Goal: Task Accomplishment & Management: Manage account settings

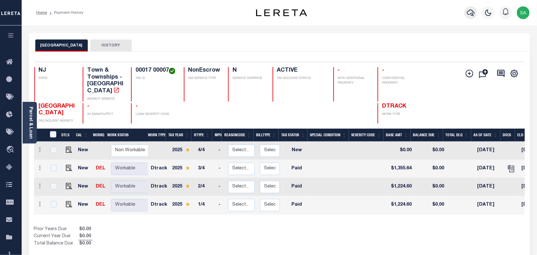
click at [470, 13] on icon "button" at bounding box center [471, 13] width 8 height 8
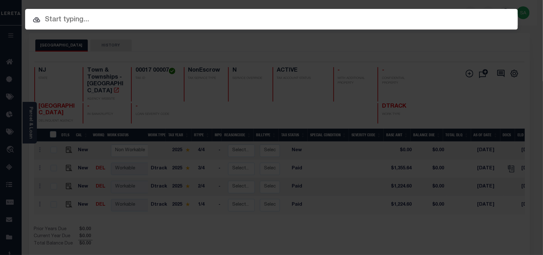
click at [411, 20] on input "text" at bounding box center [271, 19] width 493 height 11
paste input "6600095209"
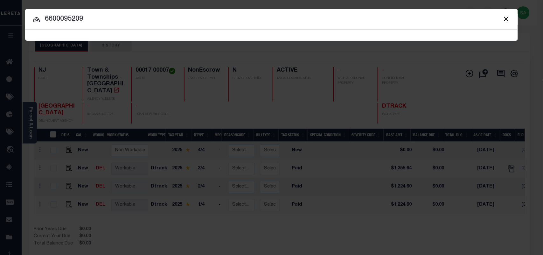
type input "6600095209"
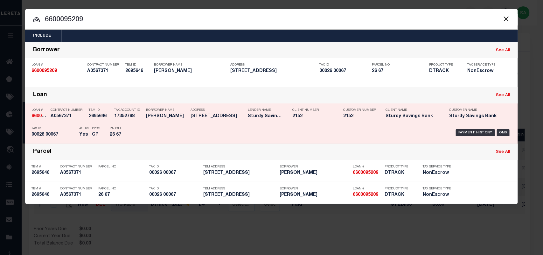
click at [131, 134] on h5 "26 67" at bounding box center [124, 134] width 29 height 5
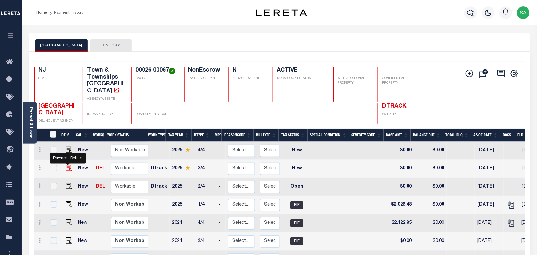
click at [67, 165] on img "" at bounding box center [69, 168] width 6 height 6
checkbox input "true"
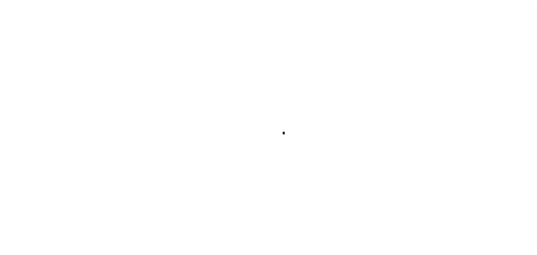
checkbox input "false"
type input "[DATE]"
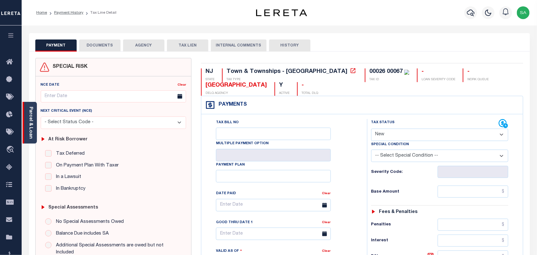
click at [32, 126] on link "Parcel & Loan" at bounding box center [30, 123] width 4 height 32
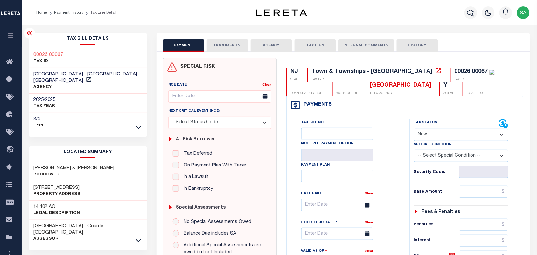
drag, startPoint x: 430, startPoint y: 137, endPoint x: 430, endPoint y: 142, distance: 4.8
click at [430, 137] on select "- Select Status Code - Open Due/Unpaid Paid Incomplete No Tax Due Internal Refu…" at bounding box center [461, 135] width 95 height 12
select select "PYD"
click at [414, 129] on select "- Select Status Code - Open Due/Unpaid Paid Incomplete No Tax Due Internal Refu…" at bounding box center [461, 135] width 95 height 12
type input "[DATE]"
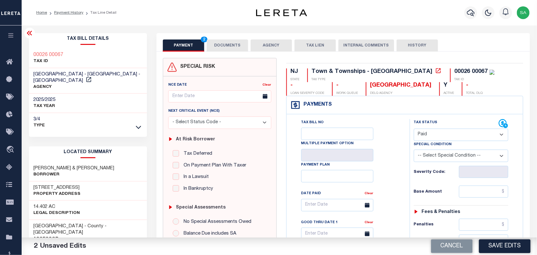
click at [218, 37] on div "PAYMENT 2 DOCUMENTS AGENCY DELINQUENT PAYEE TAX LIEN" at bounding box center [344, 42] width 374 height 18
click at [221, 44] on button "DOCUMENTS" at bounding box center [227, 45] width 41 height 12
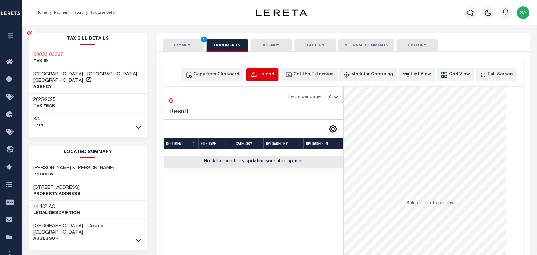
click at [273, 75] on div "Upload" at bounding box center [267, 74] width 16 height 7
select select "POP"
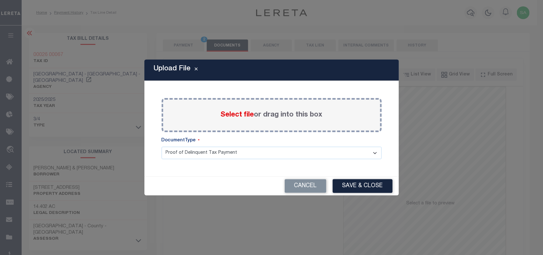
click at [241, 114] on span "Select file" at bounding box center [237, 114] width 33 height 7
click at [0, 0] on input "Select file or drag into this box" at bounding box center [0, 0] width 0 height 0
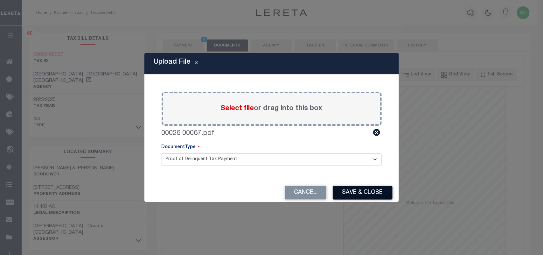
click at [355, 188] on button "Save & Close" at bounding box center [363, 193] width 60 height 14
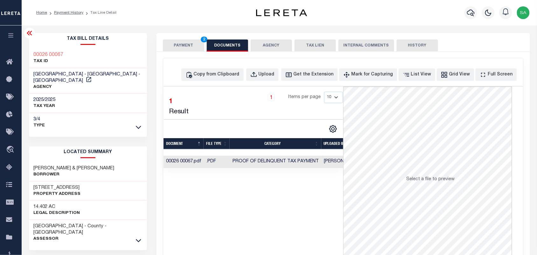
click at [188, 48] on button "PAYMENT 2" at bounding box center [183, 45] width 41 height 12
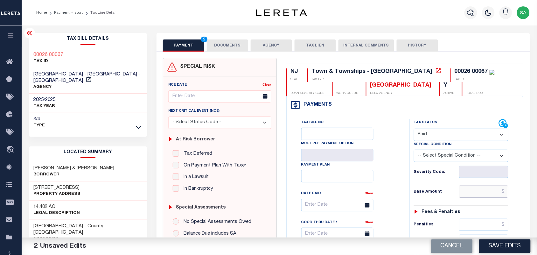
click at [483, 190] on input "text" at bounding box center [484, 192] width 50 height 12
paste input "2,243.33"
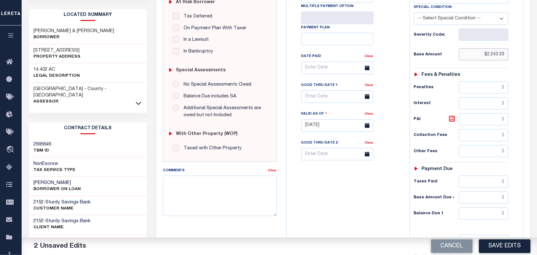
scroll to position [199, 0]
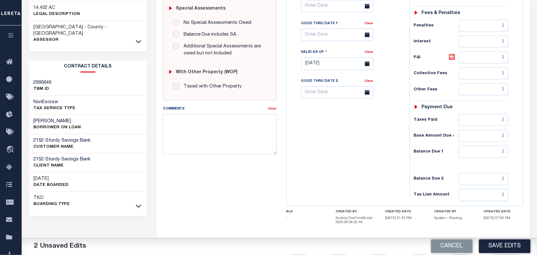
type input "$2,243.33"
click at [492, 158] on input "text" at bounding box center [484, 152] width 50 height 12
type input "$0.00"
click at [327, 159] on div "Tax Bill No Multiple Payment Option Payment Plan Clear" at bounding box center [346, 60] width 117 height 281
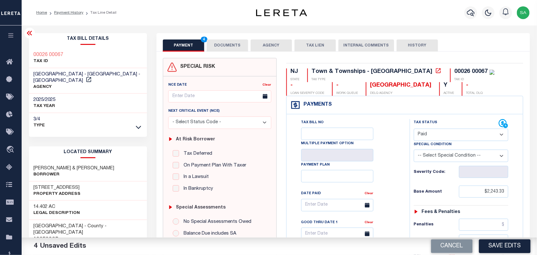
click at [233, 45] on button "DOCUMENTS" at bounding box center [227, 45] width 41 height 12
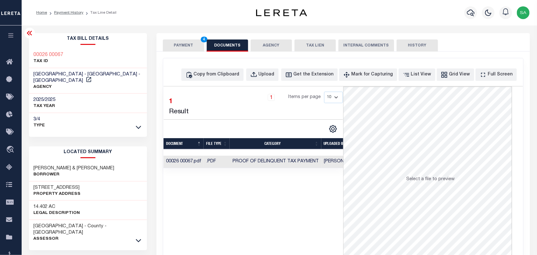
click at [185, 48] on button "PAYMENT 4" at bounding box center [183, 45] width 41 height 12
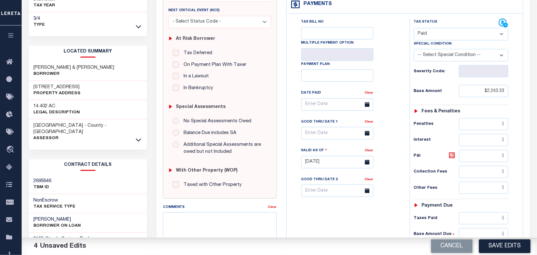
scroll to position [199, 0]
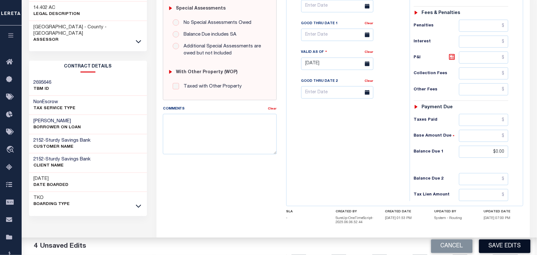
click at [503, 244] on button "Save Edits" at bounding box center [505, 246] width 52 height 14
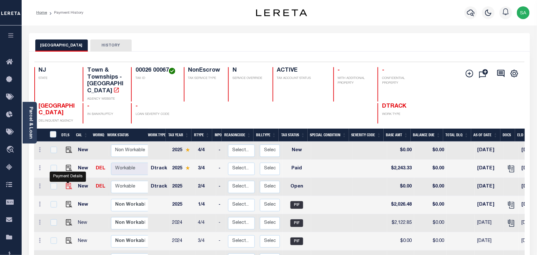
click at [66, 183] on img "" at bounding box center [69, 186] width 6 height 6
checkbox input "true"
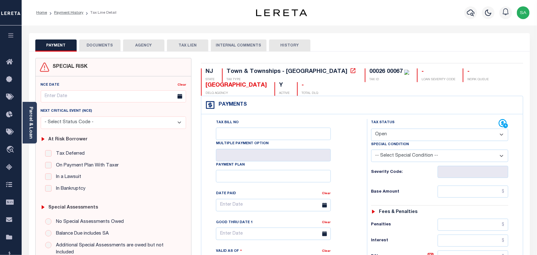
drag, startPoint x: 380, startPoint y: 134, endPoint x: 380, endPoint y: 141, distance: 6.7
click at [380, 134] on select "- Select Status Code - Open Due/Unpaid Paid Incomplete No Tax Due Internal Refu…" at bounding box center [439, 135] width 137 height 12
select select "PYD"
click at [371, 129] on select "- Select Status Code - Open Due/Unpaid Paid Incomplete No Tax Due Internal Refu…" at bounding box center [439, 135] width 137 height 12
type input "[DATE]"
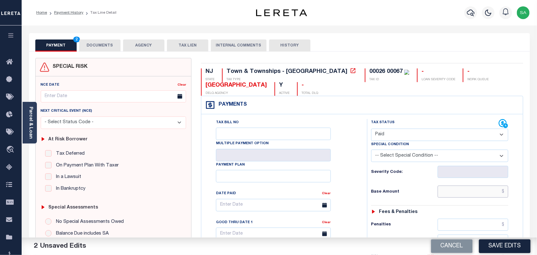
drag, startPoint x: 457, startPoint y: 187, endPoint x: 444, endPoint y: 189, distance: 13.2
click at [457, 187] on input "text" at bounding box center [473, 192] width 71 height 12
paste input "2,026.48"
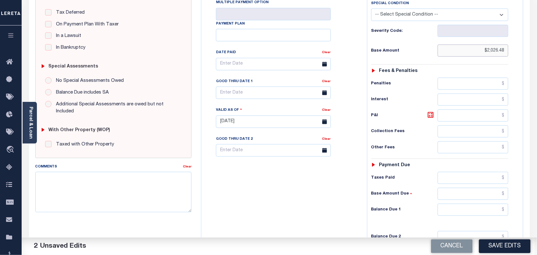
scroll to position [199, 0]
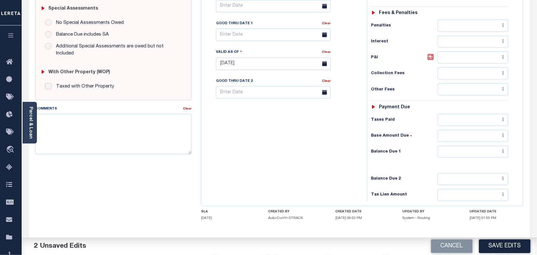
type input "$2,026.48"
click at [478, 156] on input "text" at bounding box center [473, 152] width 71 height 12
type input "$0.00"
drag, startPoint x: 365, startPoint y: 161, endPoint x: 358, endPoint y: 162, distance: 7.5
click at [365, 161] on div "Tax Status Status" at bounding box center [441, 60] width 159 height 281
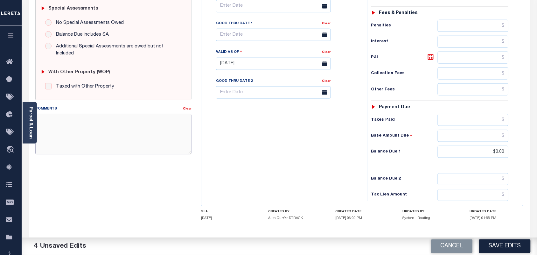
click at [139, 125] on textarea "Comments" at bounding box center [113, 134] width 157 height 40
paste textarea "Refer 2025 3/4 line for Document."
type textarea "Refer 2025 3/4 line for Document."
click at [262, 139] on div "Tax Bill No Multiple Payment Option Payment Plan Clear" at bounding box center [282, 60] width 159 height 281
click at [496, 244] on button "Save Edits" at bounding box center [505, 246] width 52 height 14
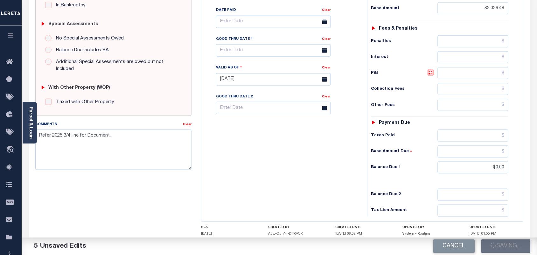
scroll to position [0, 0]
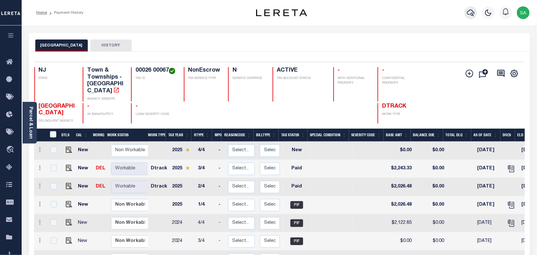
click at [470, 15] on icon "button" at bounding box center [471, 13] width 8 height 8
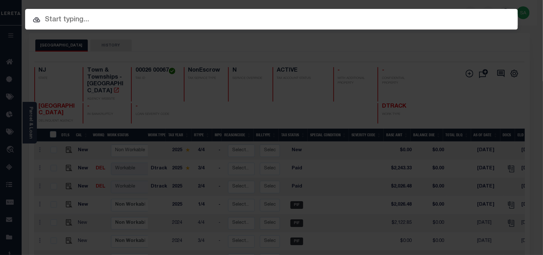
paste input "6600096702"
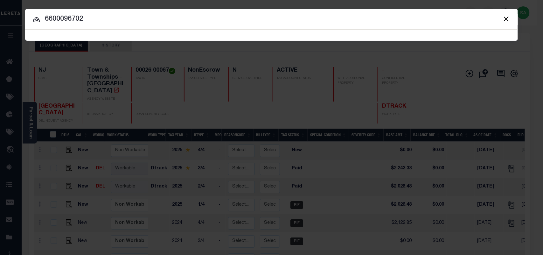
type input "6600096702"
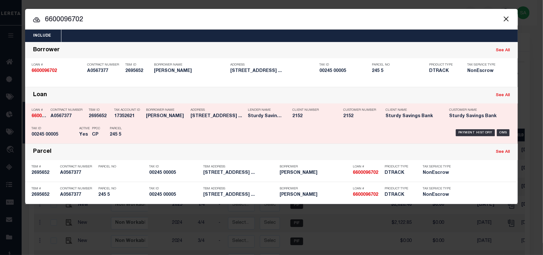
click at [167, 128] on div "Payment History OMS" at bounding box center [330, 132] width 364 height 18
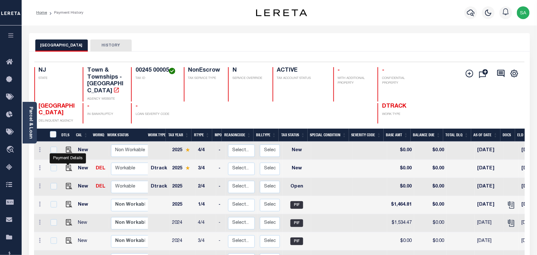
drag, startPoint x: 68, startPoint y: 163, endPoint x: 73, endPoint y: 162, distance: 4.9
click at [68, 165] on img "" at bounding box center [69, 168] width 6 height 6
checkbox input "true"
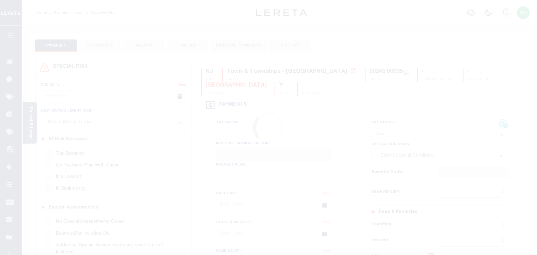
select select "NW2"
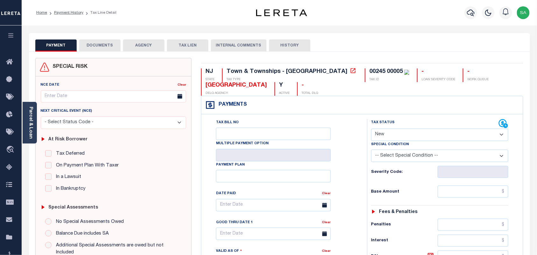
drag, startPoint x: 31, startPoint y: 128, endPoint x: 138, endPoint y: 58, distance: 128.1
click at [31, 128] on link "Parcel & Loan" at bounding box center [30, 123] width 4 height 32
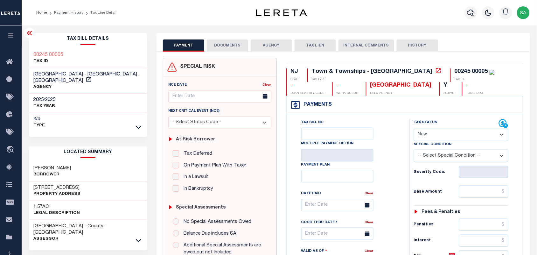
click at [228, 40] on button "DOCUMENTS" at bounding box center [227, 45] width 41 height 12
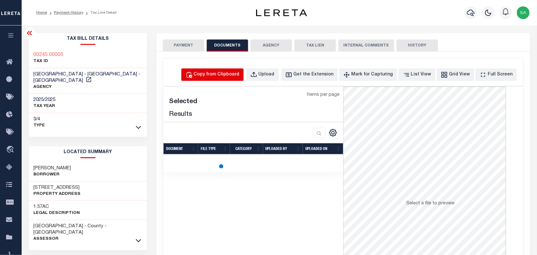
click at [244, 78] on button "Copy from Clipboard" at bounding box center [212, 74] width 62 height 12
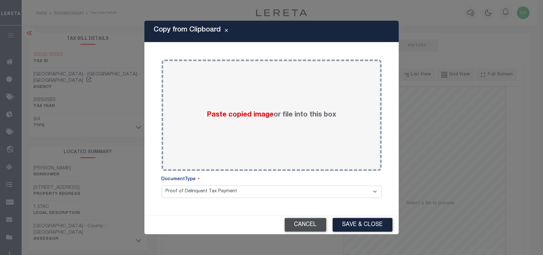
click at [312, 222] on button "Cancel" at bounding box center [306, 225] width 42 height 14
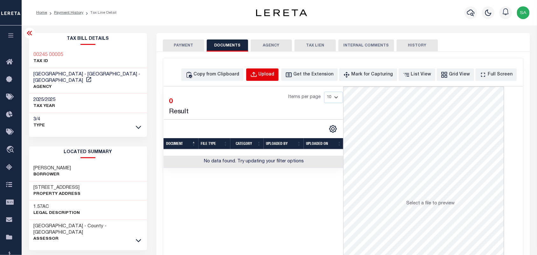
click at [277, 71] on button "Upload" at bounding box center [262, 74] width 32 height 12
select select "POP"
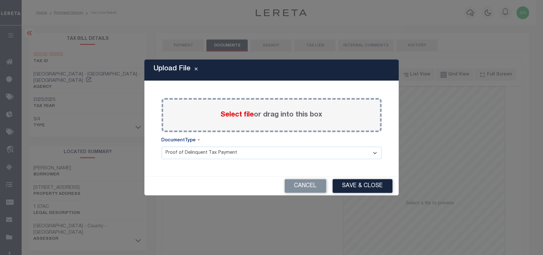
click at [251, 114] on span "Select file" at bounding box center [237, 114] width 33 height 7
click at [0, 0] on input "Select file or drag into this box" at bounding box center [0, 0] width 0 height 0
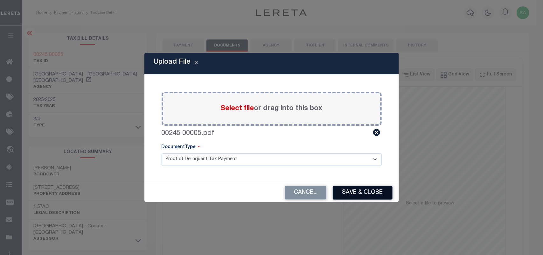
click at [359, 195] on button "Save & Close" at bounding box center [363, 193] width 60 height 14
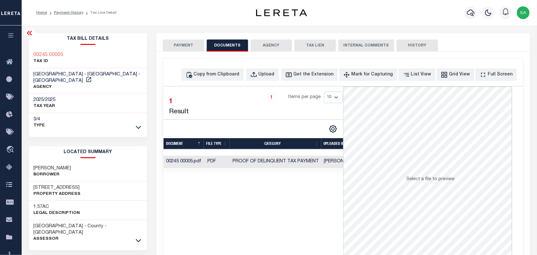
click at [184, 46] on button "PAYMENT" at bounding box center [183, 45] width 41 height 12
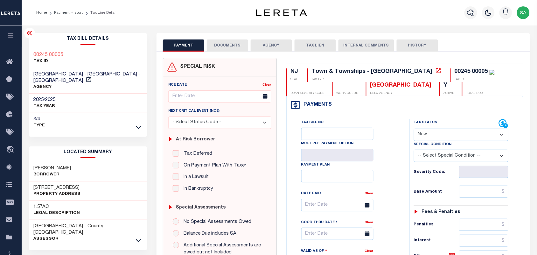
click at [426, 137] on select "- Select Status Code - Open Due/Unpaid Paid Incomplete No Tax Due Internal Refu…" at bounding box center [461, 135] width 95 height 12
select select "PYD"
click at [414, 129] on select "- Select Status Code - Open Due/Unpaid Paid Incomplete No Tax Due Internal Refu…" at bounding box center [461, 135] width 95 height 12
type input "[DATE]"
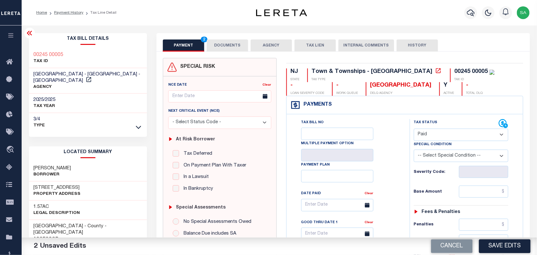
click at [484, 201] on div "Tax Status Status - Select Status Code -" at bounding box center [463, 259] width 107 height 281
drag, startPoint x: 484, startPoint y: 197, endPoint x: 450, endPoint y: 195, distance: 34.1
click at [484, 197] on input "text" at bounding box center [484, 192] width 50 height 12
paste input "1,621.55"
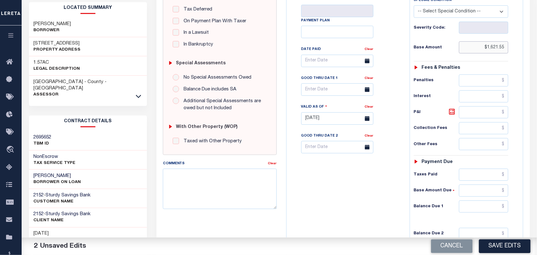
scroll to position [199, 0]
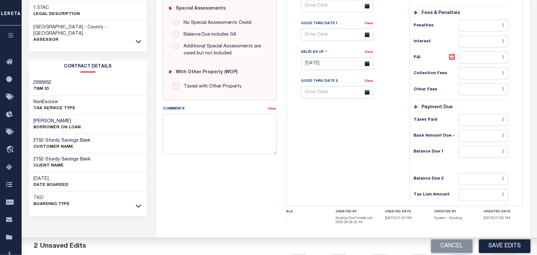
type input "$1,621.55"
click at [479, 158] on input "text" at bounding box center [484, 152] width 50 height 12
type input "$0.00"
click at [343, 164] on div "Tax Bill No Multiple Payment Option Payment Plan Clear" at bounding box center [346, 60] width 117 height 281
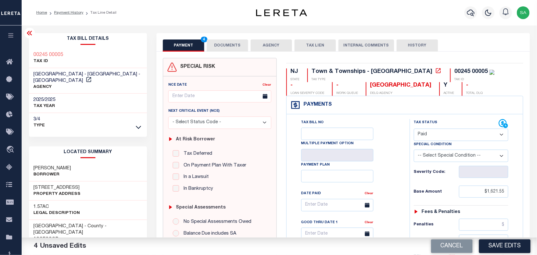
click at [239, 42] on button "DOCUMENTS" at bounding box center [227, 45] width 41 height 12
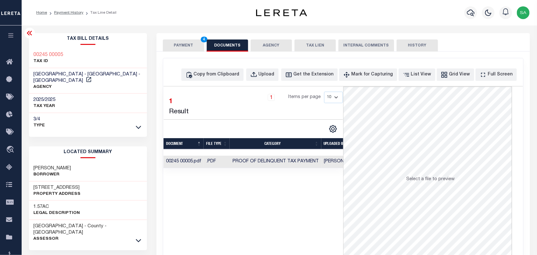
click at [185, 49] on button "PAYMENT 4" at bounding box center [183, 45] width 41 height 12
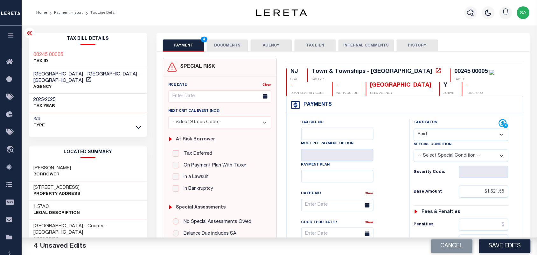
click at [238, 50] on button "DOCUMENTS" at bounding box center [227, 45] width 41 height 12
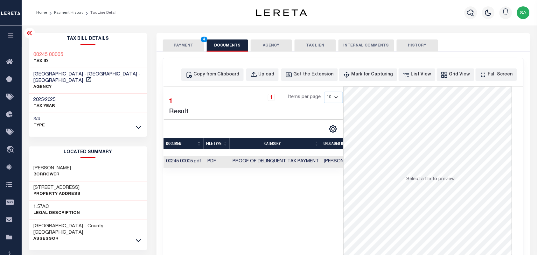
click at [187, 46] on button "PAYMENT 4" at bounding box center [183, 45] width 41 height 12
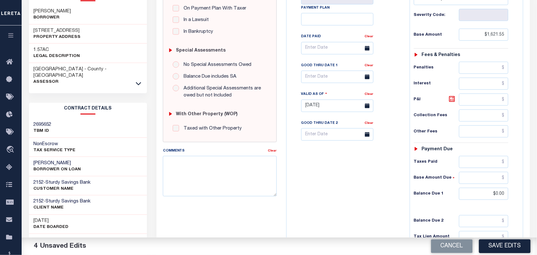
scroll to position [233, 0]
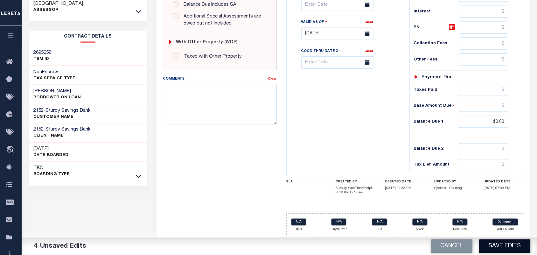
click at [501, 246] on button "Save Edits" at bounding box center [505, 246] width 52 height 14
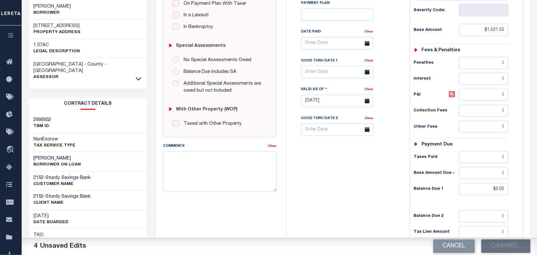
scroll to position [74, 0]
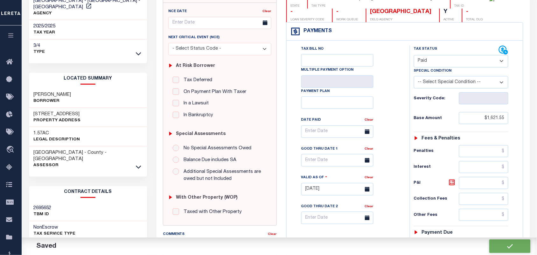
checkbox input "false"
type input "$1,621.55"
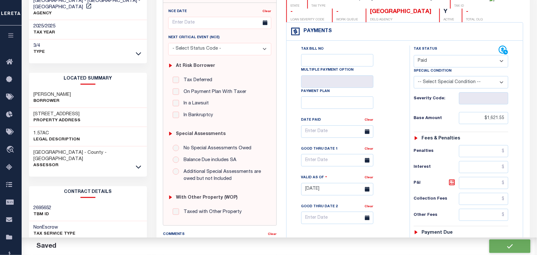
type input "$0"
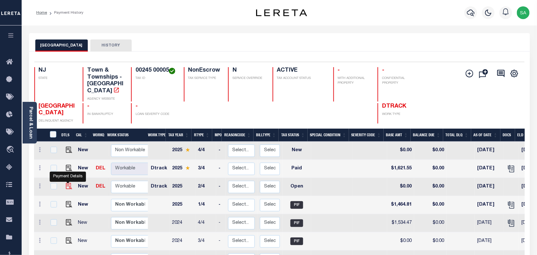
click at [67, 183] on img "" at bounding box center [69, 186] width 6 height 6
checkbox input "true"
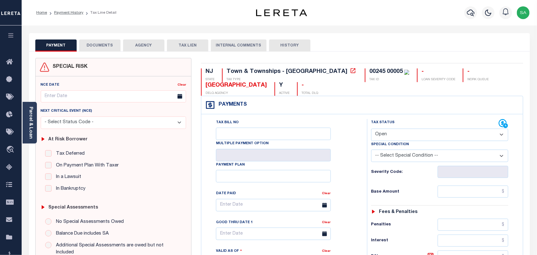
click at [417, 139] on select "- Select Status Code - Open Due/Unpaid Paid Incomplete No Tax Due Internal Refu…" at bounding box center [439, 135] width 137 height 12
select select "PYD"
click at [371, 129] on select "- Select Status Code - Open Due/Unpaid Paid Incomplete No Tax Due Internal Refu…" at bounding box center [439, 135] width 137 height 12
type input "[DATE]"
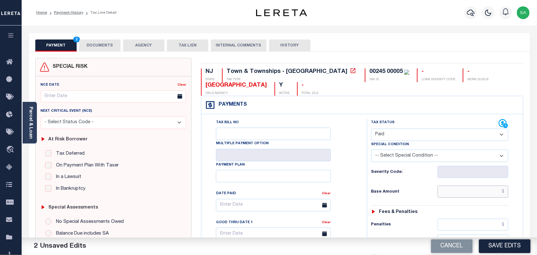
click at [467, 192] on input "text" at bounding box center [473, 192] width 71 height 12
paste input "1,464.81"
type input "$1,464.81"
click at [30, 128] on link "Parcel & Loan" at bounding box center [30, 123] width 4 height 32
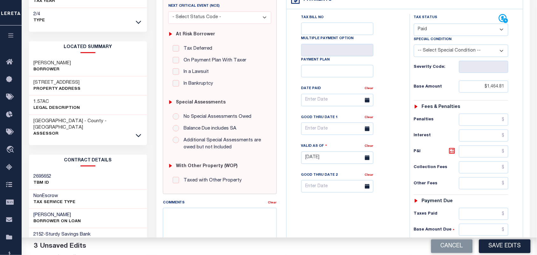
scroll to position [199, 0]
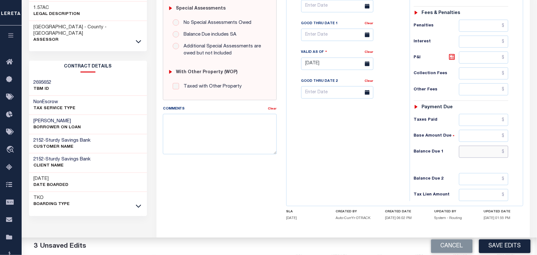
click at [496, 158] on input "text" at bounding box center [484, 152] width 50 height 12
type input "$0.00"
click at [378, 159] on div "Tax Bill No Multiple Payment Option Payment Plan Clear" at bounding box center [346, 60] width 117 height 281
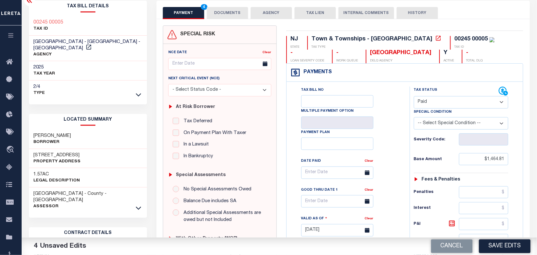
scroll to position [0, 0]
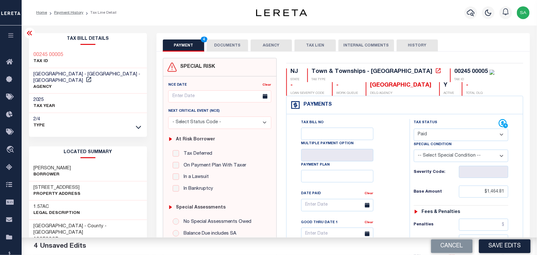
click at [225, 46] on button "DOCUMENTS" at bounding box center [227, 45] width 41 height 12
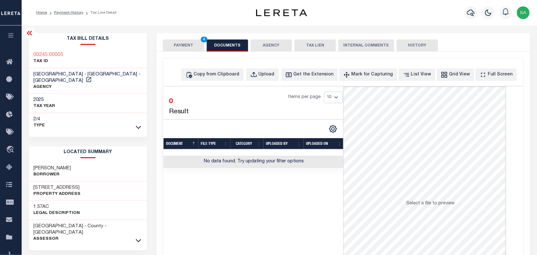
click at [188, 48] on button "PAYMENT 4" at bounding box center [183, 45] width 41 height 12
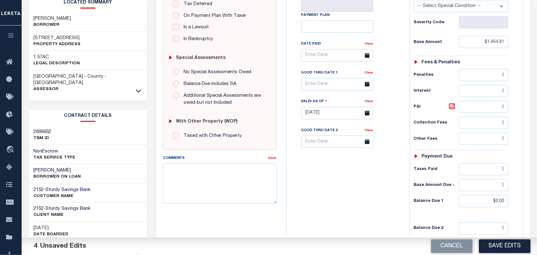
scroll to position [199, 0]
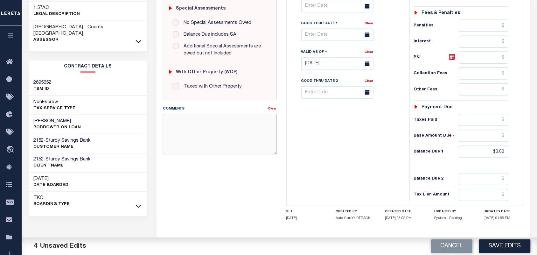
click at [218, 147] on textarea "Comments" at bounding box center [220, 134] width 114 height 40
paste textarea "Refer 2025 3/4 line for Document."
type textarea "Refer 2025 3/4 line for Document."
click at [494, 245] on button "Save Edits" at bounding box center [505, 246] width 52 height 14
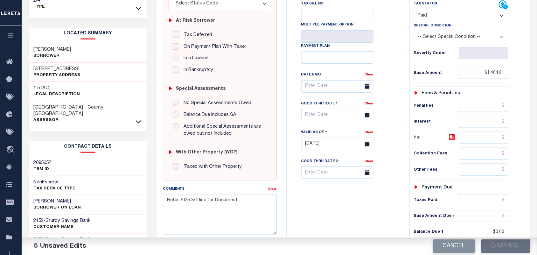
scroll to position [40, 0]
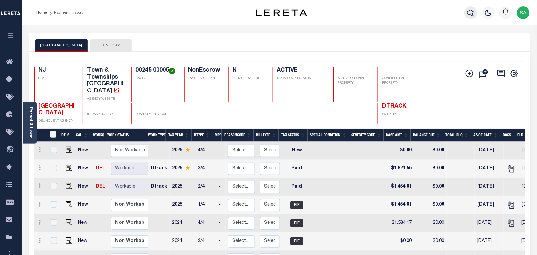
click at [474, 16] on icon "button" at bounding box center [471, 13] width 8 height 7
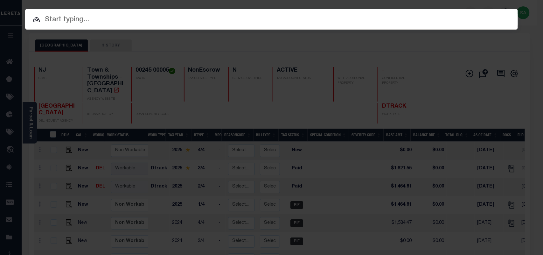
click at [435, 19] on div "Include Loans TBM Customers Borrowers Payments (Lender Non-Disb) Payments (Lend…" at bounding box center [271, 127] width 543 height 255
paste input "9300003550"
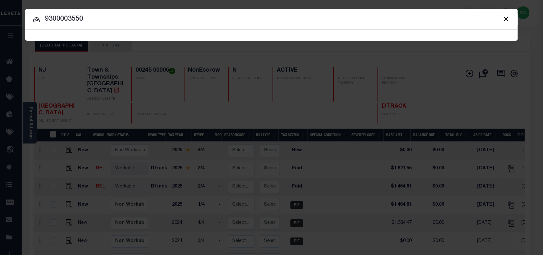
type input "9300003550"
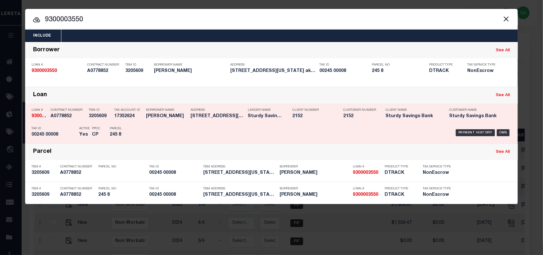
click at [137, 130] on p "Parcel" at bounding box center [124, 129] width 29 height 4
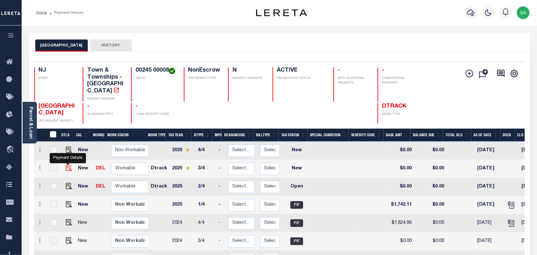
click at [70, 165] on img "" at bounding box center [69, 168] width 6 height 6
checkbox input "true"
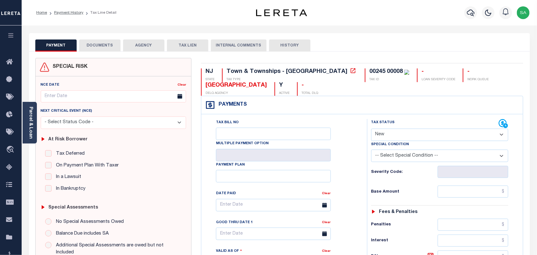
drag, startPoint x: 392, startPoint y: 135, endPoint x: 392, endPoint y: 140, distance: 5.4
click at [392, 135] on select "- Select Status Code - Open Due/Unpaid Paid Incomplete No Tax Due Internal Refu…" at bounding box center [439, 135] width 137 height 12
select select "PYD"
click at [371, 129] on select "- Select Status Code - Open Due/Unpaid Paid Incomplete No Tax Due Internal Refu…" at bounding box center [439, 135] width 137 height 12
type input "[DATE]"
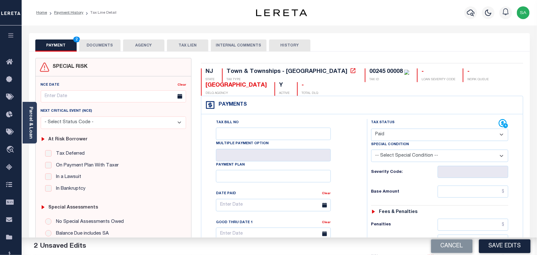
click at [93, 40] on button "DOCUMENTS" at bounding box center [99, 45] width 41 height 12
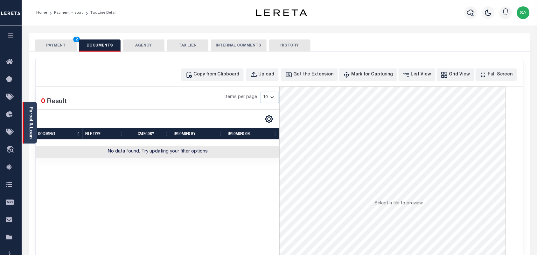
click at [35, 125] on div "Parcel & Loan" at bounding box center [30, 123] width 14 height 42
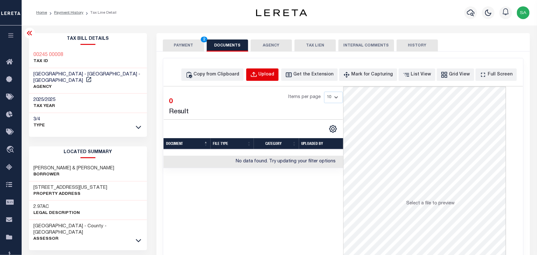
click at [271, 75] on div "Upload" at bounding box center [267, 74] width 16 height 7
select select "POP"
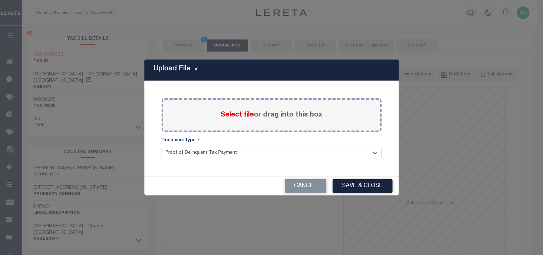
click at [246, 115] on span "Select file" at bounding box center [237, 114] width 33 height 7
click at [0, 0] on input "Select file or drag into this box" at bounding box center [0, 0] width 0 height 0
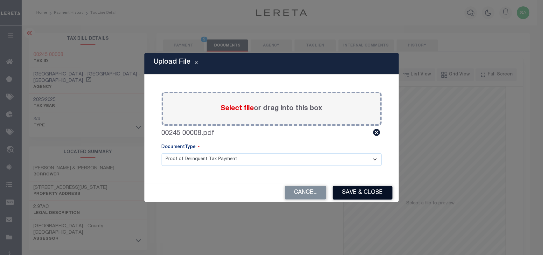
click at [363, 190] on button "Save & Close" at bounding box center [363, 193] width 60 height 14
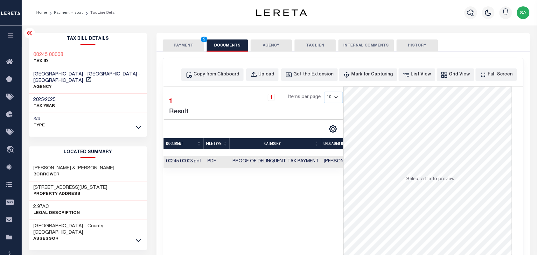
click at [191, 46] on button "PAYMENT 2" at bounding box center [183, 45] width 41 height 12
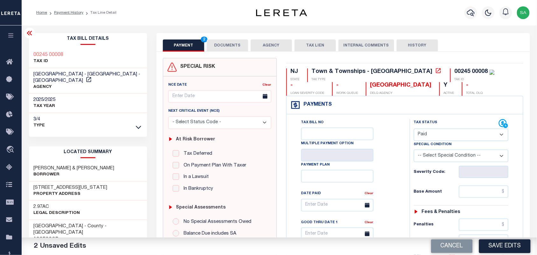
click at [491, 185] on div "Tax Status Status - Select Status Code -" at bounding box center [463, 259] width 107 height 281
drag, startPoint x: 488, startPoint y: 191, endPoint x: 462, endPoint y: 192, distance: 26.7
click at [488, 191] on input "text" at bounding box center [484, 192] width 50 height 12
paste input "1,928.53"
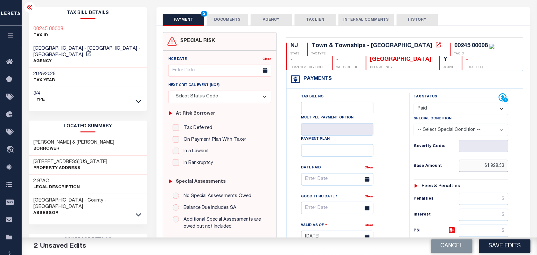
scroll to position [199, 0]
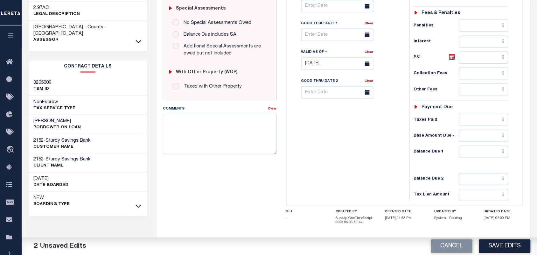
type input "$1,928.53"
click at [481, 154] on input "text" at bounding box center [484, 152] width 50 height 12
type input "$0.00"
click at [317, 156] on div "Tax Bill No Multiple Payment Option Payment Plan Clear" at bounding box center [346, 60] width 117 height 281
click at [506, 245] on button "Save Edits" at bounding box center [505, 246] width 52 height 14
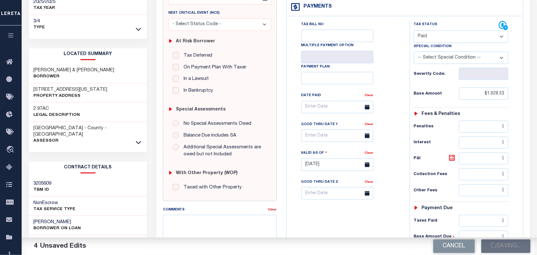
scroll to position [40, 0]
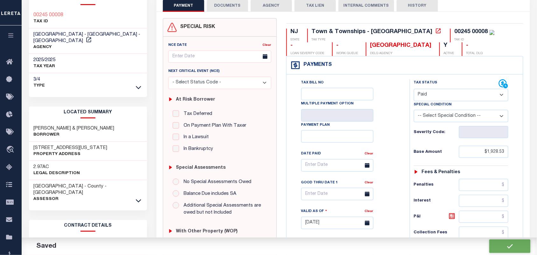
checkbox input "false"
type input "$1,928.53"
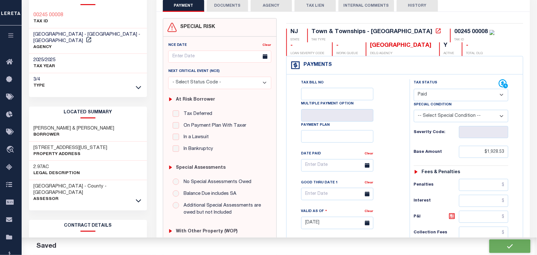
type input "$0"
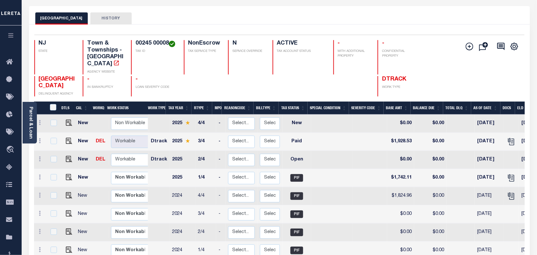
scroll to position [40, 0]
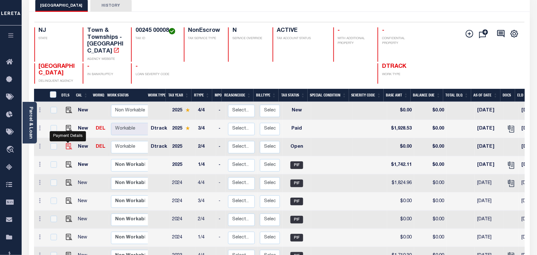
click at [67, 143] on img "" at bounding box center [69, 146] width 6 height 6
checkbox input "true"
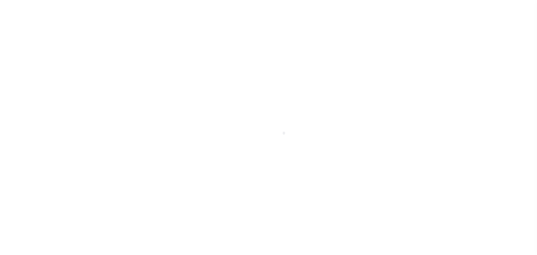
select select "OP2"
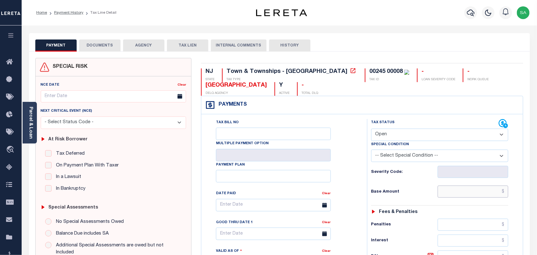
click at [477, 193] on input "text" at bounding box center [473, 192] width 71 height 12
paste input "1,742.11"
type input "$1,742.11"
type input "10/03/2025"
drag, startPoint x: 376, startPoint y: 136, endPoint x: 376, endPoint y: 140, distance: 4.1
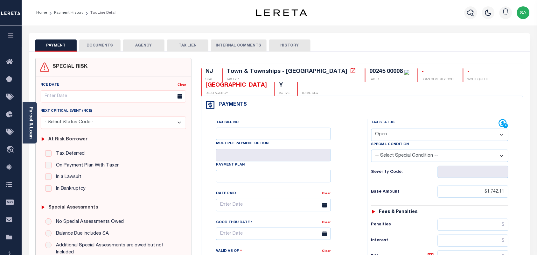
click at [376, 136] on select "- Select Status Code - Open Due/Unpaid Paid Incomplete No Tax Due Internal Refu…" at bounding box center [439, 135] width 137 height 12
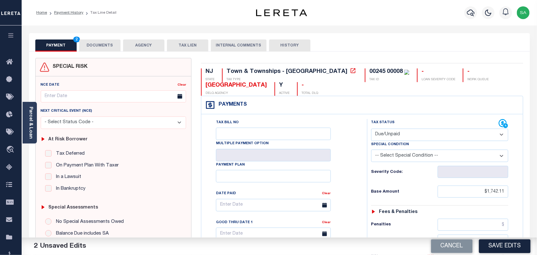
click at [371, 129] on select "- Select Status Code - Open Due/Unpaid Paid Incomplete No Tax Due Internal Refu…" at bounding box center [439, 135] width 137 height 12
click at [392, 136] on select "- Select Status Code - Open Due/Unpaid Paid Incomplete No Tax Due Internal Refu…" at bounding box center [439, 135] width 137 height 12
select select "PYD"
click at [371, 129] on select "- Select Status Code - Open Due/Unpaid Paid Incomplete No Tax Due Internal Refu…" at bounding box center [439, 135] width 137 height 12
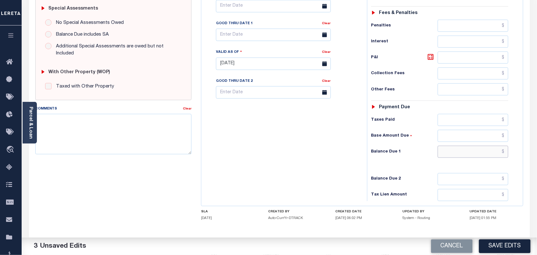
click at [477, 155] on input "text" at bounding box center [473, 152] width 71 height 12
type input "$0.00"
click at [335, 156] on div "Tax Bill No Multiple Payment Option Payment Plan Clear" at bounding box center [282, 60] width 159 height 281
click at [134, 121] on textarea "Comments" at bounding box center [113, 134] width 157 height 40
paste textarea "Refer 2025 3/4 line for Document."
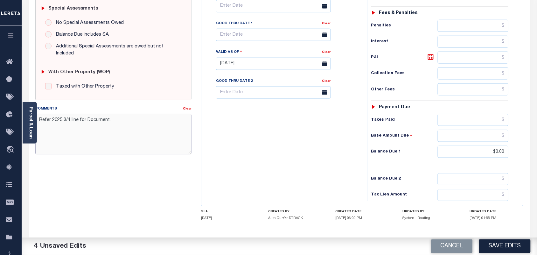
type textarea "Refer 2025 3/4 line for Document."
click at [250, 136] on div "Tax Bill No Multiple Payment Option Payment Plan Clear" at bounding box center [282, 60] width 159 height 281
click at [502, 252] on button "Save Edits" at bounding box center [505, 246] width 52 height 14
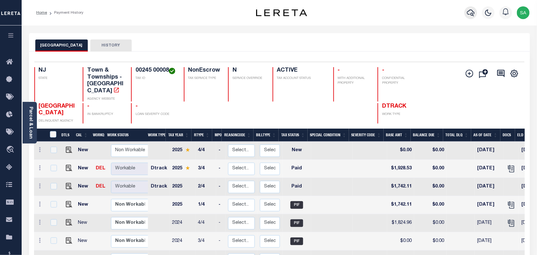
click at [470, 13] on icon "button" at bounding box center [471, 13] width 8 height 8
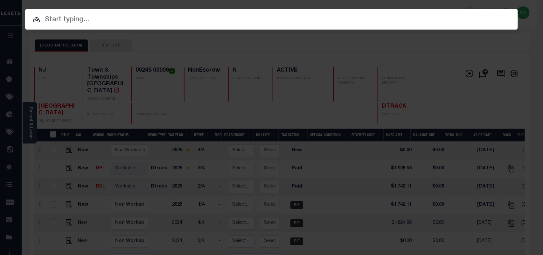
paste input "9300001457"
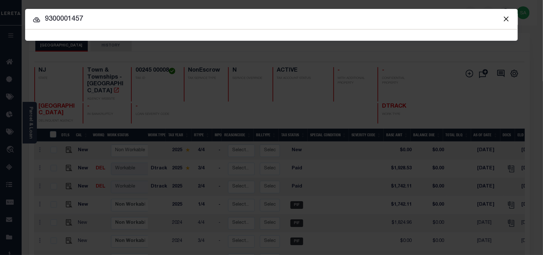
type input "9300001457"
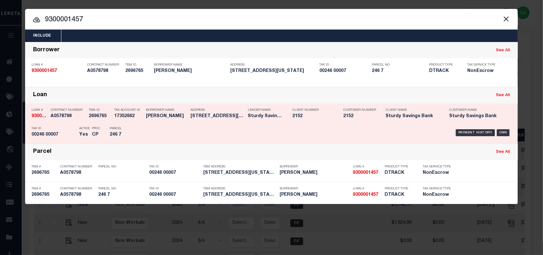
click at [143, 127] on div "Parcel 246 7" at bounding box center [124, 132] width 38 height 18
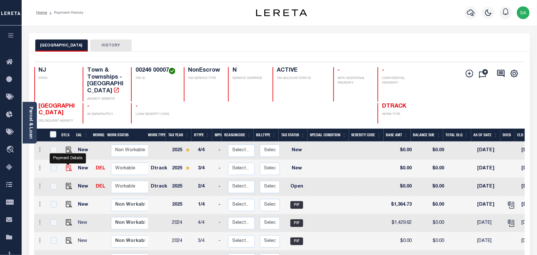
click at [67, 165] on img "" at bounding box center [69, 168] width 6 height 6
checkbox input "true"
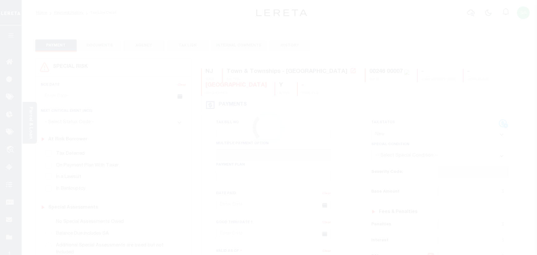
select select "NW2"
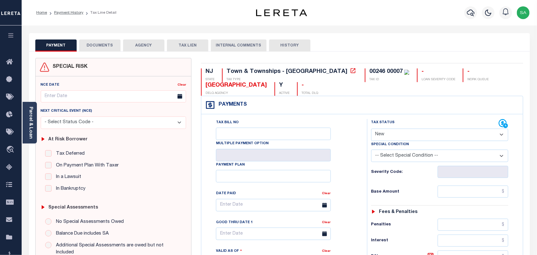
click at [37, 123] on div "Parcel & Loan" at bounding box center [30, 123] width 14 height 42
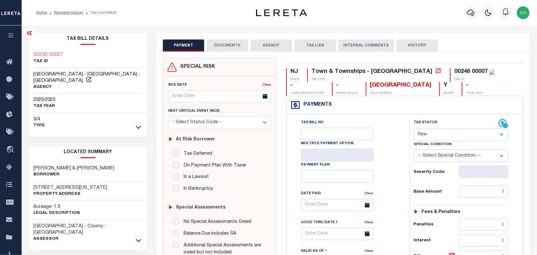
drag, startPoint x: 234, startPoint y: 44, endPoint x: 244, endPoint y: 61, distance: 19.5
click at [234, 44] on button "DOCUMENTS" at bounding box center [227, 45] width 41 height 12
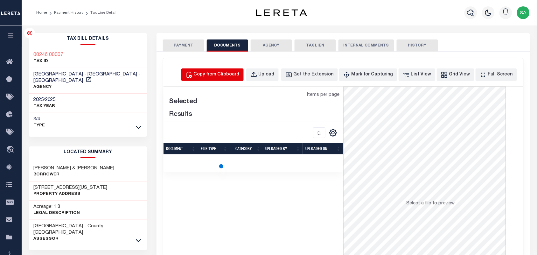
click at [244, 72] on button "Copy from Clipboard" at bounding box center [212, 74] width 62 height 12
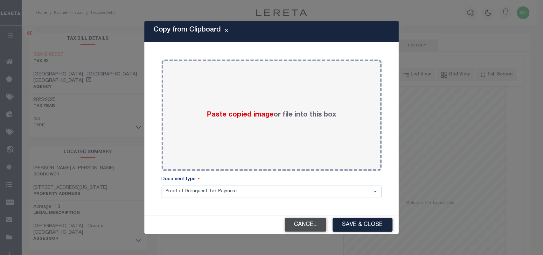
click at [295, 220] on button "Cancel" at bounding box center [306, 225] width 42 height 14
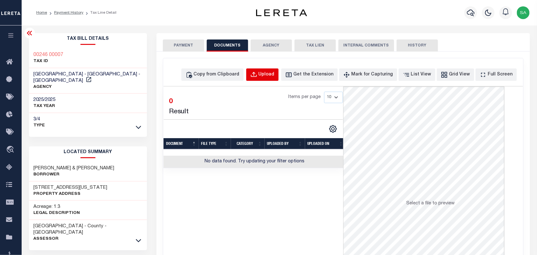
click at [269, 74] on button "Upload" at bounding box center [262, 74] width 32 height 12
select select "POP"
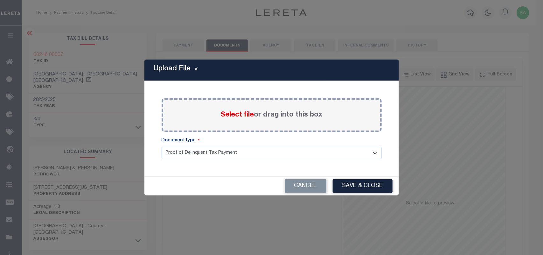
click at [245, 114] on span "Select file" at bounding box center [237, 114] width 33 height 7
click at [0, 0] on input "Select file or drag into this box" at bounding box center [0, 0] width 0 height 0
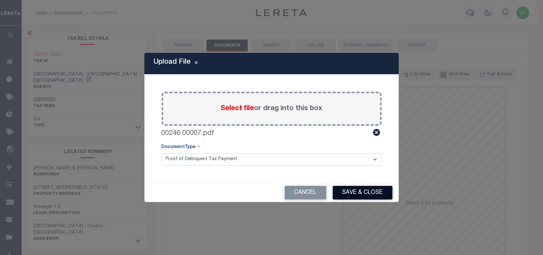
click at [363, 196] on button "Save & Close" at bounding box center [363, 193] width 60 height 14
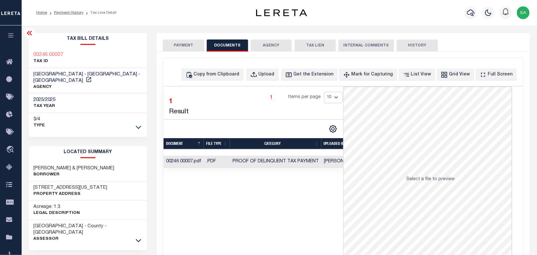
click at [183, 44] on button "PAYMENT" at bounding box center [183, 45] width 41 height 12
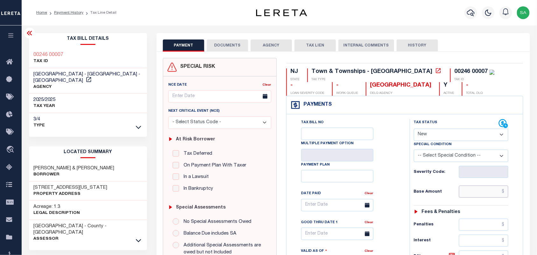
drag, startPoint x: 503, startPoint y: 195, endPoint x: 361, endPoint y: 177, distance: 143.4
click at [503, 195] on input "text" at bounding box center [484, 192] width 50 height 12
paste input "1,364.72"
type input "$1,364.72"
type input "[DATE]"
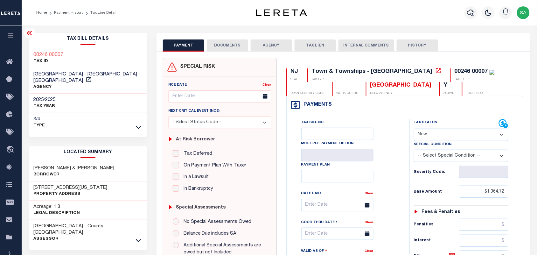
drag, startPoint x: 442, startPoint y: 136, endPoint x: 442, endPoint y: 139, distance: 3.6
click at [442, 136] on select "- Select Status Code - Open Due/Unpaid Paid Incomplete No Tax Due Internal Refu…" at bounding box center [461, 135] width 95 height 12
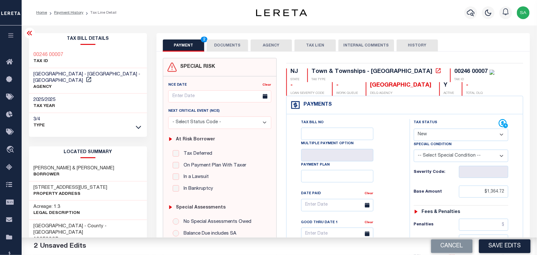
select select "PYD"
click at [414, 129] on select "- Select Status Code - Open Due/Unpaid Paid Incomplete No Tax Due Internal Refu…" at bounding box center [461, 135] width 95 height 12
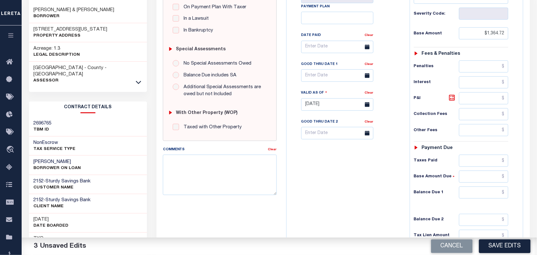
scroll to position [159, 0]
click at [493, 193] on input "text" at bounding box center [484, 192] width 50 height 12
type input "$0.00"
click at [359, 184] on div "Tax Bill No Multiple Payment Option Payment Plan Clear" at bounding box center [346, 100] width 117 height 281
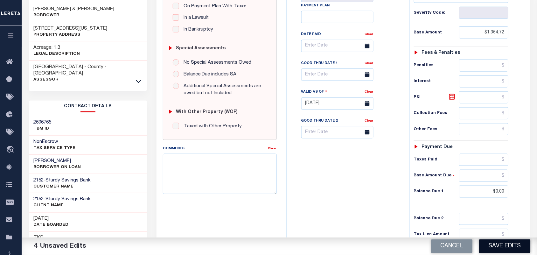
click at [505, 245] on button "Save Edits" at bounding box center [505, 246] width 52 height 14
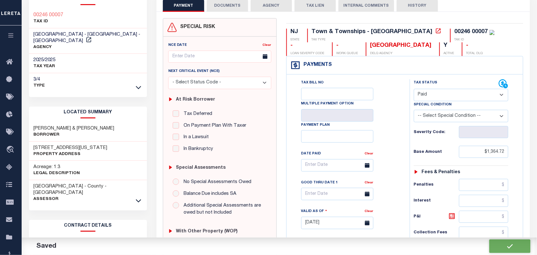
checkbox input "false"
type input "$1,364.72"
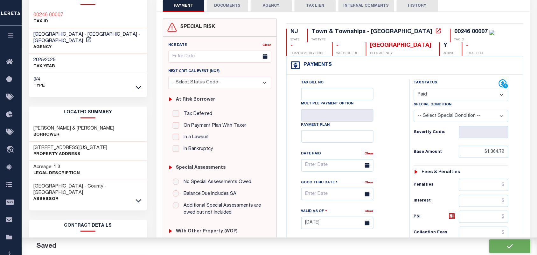
type input "$0"
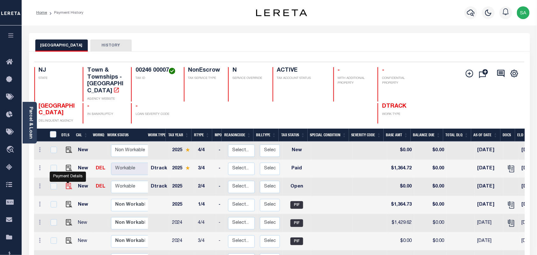
click at [69, 183] on img "" at bounding box center [69, 186] width 6 height 6
checkbox input "true"
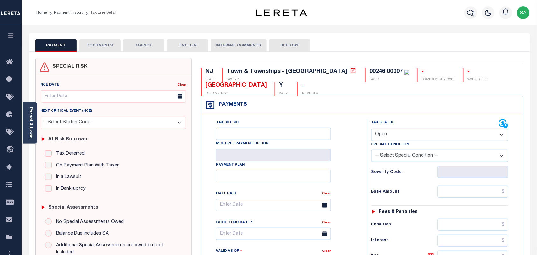
drag, startPoint x: 402, startPoint y: 135, endPoint x: 401, endPoint y: 141, distance: 5.8
click at [402, 135] on select "- Select Status Code - Open Due/Unpaid Paid Incomplete No Tax Due Internal Refu…" at bounding box center [439, 135] width 137 height 12
select select "PYD"
click at [371, 129] on select "- Select Status Code - Open Due/Unpaid Paid Incomplete No Tax Due Internal Refu…" at bounding box center [439, 135] width 137 height 12
type input "[DATE]"
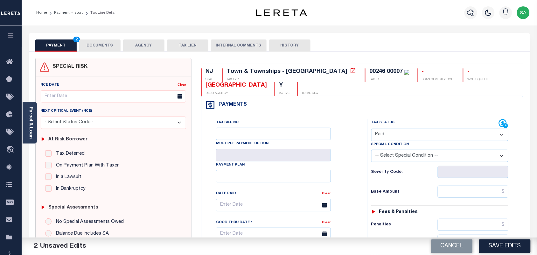
drag, startPoint x: 31, startPoint y: 128, endPoint x: 198, endPoint y: 150, distance: 167.9
click at [31, 128] on link "Parcel & Loan" at bounding box center [30, 123] width 4 height 32
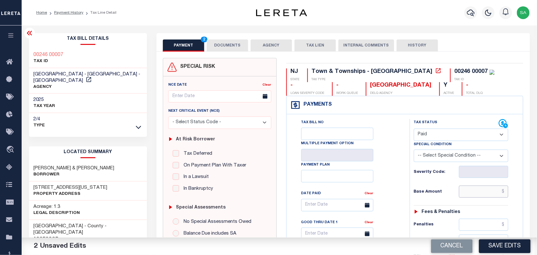
click at [475, 197] on input "text" at bounding box center [484, 192] width 50 height 12
paste input "1,364.72"
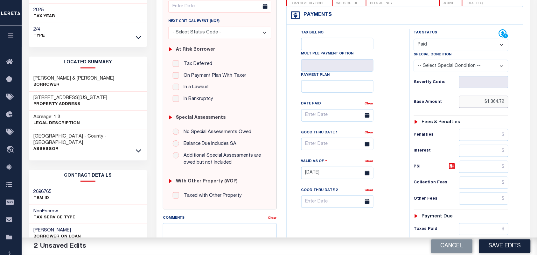
scroll to position [199, 0]
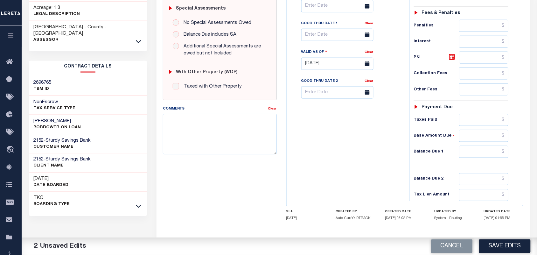
type input "$1,364.72"
click at [487, 151] on input "text" at bounding box center [484, 152] width 50 height 12
type input "$0.00"
click at [393, 153] on div "Tax Bill No Multiple Payment Option Payment Plan Clear" at bounding box center [346, 60] width 117 height 281
click at [228, 155] on div "Comments Clear" at bounding box center [219, 132] width 123 height 54
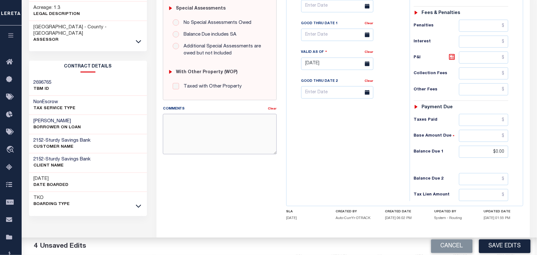
click at [239, 138] on textarea "Comments" at bounding box center [220, 134] width 114 height 40
paste textarea "Refer 2025 3/4 line for Document."
type textarea "Refer 2025 3/4 line for Document."
click at [324, 152] on div "Tax Bill No Multiple Payment Option Payment Plan Clear" at bounding box center [346, 60] width 117 height 281
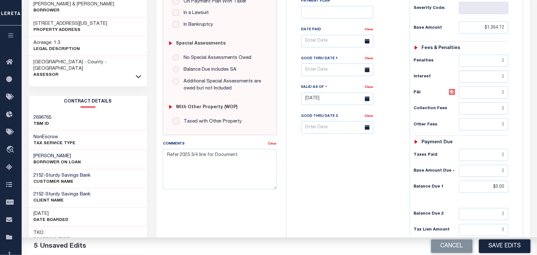
scroll to position [40, 0]
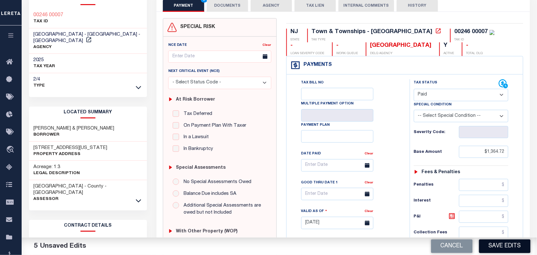
click at [489, 249] on button "Save Edits" at bounding box center [505, 246] width 52 height 14
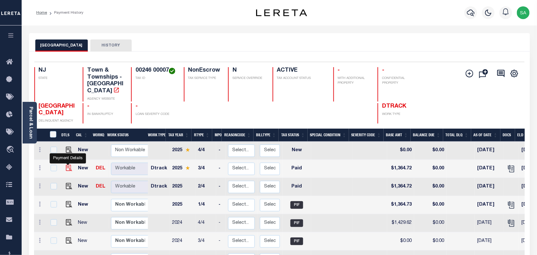
click at [69, 165] on img "" at bounding box center [69, 168] width 6 height 6
checkbox input "true"
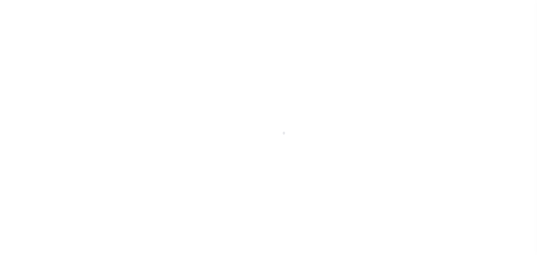
select select "PYD"
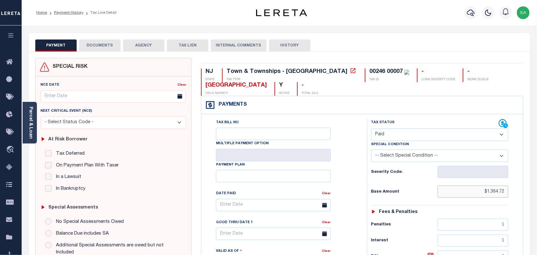
drag, startPoint x: 478, startPoint y: 191, endPoint x: 424, endPoint y: 198, distance: 54.8
click at [537, 197] on html "Home Payment History Tax Line Detail" at bounding box center [268, 243] width 537 height 486
paste input "1,510.75"
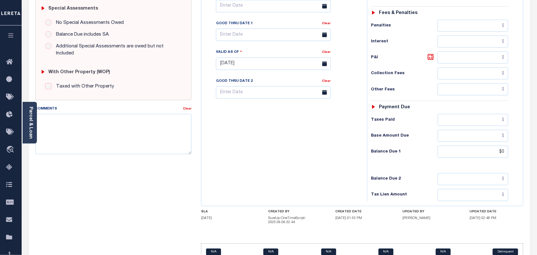
type input "$1,510.75"
click at [351, 164] on div "Tax Bill No Multiple Payment Option Payment Plan Clear" at bounding box center [282, 60] width 159 height 281
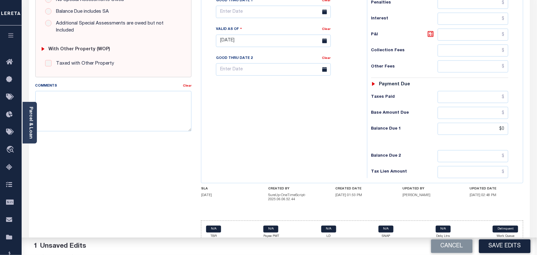
scroll to position [234, 0]
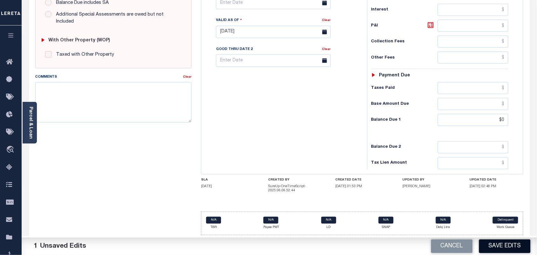
click at [503, 246] on button "Save Edits" at bounding box center [505, 246] width 52 height 14
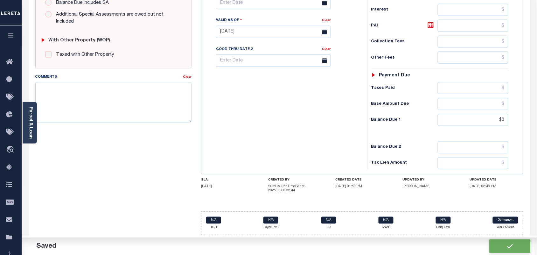
checkbox input "false"
type input "$1,510.75"
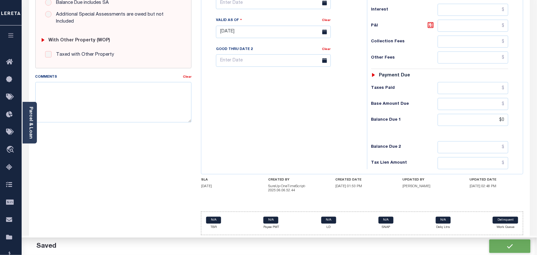
type input "$0"
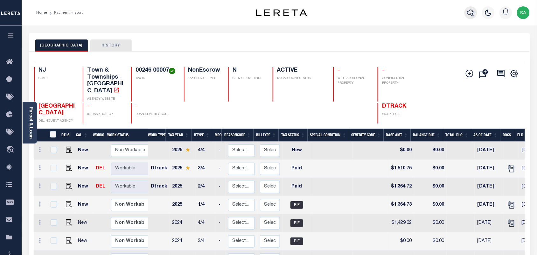
click at [471, 13] on icon "button" at bounding box center [471, 13] width 8 height 8
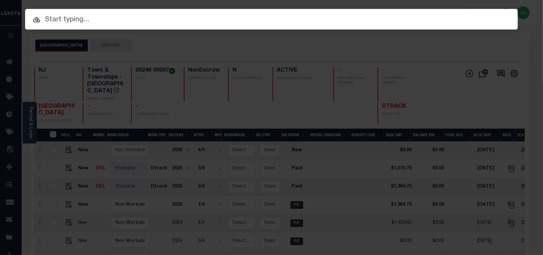
click at [451, 14] on div "Include Loans TBM Customers Borrowers Payments (Lender Non-Disb) Payments (Lend…" at bounding box center [271, 19] width 493 height 21
paste input "9300000286"
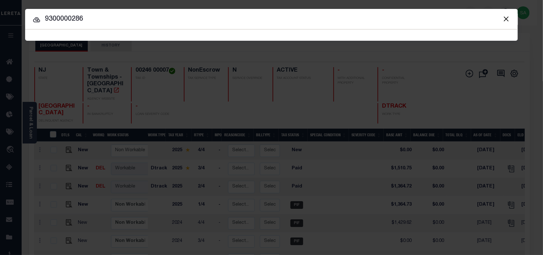
type input "9300000286"
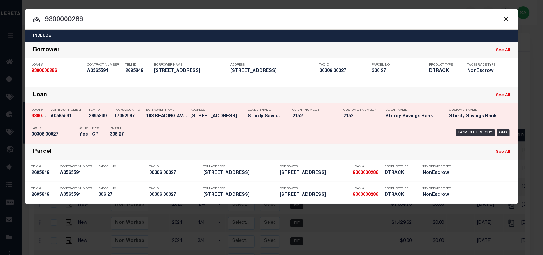
click at [136, 131] on div "Parcel 306 27" at bounding box center [124, 132] width 29 height 18
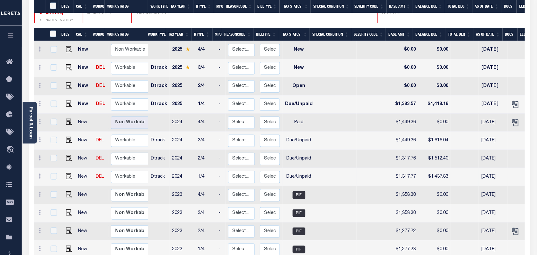
scroll to position [80, 0]
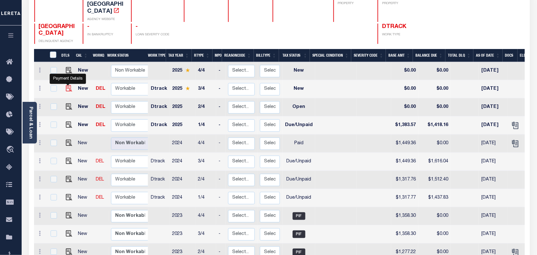
click at [69, 85] on img "" at bounding box center [69, 88] width 6 height 6
checkbox input "true"
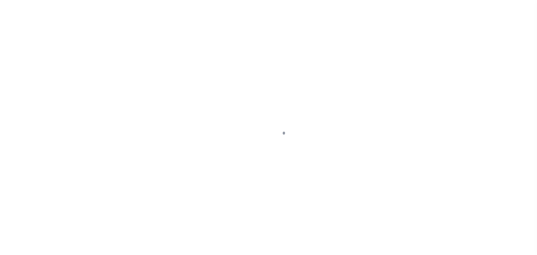
select select "NW2"
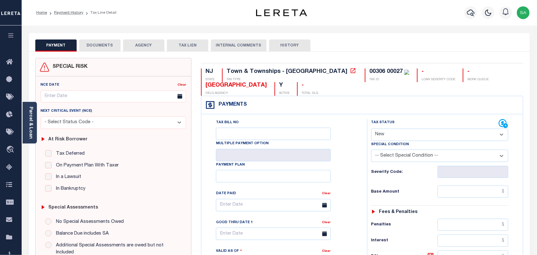
click at [110, 46] on button "DOCUMENTS" at bounding box center [99, 45] width 41 height 12
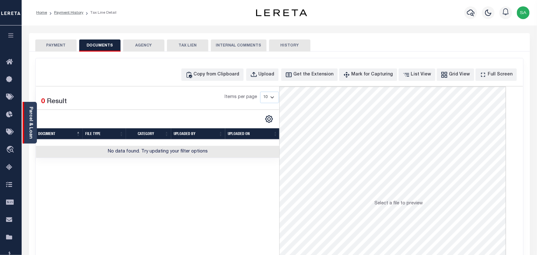
click at [33, 128] on link "Parcel & Loan" at bounding box center [30, 123] width 4 height 32
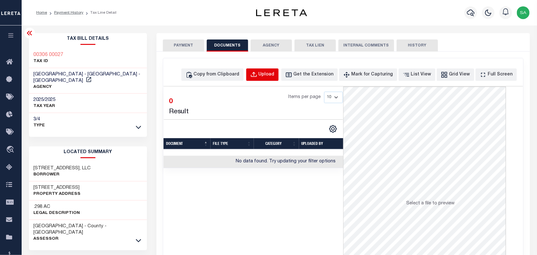
click at [275, 78] on div "Upload" at bounding box center [267, 74] width 16 height 7
select select "POP"
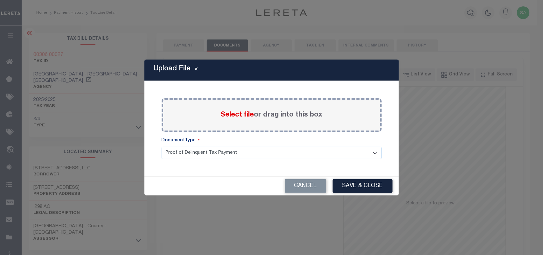
click at [235, 118] on span "Select file" at bounding box center [237, 114] width 33 height 7
click at [0, 0] on input "Select file or drag into this box" at bounding box center [0, 0] width 0 height 0
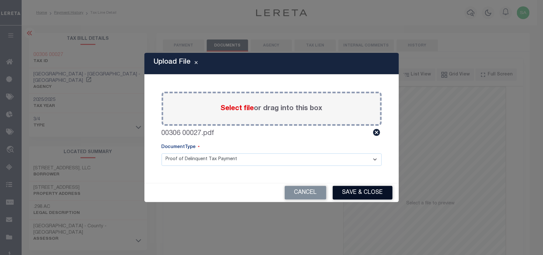
click at [357, 196] on button "Save & Close" at bounding box center [363, 193] width 60 height 14
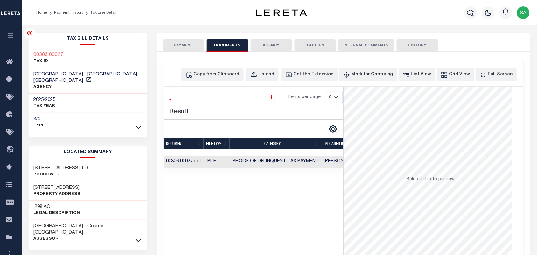
click at [181, 45] on button "PAYMENT" at bounding box center [183, 45] width 41 height 12
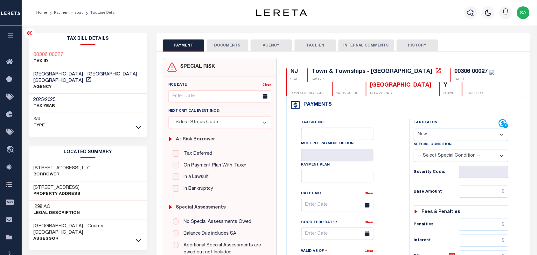
click at [433, 134] on select "- Select Status Code - Open Due/Unpaid Paid Incomplete No Tax Due Internal Refu…" at bounding box center [461, 135] width 95 height 12
select select "PYD"
click at [414, 129] on select "- Select Status Code - Open Due/Unpaid Paid Incomplete No Tax Due Internal Refu…" at bounding box center [461, 135] width 95 height 12
type input "[DATE]"
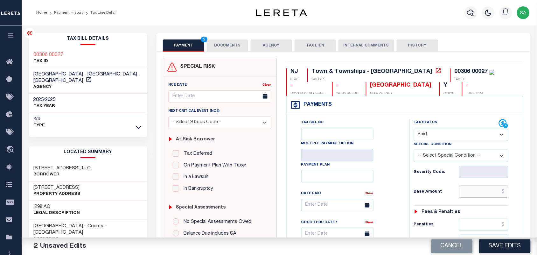
drag, startPoint x: 472, startPoint y: 195, endPoint x: 438, endPoint y: 194, distance: 33.4
click at [472, 195] on input "text" at bounding box center [484, 192] width 50 height 12
paste input "1,531.61"
type input "$1,531.61"
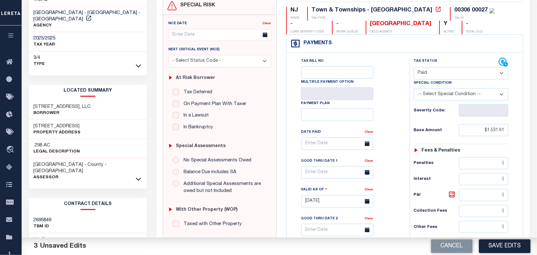
scroll to position [159, 0]
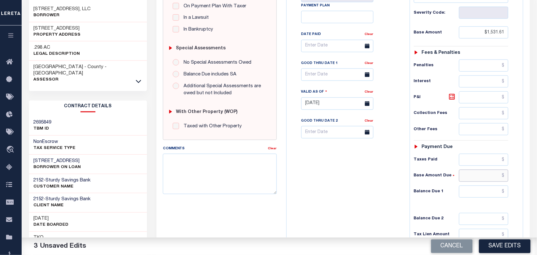
drag, startPoint x: 480, startPoint y: 179, endPoint x: 456, endPoint y: 183, distance: 24.2
click at [480, 179] on input "text" at bounding box center [484, 176] width 50 height 12
paste input "5.57"
type input "$5.57"
drag, startPoint x: 378, startPoint y: 186, endPoint x: 406, endPoint y: 188, distance: 27.7
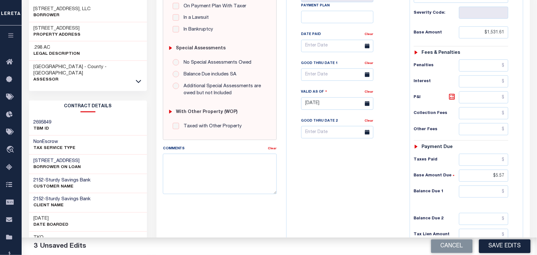
click at [378, 186] on div "Tax Bill No Multiple Payment Option Payment Plan Clear" at bounding box center [346, 100] width 117 height 281
drag, startPoint x: 493, startPoint y: 197, endPoint x: 406, endPoint y: 197, distance: 86.9
click at [493, 197] on input "text" at bounding box center [484, 192] width 50 height 12
paste input "5.65"
type input "$5.65"
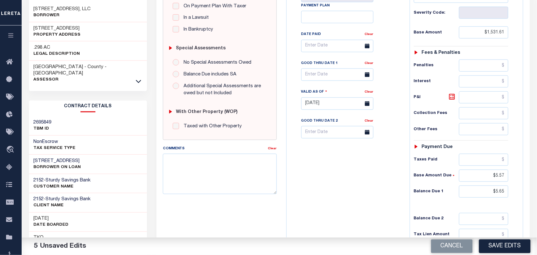
click at [390, 197] on div "Tax Bill No Multiple Payment Option Payment Plan Clear" at bounding box center [346, 100] width 117 height 281
click at [488, 101] on input "text" at bounding box center [484, 97] width 50 height 12
paste input "0.08"
type input "$0.08"
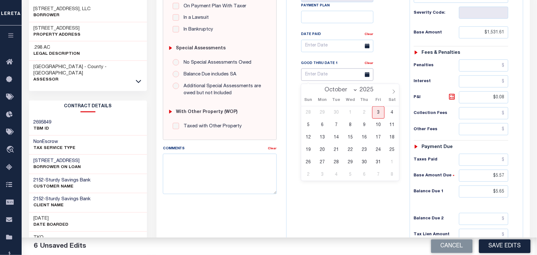
click at [329, 79] on input "text" at bounding box center [337, 74] width 72 height 12
click at [379, 114] on span "3" at bounding box center [378, 112] width 12 height 12
type input "[DATE]"
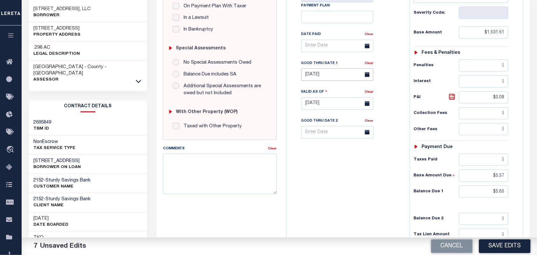
scroll to position [80, 0]
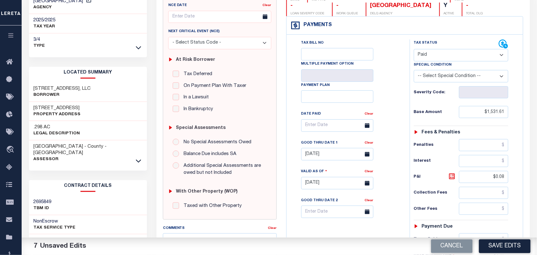
click at [449, 69] on div "Special Condition" at bounding box center [461, 65] width 95 height 9
click at [448, 74] on select "-- Select Special Condition -- 3RD PARTY TAX LIEN AGENCY TAX LIEN (A.K.A Inside…" at bounding box center [461, 76] width 95 height 12
select select "15"
click at [448, 74] on select "-- Select Special Condition -- 3RD PARTY TAX LIEN AGENCY TAX LIEN (A.K.A Inside…" at bounding box center [461, 76] width 95 height 12
drag, startPoint x: 435, startPoint y: 54, endPoint x: 437, endPoint y: 62, distance: 8.1
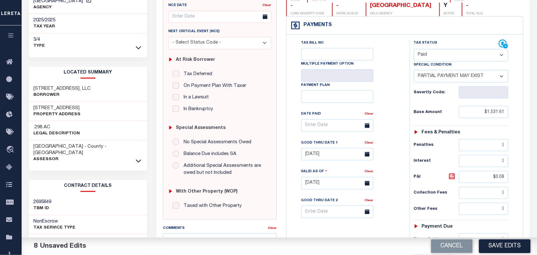
click at [435, 54] on select "- Select Status Code - Open Due/Unpaid Paid Incomplete No Tax Due Internal Refu…" at bounding box center [461, 55] width 95 height 12
select select "NTX"
click at [414, 50] on select "- Select Status Code - Open Due/Unpaid Paid Incomplete No Tax Due Internal Refu…" at bounding box center [461, 55] width 95 height 12
select select "0"
click at [439, 48] on div "Tax Status Status" at bounding box center [456, 44] width 85 height 10
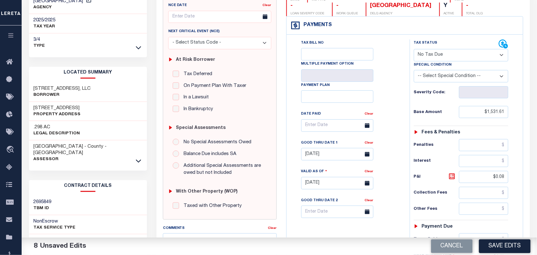
drag, startPoint x: 436, startPoint y: 56, endPoint x: 436, endPoint y: 62, distance: 6.4
click at [436, 56] on select "- Select Status Code - Open Due/Unpaid Paid Incomplete No Tax Due Internal Refu…" at bounding box center [461, 55] width 95 height 12
select select "DUE"
click at [414, 50] on select "- Select Status Code - Open Due/Unpaid Paid Incomplete No Tax Due Internal Refu…" at bounding box center [461, 55] width 95 height 12
click at [434, 80] on select "-- Select Special Condition -- 3RD PARTY TAX LIEN AGENCY TAX LIEN (A.K.A Inside…" at bounding box center [461, 76] width 95 height 12
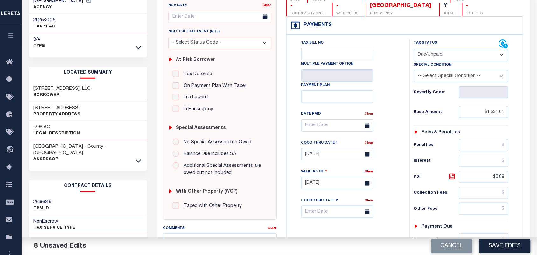
select select "15"
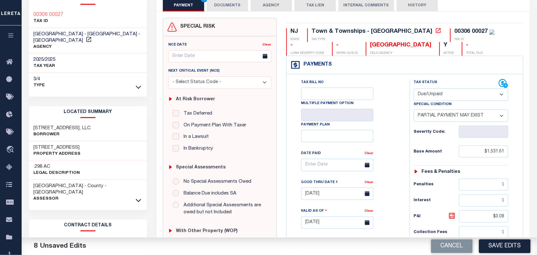
click at [434, 80] on div "Tax Status Status" at bounding box center [456, 84] width 85 height 10
click at [216, 4] on button "DOCUMENTS" at bounding box center [227, 6] width 41 height 12
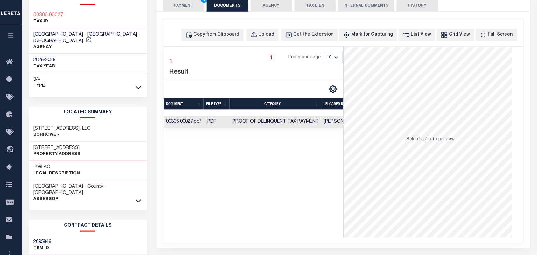
click at [193, 4] on button "PAYMENT 8" at bounding box center [183, 6] width 41 height 12
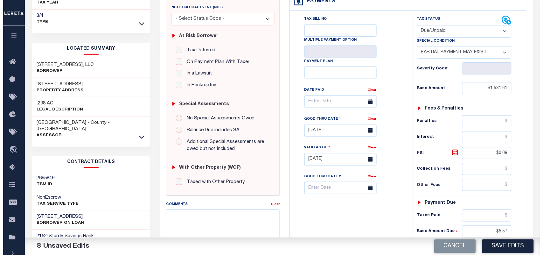
scroll to position [159, 0]
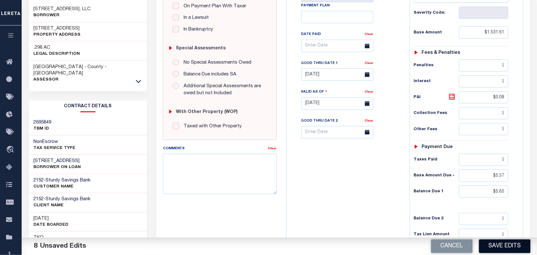
click at [489, 247] on button "Save Edits" at bounding box center [505, 246] width 52 height 14
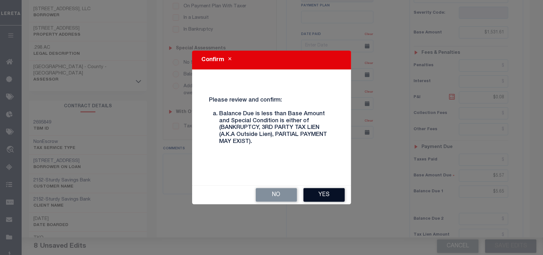
click at [336, 201] on button "Yes" at bounding box center [324, 195] width 41 height 14
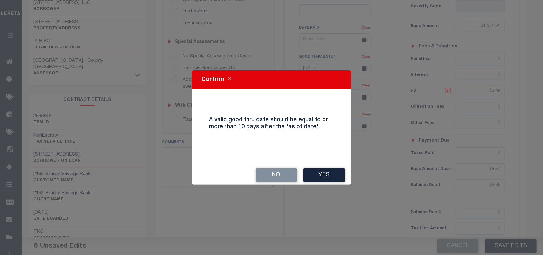
click at [322, 166] on div "No Yes" at bounding box center [271, 175] width 159 height 19
click at [329, 177] on button "Yes" at bounding box center [324, 175] width 41 height 14
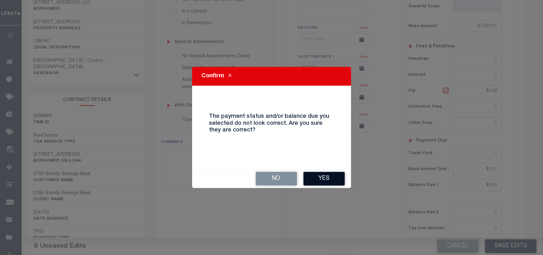
click at [331, 179] on button "Yes" at bounding box center [324, 179] width 41 height 14
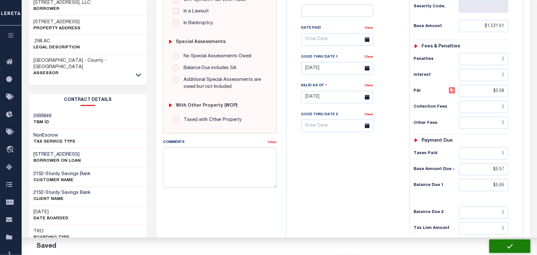
checkbox input "false"
type input "$1,531.61"
type input "$0.08"
type input "$5.57"
type input "$5.65"
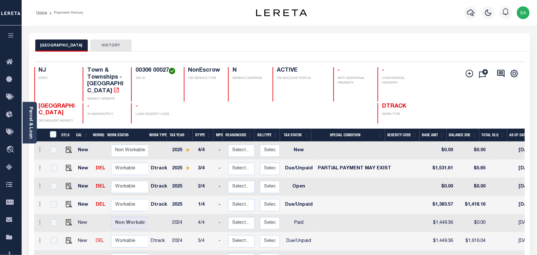
scroll to position [40, 0]
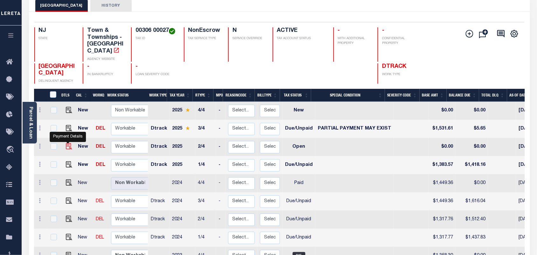
click at [68, 143] on img "" at bounding box center [69, 146] width 6 height 6
checkbox input "true"
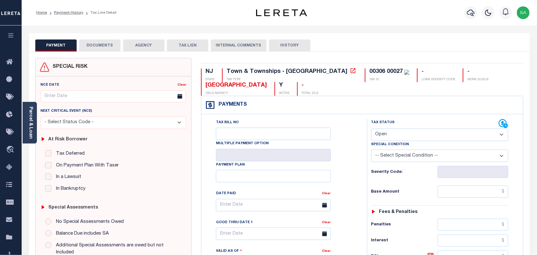
drag, startPoint x: 389, startPoint y: 133, endPoint x: 389, endPoint y: 141, distance: 8.3
click at [389, 133] on select "- Select Status Code - Open Due/Unpaid Paid Incomplete No Tax Due Internal Refu…" at bounding box center [439, 135] width 137 height 12
select select "PYD"
click at [371, 129] on select "- Select Status Code - Open Due/Unpaid Paid Incomplete No Tax Due Internal Refu…" at bounding box center [439, 135] width 137 height 12
type input "[DATE]"
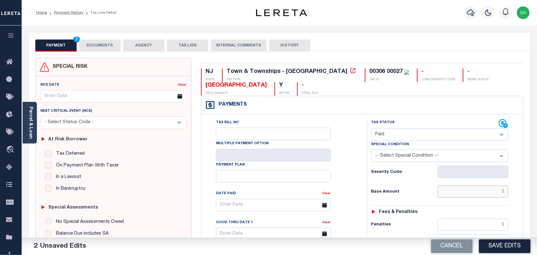
click at [477, 187] on input "text" at bounding box center [473, 192] width 71 height 12
paste input "1,383.56"
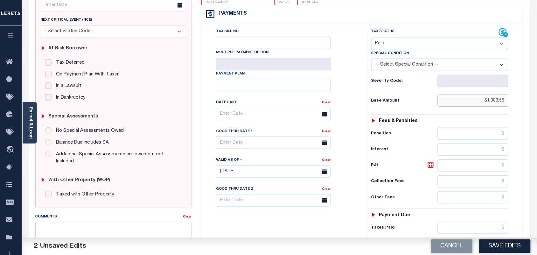
scroll to position [159, 0]
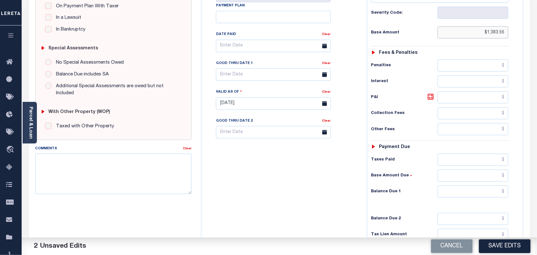
type input "$1,383.56"
click at [490, 198] on input "text" at bounding box center [473, 192] width 71 height 12
type input "$0.00"
click at [265, 198] on div "Tax Bill No Multiple Payment Option Payment Plan Clear" at bounding box center [282, 100] width 159 height 281
click at [164, 167] on textarea "Comments" at bounding box center [113, 174] width 157 height 40
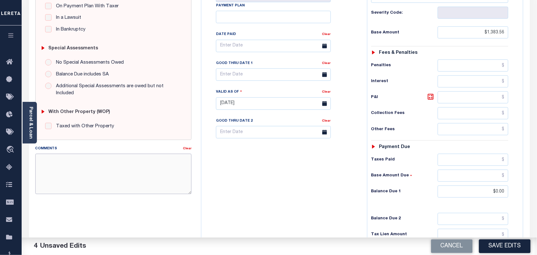
paste textarea "Refer 2025 3/4 line for Document."
type textarea "Refer 2025 3/4 line for Document."
click at [478, 241] on div "Cancel Save Edits" at bounding box center [408, 246] width 258 height 18
click at [494, 247] on button "Save Edits" at bounding box center [505, 246] width 52 height 14
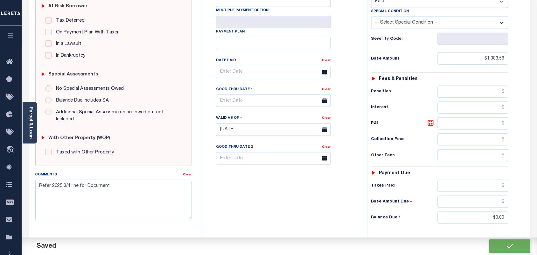
scroll to position [119, 0]
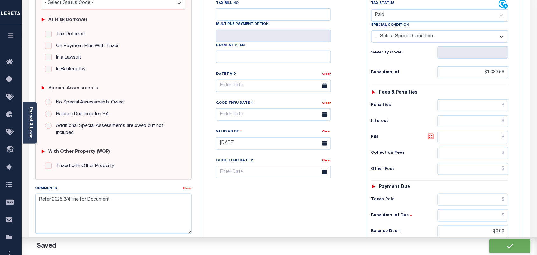
checkbox input "false"
type input "$1,383.56"
type input "$0"
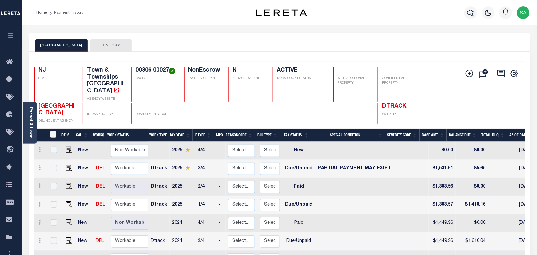
scroll to position [80, 0]
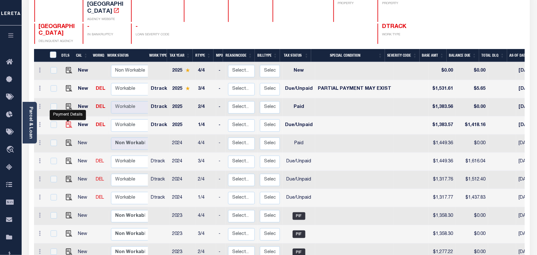
click at [69, 122] on img "" at bounding box center [69, 125] width 6 height 6
checkbox input "true"
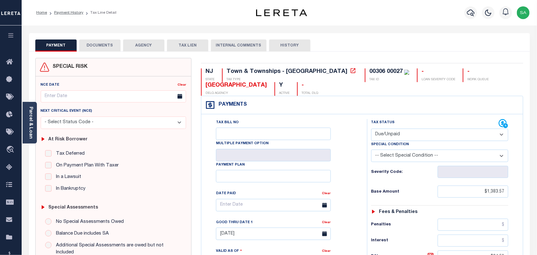
click at [33, 126] on link "Parcel & Loan" at bounding box center [30, 123] width 4 height 32
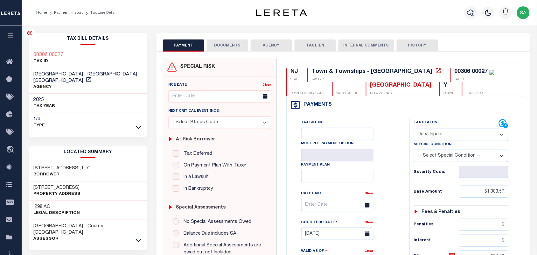
drag, startPoint x: 429, startPoint y: 133, endPoint x: 429, endPoint y: 137, distance: 4.8
click at [429, 133] on select "- Select Status Code - Open Due/Unpaid Paid Incomplete No Tax Due Internal Refu…" at bounding box center [461, 135] width 95 height 12
select select "PYD"
click at [414, 129] on select "- Select Status Code - Open Due/Unpaid Paid Incomplete No Tax Due Internal Refu…" at bounding box center [461, 135] width 95 height 12
type input "[DATE]"
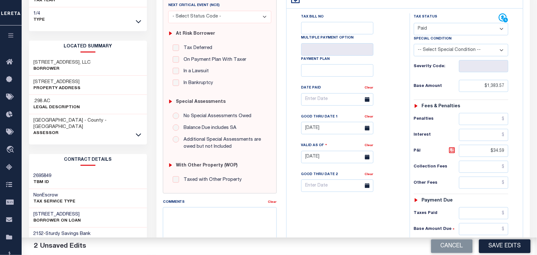
scroll to position [159, 0]
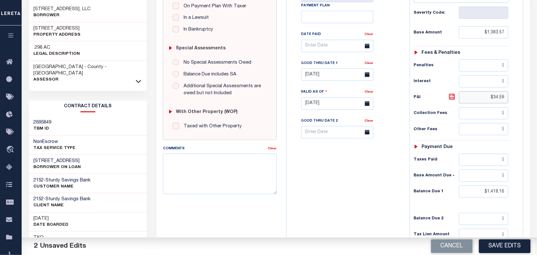
drag, startPoint x: 485, startPoint y: 96, endPoint x: 520, endPoint y: 103, distance: 36.3
click at [520, 103] on div "Tax Status Status" at bounding box center [463, 100] width 117 height 281
drag, startPoint x: 477, startPoint y: 194, endPoint x: 524, endPoint y: 197, distance: 46.9
click at [524, 197] on div "NJ STATE Town & Townships - NJ TAX TYPE 00306 00027 TAX ID - LOAN SEVERITY CODE…" at bounding box center [405, 104] width 247 height 410
type input "$0.00"
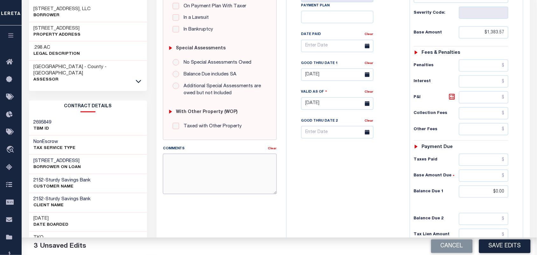
click at [233, 177] on textarea "Comments" at bounding box center [220, 174] width 114 height 40
paste textarea "Refer 2025 3/4 line for Document."
type textarea "Refer 2025 3/4 line for Document."
click at [371, 65] on link "Clear" at bounding box center [369, 63] width 9 height 3
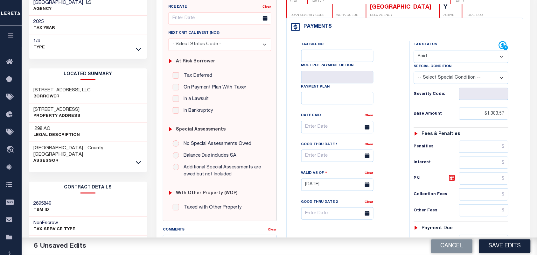
scroll to position [0, 0]
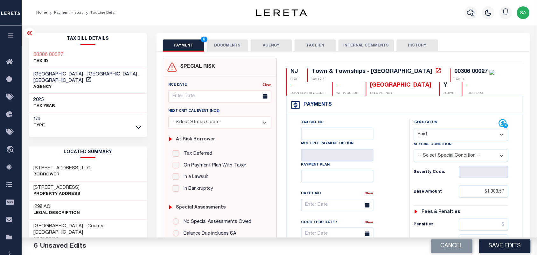
click at [238, 44] on button "DOCUMENTS" at bounding box center [227, 45] width 41 height 12
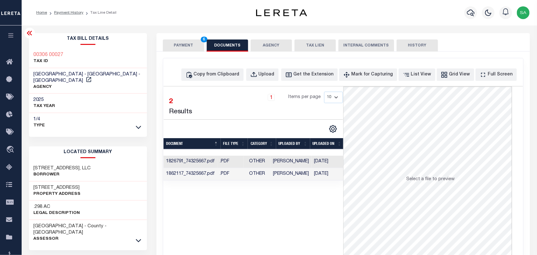
click at [282, 176] on td "Vinod Kumar" at bounding box center [291, 174] width 41 height 12
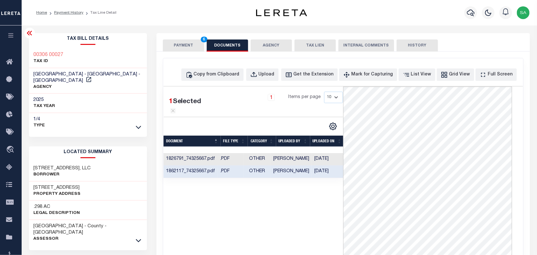
scroll to position [0, 1]
click at [183, 45] on button "PAYMENT 6" at bounding box center [183, 45] width 41 height 12
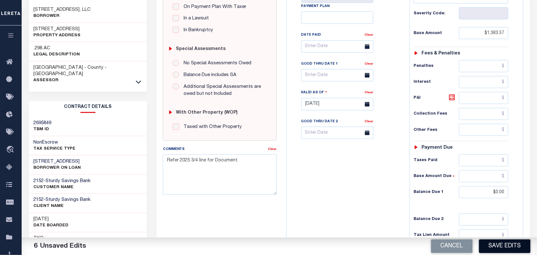
scroll to position [159, 0]
click at [500, 249] on button "Save Edits" at bounding box center [505, 246] width 52 height 14
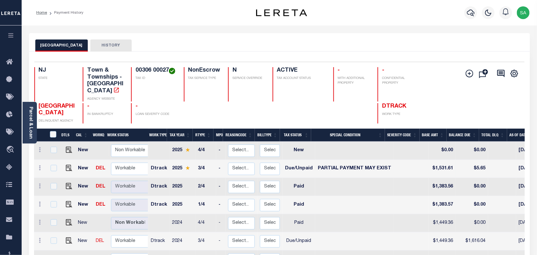
scroll to position [80, 0]
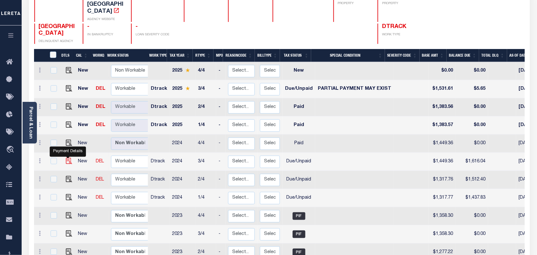
click at [68, 158] on img "" at bounding box center [69, 161] width 6 height 6
checkbox input "true"
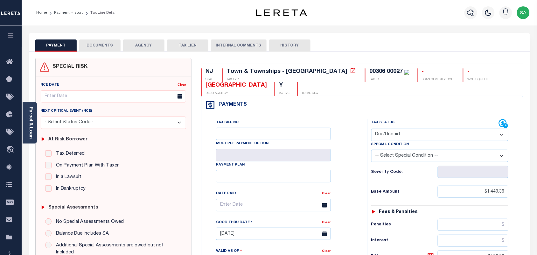
click at [384, 135] on select "- Select Status Code - Open Due/Unpaid Paid Incomplete No Tax Due Internal Refu…" at bounding box center [439, 135] width 137 height 12
select select "PYD"
click at [371, 129] on select "- Select Status Code - Open Due/Unpaid Paid Incomplete No Tax Due Internal Refu…" at bounding box center [439, 135] width 137 height 12
type input "[DATE]"
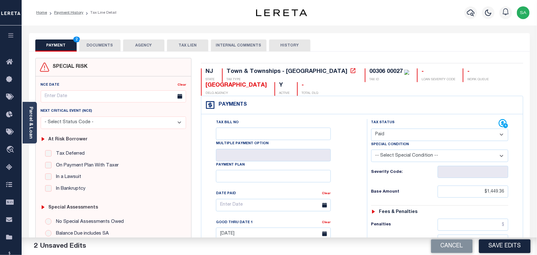
scroll to position [119, 0]
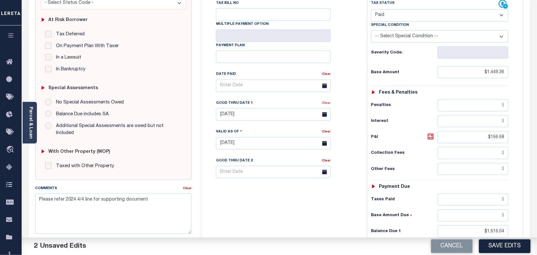
click at [329, 104] on link "Clear" at bounding box center [326, 103] width 9 height 3
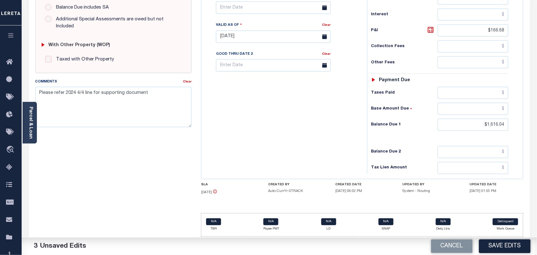
scroll to position [231, 0]
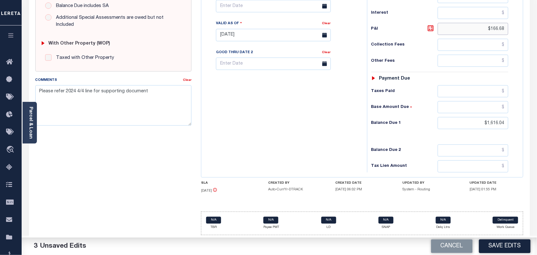
drag, startPoint x: 475, startPoint y: 27, endPoint x: 515, endPoint y: 26, distance: 40.1
click at [515, 26] on div "Tax Status Status - Select Status Code -" at bounding box center [442, 31] width 150 height 281
drag, startPoint x: 476, startPoint y: 123, endPoint x: 522, endPoint y: 123, distance: 45.5
click at [522, 123] on div "Tax Bill No Multiple Payment Option Payment Plan" at bounding box center [362, 32] width 322 height 291
type input "$0.00"
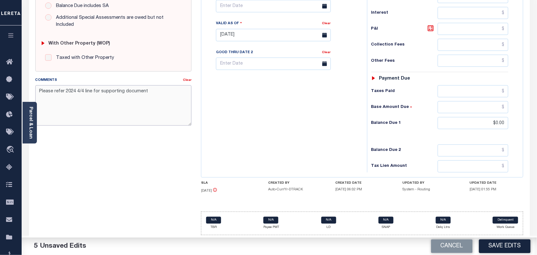
click at [159, 85] on textarea "Please refer 2024 4/4 line for supporting document" at bounding box center [113, 105] width 157 height 40
paste textarea "Refer 2025 3/4 line for Document."
type textarea "Please refer 2024 4/4 line for supporting document Refer 2025 3/4 line for Docu…"
click at [493, 242] on button "Save Edits" at bounding box center [505, 246] width 52 height 14
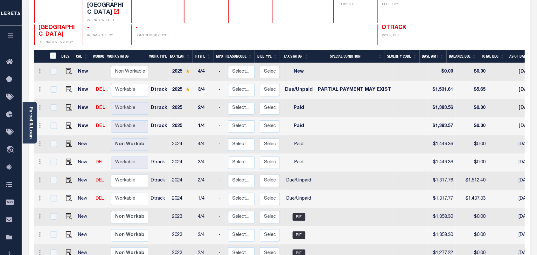
scroll to position [80, 0]
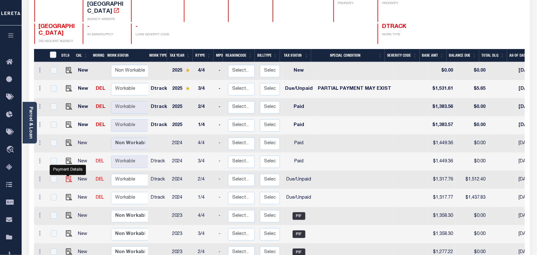
click at [69, 176] on img "" at bounding box center [69, 179] width 6 height 6
checkbox input "true"
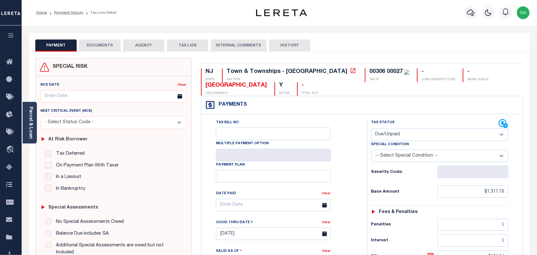
drag, startPoint x: 410, startPoint y: 130, endPoint x: 408, endPoint y: 140, distance: 9.7
click at [410, 130] on select "- Select Status Code - Open Due/Unpaid Paid Incomplete No Tax Due Internal Refu…" at bounding box center [439, 135] width 137 height 12
select select "PYD"
click at [371, 129] on select "- Select Status Code - Open Due/Unpaid Paid Incomplete No Tax Due Internal Refu…" at bounding box center [439, 135] width 137 height 12
type input "[DATE]"
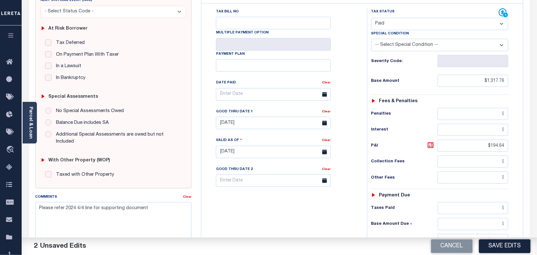
scroll to position [119, 0]
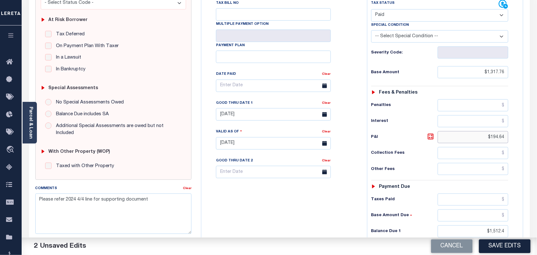
drag, startPoint x: 502, startPoint y: 143, endPoint x: 520, endPoint y: 141, distance: 18.3
click at [520, 141] on div "Tax Status Status" at bounding box center [441, 140] width 159 height 281
click at [327, 105] on link "Clear" at bounding box center [326, 103] width 9 height 3
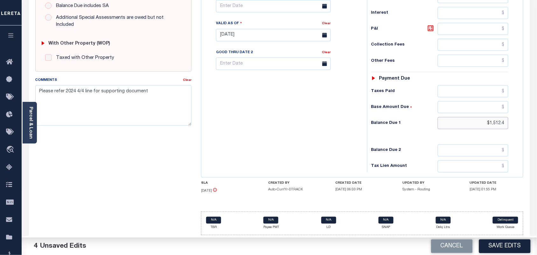
drag, startPoint x: 478, startPoint y: 122, endPoint x: 516, endPoint y: 126, distance: 38.4
click at [516, 126] on div "Tax Status Status - Select Status Code -" at bounding box center [442, 31] width 150 height 281
type input "$0.00"
click at [177, 85] on textarea "Please refer 2024 4/4 line for supporting document" at bounding box center [113, 105] width 157 height 40
paste textarea "Refer 2025 3/4 line for Document."
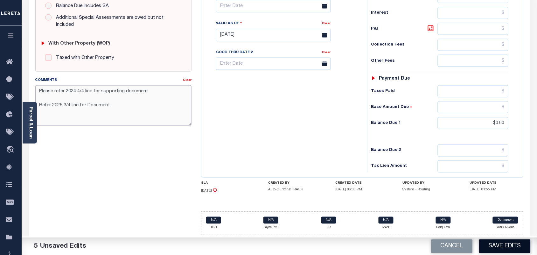
type textarea "Please refer 2024 4/4 line for supporting document Refer 2025 3/4 line for Docu…"
click at [510, 246] on button "Save Edits" at bounding box center [505, 246] width 52 height 14
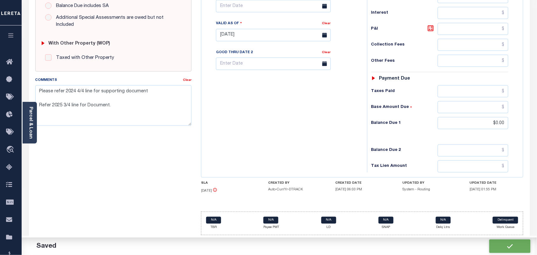
checkbox input "false"
type textarea "Please refer 2024 4/4 line for supporting document Refer 2025 3/4 line for Docu…"
type input "$1,317.76"
type input "$0"
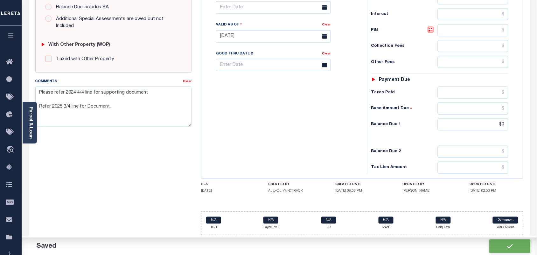
scroll to position [230, 0]
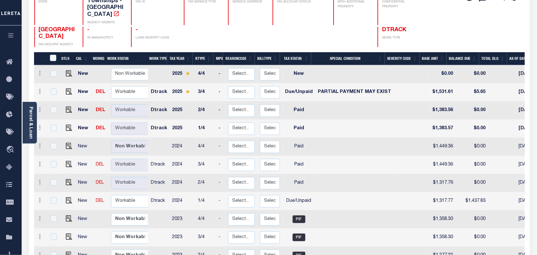
scroll to position [80, 0]
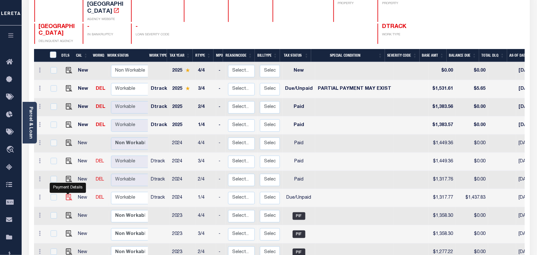
click at [68, 194] on img "" at bounding box center [69, 197] width 6 height 6
checkbox input "true"
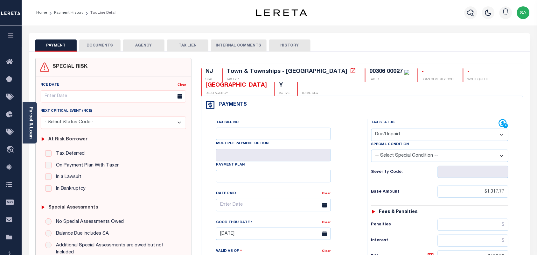
click at [390, 140] on select "- Select Status Code - Open Due/Unpaid Paid Incomplete No Tax Due Internal Refu…" at bounding box center [439, 135] width 137 height 12
select select "PYD"
click at [371, 129] on select "- Select Status Code - Open Due/Unpaid Paid Incomplete No Tax Due Internal Refu…" at bounding box center [439, 135] width 137 height 12
type input "10/03/2025"
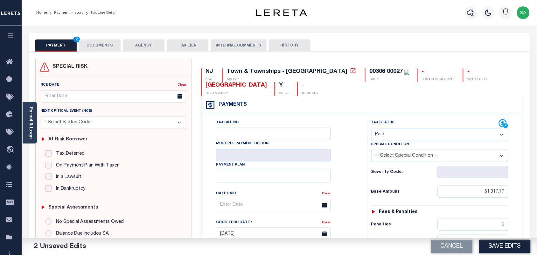
click at [112, 42] on button "DOCUMENTS" at bounding box center [99, 45] width 41 height 12
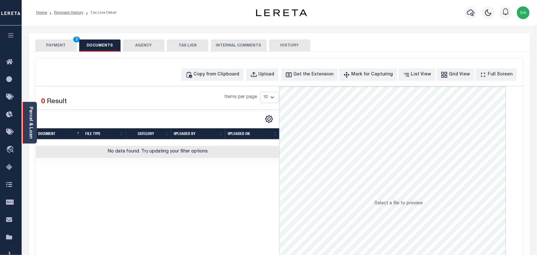
click at [33, 118] on link "Parcel & Loan" at bounding box center [30, 123] width 4 height 32
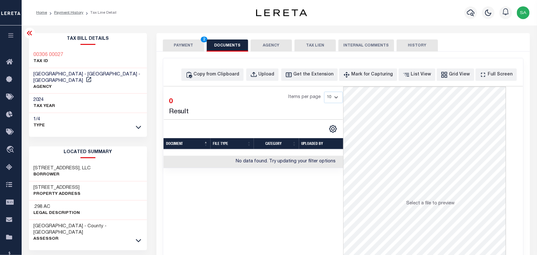
click at [190, 44] on button "PAYMENT 2" at bounding box center [183, 45] width 41 height 12
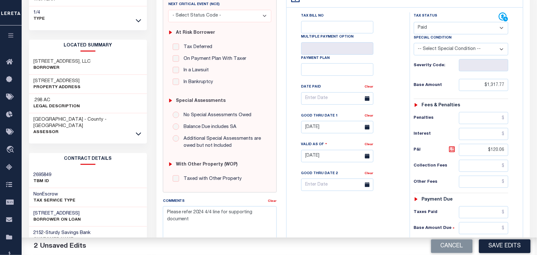
scroll to position [119, 0]
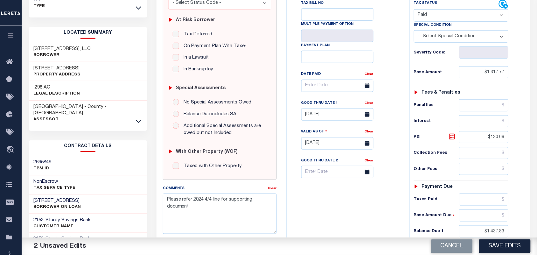
click at [371, 105] on link "Clear" at bounding box center [369, 103] width 9 height 3
drag, startPoint x: 462, startPoint y: 145, endPoint x: 514, endPoint y: 144, distance: 52.2
click at [514, 144] on div "Tax Status Status - Select Status Code -" at bounding box center [463, 140] width 107 height 281
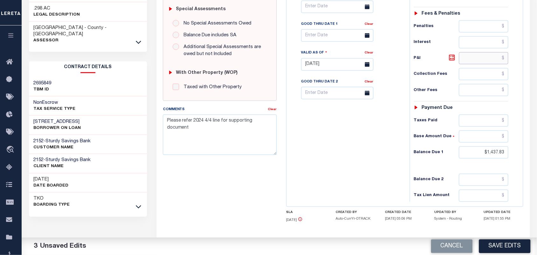
scroll to position [199, 0]
drag, startPoint x: 475, startPoint y: 150, endPoint x: 547, endPoint y: 160, distance: 72.5
click at [537, 160] on html "Home Payment History Tax Line Detail" at bounding box center [268, 41] width 537 height 480
type input "$0.00"
click at [275, 120] on textarea "Please refer 2024 4/4 line for supporting document" at bounding box center [220, 134] width 114 height 40
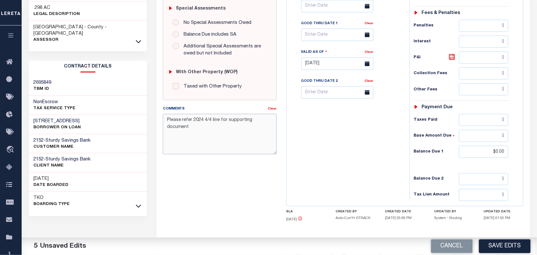
paste textarea "Refer 2025 3/4 line for Document."
type textarea "Please refer 2024 4/4 line for supporting document Refer 2025 3/4 line for Docu…"
click at [497, 247] on button "Save Edits" at bounding box center [505, 246] width 52 height 14
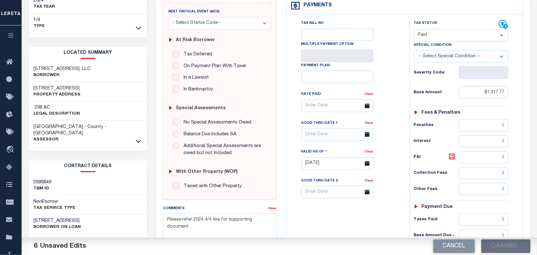
scroll to position [40, 0]
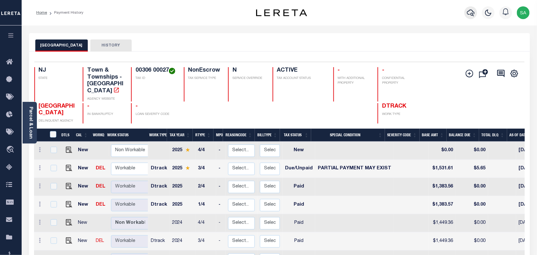
click at [468, 11] on icon "button" at bounding box center [471, 13] width 8 height 8
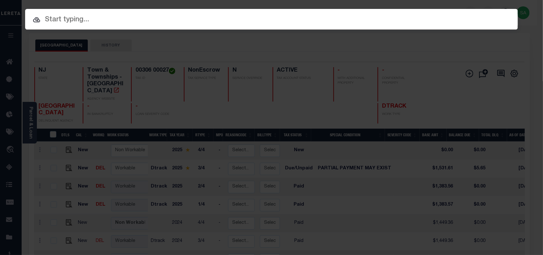
click at [385, 20] on input "text" at bounding box center [271, 19] width 493 height 11
paste input "9300003166"
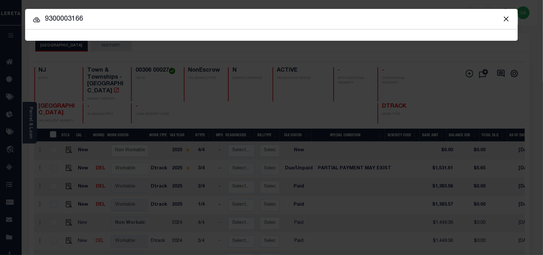
type input "9300003166"
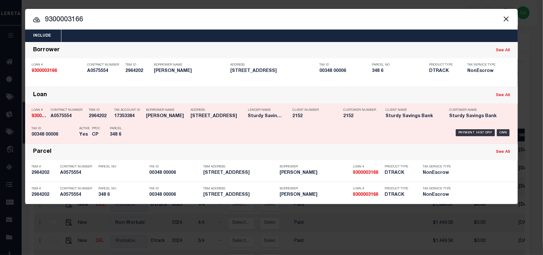
click at [147, 131] on div "Payment History OMS" at bounding box center [329, 132] width 373 height 18
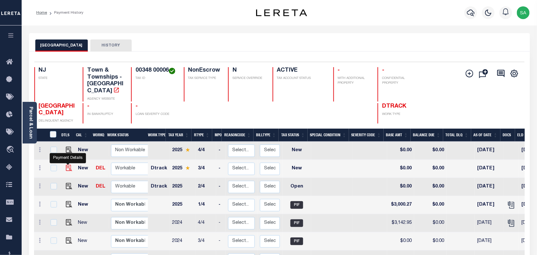
click at [69, 165] on img "" at bounding box center [69, 168] width 6 height 6
checkbox input "true"
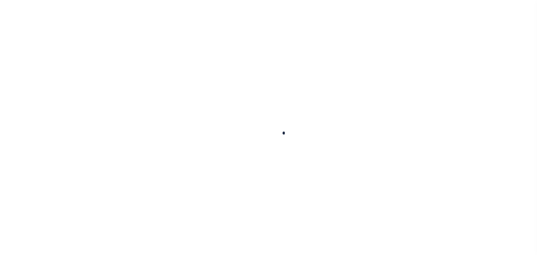
checkbox input "false"
type input "[DATE]"
select select "NW2"
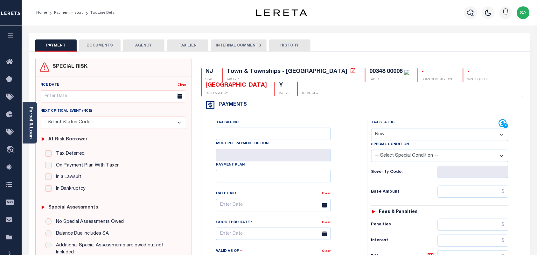
drag, startPoint x: 94, startPoint y: 42, endPoint x: 80, endPoint y: 52, distance: 17.1
click at [94, 42] on button "DOCUMENTS" at bounding box center [99, 45] width 41 height 12
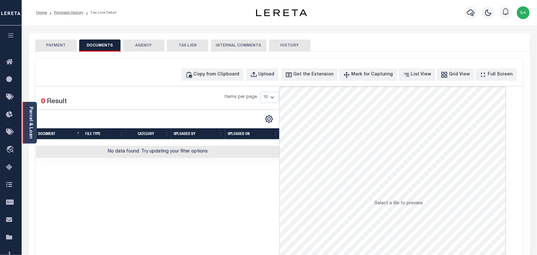
click at [29, 123] on link "Parcel & Loan" at bounding box center [30, 123] width 4 height 32
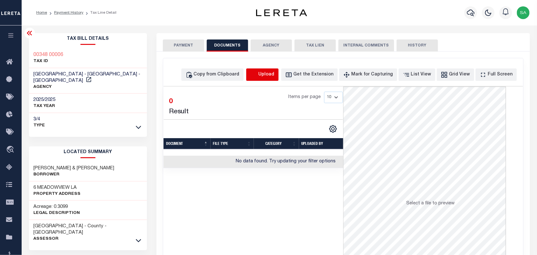
click at [257, 74] on icon "button" at bounding box center [253, 74] width 7 height 7
select select "POP"
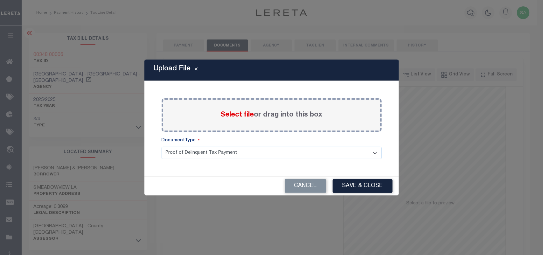
click at [229, 113] on span "Select file" at bounding box center [237, 114] width 33 height 7
click at [0, 0] on input "Select file or drag into this box" at bounding box center [0, 0] width 0 height 0
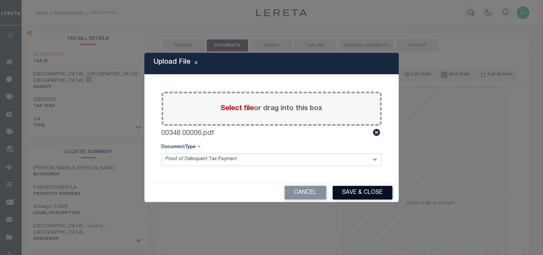
click at [355, 194] on button "Save & Close" at bounding box center [363, 193] width 60 height 14
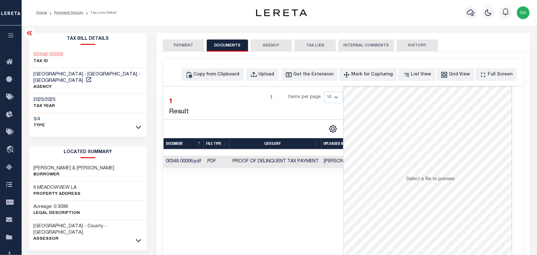
click at [188, 45] on button "PAYMENT" at bounding box center [183, 45] width 41 height 12
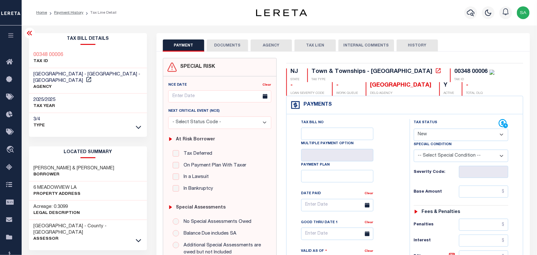
drag, startPoint x: 442, startPoint y: 135, endPoint x: 441, endPoint y: 138, distance: 4.0
click at [442, 135] on select "- Select Status Code - Open Due/Unpaid Paid Incomplete No Tax Due Internal Refu…" at bounding box center [461, 135] width 95 height 12
select select "DUE"
click at [414, 129] on select "- Select Status Code - Open Due/Unpaid Paid Incomplete No Tax Due Internal Refu…" at bounding box center [461, 135] width 95 height 12
type input "[DATE]"
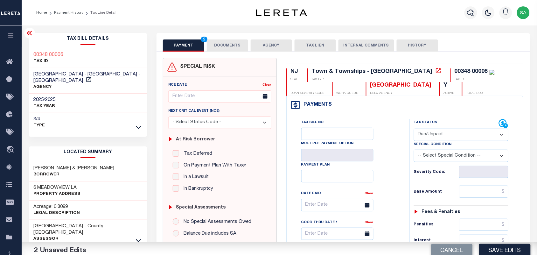
click at [433, 157] on select "-- Select Special Condition -- 3RD PARTY TAX LIEN AGENCY TAX LIEN (A.K.A Inside…" at bounding box center [461, 156] width 95 height 12
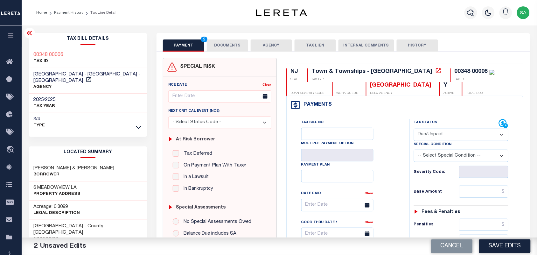
click at [476, 186] on div "Tax Status Status - Select Status Code -" at bounding box center [463, 259] width 107 height 281
click at [480, 191] on input "text" at bounding box center [484, 192] width 50 height 12
paste input "3,321.32"
type input "$3,321.32"
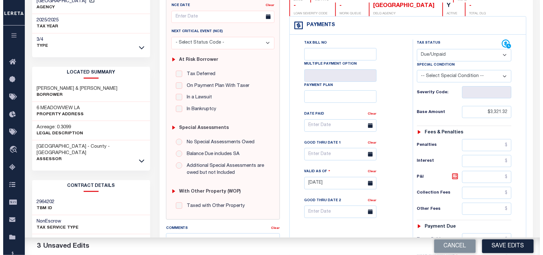
scroll to position [159, 0]
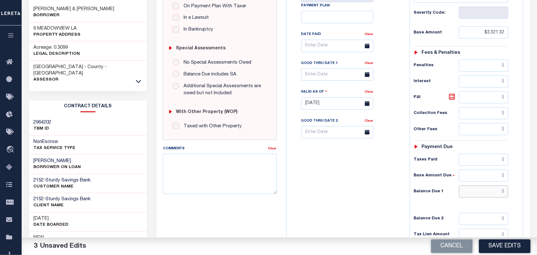
click at [474, 195] on input "text" at bounding box center [484, 192] width 50 height 12
paste input "3,398.45"
type input "$3,398.45"
click at [391, 198] on div "Tax Bill No Multiple Payment Option Payment Plan Clear" at bounding box center [346, 100] width 117 height 281
click at [449, 99] on icon at bounding box center [452, 97] width 6 height 6
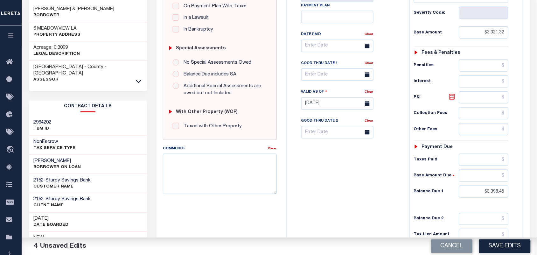
type input "$77.13"
click at [328, 81] on body "Home Payment History Tax Line Detail" at bounding box center [268, 83] width 537 height 484
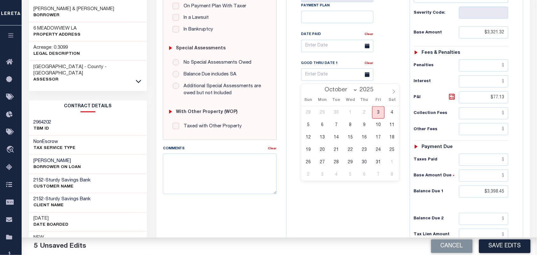
click at [381, 111] on span "3" at bounding box center [378, 112] width 12 height 12
type input "[DATE]"
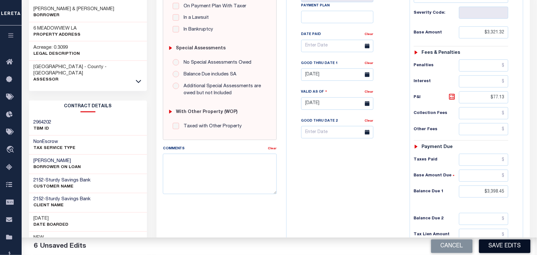
click at [495, 246] on button "Save Edits" at bounding box center [505, 246] width 52 height 14
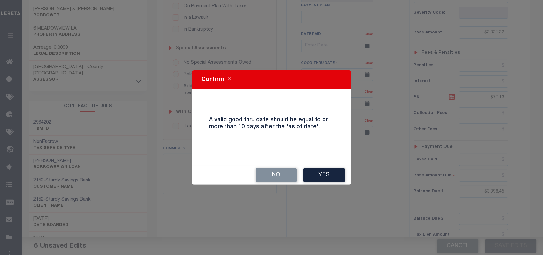
drag, startPoint x: 327, startPoint y: 174, endPoint x: 334, endPoint y: 173, distance: 7.3
click at [328, 174] on button "Yes" at bounding box center [324, 175] width 41 height 14
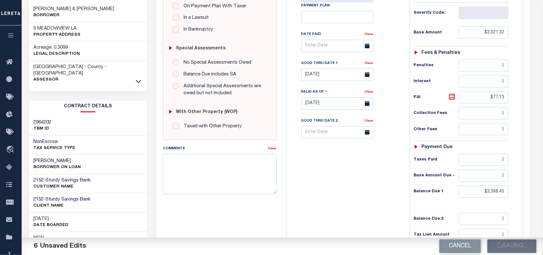
scroll to position [165, 0]
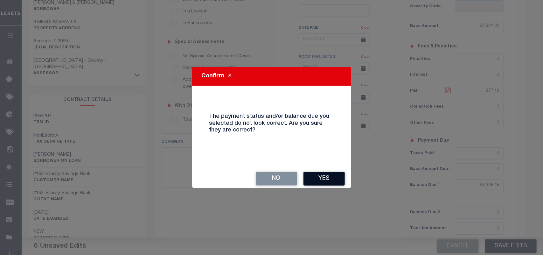
click at [336, 183] on button "Yes" at bounding box center [324, 179] width 41 height 14
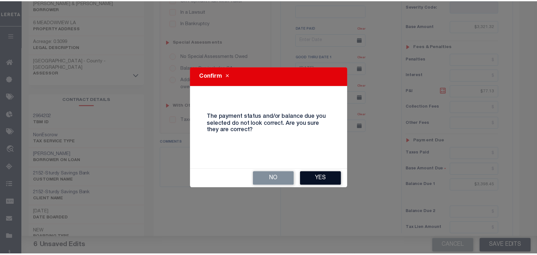
scroll to position [172, 0]
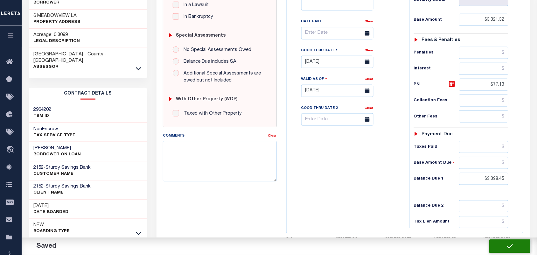
checkbox input "false"
type input "$3,321.32"
type input "$77.13"
type input "$3,398.45"
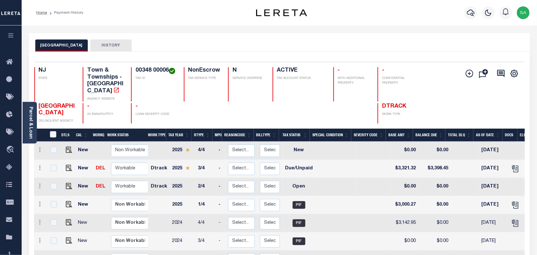
scroll to position [40, 0]
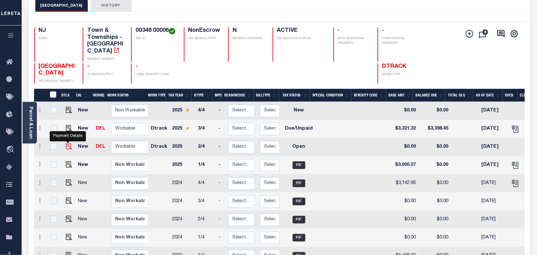
click at [68, 143] on img "" at bounding box center [69, 146] width 6 height 6
checkbox input "true"
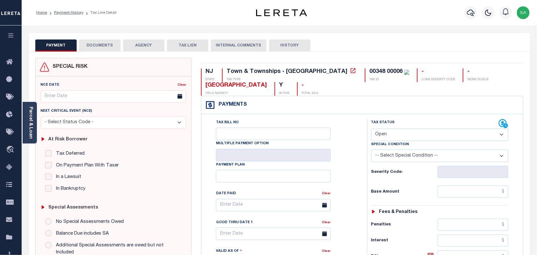
drag, startPoint x: 397, startPoint y: 134, endPoint x: 396, endPoint y: 142, distance: 8.0
click at [397, 134] on select "- Select Status Code - Open Due/Unpaid Paid Incomplete No Tax Due Internal Refu…" at bounding box center [439, 135] width 137 height 12
select select "PYD"
click at [371, 129] on select "- Select Status Code - Open Due/Unpaid Paid Incomplete No Tax Due Internal Refu…" at bounding box center [439, 135] width 137 height 12
type input "[DATE]"
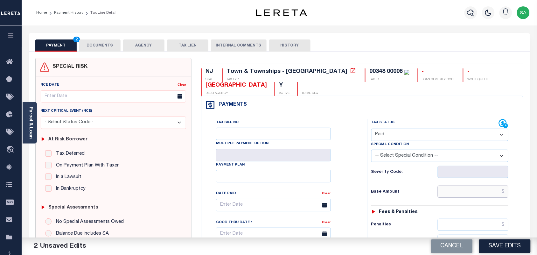
click at [476, 190] on input "text" at bounding box center [473, 192] width 71 height 12
paste input "3,000.27"
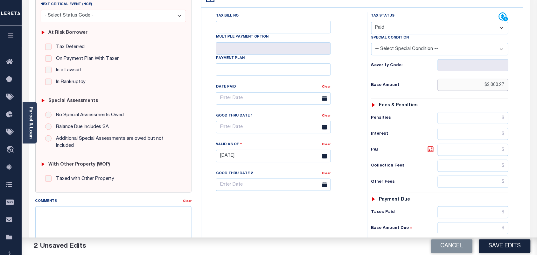
scroll to position [230, 0]
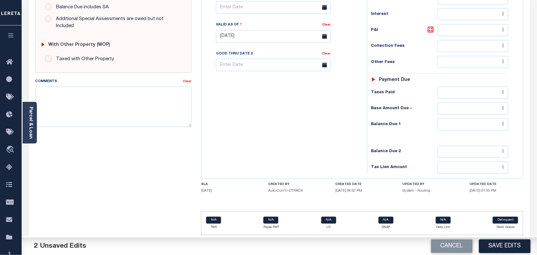
type input "$3,000.27"
click at [484, 119] on input "text" at bounding box center [473, 124] width 71 height 12
type input "$0.00"
drag, startPoint x: 298, startPoint y: 123, endPoint x: 270, endPoint y: 196, distance: 77.7
click at [297, 123] on div "Tax Bill No Multiple Payment Option Payment Plan Clear" at bounding box center [282, 33] width 159 height 281
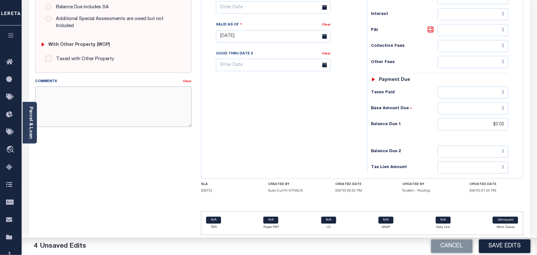
click at [107, 95] on textarea "Comments" at bounding box center [113, 107] width 157 height 40
paste textarea "Refer 2025 3/4 line for Document."
type textarea "Refer 2025 3/4 line for Document."
click at [29, 122] on link "Parcel & Loan" at bounding box center [30, 123] width 4 height 32
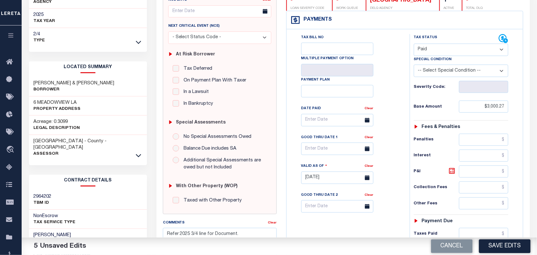
scroll to position [31, 0]
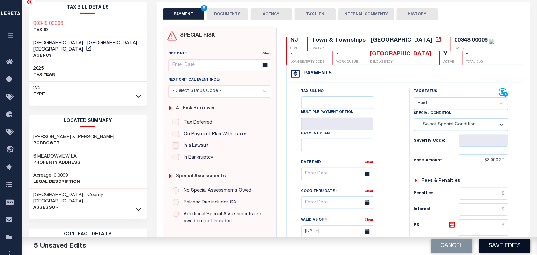
click at [499, 249] on button "Save Edits" at bounding box center [505, 246] width 52 height 14
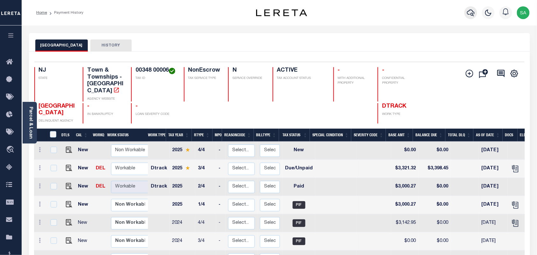
click at [474, 14] on icon "button" at bounding box center [471, 13] width 8 height 7
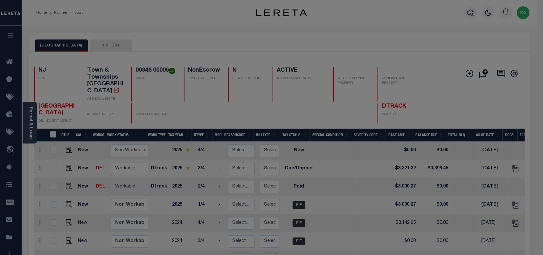
click at [0, 0] on div "Include Loans TBM Customers Borrowers Payments (Lender Non-Disb) Payments (Lend…" at bounding box center [0, 0] width 0 height 0
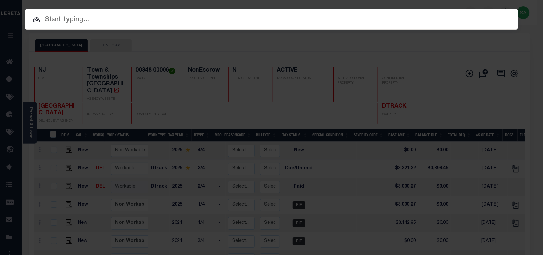
paste input "9300003634"
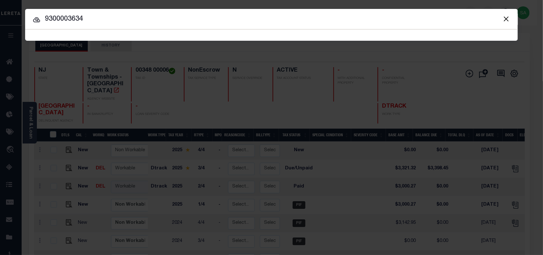
type input "9300003634"
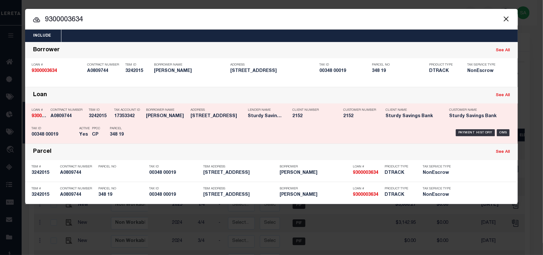
click at [155, 128] on div "Payment History OMS" at bounding box center [330, 132] width 364 height 18
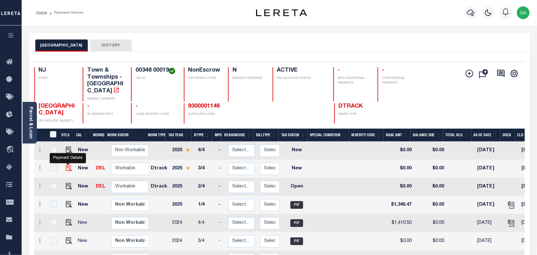
click at [66, 165] on img "" at bounding box center [69, 168] width 6 height 6
checkbox input "true"
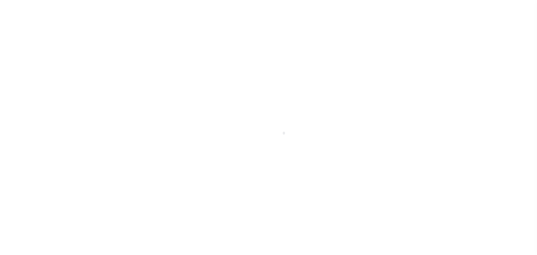
select select "NW2"
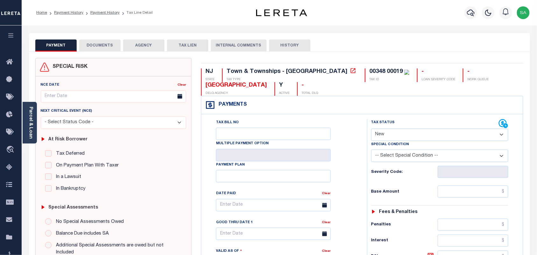
drag, startPoint x: 28, startPoint y: 122, endPoint x: 41, endPoint y: 116, distance: 14.1
click at [28, 122] on link "Parcel & Loan" at bounding box center [30, 123] width 4 height 32
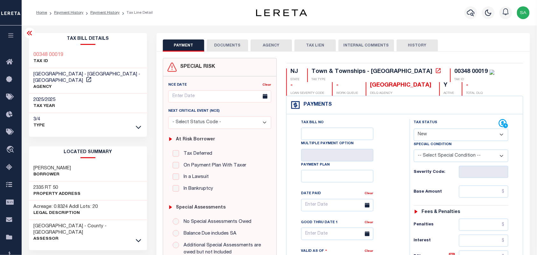
click at [221, 46] on button "DOCUMENTS" at bounding box center [227, 45] width 41 height 12
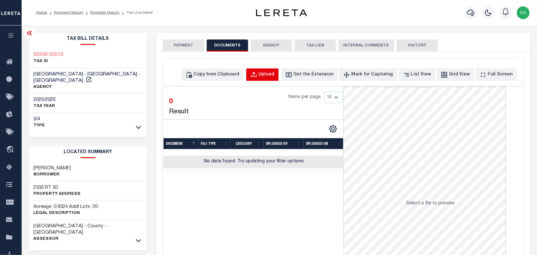
click at [275, 74] on div "Upload" at bounding box center [267, 74] width 16 height 7
select select "POP"
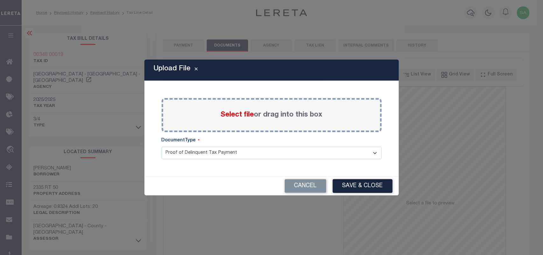
click at [237, 113] on span "Select file" at bounding box center [237, 114] width 33 height 7
click at [0, 0] on input "Select file or drag into this box" at bounding box center [0, 0] width 0 height 0
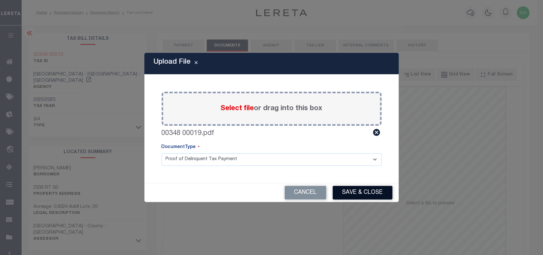
click at [353, 196] on button "Save & Close" at bounding box center [363, 193] width 60 height 14
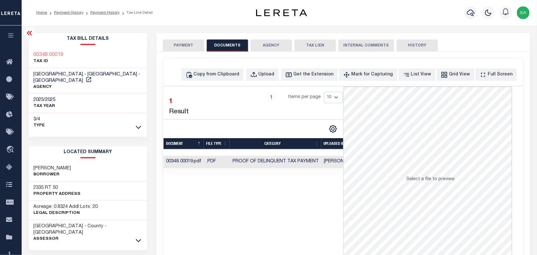
click at [190, 42] on button "PAYMENT" at bounding box center [183, 45] width 41 height 12
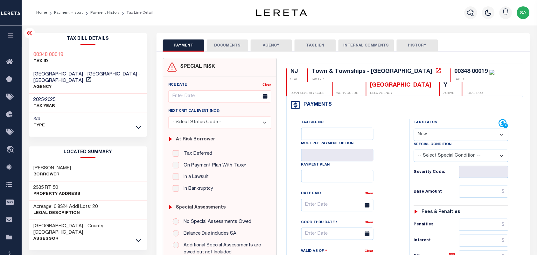
click at [428, 136] on select "- Select Status Code - Open Due/Unpaid Paid Incomplete No Tax Due Internal Refu…" at bounding box center [461, 135] width 95 height 12
select select "PYD"
click at [414, 129] on select "- Select Status Code - Open Due/Unpaid Paid Incomplete No Tax Due Internal Refu…" at bounding box center [461, 135] width 95 height 12
type input "10/03/2025"
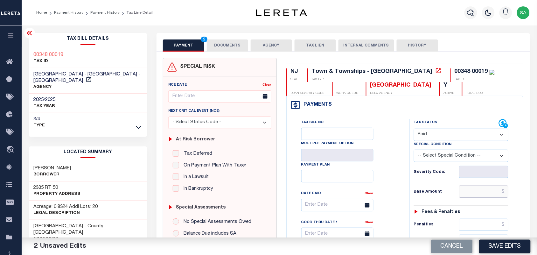
click at [474, 187] on input "text" at bounding box center [484, 192] width 50 height 12
paste input "1,490.56"
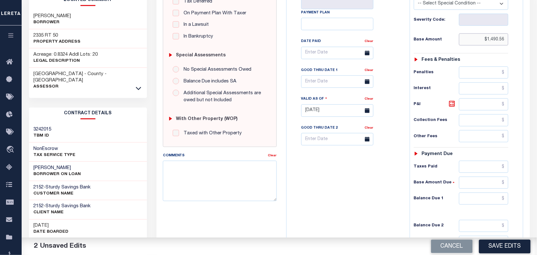
scroll to position [233, 0]
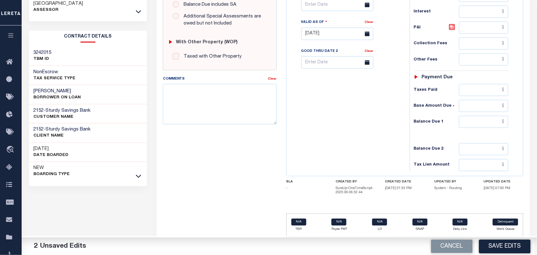
type input "$1,490.56"
click at [493, 116] on input "text" at bounding box center [484, 122] width 50 height 12
type input "$0.00"
click at [377, 116] on div "Tax Bill No Multiple Payment Option Payment Plan Clear" at bounding box center [346, 30] width 117 height 281
click at [512, 249] on button "Save Edits" at bounding box center [505, 246] width 52 height 14
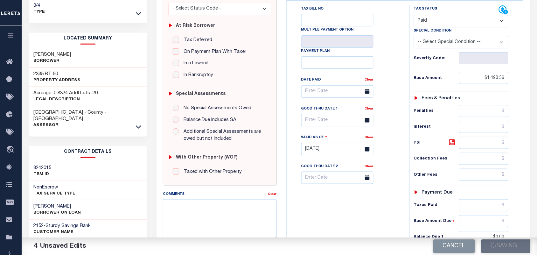
scroll to position [34, 0]
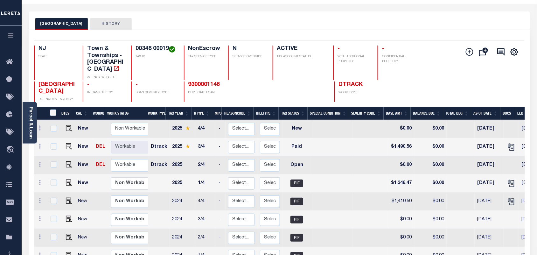
scroll to position [40, 0]
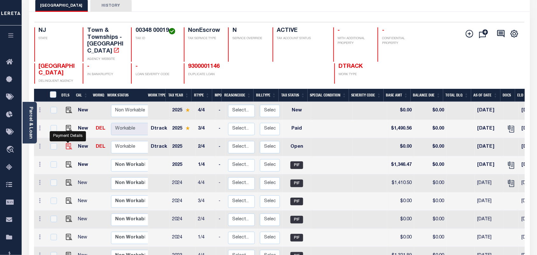
click at [69, 143] on img "" at bounding box center [69, 146] width 6 height 6
checkbox input "true"
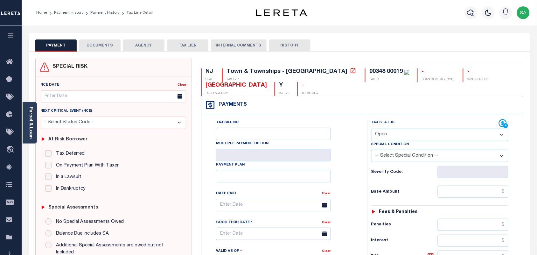
drag, startPoint x: 389, startPoint y: 134, endPoint x: 389, endPoint y: 141, distance: 6.7
click at [389, 134] on select "- Select Status Code - Open Due/Unpaid Paid Incomplete No Tax Due Internal Refu…" at bounding box center [439, 135] width 137 height 12
select select "PYD"
click at [371, 129] on select "- Select Status Code - Open Due/Unpaid Paid Incomplete No Tax Due Internal Refu…" at bounding box center [439, 135] width 137 height 12
type input "[DATE]"
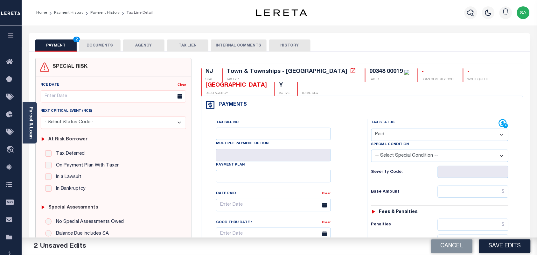
click at [465, 200] on div "Tax Status Status - Select Status Code -" at bounding box center [442, 259] width 150 height 281
drag, startPoint x: 472, startPoint y: 188, endPoint x: 447, endPoint y: 186, distance: 24.6
click at [472, 188] on input "text" at bounding box center [473, 192] width 71 height 12
paste input "1,346.47"
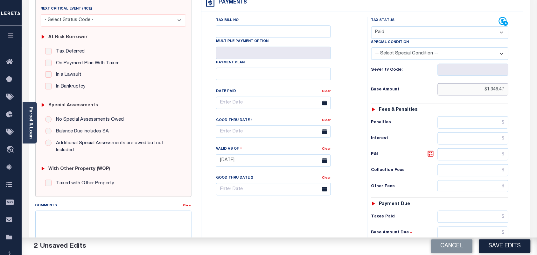
scroll to position [159, 0]
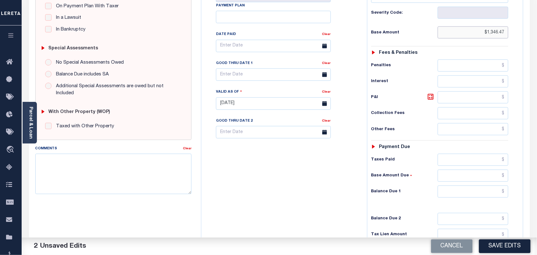
type input "$1,346.47"
click at [480, 195] on input "text" at bounding box center [473, 192] width 71 height 12
type input "$0.00"
click at [359, 178] on div "Tax Bill No Multiple Payment Option Payment Plan Clear" at bounding box center [282, 100] width 159 height 281
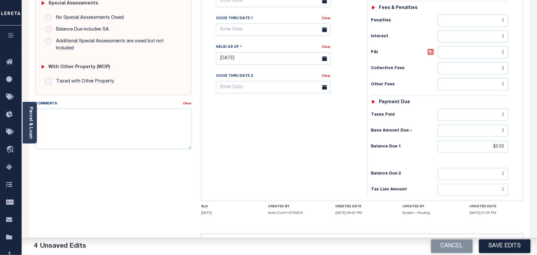
scroll to position [230, 0]
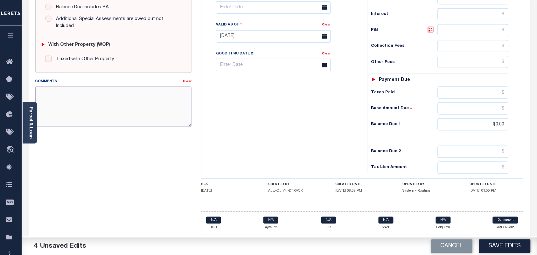
click at [188, 96] on textarea "Comments" at bounding box center [113, 107] width 157 height 40
paste textarea "Refer 2025 3/4 line for Document."
type textarea "Refer 2025 3/4 line for Document."
click at [266, 103] on div "Tax Bill No Multiple Payment Option Payment Plan Clear" at bounding box center [282, 33] width 159 height 281
click at [500, 244] on button "Save Edits" at bounding box center [505, 246] width 52 height 14
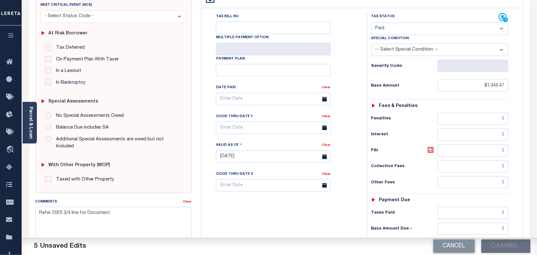
scroll to position [31, 0]
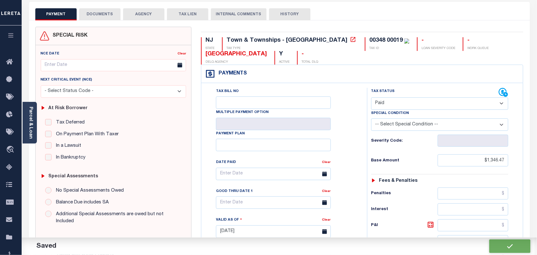
checkbox input "false"
type input "$1,346.47"
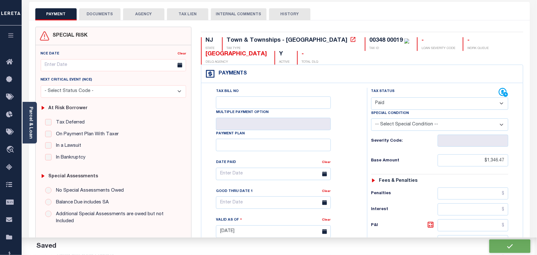
type input "$0"
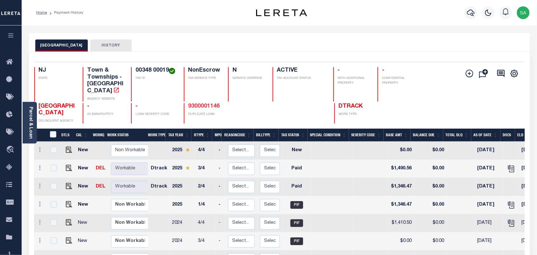
click at [212, 103] on link "9300001146" at bounding box center [204, 106] width 32 height 6
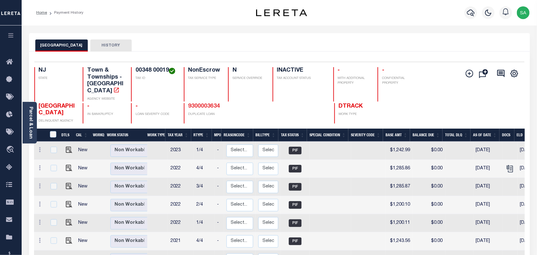
click at [215, 103] on link "9300003634" at bounding box center [204, 106] width 32 height 6
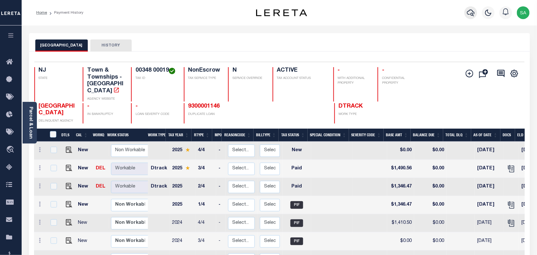
click at [471, 13] on icon "button" at bounding box center [471, 13] width 8 height 8
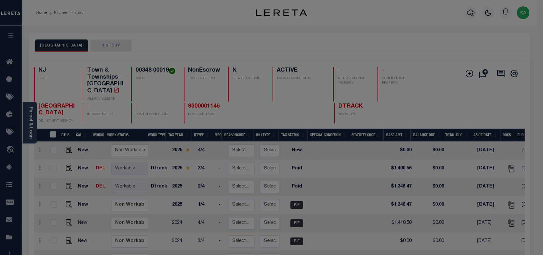
click at [0, 0] on div "Include Loans TBM Customers Borrowers Payments (Lender Non-Disb) Payments (Lend…" at bounding box center [0, 0] width 0 height 0
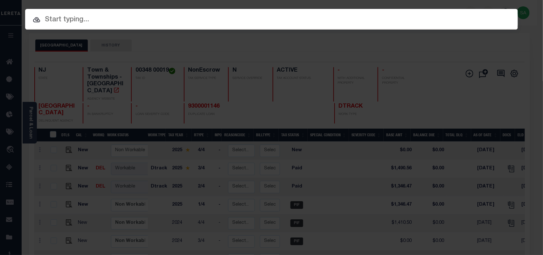
paste input "9800843352"
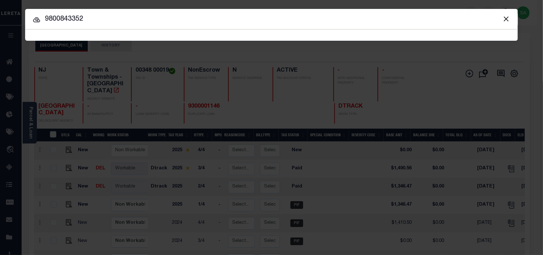
type input "9800843352"
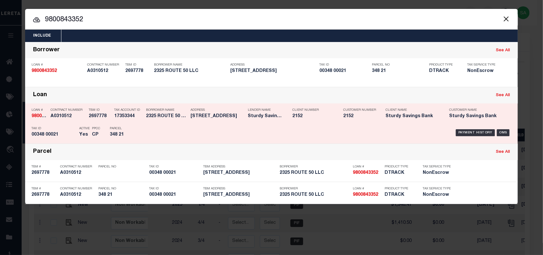
click at [152, 126] on div "Payment History OMS" at bounding box center [330, 132] width 364 height 18
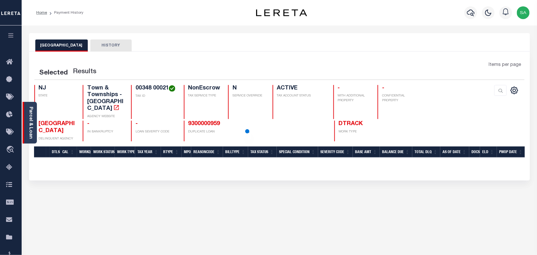
click at [31, 121] on link "Parcel & Loan" at bounding box center [30, 123] width 4 height 32
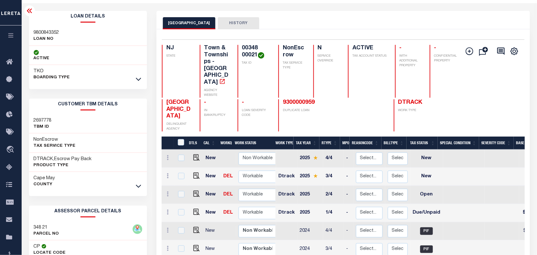
scroll to position [40, 0]
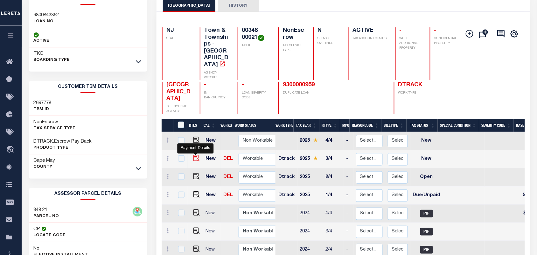
click at [198, 155] on img "" at bounding box center [196, 158] width 6 height 6
checkbox input "true"
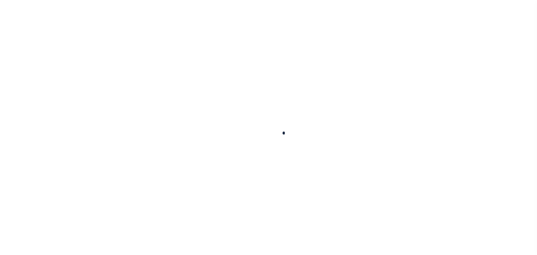
checkbox input "false"
type input "[DATE]"
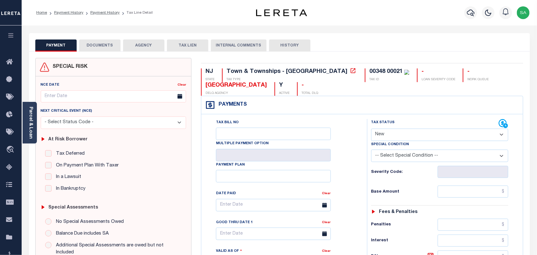
click at [387, 145] on label "Special Condition" at bounding box center [390, 144] width 38 height 5
click at [391, 136] on select "- Select Status Code - Open Due/Unpaid Paid Incomplete No Tax Due Internal Refu…" at bounding box center [439, 135] width 137 height 12
select select "DUE"
click at [371, 129] on select "- Select Status Code - Open Due/Unpaid Paid Incomplete No Tax Due Internal Refu…" at bounding box center [439, 135] width 137 height 12
type input "[DATE]"
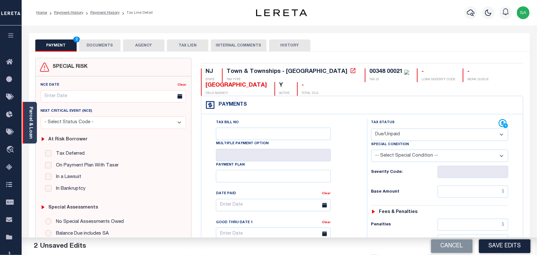
click at [35, 130] on div "Parcel & Loan" at bounding box center [30, 123] width 14 height 42
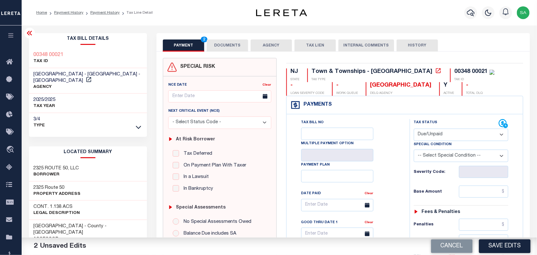
click at [229, 49] on button "DOCUMENTS" at bounding box center [227, 45] width 41 height 12
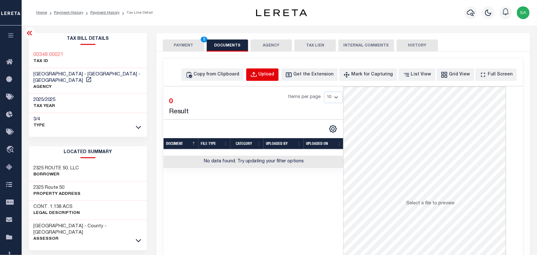
click at [270, 79] on button "Upload" at bounding box center [262, 74] width 32 height 12
select select "POP"
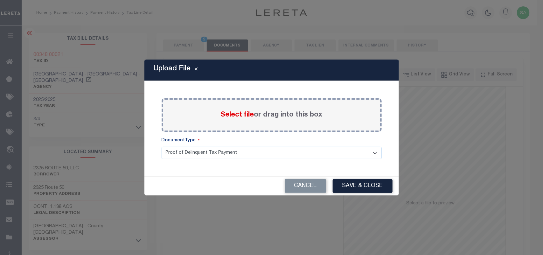
click at [239, 112] on span "Select file" at bounding box center [237, 114] width 33 height 7
click at [0, 0] on input "Select file or drag into this box" at bounding box center [0, 0] width 0 height 0
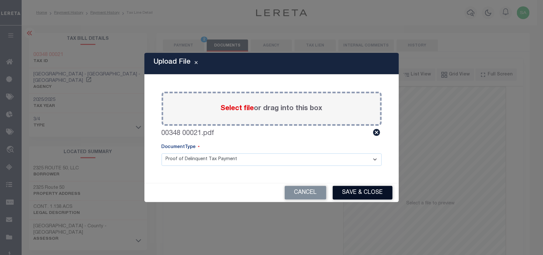
click at [374, 189] on button "Save & Close" at bounding box center [363, 193] width 60 height 14
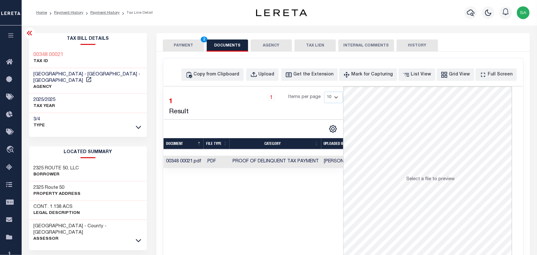
click at [194, 40] on button "PAYMENT 2" at bounding box center [183, 45] width 41 height 12
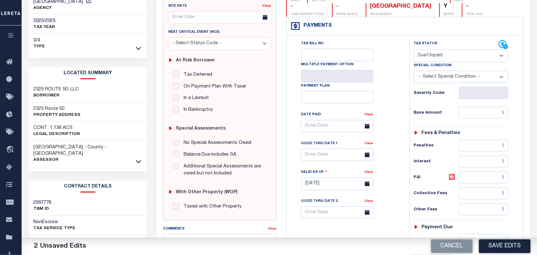
scroll to position [80, 0]
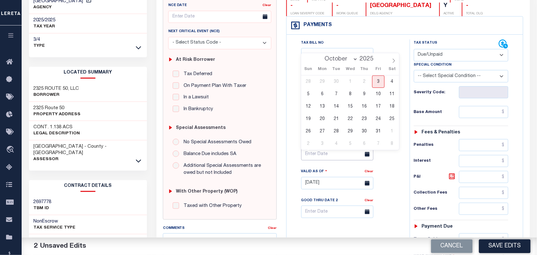
click at [329, 156] on input "text" at bounding box center [337, 154] width 72 height 12
click at [377, 83] on span "3" at bounding box center [378, 81] width 12 height 12
type input "[DATE]"
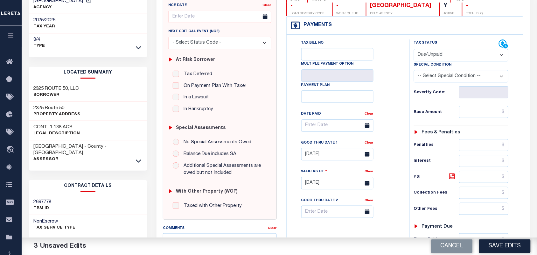
click at [384, 132] on div "Tax Bill No Multiple Payment Option Payment Plan Clear" at bounding box center [346, 128] width 107 height 179
click at [498, 112] on input "text" at bounding box center [484, 112] width 50 height 12
click at [464, 112] on input "text" at bounding box center [484, 112] width 50 height 12
paste input "2,115.58"
type input "$2,115.58"
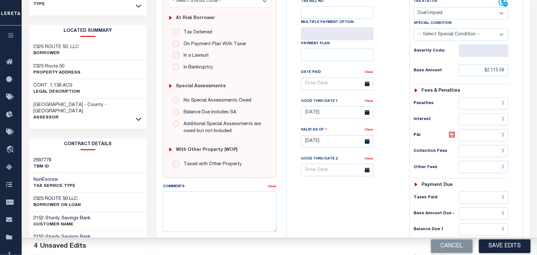
scroll to position [159, 0]
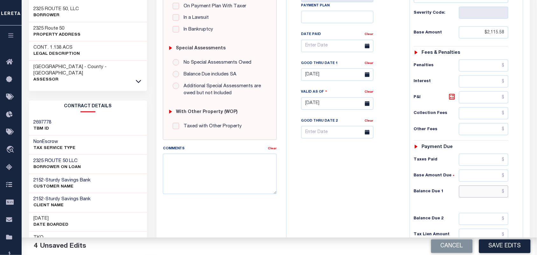
drag, startPoint x: 483, startPoint y: 196, endPoint x: 410, endPoint y: 200, distance: 73.0
click at [483, 196] on input "text" at bounding box center [484, 192] width 50 height 12
paste input "2,181.16"
type input "$2,181.16"
click at [374, 198] on div "Tax Bill No Multiple Payment Option Payment Plan Clear" at bounding box center [346, 100] width 117 height 281
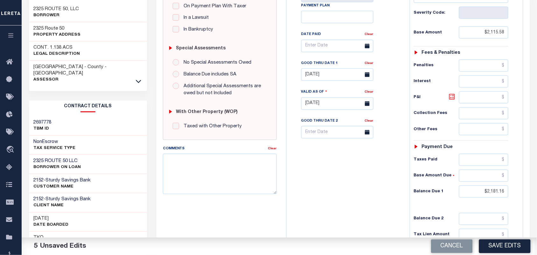
click at [451, 99] on icon at bounding box center [452, 97] width 8 height 8
type input "$65.58"
click at [509, 238] on div "Cancel Save Edits" at bounding box center [408, 246] width 258 height 18
click at [495, 245] on button "Save Edits" at bounding box center [505, 246] width 52 height 14
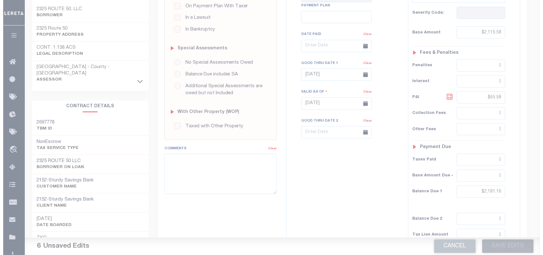
scroll to position [119, 0]
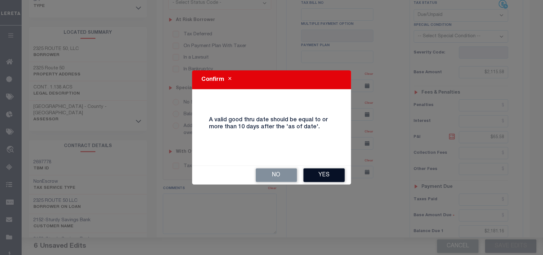
click at [323, 169] on button "Yes" at bounding box center [324, 175] width 41 height 14
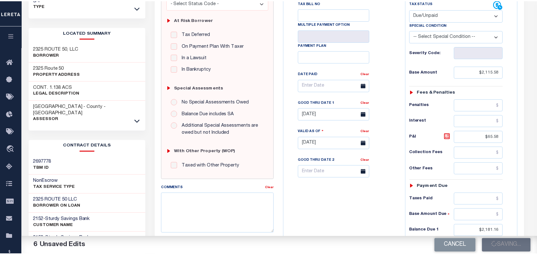
scroll to position [126, 0]
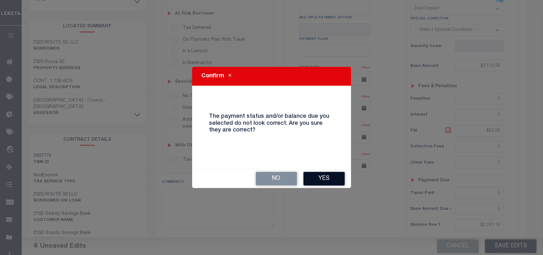
click at [323, 173] on button "Yes" at bounding box center [324, 179] width 41 height 14
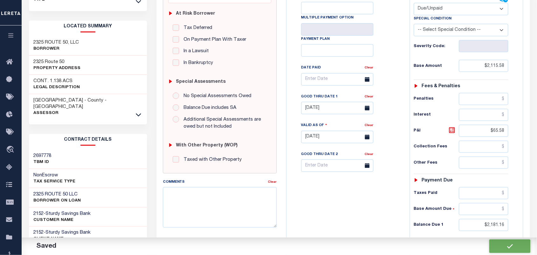
checkbox input "false"
type input "$2,115.58"
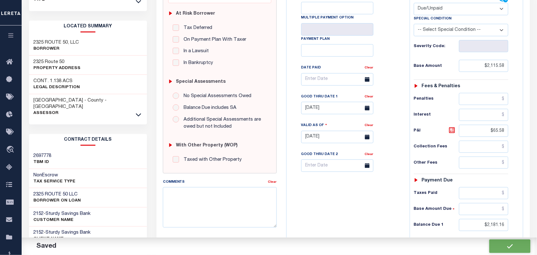
type input "$65.58"
type input "$2,181.16"
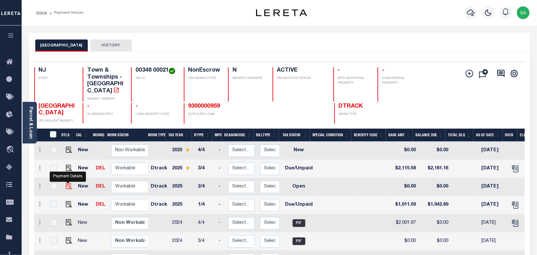
click at [70, 183] on img "" at bounding box center [69, 186] width 6 height 6
checkbox input "true"
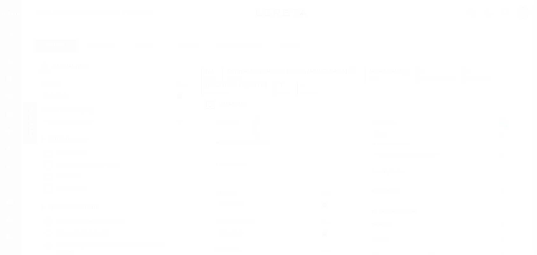
select select "OP2"
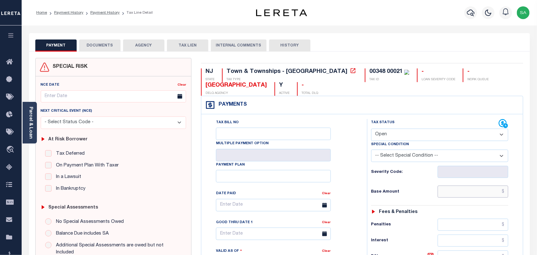
click at [476, 195] on input "text" at bounding box center [473, 192] width 71 height 12
paste input "1,911.08"
type input "$1,911.08"
click at [371, 139] on div "Tax Status Status - Select Status Code - Open" at bounding box center [440, 130] width 147 height 22
type input "[DATE]"
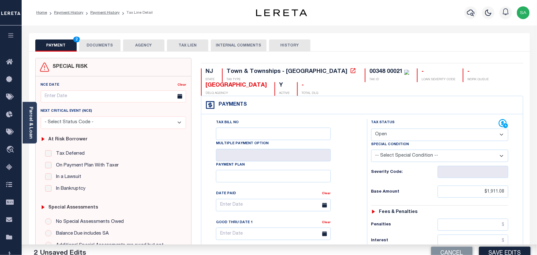
click at [379, 137] on select "- Select Status Code - Open Due/Unpaid Paid Incomplete No Tax Due Internal Refu…" at bounding box center [439, 135] width 137 height 12
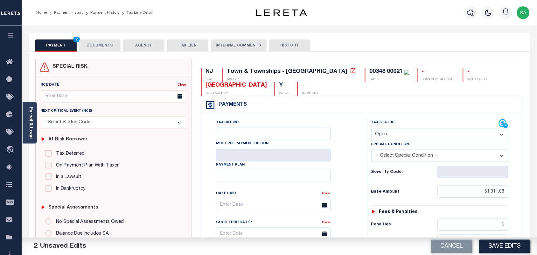
select select "DUE"
click at [371, 129] on select "- Select Status Code - Open Due/Unpaid Paid Incomplete No Tax Due Internal Refu…" at bounding box center [439, 135] width 137 height 12
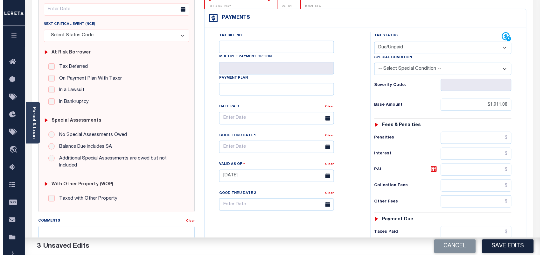
scroll to position [199, 0]
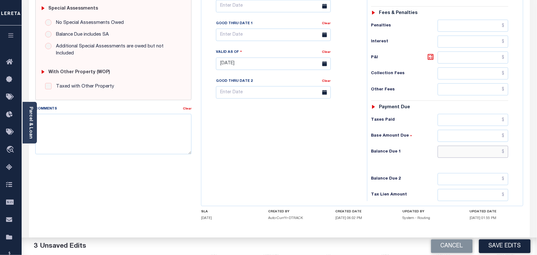
click at [476, 158] on input "text" at bounding box center [473, 152] width 71 height 12
paste input "2,056.32"
type input "$2,056.32"
click at [430, 61] on icon at bounding box center [431, 57] width 8 height 8
type input "$145.24"
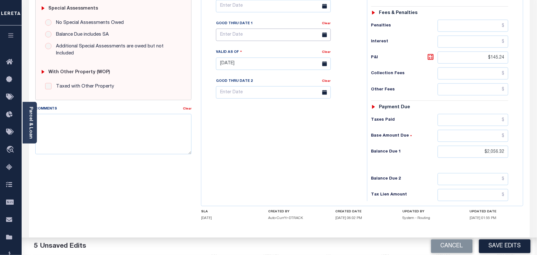
click at [263, 36] on input "text" at bounding box center [273, 35] width 115 height 12
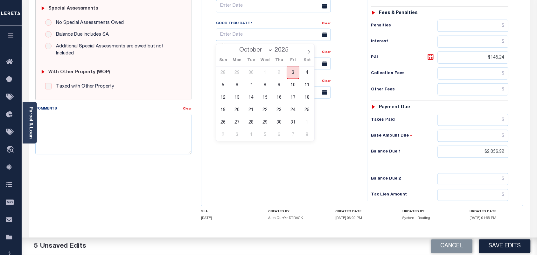
click at [292, 73] on span "3" at bounding box center [293, 73] width 12 height 12
type input "[DATE]"
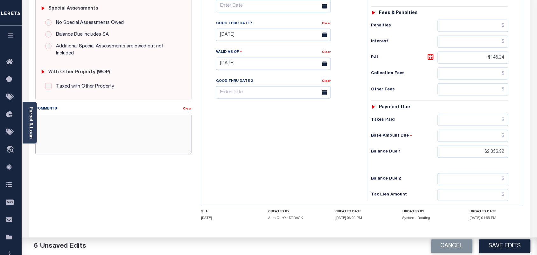
click at [137, 114] on textarea "Comments" at bounding box center [113, 134] width 157 height 40
paste textarea "Refer 2025 3/4 line for Document."
type textarea "Refer 2025 3/4 line for Document."
click at [513, 238] on div "Cancel Save Edits" at bounding box center [408, 246] width 258 height 18
click at [510, 244] on button "Save Edits" at bounding box center [505, 246] width 52 height 14
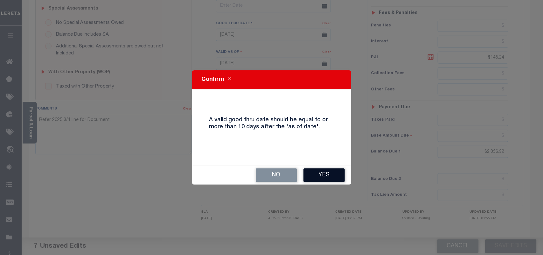
click at [317, 172] on button "Yes" at bounding box center [324, 175] width 41 height 14
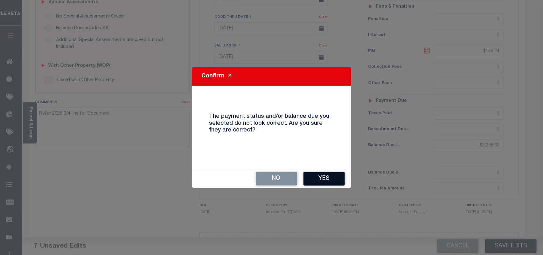
click at [319, 178] on button "Yes" at bounding box center [324, 179] width 41 height 14
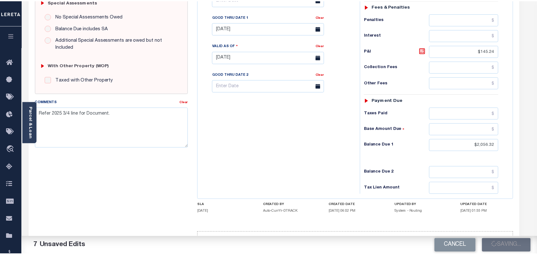
scroll to position [212, 0]
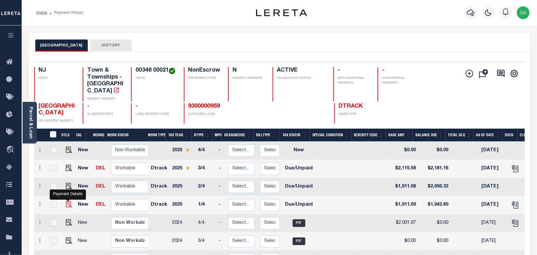
click at [66, 201] on img "" at bounding box center [69, 204] width 6 height 6
checkbox input "true"
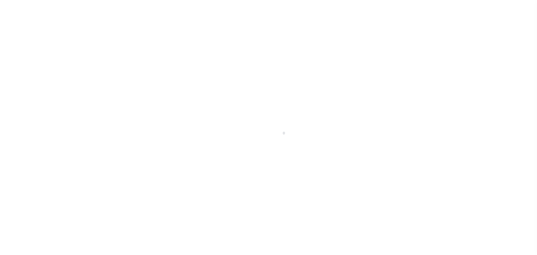
select select "DUE"
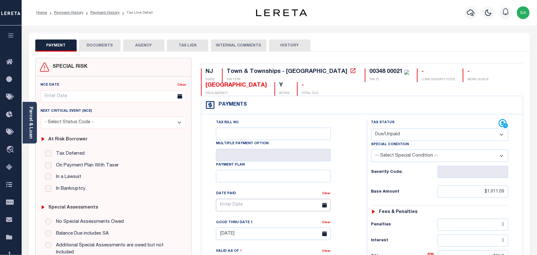
click at [234, 209] on input "text" at bounding box center [273, 205] width 115 height 12
click at [355, 192] on div "Tax Bill No Multiple Payment Option Payment Plan Clear" at bounding box center [283, 208] width 150 height 179
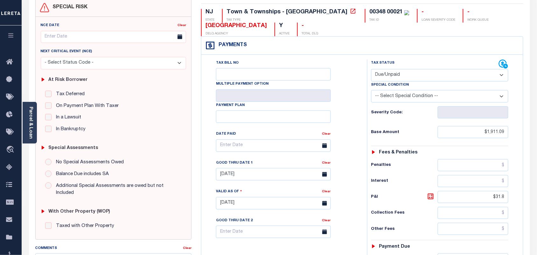
scroll to position [119, 0]
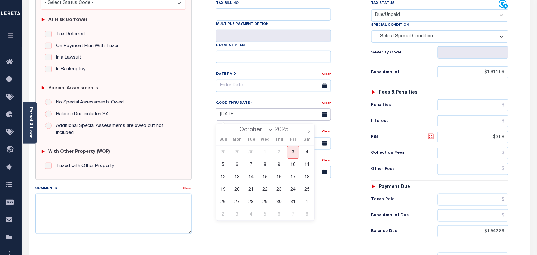
click at [244, 118] on input "[DATE]" at bounding box center [273, 114] width 115 height 12
click at [293, 151] on span "3" at bounding box center [293, 152] width 12 height 12
type input "[DATE]"
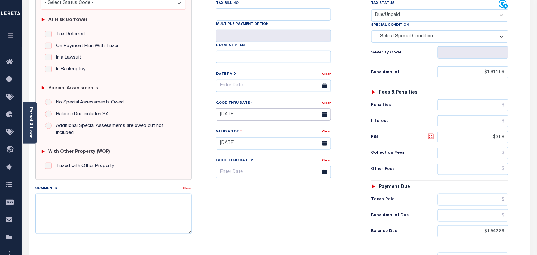
type input "[DATE]"
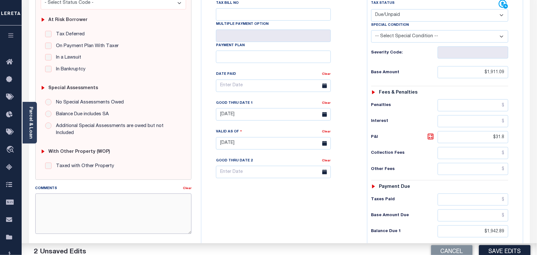
click at [60, 214] on textarea "Comments" at bounding box center [113, 213] width 157 height 40
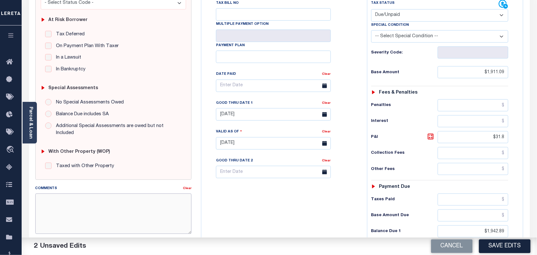
paste textarea "Refer 2025 3/4 line for Document."
type textarea "Refer 2025 3/4 line for Document."
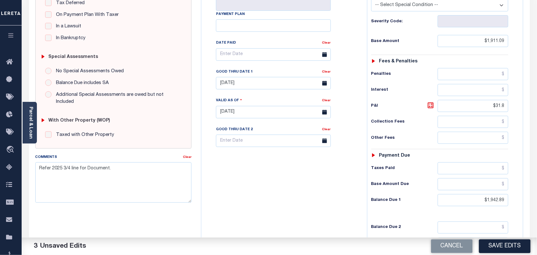
scroll to position [199, 0]
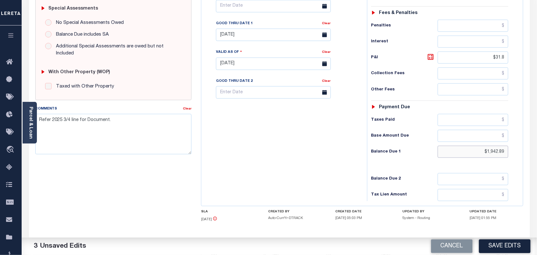
drag, startPoint x: 479, startPoint y: 155, endPoint x: 532, endPoint y: 155, distance: 53.1
click at [532, 155] on div "PAYMENT 3 DOCUMENTS AGENCY DELINQUENT PAYEE" at bounding box center [279, 58] width 511 height 449
paste input "2,041.50"
type input "$2,041.50"
click at [433, 61] on icon at bounding box center [431, 57] width 8 height 8
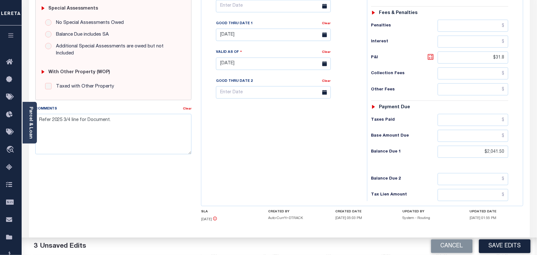
type input "$130.41"
click at [502, 247] on button "Save Edits" at bounding box center [505, 246] width 52 height 14
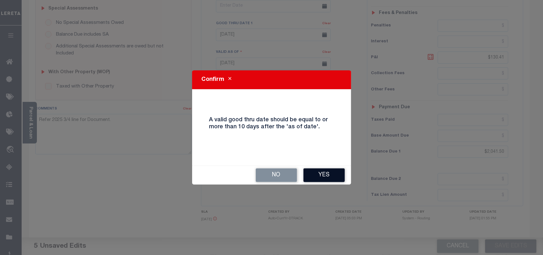
click at [330, 174] on button "Yes" at bounding box center [324, 175] width 41 height 14
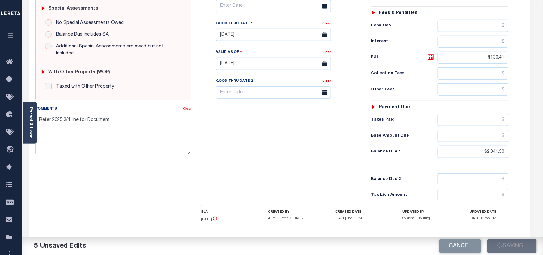
scroll to position [205, 0]
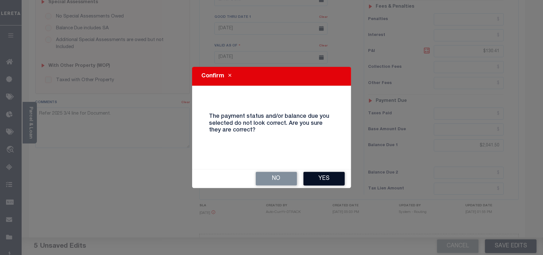
click at [330, 174] on button "Yes" at bounding box center [324, 179] width 41 height 14
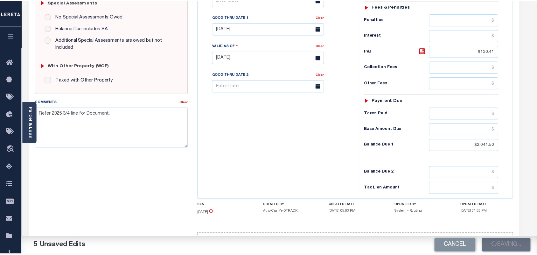
scroll to position [212, 0]
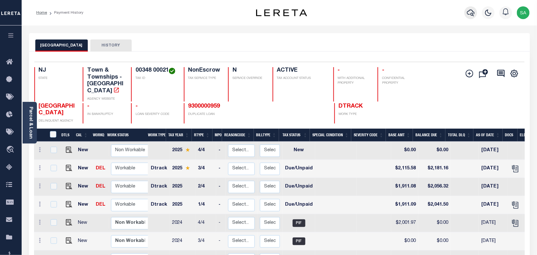
click at [470, 12] on icon "button" at bounding box center [471, 13] width 8 height 8
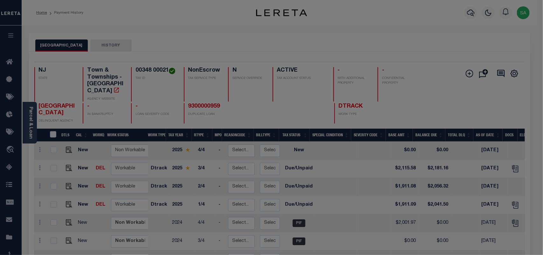
click at [0, 0] on div "Include Loans TBM Customers Borrowers Payments (Lender Non-Disb) Payments (Lend…" at bounding box center [0, 0] width 0 height 0
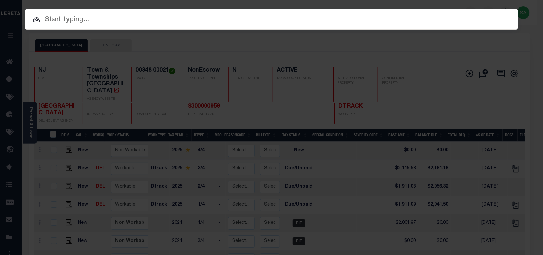
paste input "9300002733"
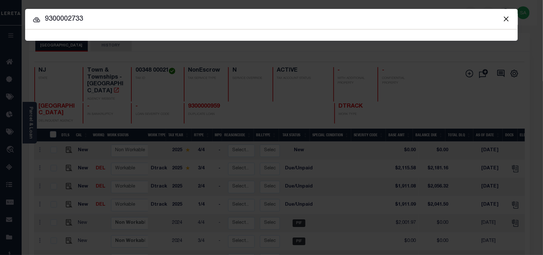
type input "9300002733"
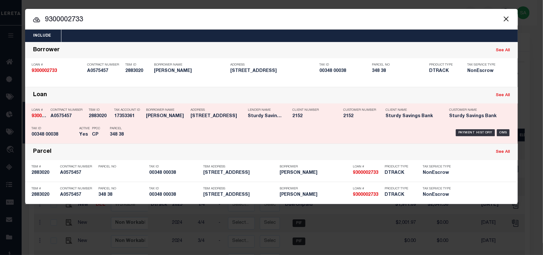
click at [134, 132] on h5 "348 38" at bounding box center [124, 134] width 29 height 5
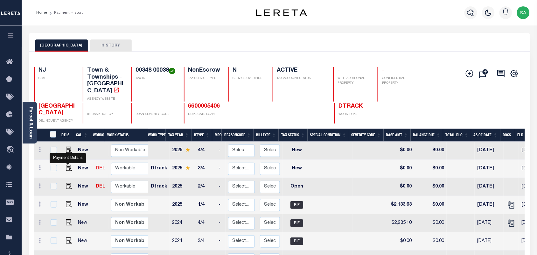
drag, startPoint x: 67, startPoint y: 163, endPoint x: 95, endPoint y: 164, distance: 27.4
click at [67, 165] on img "" at bounding box center [69, 168] width 6 height 6
checkbox input "true"
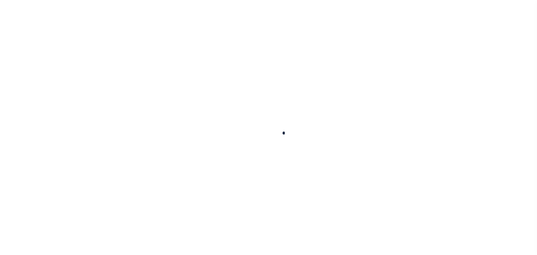
checkbox input "false"
type input "[DATE]"
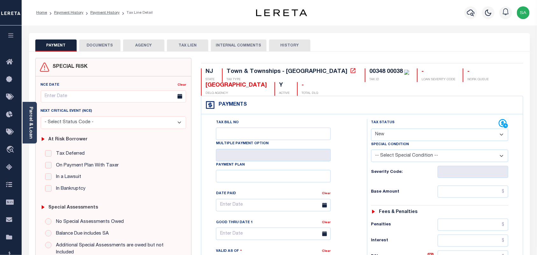
drag, startPoint x: 386, startPoint y: 137, endPoint x: 385, endPoint y: 142, distance: 4.1
click at [386, 137] on select "- Select Status Code - Open Due/Unpaid Paid Incomplete No Tax Due Internal Refu…" at bounding box center [439, 135] width 137 height 12
select select "PYD"
click at [371, 129] on select "- Select Status Code - Open Due/Unpaid Paid Incomplete No Tax Due Internal Refu…" at bounding box center [439, 135] width 137 height 12
type input "[DATE]"
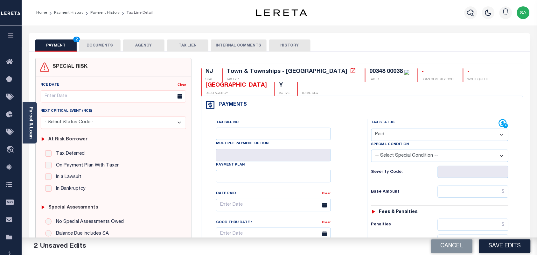
click at [100, 37] on div "PAYMENT 2 DOCUMENTS AGENCY DELINQUENT PAYEE TAX LIEN" at bounding box center [279, 42] width 501 height 18
click at [99, 45] on button "DOCUMENTS" at bounding box center [99, 45] width 41 height 12
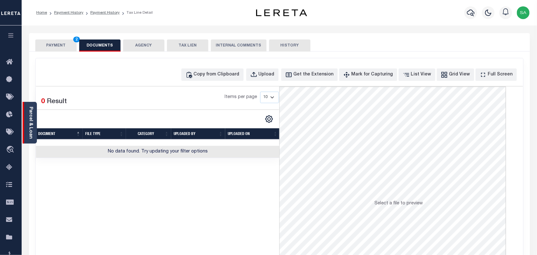
click at [32, 131] on link "Parcel & Loan" at bounding box center [30, 123] width 4 height 32
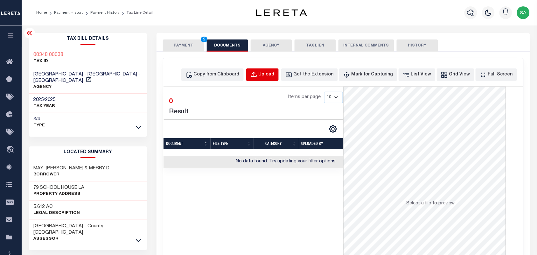
click at [279, 81] on button "Upload" at bounding box center [262, 74] width 32 height 12
select select "POP"
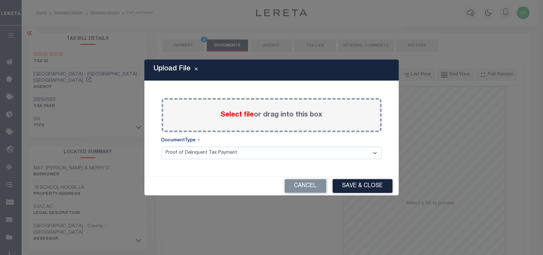
click at [246, 116] on span "Select file" at bounding box center [237, 114] width 33 height 7
click at [0, 0] on input "Select file or drag into this box" at bounding box center [0, 0] width 0 height 0
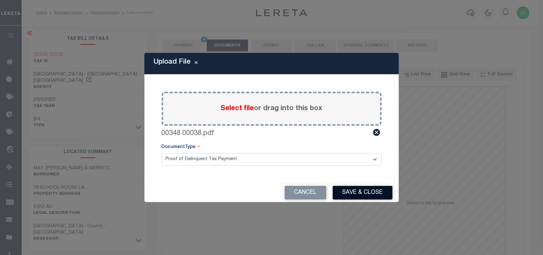
click at [364, 187] on button "Save & Close" at bounding box center [363, 193] width 60 height 14
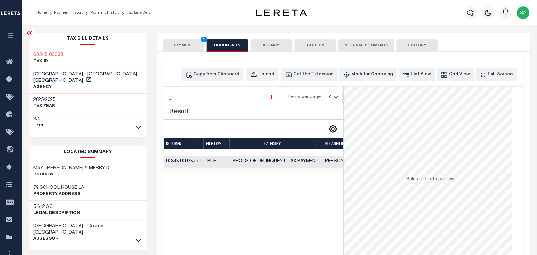
click at [189, 46] on button "PAYMENT 2" at bounding box center [183, 45] width 41 height 12
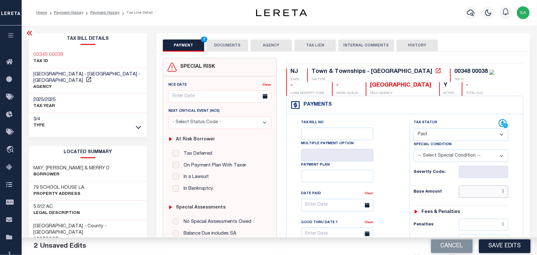
click at [487, 196] on input "text" at bounding box center [484, 192] width 50 height 12
paste input "2,361.94"
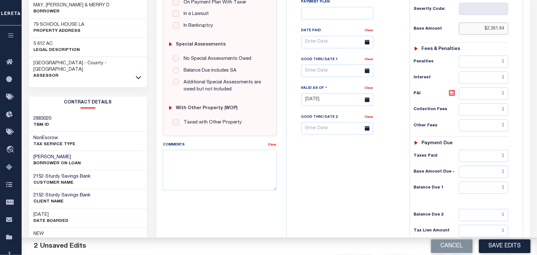
scroll to position [199, 0]
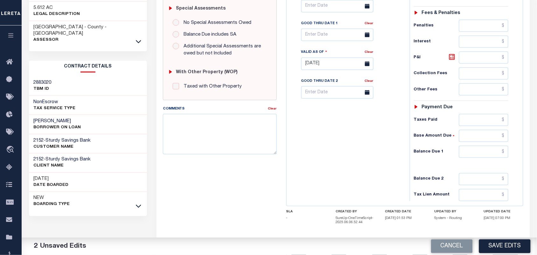
type input "$2,361.94"
click at [486, 158] on input "text" at bounding box center [484, 152] width 50 height 12
type input "$0.00"
click at [388, 151] on div "Tax Bill No Multiple Payment Option Payment Plan Clear" at bounding box center [346, 60] width 117 height 281
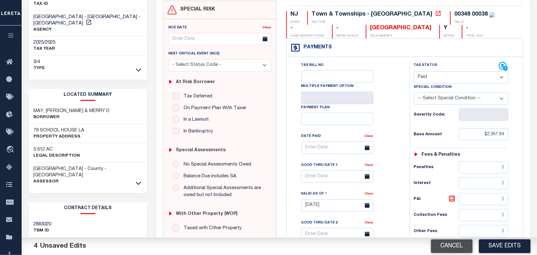
scroll to position [119, 0]
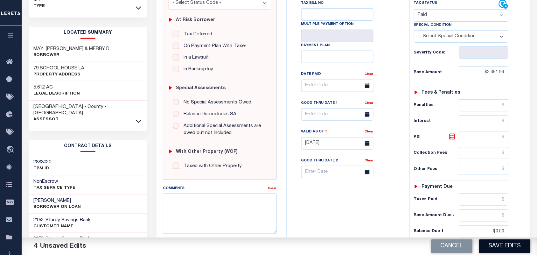
click at [489, 250] on button "Save Edits" at bounding box center [505, 246] width 52 height 14
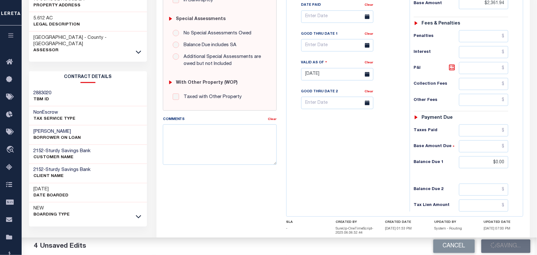
scroll to position [233, 0]
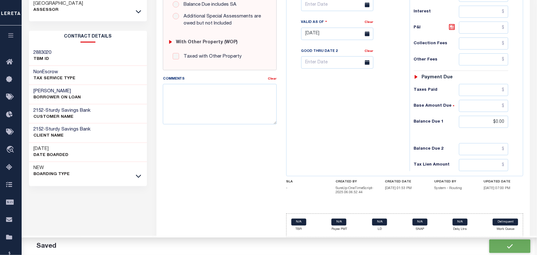
checkbox input "false"
type input "$2,361.94"
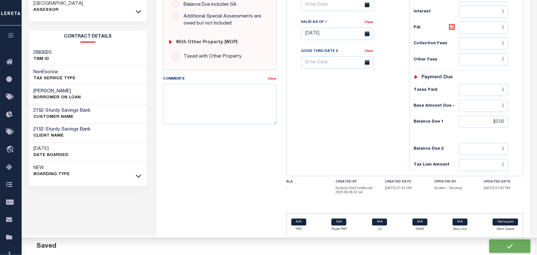
type input "$0"
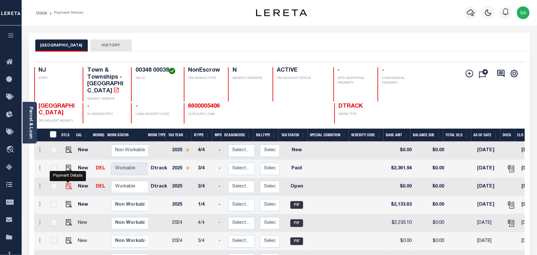
click at [66, 183] on img "" at bounding box center [69, 186] width 6 height 6
checkbox input "true"
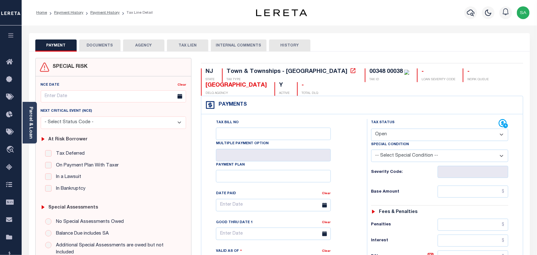
click at [410, 137] on select "- Select Status Code - Open Due/Unpaid Paid Incomplete No Tax Due Internal Refu…" at bounding box center [439, 135] width 137 height 12
select select "PYD"
click at [371, 129] on select "- Select Status Code - Open Due/Unpaid Paid Incomplete No Tax Due Internal Refu…" at bounding box center [439, 135] width 137 height 12
type input "[DATE]"
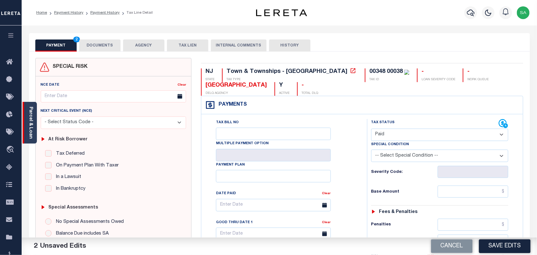
click at [29, 116] on link "Parcel & Loan" at bounding box center [30, 123] width 4 height 32
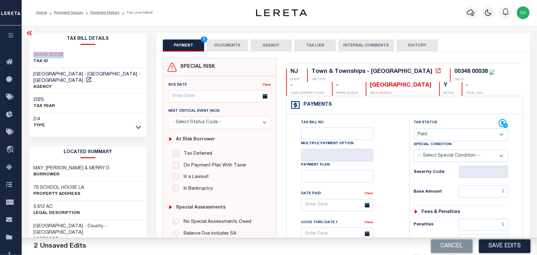
drag, startPoint x: 71, startPoint y: 48, endPoint x: 33, endPoint y: 54, distance: 38.3
click at [33, 54] on div "00348 00038 TAX ID" at bounding box center [88, 58] width 118 height 19
copy h3 "00348 00038"
click at [224, 48] on button "DOCUMENTS" at bounding box center [227, 45] width 41 height 12
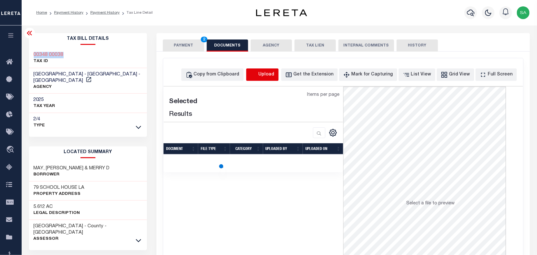
click at [257, 72] on icon "button" at bounding box center [253, 74] width 7 height 7
select select "POP"
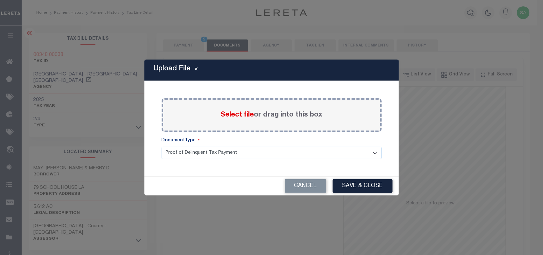
click at [244, 113] on span "Select file" at bounding box center [237, 114] width 33 height 7
click at [0, 0] on input "Select file or drag into this box" at bounding box center [0, 0] width 0 height 0
click at [320, 186] on button "Cancel" at bounding box center [306, 186] width 42 height 14
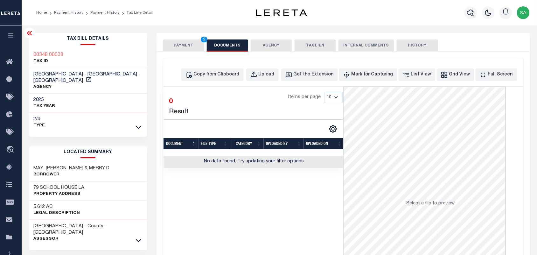
click at [193, 48] on button "PAYMENT 2" at bounding box center [183, 45] width 41 height 12
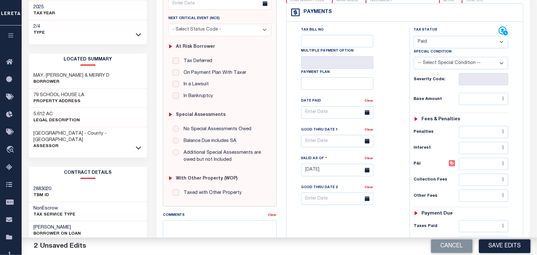
scroll to position [159, 0]
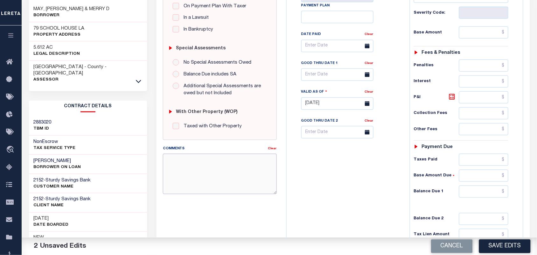
click at [199, 155] on textarea "Comments" at bounding box center [220, 174] width 114 height 40
paste textarea "Refer 2025 3/4 line for Document."
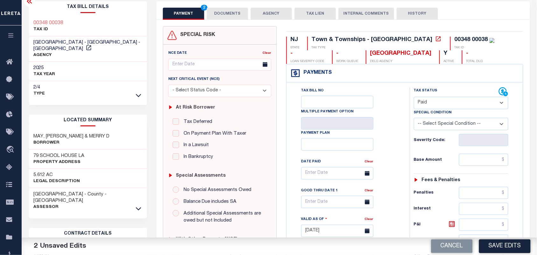
scroll to position [80, 0]
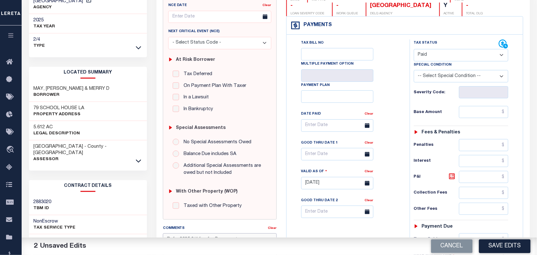
type textarea "Refer 2025 3/4 line for Document."
click at [477, 121] on div "Tax Status Status - Select Status Code -" at bounding box center [463, 179] width 107 height 281
drag, startPoint x: 481, startPoint y: 117, endPoint x: 455, endPoint y: 120, distance: 26.0
click at [481, 117] on input "text" at bounding box center [484, 112] width 50 height 12
paste input "2,133.63"
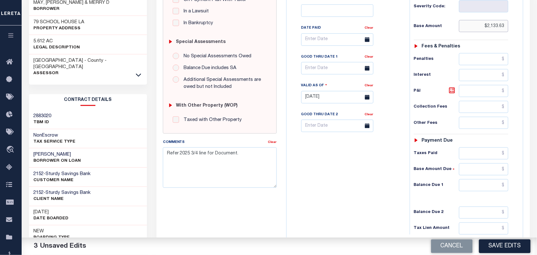
scroll to position [228, 0]
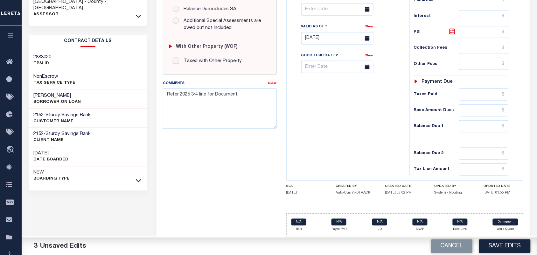
type input "$2,133.63"
drag, startPoint x: 503, startPoint y: 120, endPoint x: 497, endPoint y: 122, distance: 7.0
click at [503, 120] on input "text" at bounding box center [484, 126] width 50 height 12
type input "$0.00"
drag, startPoint x: 361, startPoint y: 128, endPoint x: 376, endPoint y: 138, distance: 18.6
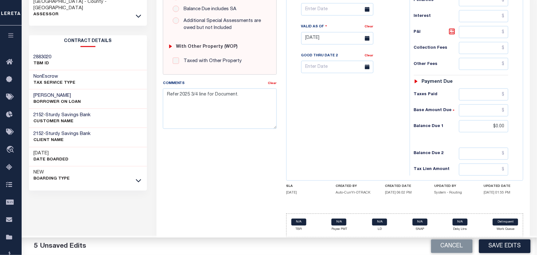
click at [361, 128] on div "Tax Bill No Multiple Payment Option Payment Plan Clear" at bounding box center [346, 35] width 117 height 281
click at [501, 244] on button "Save Edits" at bounding box center [505, 246] width 52 height 14
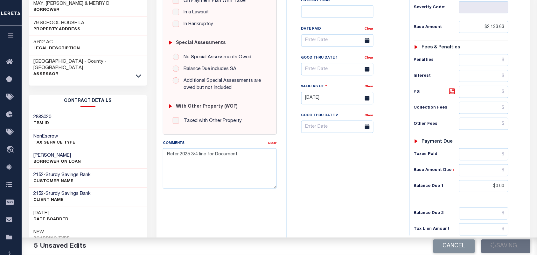
scroll to position [69, 0]
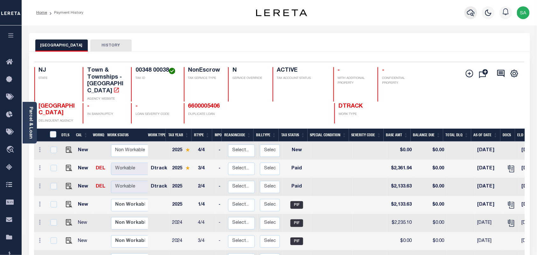
click at [470, 10] on icon "button" at bounding box center [471, 13] width 8 height 8
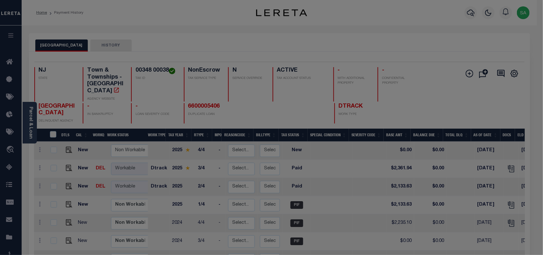
click at [0, 0] on div "Include Loans TBM Customers Borrowers Payments (Lender Non-Disb) Payments (Lend…" at bounding box center [0, 0] width 0 height 0
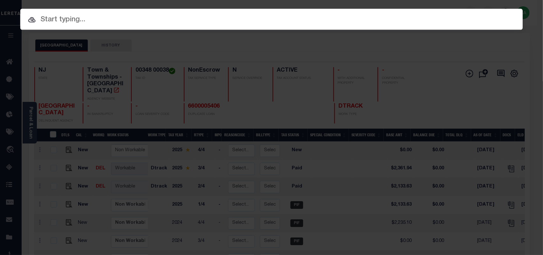
paste input "9300004062"
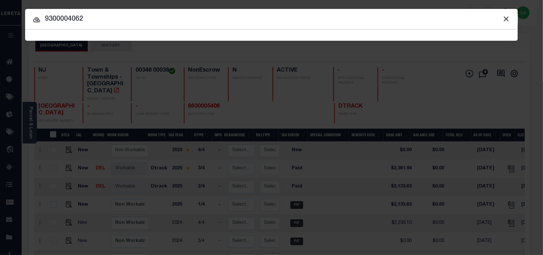
type input "9300004062"
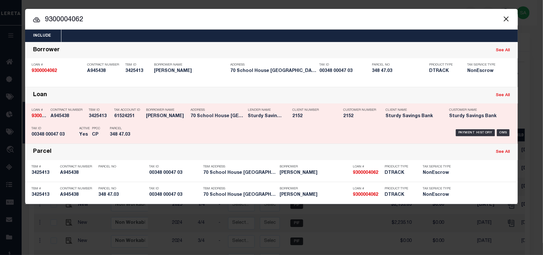
click at [157, 128] on div "Payment History OMS" at bounding box center [330, 132] width 364 height 18
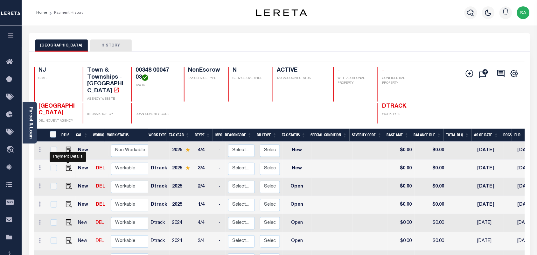
drag, startPoint x: 67, startPoint y: 161, endPoint x: 82, endPoint y: 158, distance: 15.4
click at [67, 165] on img "" at bounding box center [69, 168] width 6 height 6
checkbox input "true"
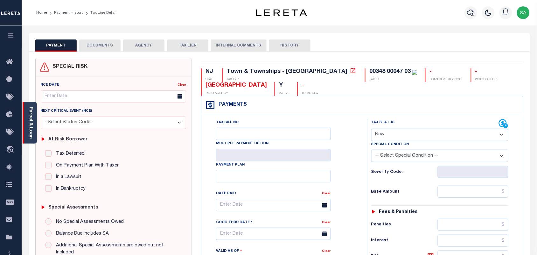
click at [30, 129] on link "Parcel & Loan" at bounding box center [30, 123] width 4 height 32
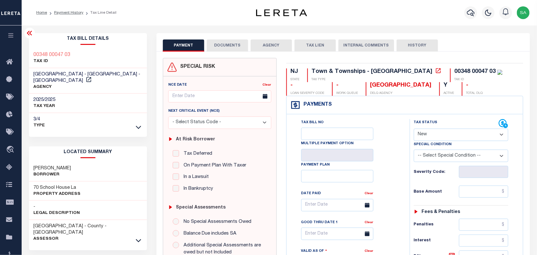
click at [435, 139] on select "- Select Status Code - Open Due/Unpaid Paid Incomplete No Tax Due Internal Refu…" at bounding box center [461, 135] width 95 height 12
select select "PYD"
click at [414, 129] on select "- Select Status Code - Open Due/Unpaid Paid Incomplete No Tax Due Internal Refu…" at bounding box center [461, 135] width 95 height 12
type input "[DATE]"
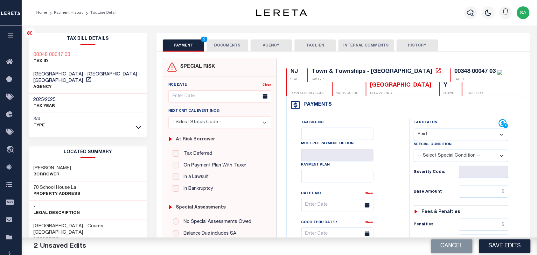
click at [231, 47] on button "DOCUMENTS" at bounding box center [227, 45] width 41 height 12
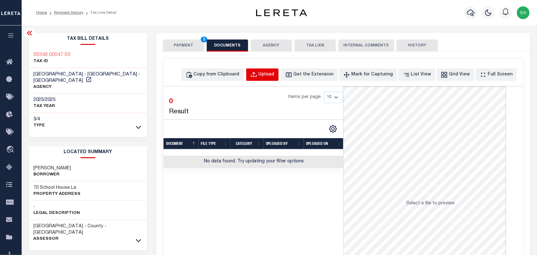
click at [275, 74] on div "Upload" at bounding box center [267, 74] width 16 height 7
select select "POP"
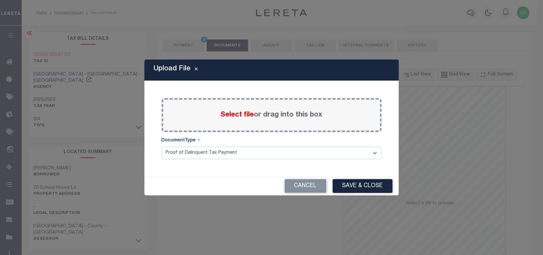
click at [240, 118] on span "Select file" at bounding box center [237, 114] width 33 height 7
click at [0, 0] on input "Select file or drag into this box" at bounding box center [0, 0] width 0 height 0
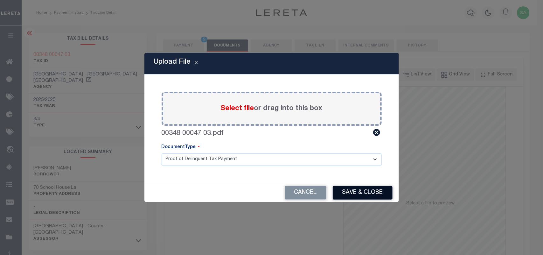
click at [354, 193] on button "Save & Close" at bounding box center [363, 193] width 60 height 14
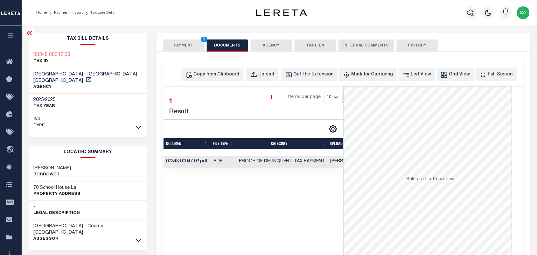
click at [181, 45] on button "PAYMENT 2" at bounding box center [183, 45] width 41 height 12
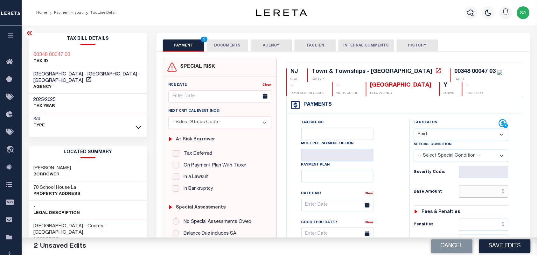
click at [499, 188] on input "text" at bounding box center [484, 192] width 50 height 12
paste input "593.74"
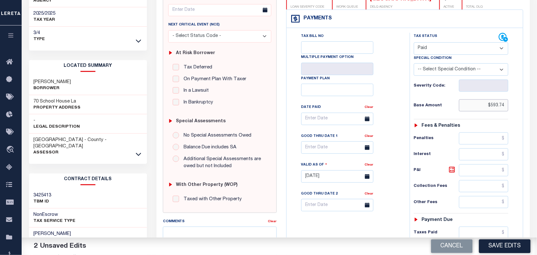
scroll to position [199, 0]
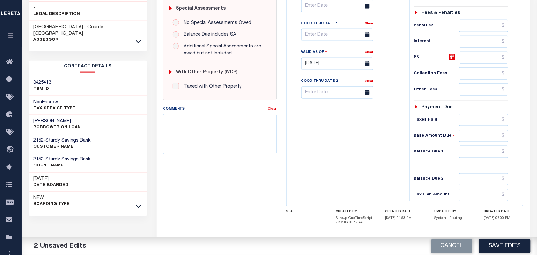
type input "$593.74"
click at [472, 154] on input "text" at bounding box center [484, 152] width 50 height 12
type input "$0.00"
click at [364, 156] on div "Tax Bill No Multiple Payment Option Payment Plan Clear" at bounding box center [346, 60] width 117 height 281
click at [507, 244] on button "Save Edits" at bounding box center [505, 246] width 52 height 14
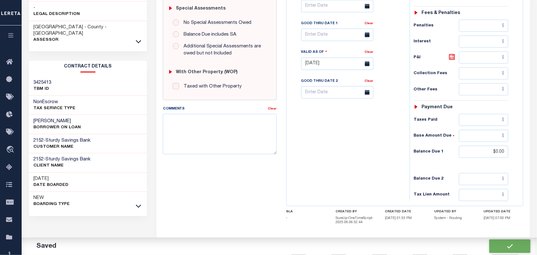
checkbox input "false"
type input "$593.74"
type input "$0"
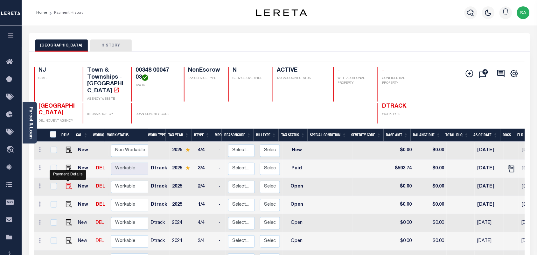
click at [69, 183] on img "" at bounding box center [69, 186] width 6 height 6
checkbox input "true"
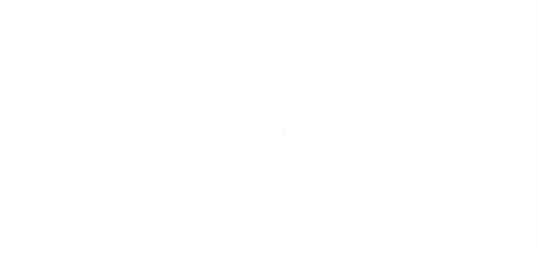
select select "OP2"
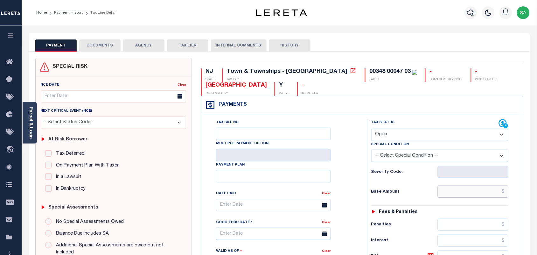
click at [450, 194] on input "text" at bounding box center [473, 192] width 71 height 12
paste input "536.35"
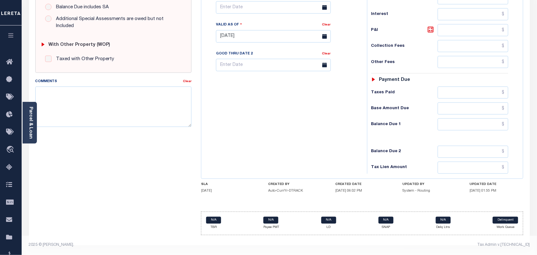
type input "$536.35"
type input "[DATE]"
click at [490, 123] on input "text" at bounding box center [473, 124] width 71 height 12
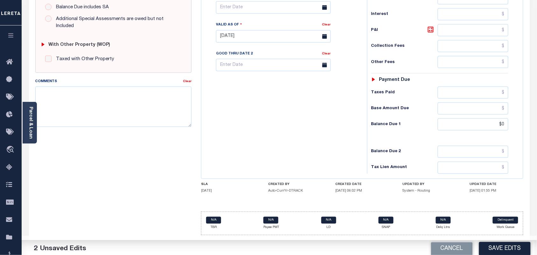
type input "$0.00"
click at [319, 123] on div "Tax Bill No Multiple Payment Option Payment Plan Clear" at bounding box center [282, 33] width 159 height 281
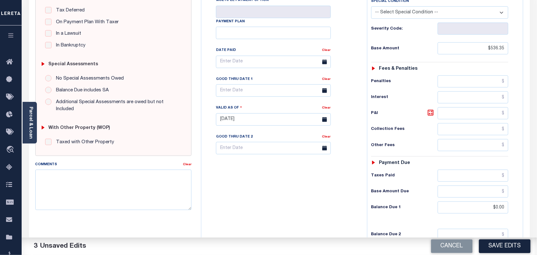
scroll to position [71, 0]
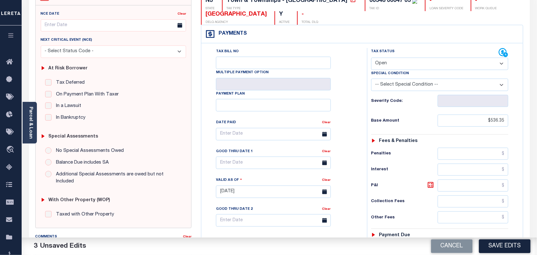
click at [403, 60] on select "- Select Status Code - Open Due/Unpaid Paid Incomplete No Tax Due Internal Refu…" at bounding box center [439, 64] width 137 height 12
select select "PYD"
click at [371, 58] on select "- Select Status Code - Open Due/Unpaid Paid Incomplete No Tax Due Internal Refu…" at bounding box center [439, 64] width 137 height 12
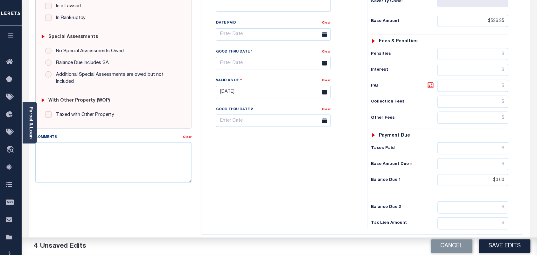
scroll to position [230, 0]
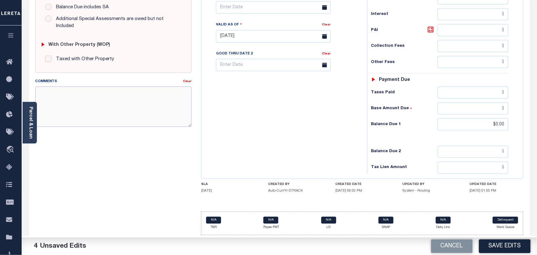
drag, startPoint x: 107, startPoint y: 93, endPoint x: 136, endPoint y: 97, distance: 29.3
click at [107, 92] on textarea "Comments" at bounding box center [113, 107] width 157 height 40
paste textarea "Refer 2025 3/4 line for Document."
type textarea "Refer 2025 3/4 line for Document."
click at [242, 109] on div "Tax Bill No Multiple Payment Option Payment Plan Clear" at bounding box center [282, 33] width 159 height 281
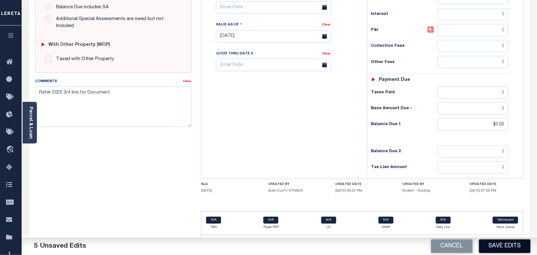
click at [501, 243] on button "Save Edits" at bounding box center [505, 246] width 52 height 14
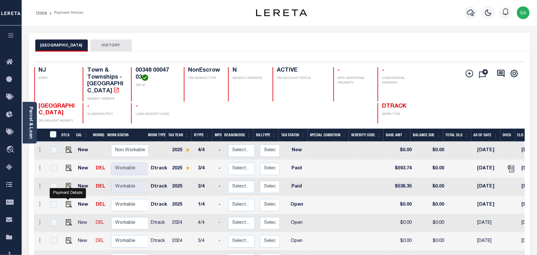
drag, startPoint x: 69, startPoint y: 198, endPoint x: 73, endPoint y: 196, distance: 4.1
click at [69, 201] on img "" at bounding box center [69, 204] width 6 height 6
checkbox input "true"
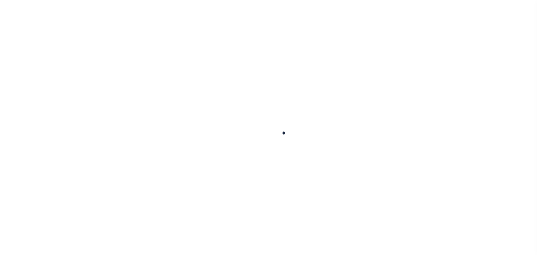
checkbox input "false"
type input "[DATE]"
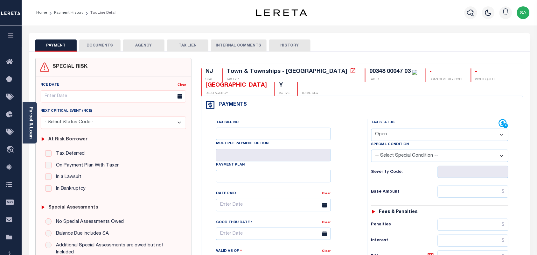
drag, startPoint x: 398, startPoint y: 134, endPoint x: 398, endPoint y: 138, distance: 4.1
click at [398, 135] on select "- Select Status Code - Open Due/Unpaid Paid Incomplete No Tax Due Internal Refu…" at bounding box center [439, 135] width 137 height 12
select select "PYD"
click at [371, 129] on select "- Select Status Code - Open Due/Unpaid Paid Incomplete No Tax Due Internal Refu…" at bounding box center [439, 135] width 137 height 12
type input "[DATE]"
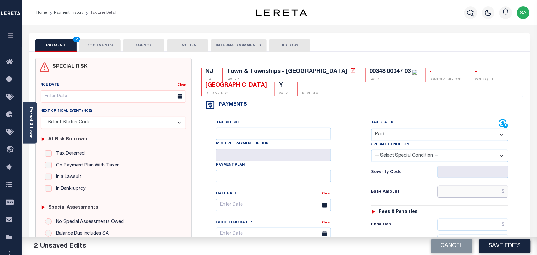
drag, startPoint x: 492, startPoint y: 191, endPoint x: 444, endPoint y: 192, distance: 48.1
click at [492, 191] on input "text" at bounding box center [473, 192] width 71 height 12
paste input "536.36"
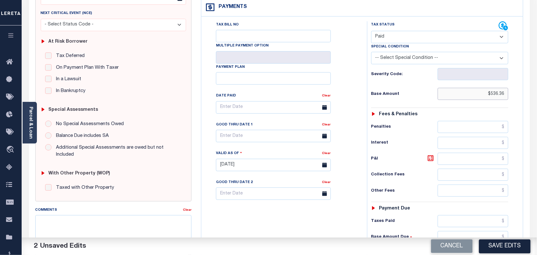
scroll to position [199, 0]
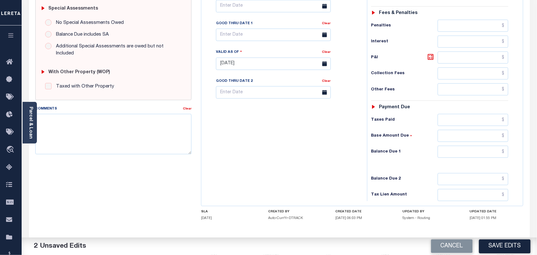
type input "$536.36"
drag, startPoint x: 481, startPoint y: 154, endPoint x: 400, endPoint y: 162, distance: 81.3
click at [481, 154] on input "text" at bounding box center [473, 152] width 71 height 12
type input "$0.00"
click at [276, 163] on div "Tax Bill No Multiple Payment Option Payment Plan Clear" at bounding box center [282, 60] width 159 height 281
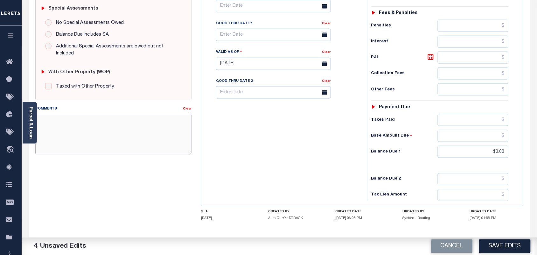
click at [114, 145] on textarea "Comments" at bounding box center [113, 134] width 157 height 40
paste textarea "Refer 2025 3/4 line for Document."
type textarea "Refer 2025 3/4 line for Document."
drag, startPoint x: 282, startPoint y: 135, endPoint x: 409, endPoint y: 189, distance: 138.3
click at [283, 135] on div "Tax Bill No Multiple Payment Option Payment Plan Clear" at bounding box center [282, 60] width 159 height 281
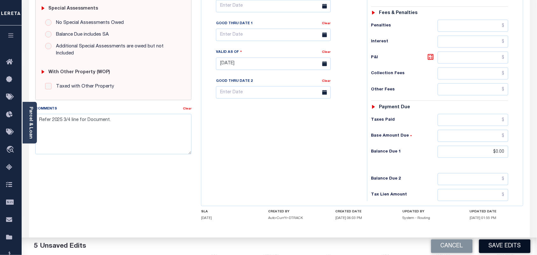
click at [501, 249] on button "Save Edits" at bounding box center [505, 246] width 52 height 14
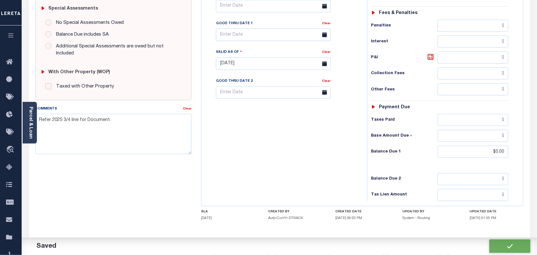
checkbox input "false"
type input "$536.36"
type input "$0"
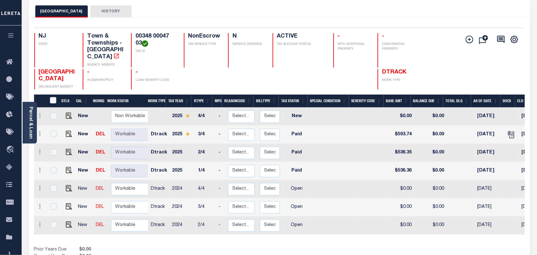
scroll to position [80, 0]
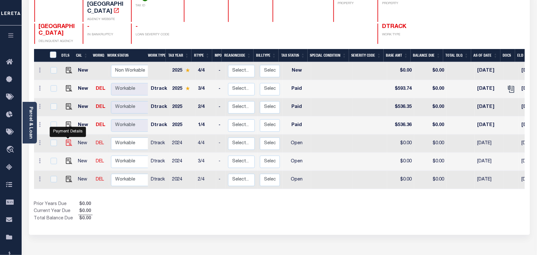
click at [70, 140] on img "" at bounding box center [69, 143] width 6 height 6
checkbox input "true"
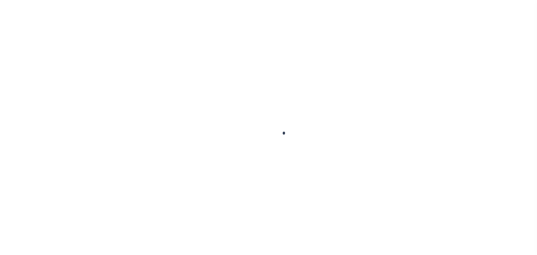
checkbox input "false"
type input "[DATE]"
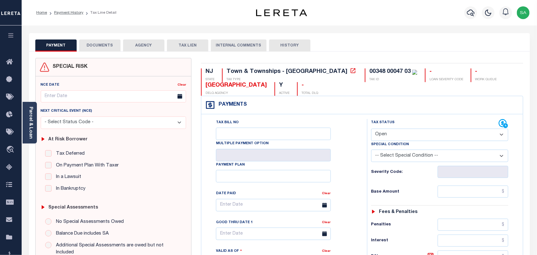
drag, startPoint x: 400, startPoint y: 135, endPoint x: 398, endPoint y: 141, distance: 5.9
click at [399, 136] on select "- Select Status Code - Open Due/Unpaid Paid Incomplete No Tax Due Internal Refu…" at bounding box center [439, 135] width 137 height 12
select select "PYD"
click at [371, 129] on select "- Select Status Code - Open Due/Unpaid Paid Incomplete No Tax Due Internal Refu…" at bounding box center [439, 135] width 137 height 12
type input "[DATE]"
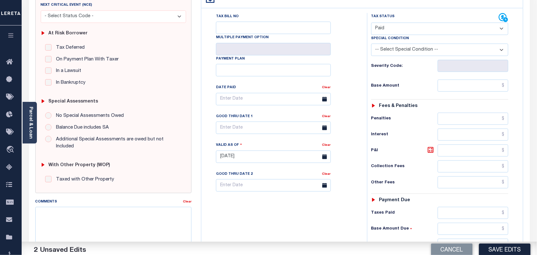
scroll to position [159, 0]
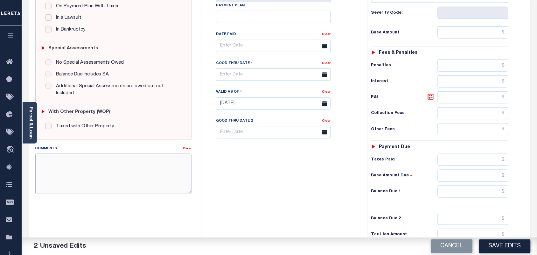
click at [107, 170] on textarea "Comments" at bounding box center [113, 174] width 157 height 40
paste textarea "Refer 2025 3/4 line for Document."
type textarea "Refer 2025 3/4 line for Document."
click at [484, 188] on div "Tax Status Status - Select Status Code -" at bounding box center [442, 100] width 150 height 281
click at [486, 198] on input "text" at bounding box center [473, 192] width 71 height 12
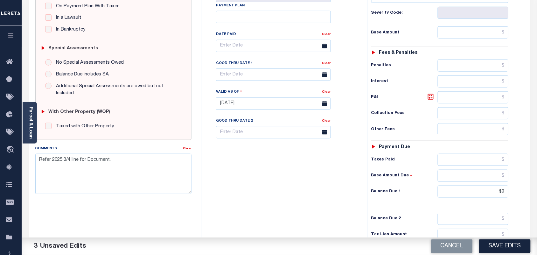
type input "$0.00"
click at [368, 190] on div "Tax Status Status - Select Status Code -" at bounding box center [442, 100] width 150 height 281
click at [505, 248] on button "Save Edits" at bounding box center [505, 246] width 52 height 14
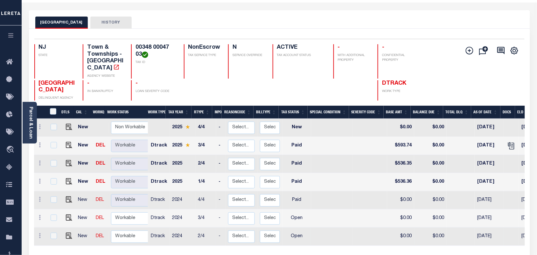
scroll to position [80, 0]
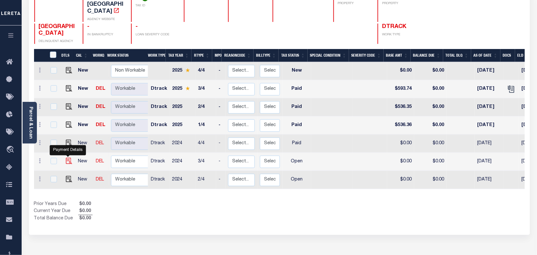
click at [69, 158] on img "" at bounding box center [69, 161] width 6 height 6
checkbox input "true"
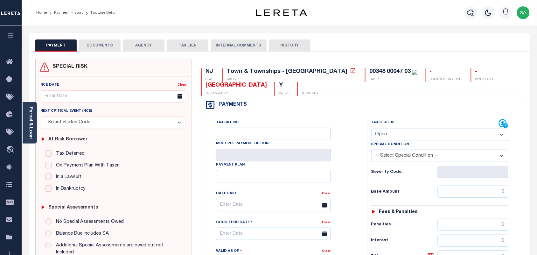
drag, startPoint x: 408, startPoint y: 135, endPoint x: 408, endPoint y: 141, distance: 5.7
click at [408, 138] on select "- Select Status Code - Open Due/Unpaid Paid Incomplete No Tax Due Internal Refu…" at bounding box center [439, 135] width 137 height 12
select select "PYD"
click at [371, 129] on select "- Select Status Code - Open Due/Unpaid Paid Incomplete No Tax Due Internal Refu…" at bounding box center [439, 135] width 137 height 12
type input "[DATE]"
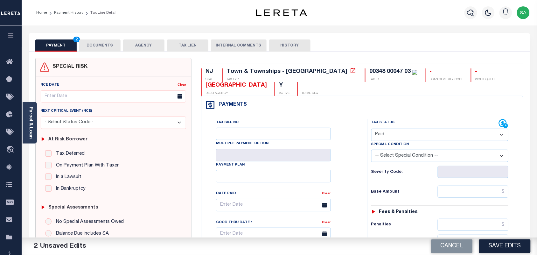
scroll to position [159, 0]
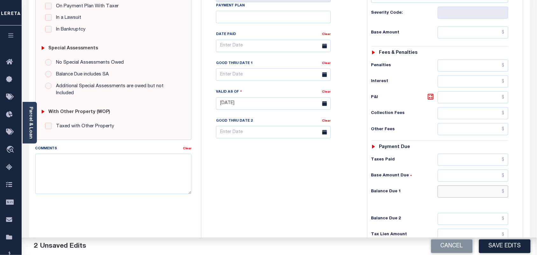
click at [484, 193] on input "text" at bounding box center [473, 192] width 71 height 12
type input "$0.00"
click at [302, 177] on div "Tax Bill No Multiple Payment Option Payment Plan Clear" at bounding box center [282, 100] width 159 height 281
click at [130, 171] on textarea "Comments" at bounding box center [113, 174] width 157 height 40
paste textarea "Refer 2025 3/4 line for Document."
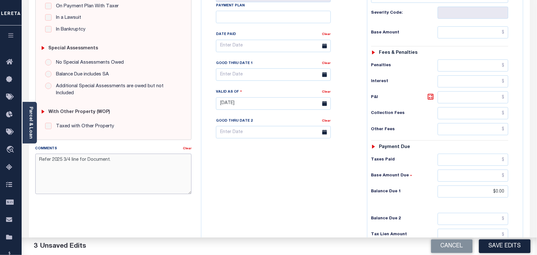
type textarea "Refer 2025 3/4 line for Document."
drag, startPoint x: 248, startPoint y: 164, endPoint x: 267, endPoint y: 166, distance: 19.2
click at [250, 164] on div "Tax Bill No Multiple Payment Option Payment Plan Clear" at bounding box center [282, 100] width 159 height 281
click at [509, 248] on button "Save Edits" at bounding box center [505, 246] width 52 height 14
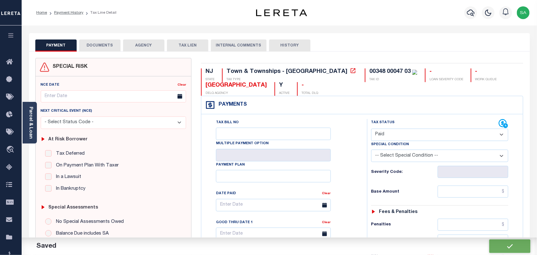
checkbox input "false"
type input "$0"
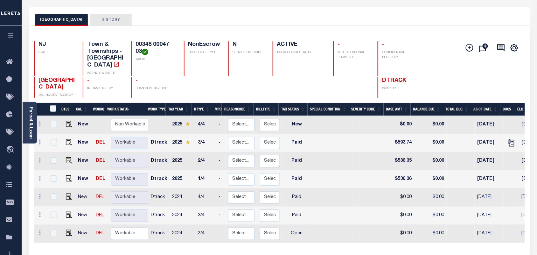
scroll to position [40, 0]
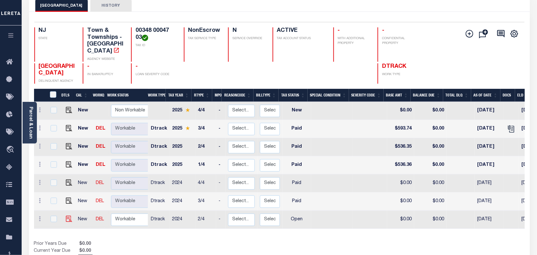
click at [69, 216] on img "" at bounding box center [69, 219] width 6 height 6
checkbox input "true"
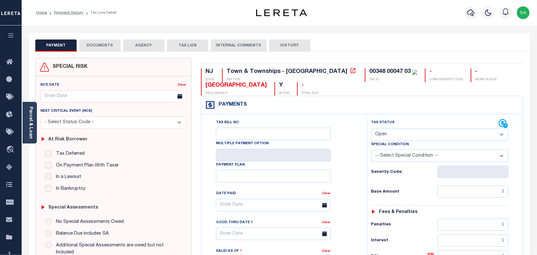
click at [417, 137] on select "- Select Status Code - Open Due/Unpaid Paid Incomplete No Tax Due Internal Refu…" at bounding box center [439, 135] width 137 height 12
select select "PYD"
click at [371, 129] on select "- Select Status Code - Open Due/Unpaid Paid Incomplete No Tax Due Internal Refu…" at bounding box center [439, 135] width 137 height 12
type input "[DATE]"
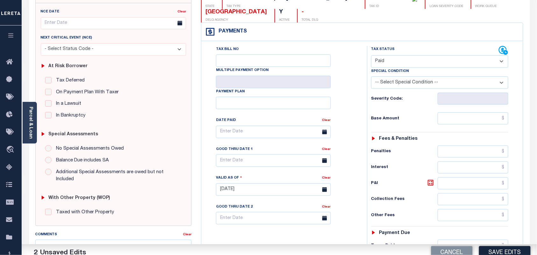
scroll to position [159, 0]
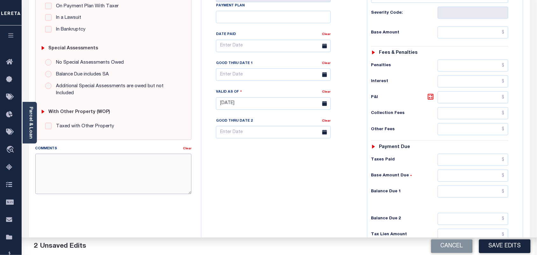
click at [125, 170] on textarea "Comments" at bounding box center [113, 174] width 157 height 40
paste textarea "Refer 2025 3/4 line for Document."
type textarea "Refer 2025 3/4 line for Document."
click at [473, 193] on input "text" at bounding box center [473, 192] width 71 height 12
click at [327, 195] on div "Tax Bill No Multiple Payment Option Payment Plan Clear" at bounding box center [282, 100] width 159 height 281
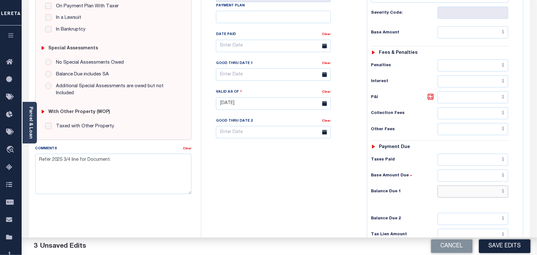
drag, startPoint x: 497, startPoint y: 196, endPoint x: 408, endPoint y: 198, distance: 89.1
click at [497, 196] on input "text" at bounding box center [473, 192] width 71 height 12
type input "$0.00"
drag, startPoint x: 332, startPoint y: 200, endPoint x: 329, endPoint y: 197, distance: 4.1
click at [332, 200] on div "Tax Bill No Multiple Payment Option Payment Plan Clear" at bounding box center [282, 100] width 159 height 281
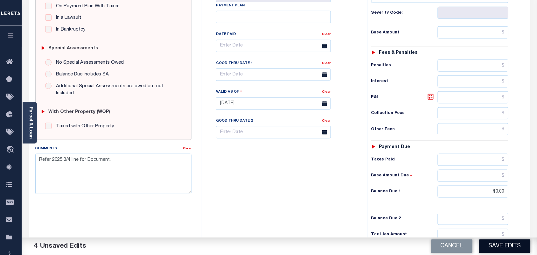
click at [491, 242] on button "Save Edits" at bounding box center [505, 246] width 52 height 14
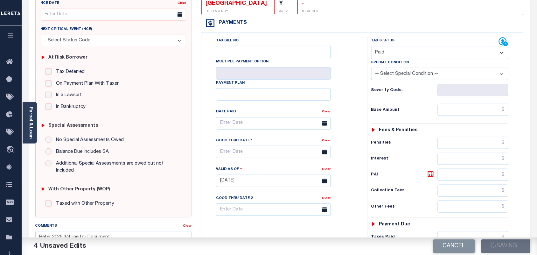
scroll to position [0, 0]
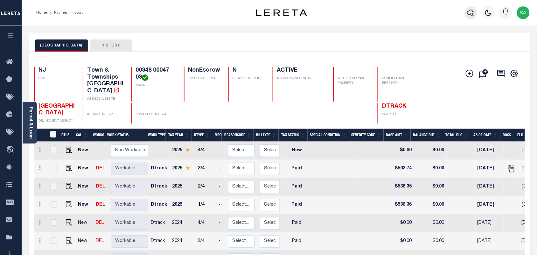
click at [467, 11] on button "button" at bounding box center [471, 12] width 13 height 13
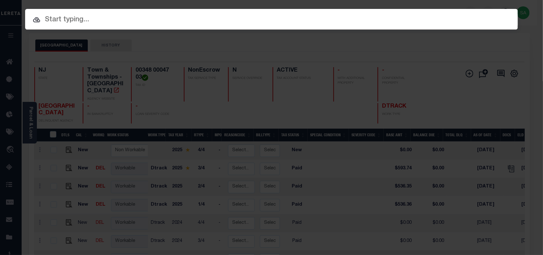
click at [373, 21] on input "text" at bounding box center [271, 19] width 493 height 11
paste input "9300003353"
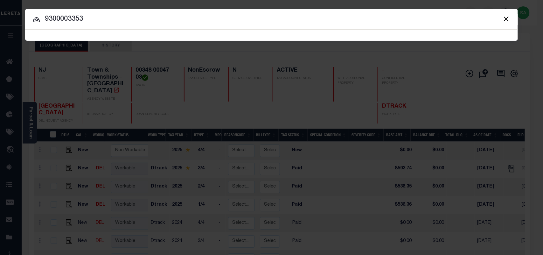
type input "9300003353"
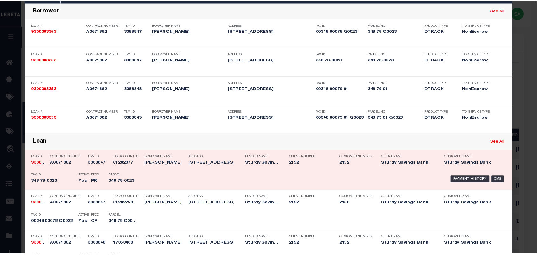
scroll to position [80, 0]
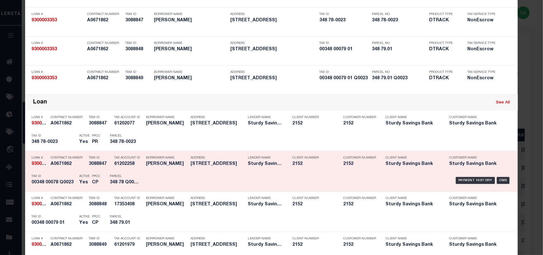
drag, startPoint x: 153, startPoint y: 165, endPoint x: 166, endPoint y: 165, distance: 13.0
click at [153, 165] on h5 "EDWIN PAONE" at bounding box center [166, 163] width 41 height 5
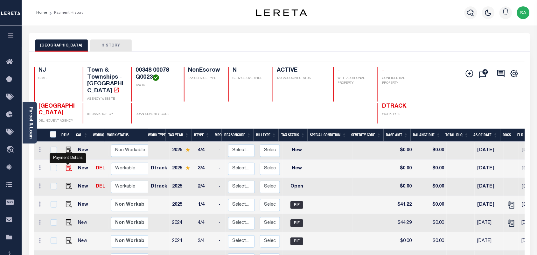
click at [67, 165] on img "" at bounding box center [69, 168] width 6 height 6
checkbox input "true"
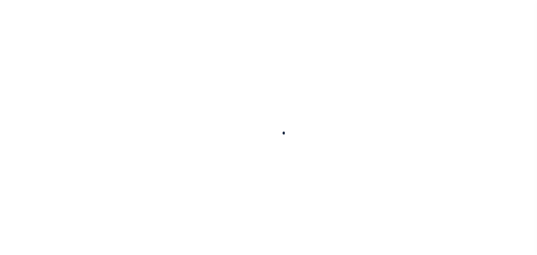
checkbox input "false"
type input "[DATE]"
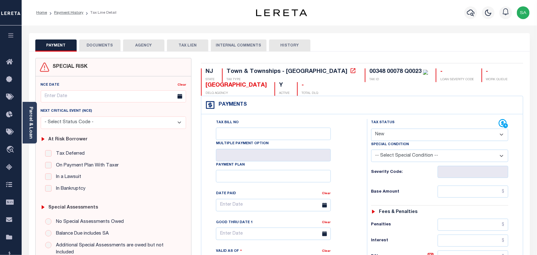
click at [33, 127] on div "Parcel & Loan" at bounding box center [30, 123] width 14 height 42
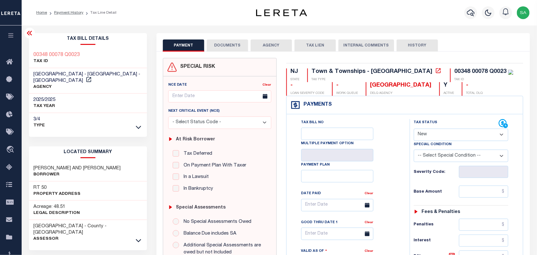
drag, startPoint x: 436, startPoint y: 132, endPoint x: 433, endPoint y: 139, distance: 7.6
click at [436, 131] on select "- Select Status Code - Open Due/Unpaid Paid Incomplete No Tax Due Internal Refu…" at bounding box center [461, 135] width 95 height 12
select select "PYD"
click at [414, 129] on select "- Select Status Code - Open Due/Unpaid Paid Incomplete No Tax Due Internal Refu…" at bounding box center [461, 135] width 95 height 12
type input "[DATE]"
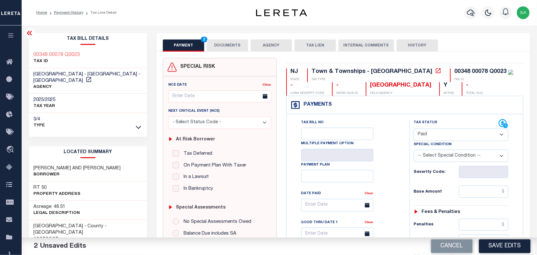
click at [221, 43] on button "DOCUMENTS" at bounding box center [227, 45] width 41 height 12
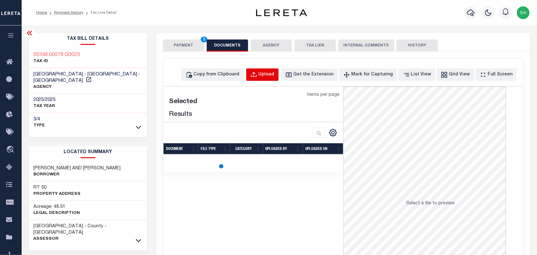
click at [271, 72] on div "Upload" at bounding box center [267, 74] width 16 height 7
select select "POP"
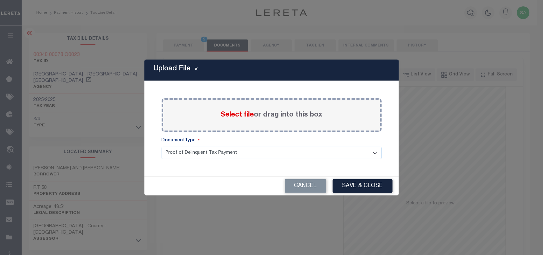
click at [232, 115] on span "Select file" at bounding box center [237, 114] width 33 height 7
click at [0, 0] on input "Select file or drag into this box" at bounding box center [0, 0] width 0 height 0
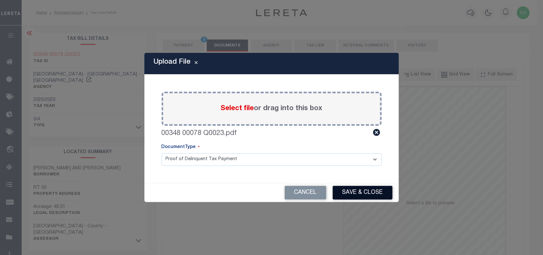
click at [343, 190] on button "Save & Close" at bounding box center [363, 193] width 60 height 14
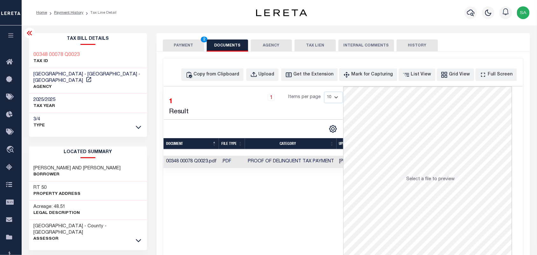
click at [191, 47] on button "PAYMENT 2" at bounding box center [183, 45] width 41 height 12
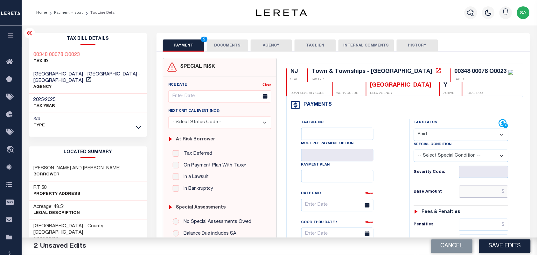
click at [482, 195] on input "text" at bounding box center [484, 192] width 50 height 12
paste input "41.22"
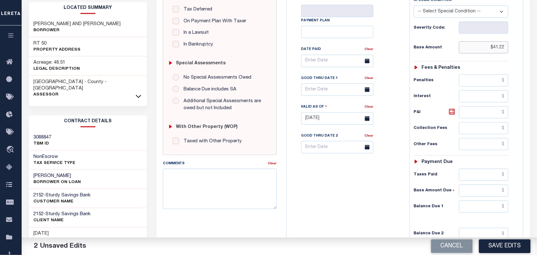
scroll to position [199, 0]
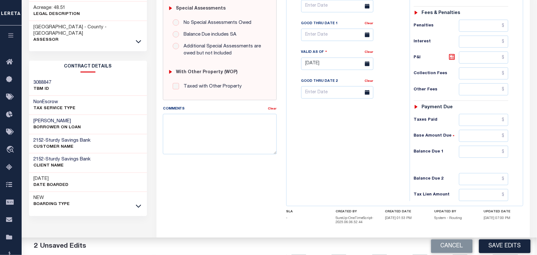
type input "$41.22"
click at [483, 155] on input "text" at bounding box center [484, 152] width 50 height 12
type input "$0.00"
click at [345, 143] on div "Tax Bill No Multiple Payment Option Payment Plan Clear" at bounding box center [346, 60] width 117 height 281
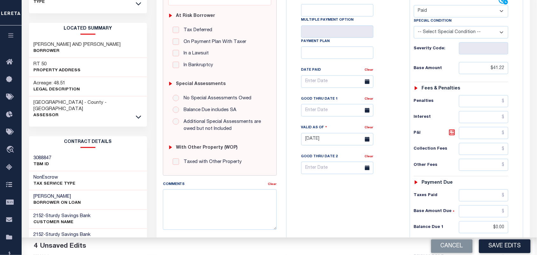
scroll to position [40, 0]
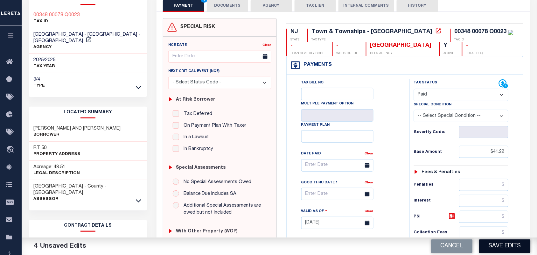
click at [497, 246] on button "Save Edits" at bounding box center [505, 246] width 52 height 14
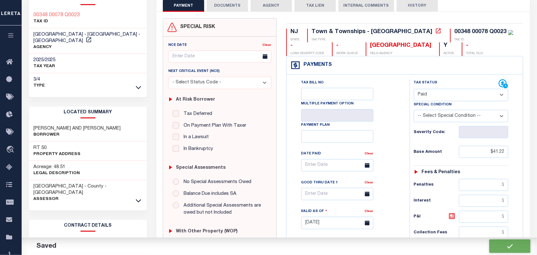
checkbox input "false"
type input "$41.22"
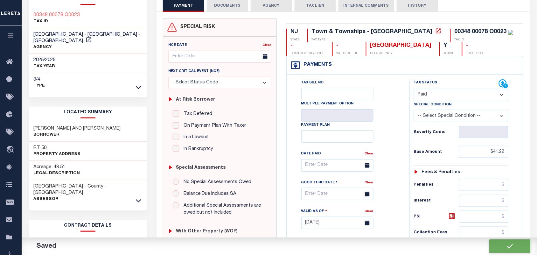
type input "$0"
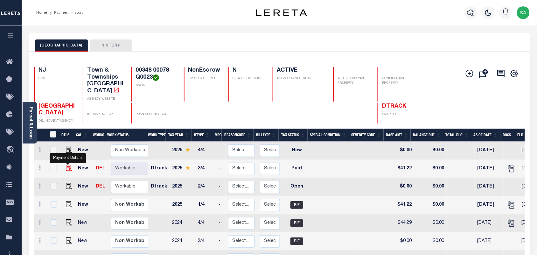
click at [68, 165] on img "" at bounding box center [69, 168] width 6 height 6
checkbox input "true"
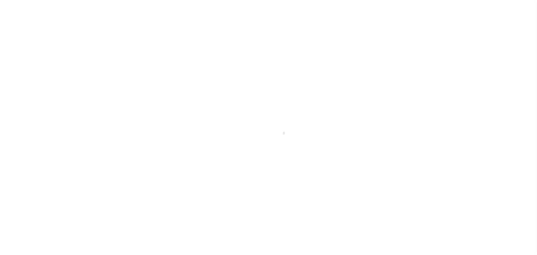
select select "PYD"
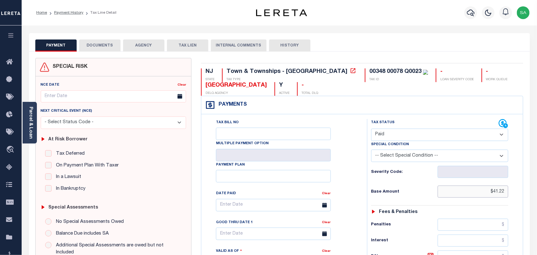
drag, startPoint x: 476, startPoint y: 195, endPoint x: 521, endPoint y: 193, distance: 44.6
click at [521, 193] on div "Tax Status Status" at bounding box center [441, 259] width 159 height 281
paste input "46.86"
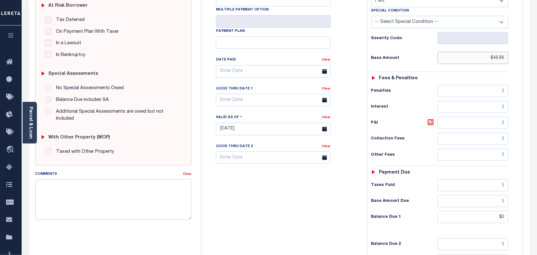
scroll to position [199, 0]
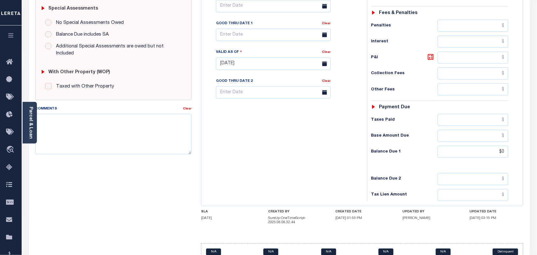
type input "$46.86"
click at [317, 147] on div "Tax Bill No Multiple Payment Option Payment Plan Clear" at bounding box center [282, 60] width 159 height 281
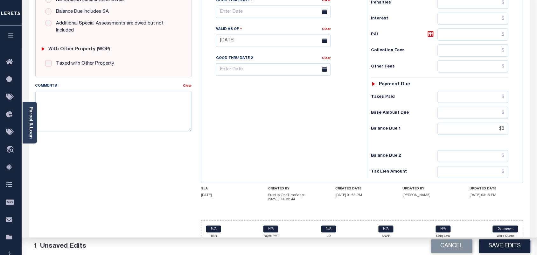
scroll to position [234, 0]
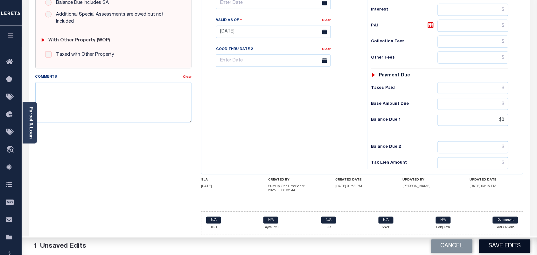
click at [503, 246] on button "Save Edits" at bounding box center [505, 246] width 52 height 14
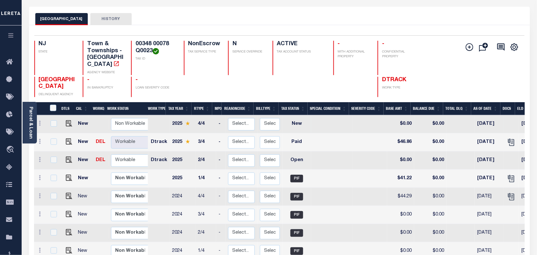
scroll to position [40, 0]
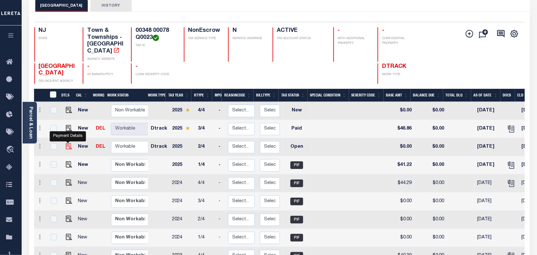
click at [68, 143] on img "" at bounding box center [69, 146] width 6 height 6
checkbox input "true"
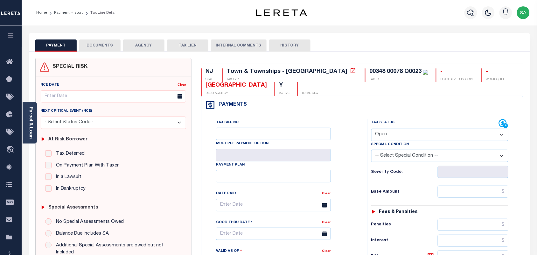
click at [403, 134] on select "- Select Status Code - Open Due/Unpaid Paid Incomplete No Tax Due Internal Refu…" at bounding box center [439, 135] width 137 height 12
select select "PYD"
click at [371, 129] on select "- Select Status Code - Open Due/Unpaid Paid Incomplete No Tax Due Internal Refu…" at bounding box center [439, 135] width 137 height 12
type input "[DATE]"
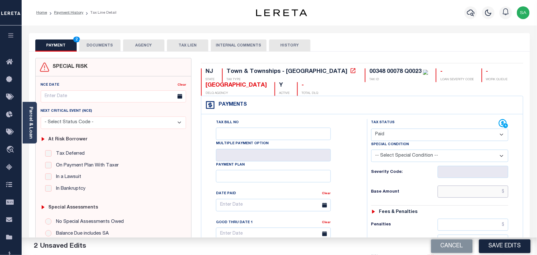
drag, startPoint x: 489, startPoint y: 196, endPoint x: 425, endPoint y: 191, distance: 64.8
click at [489, 196] on input "text" at bounding box center [473, 192] width 71 height 12
paste input "41.21"
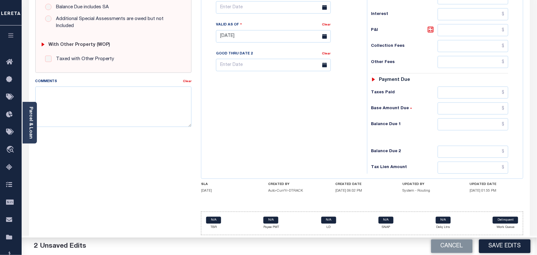
type input "$41.21"
click at [479, 123] on input "text" at bounding box center [473, 124] width 71 height 12
type input "$0.00"
click at [340, 109] on div "Tax Bill No Multiple Payment Option Payment Plan Clear" at bounding box center [282, 33] width 159 height 281
drag, startPoint x: 100, startPoint y: 98, endPoint x: 207, endPoint y: 109, distance: 107.8
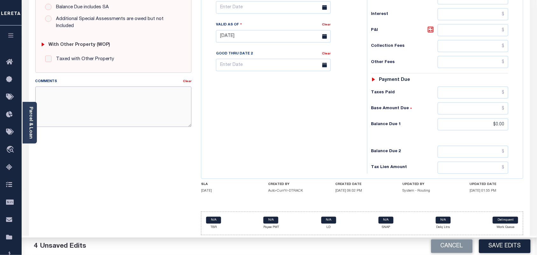
click at [100, 98] on textarea "Comments" at bounding box center [113, 107] width 157 height 40
paste textarea "Refer 2025 3/4 line for Document."
type textarea "Refer 2025 3/4 line for Document."
click at [248, 115] on div "Tax Bill No Multiple Payment Option Payment Plan Clear" at bounding box center [282, 33] width 159 height 281
click at [502, 249] on button "Save Edits" at bounding box center [505, 246] width 52 height 14
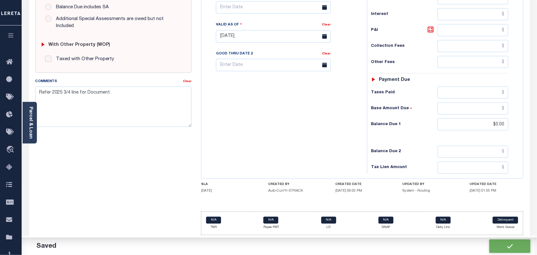
checkbox input "false"
type input "$41.21"
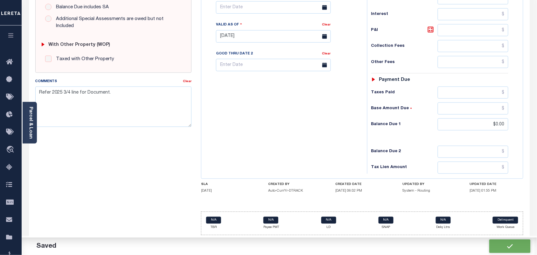
type input "$0"
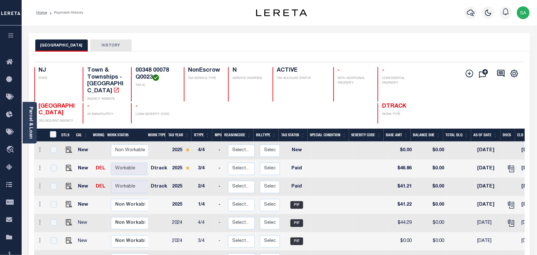
click at [465, 15] on div at bounding box center [471, 13] width 18 height 22
click at [466, 15] on button "button" at bounding box center [471, 12] width 13 height 13
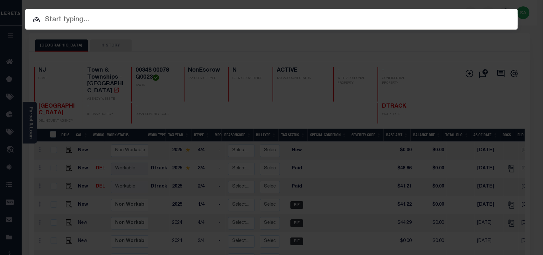
click at [433, 16] on input "text" at bounding box center [271, 19] width 493 height 11
paste input "9300003353"
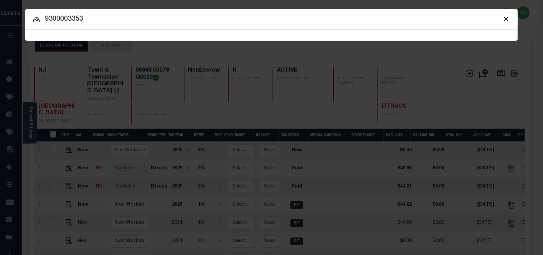
type input "9300003353"
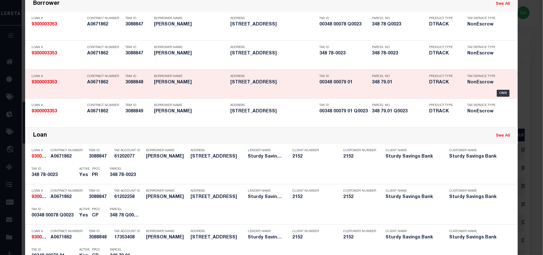
scroll to position [119, 0]
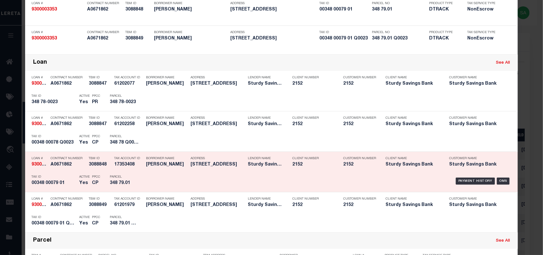
click at [152, 174] on div "Payment History OMS" at bounding box center [330, 181] width 364 height 18
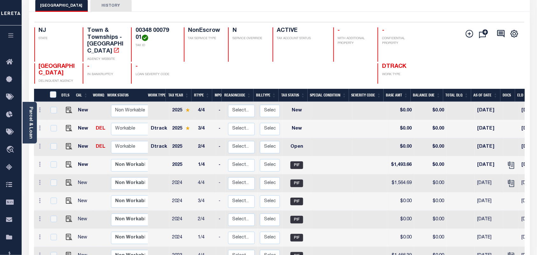
scroll to position [80, 0]
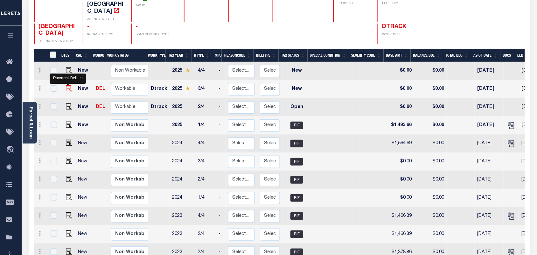
click at [67, 85] on img "" at bounding box center [69, 88] width 6 height 6
checkbox input "true"
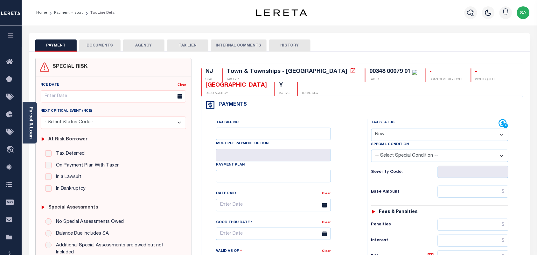
drag, startPoint x: 409, startPoint y: 137, endPoint x: 408, endPoint y: 141, distance: 3.7
click at [409, 137] on select "- Select Status Code - Open Due/Unpaid Paid Incomplete No Tax Due Internal Refu…" at bounding box center [439, 135] width 137 height 12
select select "PYD"
click at [371, 129] on select "- Select Status Code - Open Due/Unpaid Paid Incomplete No Tax Due Internal Refu…" at bounding box center [439, 135] width 137 height 12
type input "10/03/2025"
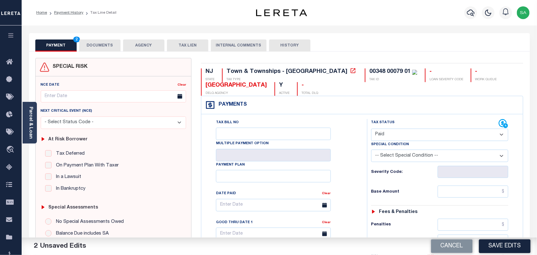
click at [108, 44] on button "DOCUMENTS" at bounding box center [99, 45] width 41 height 12
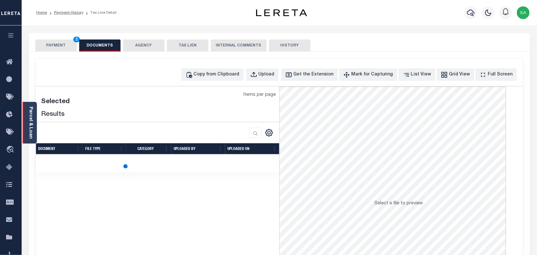
click at [28, 128] on link "Parcel & Loan" at bounding box center [30, 123] width 4 height 32
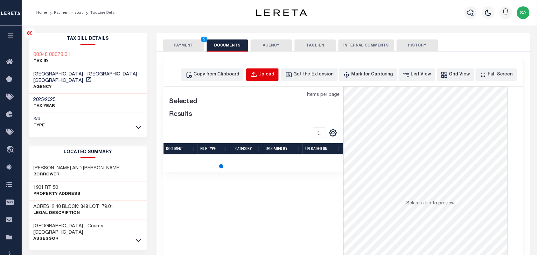
click at [279, 75] on button "Upload" at bounding box center [262, 74] width 32 height 12
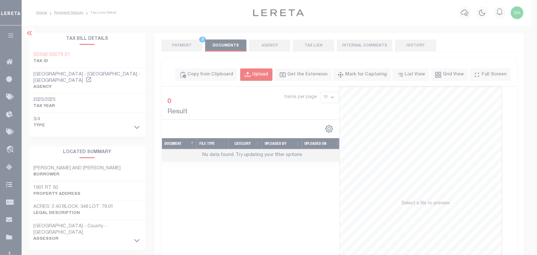
select select "POP"
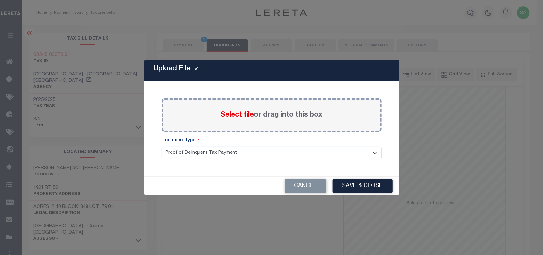
click at [250, 115] on span "Select file" at bounding box center [237, 114] width 33 height 7
click at [0, 0] on input "Select file or drag into this box" at bounding box center [0, 0] width 0 height 0
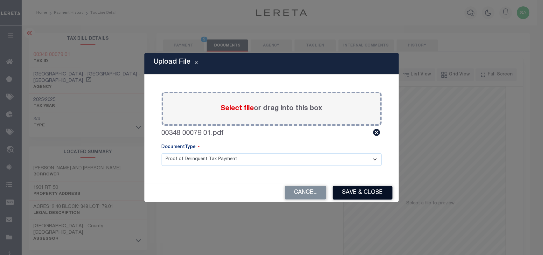
click at [355, 192] on button "Save & Close" at bounding box center [363, 193] width 60 height 14
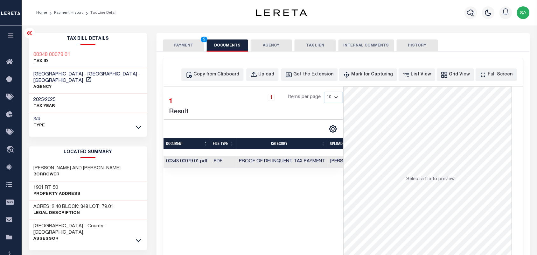
click at [180, 45] on button "PAYMENT 2" at bounding box center [183, 45] width 41 height 12
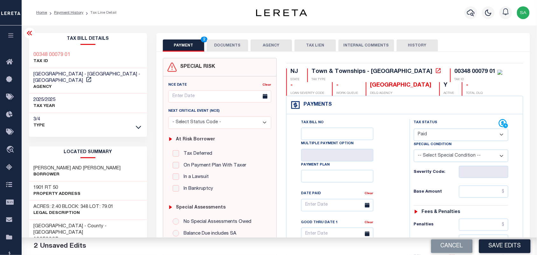
click at [481, 184] on div "Tax Status Status - Select Status Code -" at bounding box center [463, 259] width 107 height 281
drag, startPoint x: 481, startPoint y: 190, endPoint x: 477, endPoint y: 190, distance: 4.1
click at [481, 190] on input "text" at bounding box center [484, 192] width 50 height 12
paste input "1,653.49"
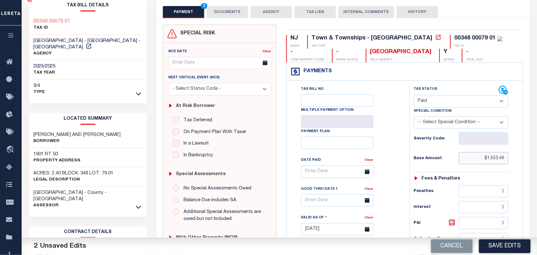
scroll to position [199, 0]
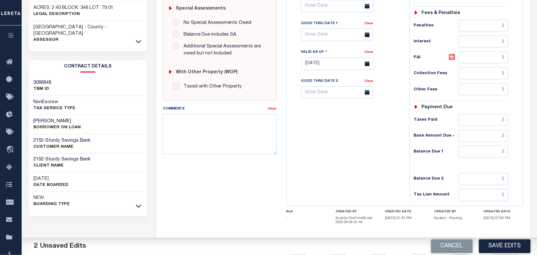
type input "$1,653.49"
click at [493, 158] on input "text" at bounding box center [484, 152] width 50 height 12
type input "$0.00"
click at [326, 159] on div "Tax Bill No Multiple Payment Option Payment Plan Clear" at bounding box center [346, 60] width 117 height 281
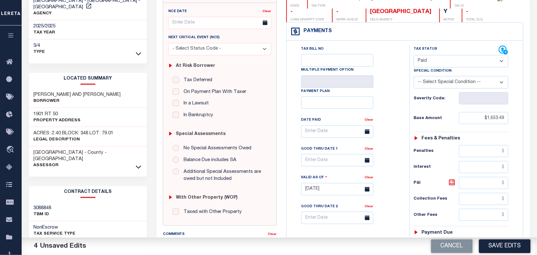
scroll to position [0, 0]
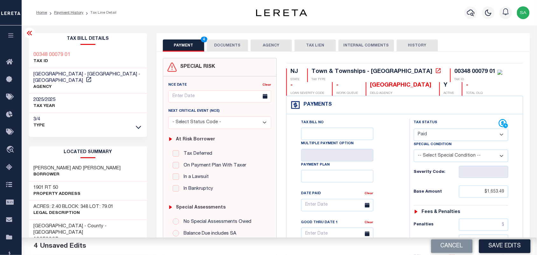
click at [233, 45] on button "DOCUMENTS" at bounding box center [227, 45] width 41 height 12
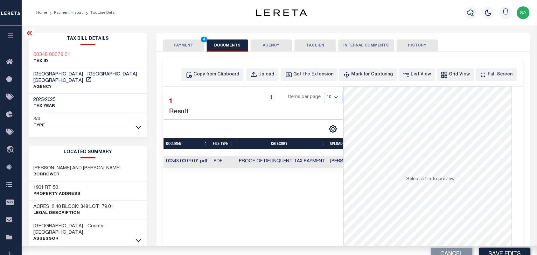
click at [174, 46] on button "PAYMENT 4" at bounding box center [183, 45] width 41 height 12
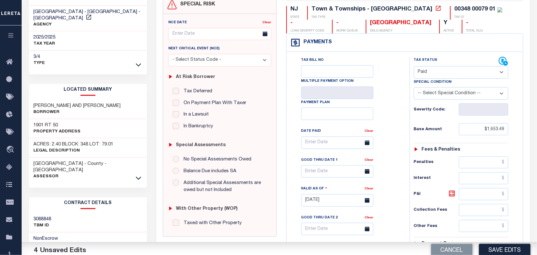
scroll to position [199, 0]
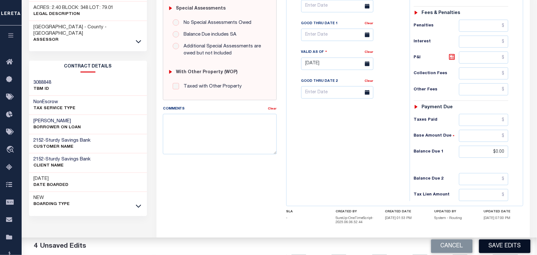
click at [510, 239] on button "Save Edits" at bounding box center [505, 246] width 52 height 14
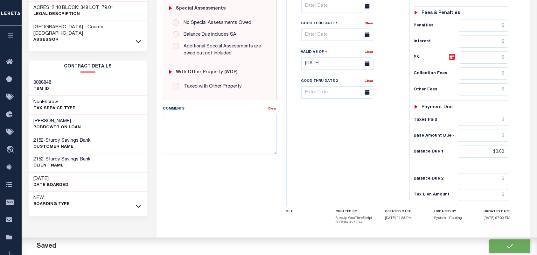
checkbox input "false"
type input "$1,653.49"
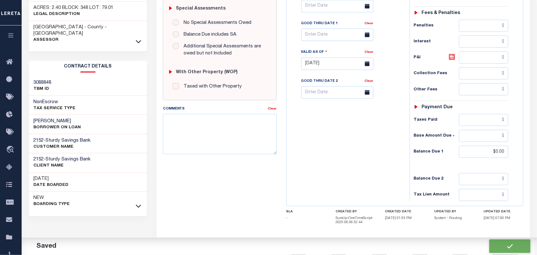
type input "$0"
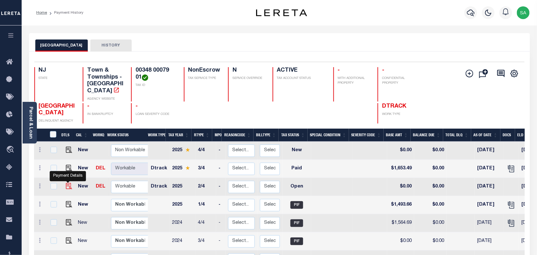
click at [69, 183] on img "" at bounding box center [69, 186] width 6 height 6
checkbox input "true"
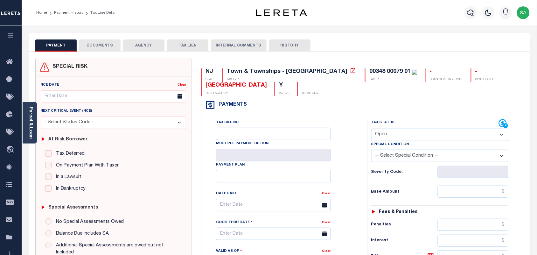
click at [395, 137] on select "- Select Status Code - Open Due/Unpaid Paid Incomplete No Tax Due Internal Refu…" at bounding box center [439, 135] width 137 height 12
select select "PYD"
click at [371, 129] on select "- Select Status Code - Open Due/Unpaid Paid Incomplete No Tax Due Internal Refu…" at bounding box center [439, 135] width 137 height 12
type input "10/03/2025"
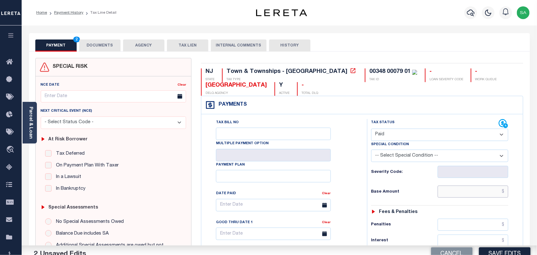
click at [484, 192] on input "text" at bounding box center [473, 192] width 71 height 12
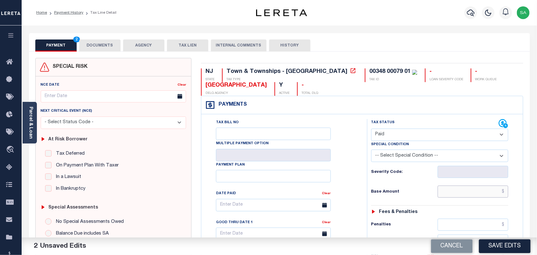
paste input "1,493.66"
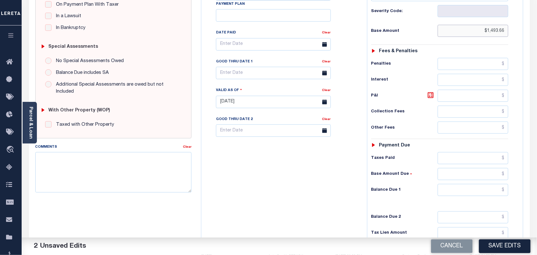
scroll to position [230, 0]
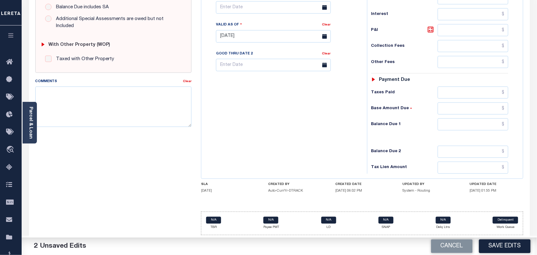
type input "$1,493.66"
drag, startPoint x: 489, startPoint y: 127, endPoint x: 477, endPoint y: 125, distance: 12.9
click at [489, 127] on input "text" at bounding box center [473, 124] width 71 height 12
type input "$0.00"
click at [298, 122] on div "Tax Bill No Multiple Payment Option Payment Plan Clear" at bounding box center [282, 33] width 159 height 281
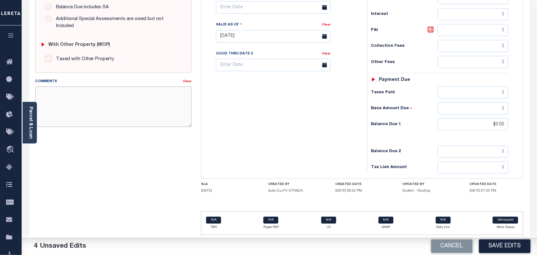
click at [146, 99] on textarea "Comments" at bounding box center [113, 107] width 157 height 40
paste textarea "Refer 2025 3/4 line for Document."
type textarea "Refer 2025 3/4 line for Document."
click at [243, 110] on div "Tax Bill No Multiple Payment Option Payment Plan Clear" at bounding box center [282, 33] width 159 height 281
click at [493, 246] on button "Save Edits" at bounding box center [505, 246] width 52 height 14
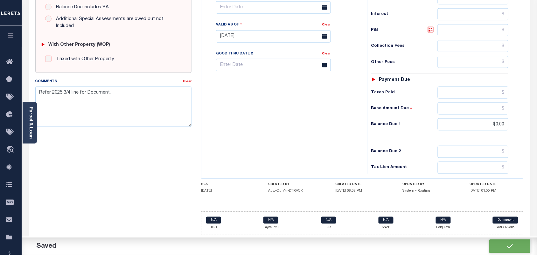
checkbox input "false"
type input "$1,493.66"
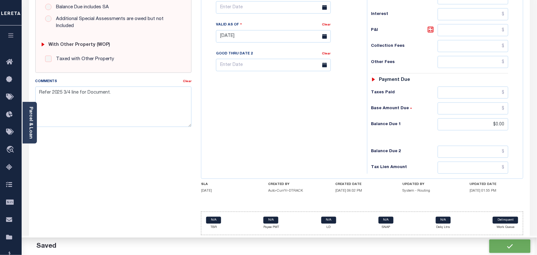
type input "$0"
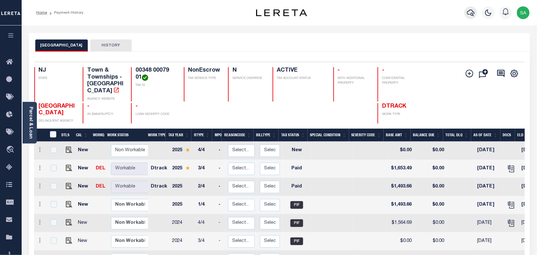
click at [474, 15] on icon "button" at bounding box center [471, 13] width 8 height 8
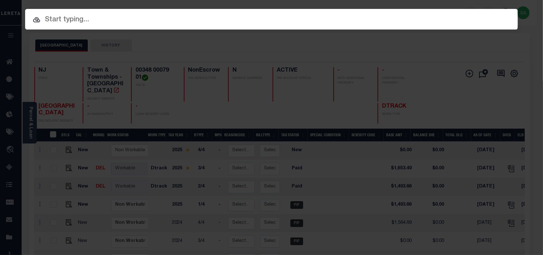
click at [421, 18] on div at bounding box center [271, 19] width 493 height 20
paste input "9300003353"
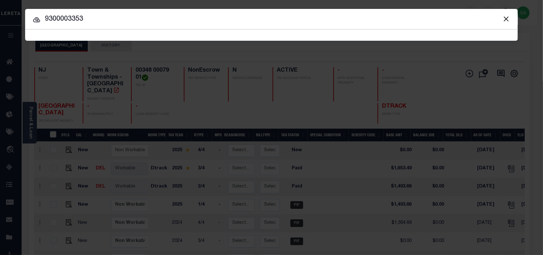
type input "9300003353"
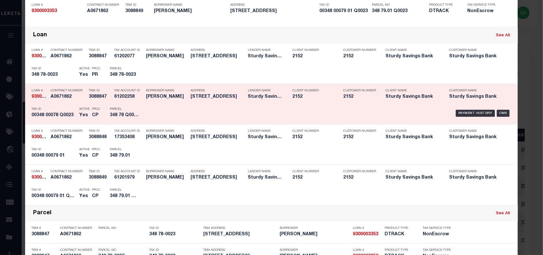
scroll to position [159, 0]
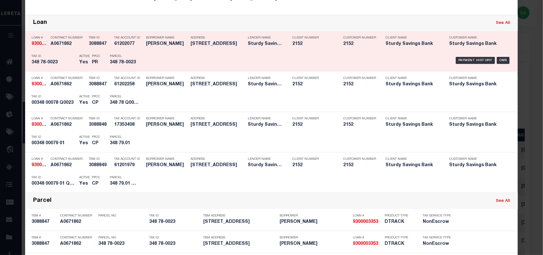
click at [461, 31] on div "Loan See All" at bounding box center [271, 23] width 493 height 16
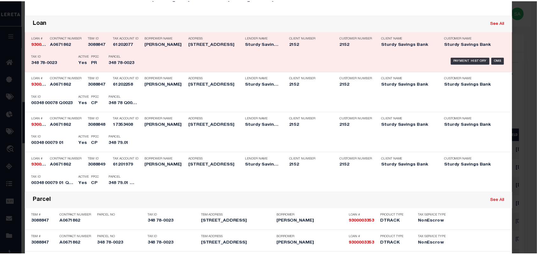
scroll to position [0, 0]
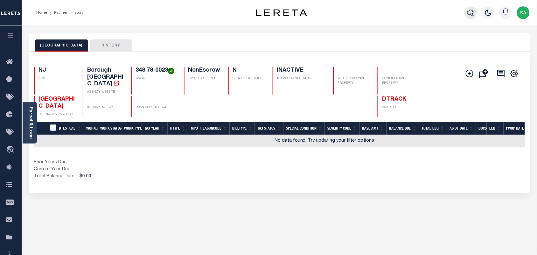
click at [469, 13] on icon "button" at bounding box center [471, 13] width 8 height 8
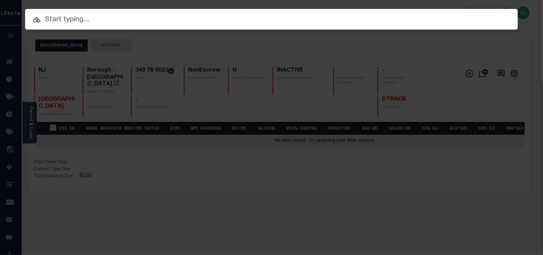
click at [256, 20] on input "text" at bounding box center [271, 19] width 493 height 11
paste input "9300003353"
type input "9300003353"
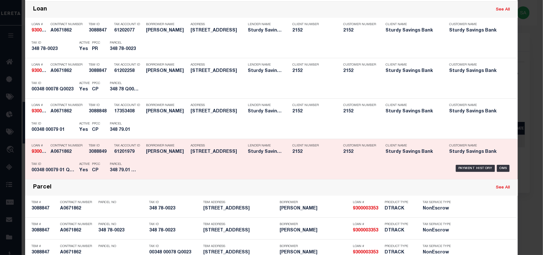
scroll to position [239, 0]
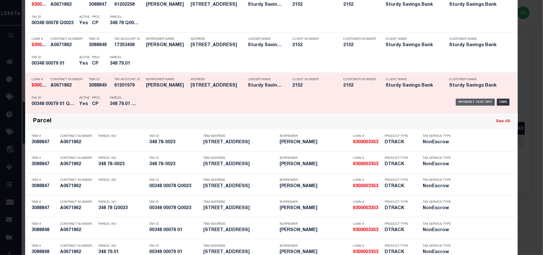
click at [482, 103] on div "Payment History" at bounding box center [475, 102] width 39 height 7
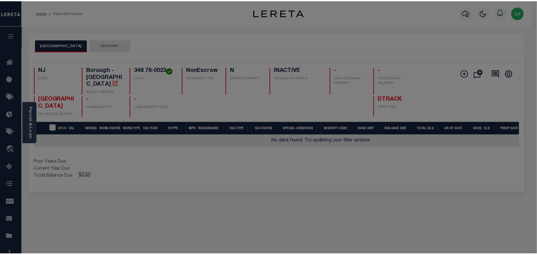
scroll to position [0, 0]
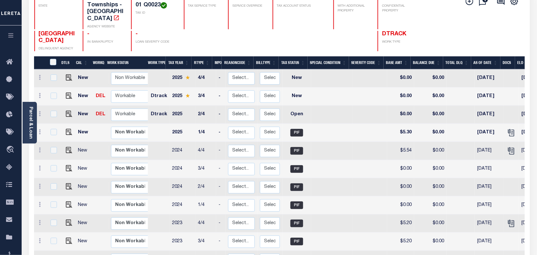
scroll to position [80, 0]
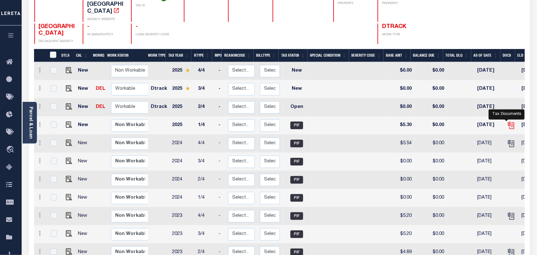
click at [508, 122] on icon "" at bounding box center [510, 124] width 5 height 5
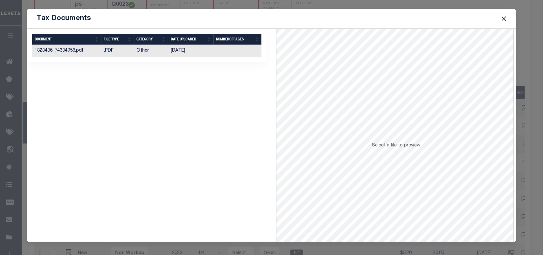
click at [190, 50] on td "[DATE]" at bounding box center [191, 51] width 46 height 12
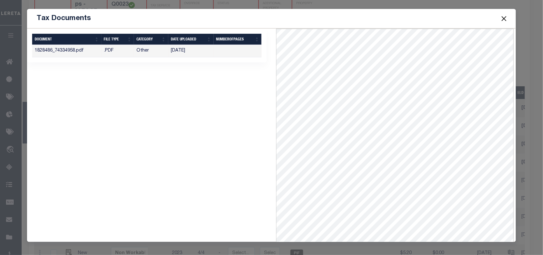
click at [502, 18] on button "Close" at bounding box center [504, 18] width 8 height 8
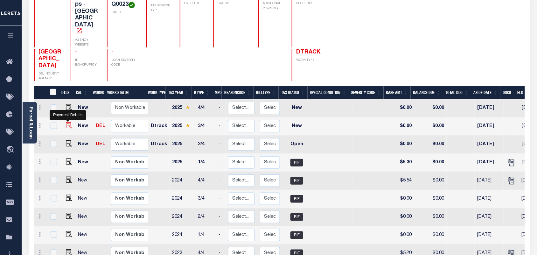
click at [69, 122] on img "" at bounding box center [69, 125] width 6 height 6
checkbox input "true"
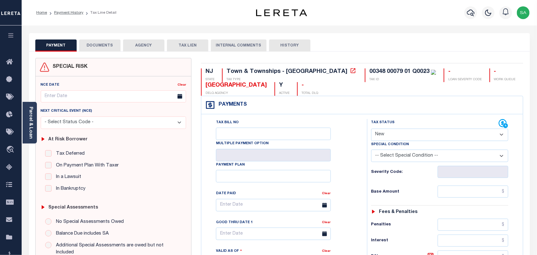
click at [392, 136] on select "- Select Status Code - Open Due/Unpaid Paid Incomplete No Tax Due Internal Refu…" at bounding box center [439, 135] width 137 height 12
select select "PYD"
click at [371, 129] on select "- Select Status Code - Open Due/Unpaid Paid Incomplete No Tax Due Internal Refu…" at bounding box center [439, 135] width 137 height 12
type input "[DATE]"
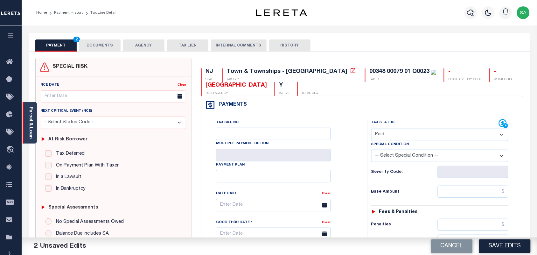
click at [30, 126] on link "Parcel & Loan" at bounding box center [30, 123] width 4 height 32
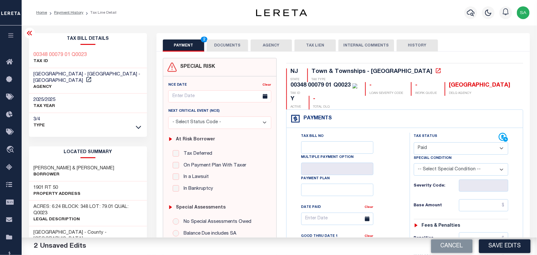
click at [241, 41] on button "DOCUMENTS" at bounding box center [227, 45] width 41 height 12
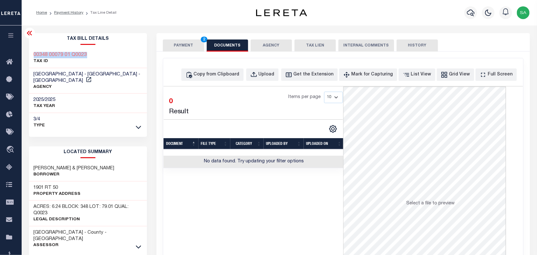
drag, startPoint x: 98, startPoint y: 50, endPoint x: 34, endPoint y: 53, distance: 64.1
click at [34, 53] on div "00348 00079 01 Q0023 TAX ID" at bounding box center [88, 58] width 118 height 19
copy h3 "00348 00079 01 Q0023"
click at [273, 75] on div "Upload" at bounding box center [267, 74] width 16 height 7
select select "POP"
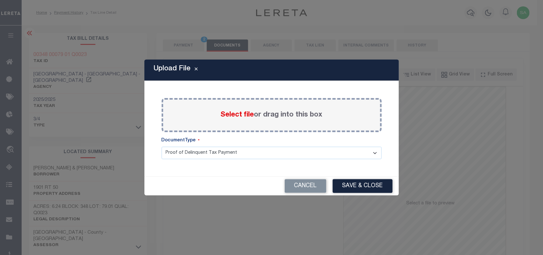
click at [245, 115] on span "Select file" at bounding box center [237, 114] width 33 height 7
click at [0, 0] on input "Select file or drag into this box" at bounding box center [0, 0] width 0 height 0
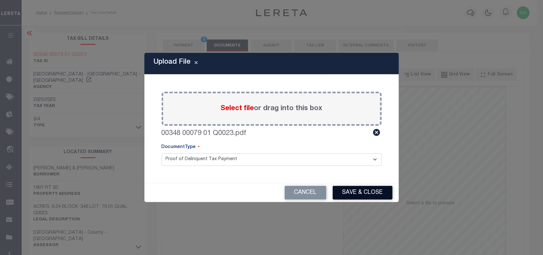
click at [360, 188] on button "Save & Close" at bounding box center [363, 193] width 60 height 14
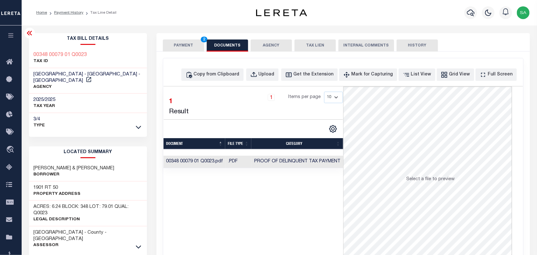
click at [190, 45] on button "PAYMENT 2" at bounding box center [183, 45] width 41 height 12
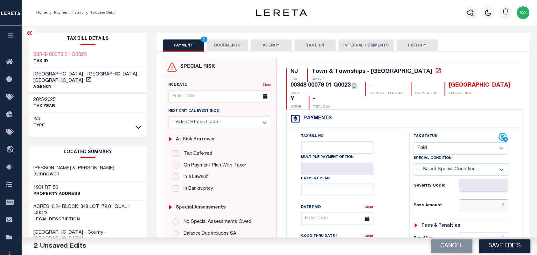
drag, startPoint x: 480, startPoint y: 194, endPoint x: 463, endPoint y: 196, distance: 16.6
click at [480, 199] on input "text" at bounding box center [484, 205] width 50 height 12
paste input "5.87"
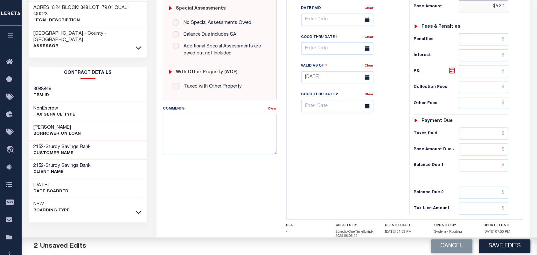
type input "$5.87"
click at [492, 167] on div "Tax Status Status - Select Status Code -" at bounding box center [463, 74] width 107 height 281
click at [493, 159] on input "text" at bounding box center [484, 165] width 50 height 12
type input "$0.00"
click at [339, 156] on div "Tax Bill No Multiple Payment Option Payment Plan Clear" at bounding box center [346, 74] width 117 height 281
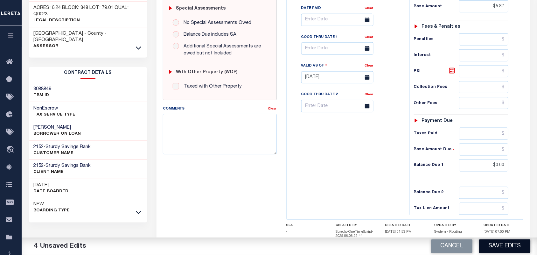
click at [488, 245] on button "Save Edits" at bounding box center [505, 246] width 52 height 14
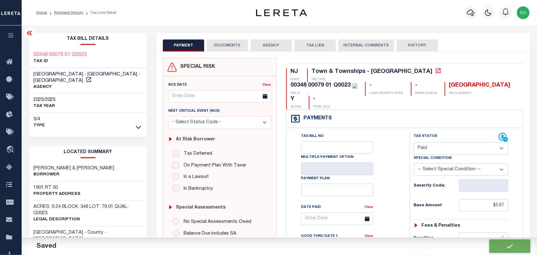
checkbox input "false"
type input "$5.87"
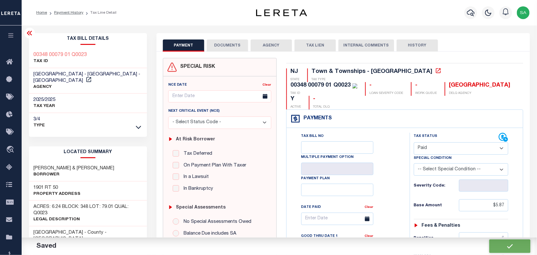
type input "$0"
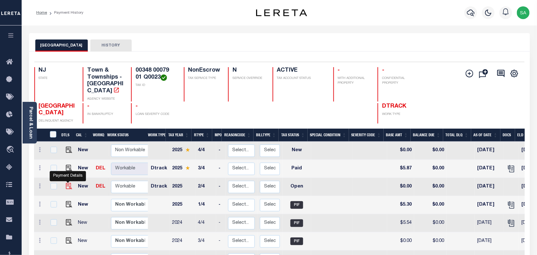
click at [69, 183] on img "" at bounding box center [69, 186] width 6 height 6
checkbox input "true"
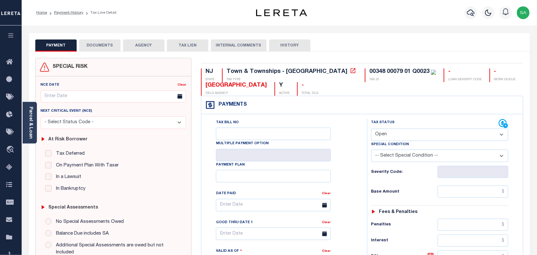
click at [407, 137] on select "- Select Status Code - Open Due/Unpaid Paid Incomplete No Tax Due Internal Refu…" at bounding box center [439, 135] width 137 height 12
select select "PYD"
click at [371, 129] on select "- Select Status Code - Open Due/Unpaid Paid Incomplete No Tax Due Internal Refu…" at bounding box center [439, 135] width 137 height 12
type input "[DATE]"
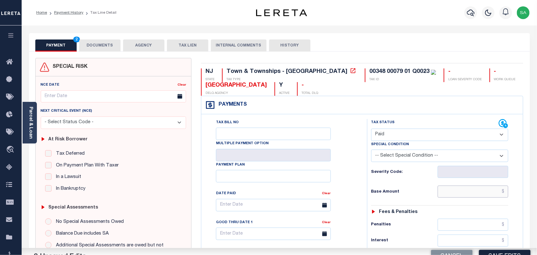
click at [456, 193] on input "text" at bounding box center [473, 192] width 71 height 12
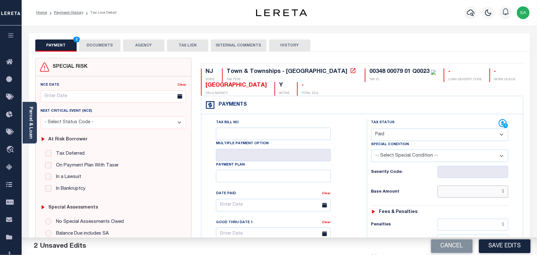
paste input "5.30"
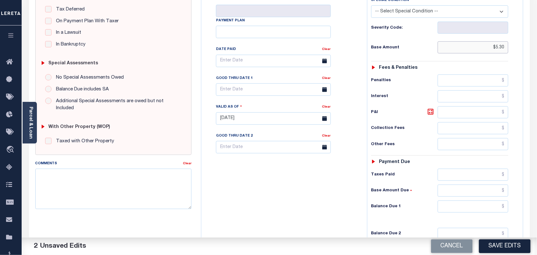
scroll to position [199, 0]
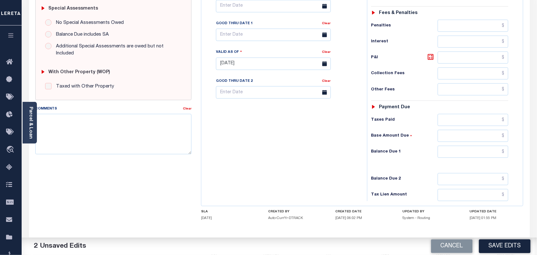
type input "$5.30"
drag, startPoint x: 492, startPoint y: 154, endPoint x: 488, endPoint y: 153, distance: 4.1
click at [492, 153] on input "text" at bounding box center [473, 152] width 71 height 12
type input "$0.00"
click at [289, 140] on div "Tax Bill No Multiple Payment Option Payment Plan Clear" at bounding box center [282, 60] width 159 height 281
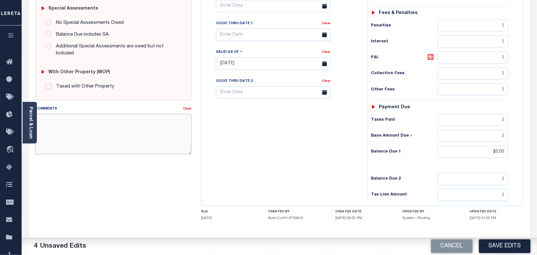
click at [158, 116] on textarea "Comments" at bounding box center [113, 134] width 157 height 40
paste textarea "Refer 2025 3/4 line for Document."
type textarea "Refer 2025 3/4 line for Document."
click at [225, 122] on div "Tax Bill No Multiple Payment Option Payment Plan Clear" at bounding box center [282, 60] width 159 height 281
click at [495, 246] on button "Save Edits" at bounding box center [505, 246] width 52 height 14
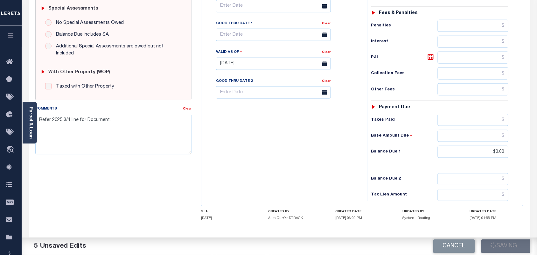
scroll to position [0, 0]
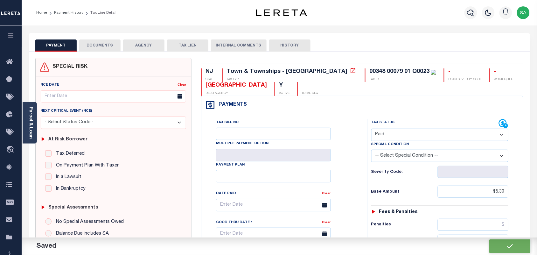
checkbox input "false"
type input "$5.3"
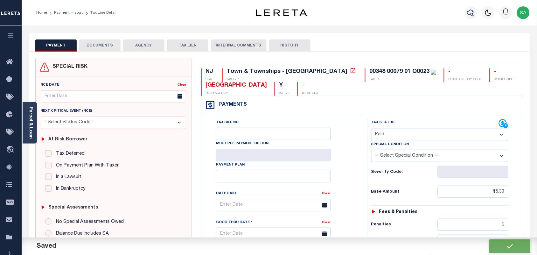
type input "$0"
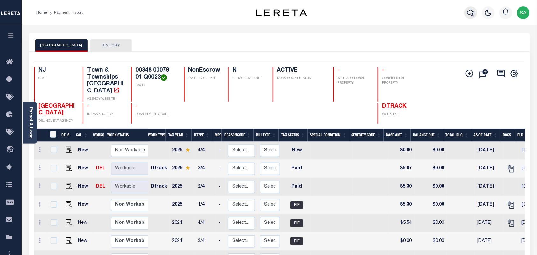
click at [473, 14] on icon "button" at bounding box center [471, 13] width 8 height 7
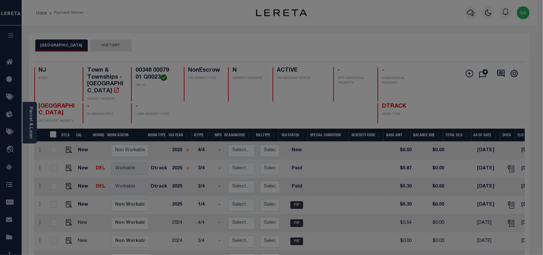
click at [0, 0] on div "Include Loans TBM Customers Borrowers Payments (Lender Non-Disb) Payments (Lend…" at bounding box center [0, 0] width 0 height 0
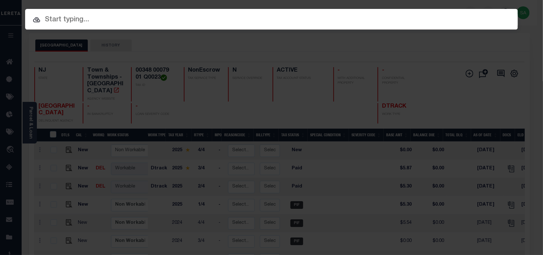
paste input "9300003747"
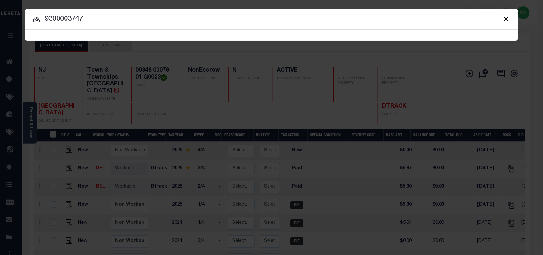
type input "9300003747"
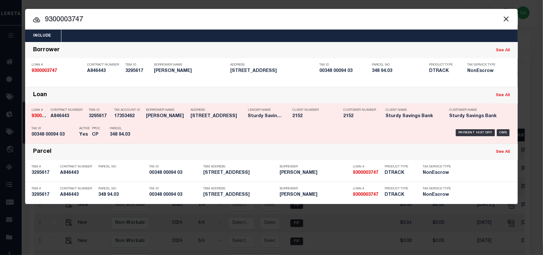
drag, startPoint x: 138, startPoint y: 119, endPoint x: 142, endPoint y: 120, distance: 4.3
click at [138, 119] on div "Tax Account ID 17353462" at bounding box center [128, 114] width 29 height 18
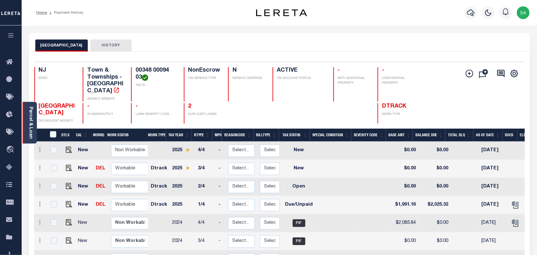
click at [29, 132] on link "Parcel & Loan" at bounding box center [30, 123] width 4 height 32
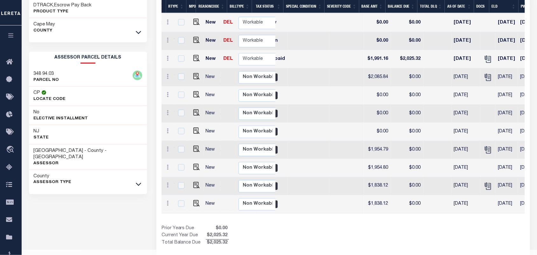
scroll to position [0, 160]
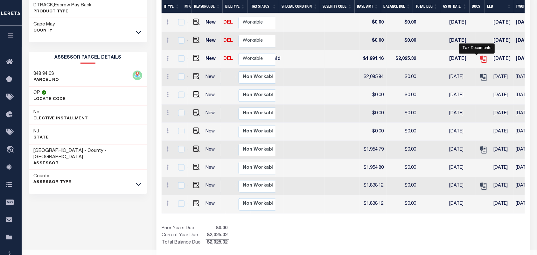
click at [480, 56] on icon "" at bounding box center [482, 58] width 5 height 5
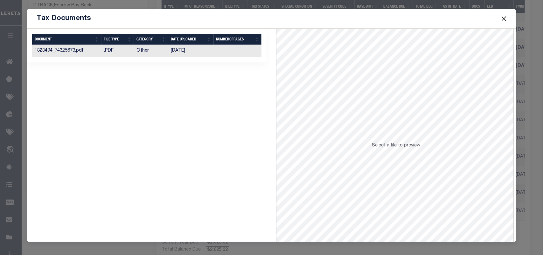
click at [183, 52] on td "[DATE]" at bounding box center [191, 51] width 46 height 12
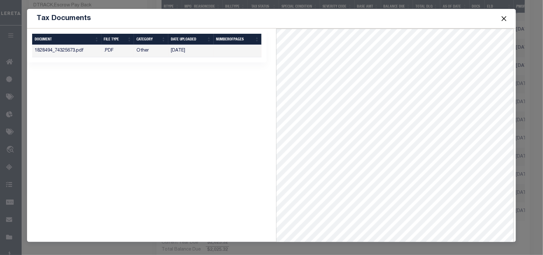
click at [505, 18] on button "Close" at bounding box center [504, 18] width 8 height 8
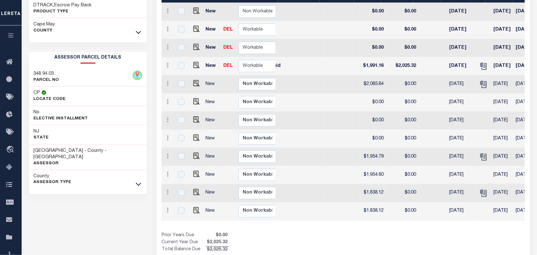
scroll to position [96, 0]
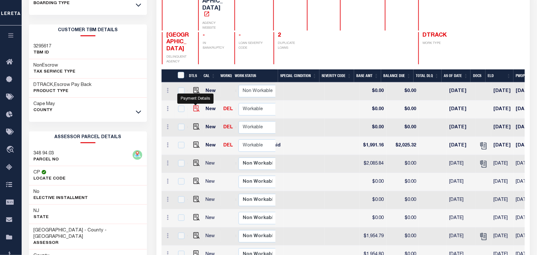
click at [196, 105] on img "" at bounding box center [196, 108] width 6 height 6
checkbox input "true"
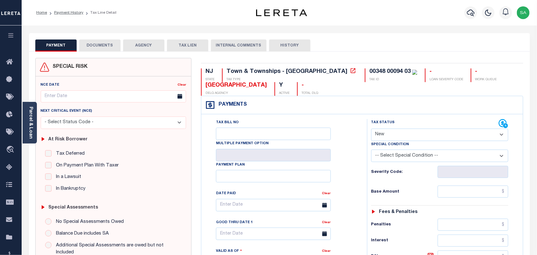
click at [32, 113] on link "Parcel & Loan" at bounding box center [30, 123] width 4 height 32
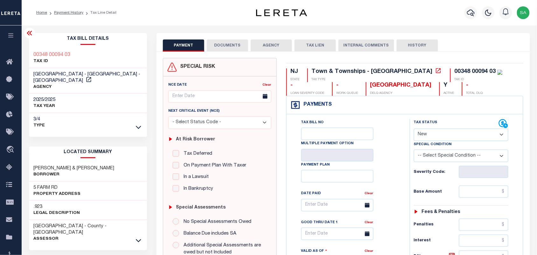
drag, startPoint x: 447, startPoint y: 131, endPoint x: 447, endPoint y: 138, distance: 7.3
click at [447, 131] on select "- Select Status Code - Open Due/Unpaid Paid Incomplete No Tax Due Internal Refu…" at bounding box center [461, 135] width 95 height 12
select select "PYD"
click at [414, 129] on select "- Select Status Code - Open Due/Unpaid Paid Incomplete No Tax Due Internal Refu…" at bounding box center [461, 135] width 95 height 12
type input "[DATE]"
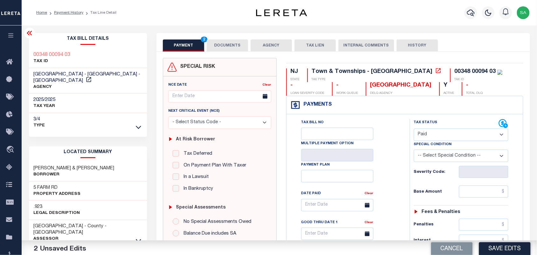
click at [233, 40] on button "DOCUMENTS" at bounding box center [227, 45] width 41 height 12
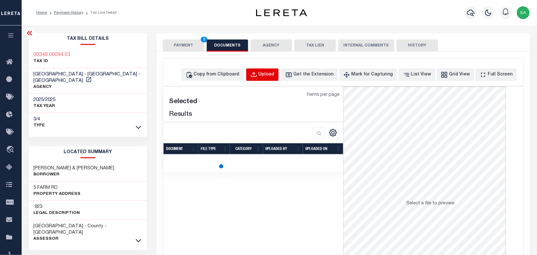
click at [275, 74] on div "Upload" at bounding box center [267, 74] width 16 height 7
select select "POP"
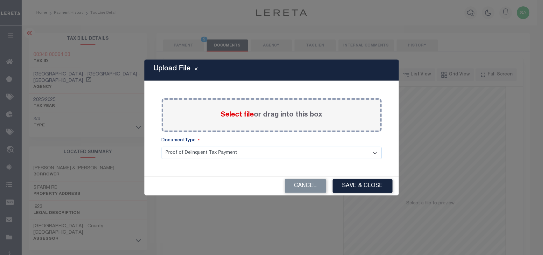
click at [235, 114] on span "Select file" at bounding box center [237, 114] width 33 height 7
click at [0, 0] on input "Select file or drag into this box" at bounding box center [0, 0] width 0 height 0
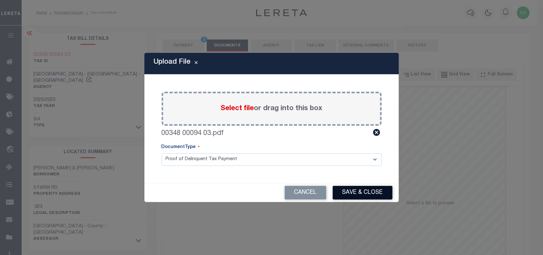
click at [367, 191] on button "Save & Close" at bounding box center [363, 193] width 60 height 14
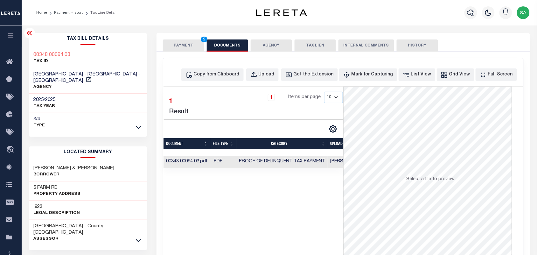
click at [178, 52] on div "SPECIAL RISK NCE Date Clear" at bounding box center [344, 170] width 374 height 236
click at [183, 48] on button "PAYMENT 2" at bounding box center [183, 45] width 41 height 12
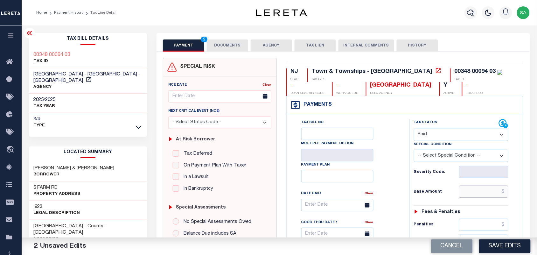
drag, startPoint x: 480, startPoint y: 196, endPoint x: 449, endPoint y: 192, distance: 30.8
click at [480, 196] on input "text" at bounding box center [484, 192] width 50 height 12
paste input "2,204.22"
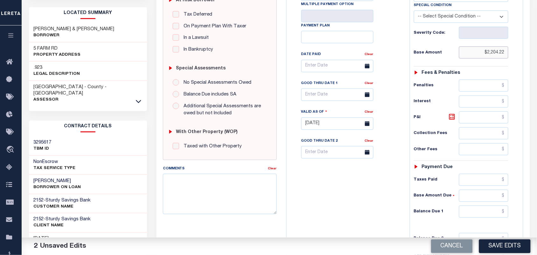
scroll to position [199, 0]
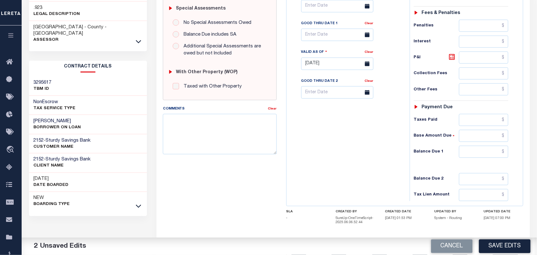
type input "$2,204.22"
drag, startPoint x: 491, startPoint y: 156, endPoint x: 470, endPoint y: 157, distance: 21.0
click at [491, 156] on input "text" at bounding box center [484, 152] width 50 height 12
type input "$0.00"
click at [364, 157] on div "Tax Bill No Multiple Payment Option Payment Plan Clear" at bounding box center [346, 60] width 117 height 281
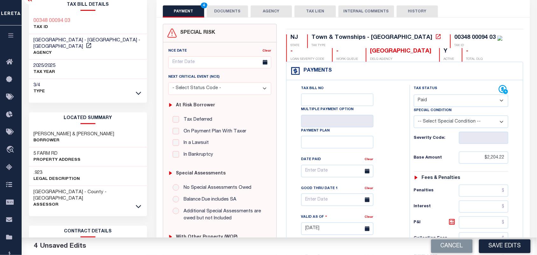
scroll to position [159, 0]
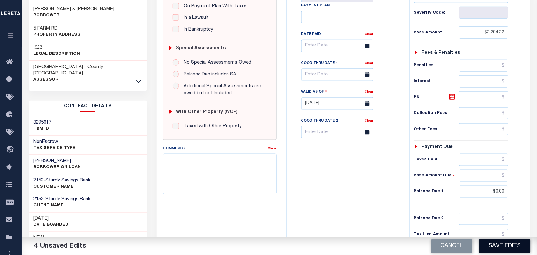
click at [495, 244] on button "Save Edits" at bounding box center [505, 246] width 52 height 14
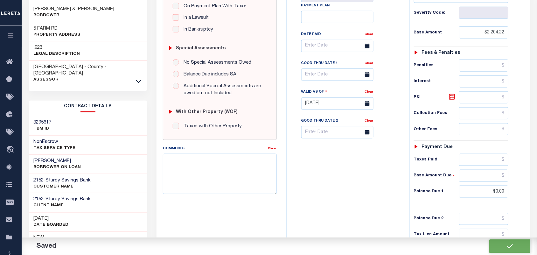
checkbox input "false"
type input "$2,204.22"
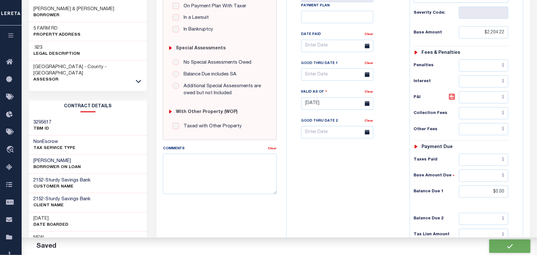
type input "$0"
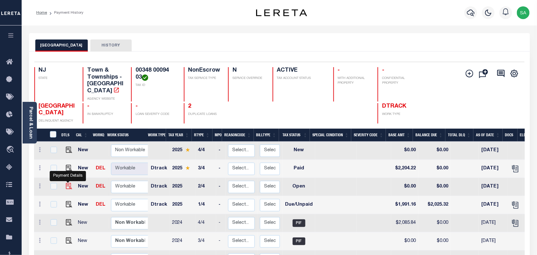
click at [67, 183] on img "" at bounding box center [69, 186] width 6 height 6
checkbox input "true"
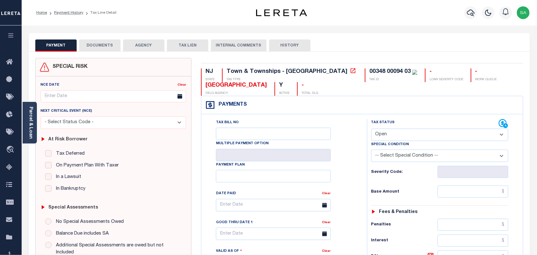
drag, startPoint x: 387, startPoint y: 136, endPoint x: 387, endPoint y: 140, distance: 4.5
click at [387, 136] on select "- Select Status Code - Open Due/Unpaid Paid Incomplete No Tax Due Internal Refu…" at bounding box center [439, 135] width 137 height 12
select select "PYD"
click at [371, 129] on select "- Select Status Code - Open Due/Unpaid Paid Incomplete No Tax Due Internal Refu…" at bounding box center [439, 135] width 137 height 12
type input "[DATE]"
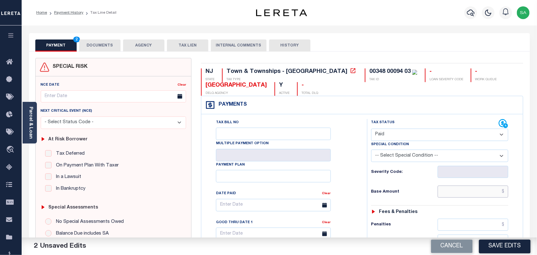
click at [462, 197] on input "text" at bounding box center [473, 192] width 71 height 12
paste input "1,991.15"
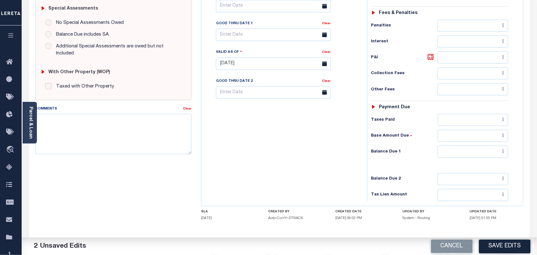
type input "$1,991.15"
click at [469, 158] on input "text" at bounding box center [473, 152] width 71 height 12
type input "$0.00"
click at [338, 154] on div "Tax Bill No Multiple Payment Option Payment Plan Clear" at bounding box center [282, 60] width 159 height 281
click at [139, 118] on textarea "Comments" at bounding box center [113, 134] width 157 height 40
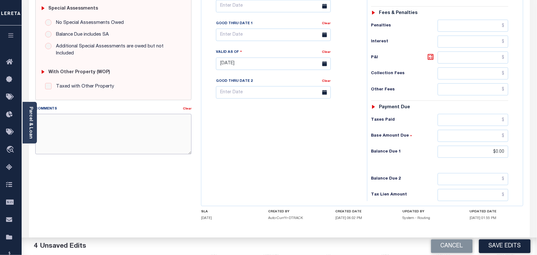
paste textarea "Refer 2025 3/4 line for Document."
type textarea "Refer 2025 3/4 line for Document."
click at [497, 248] on button "Save Edits" at bounding box center [505, 246] width 52 height 14
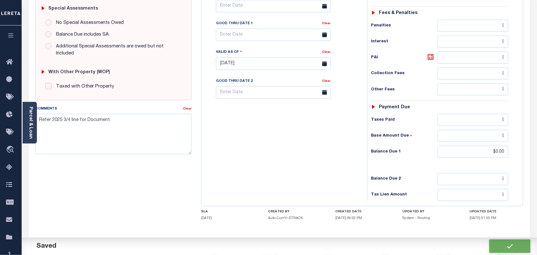
checkbox input "false"
type input "$1,991.15"
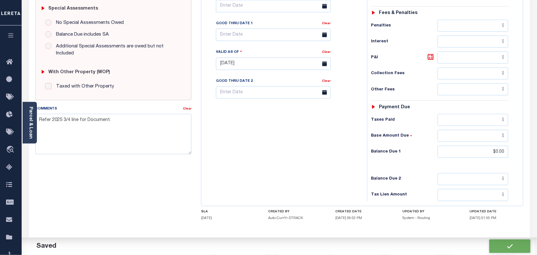
type input "$0"
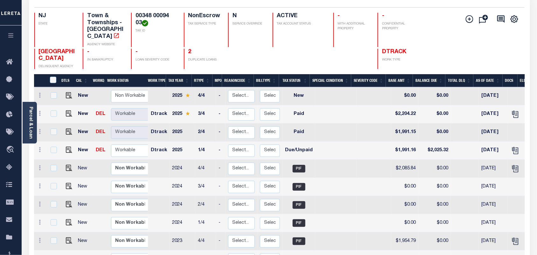
scroll to position [80, 0]
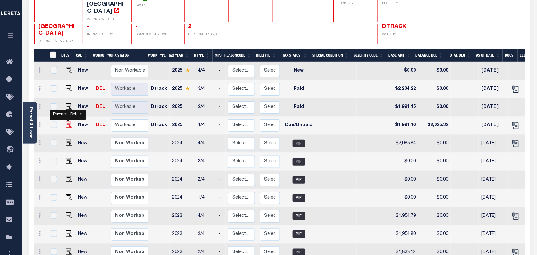
click at [67, 122] on img "" at bounding box center [69, 125] width 6 height 6
checkbox input "true"
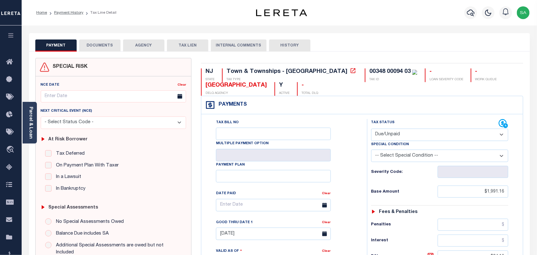
drag, startPoint x: 391, startPoint y: 134, endPoint x: 391, endPoint y: 137, distance: 3.6
click at [391, 134] on select "- Select Status Code - Open Due/Unpaid Paid Incomplete No Tax Due Internal Refu…" at bounding box center [439, 135] width 137 height 12
select select "PYD"
click at [371, 129] on select "- Select Status Code - Open Due/Unpaid Paid Incomplete No Tax Due Internal Refu…" at bounding box center [439, 135] width 137 height 12
type input "[DATE]"
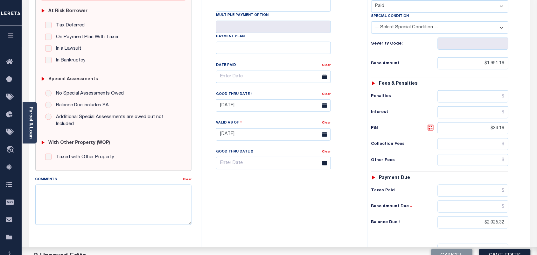
scroll to position [199, 0]
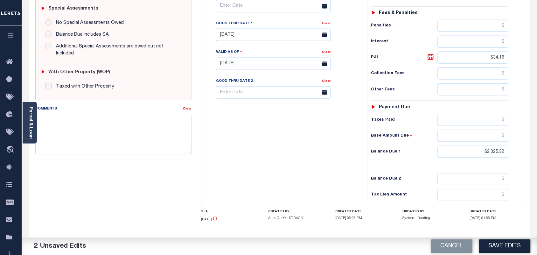
click at [326, 25] on link "Clear" at bounding box center [326, 23] width 9 height 3
drag, startPoint x: 485, startPoint y: 157, endPoint x: 529, endPoint y: 157, distance: 43.6
click at [529, 157] on div "SPECIAL RISK NCE Date Clear" at bounding box center [279, 63] width 501 height 421
type input "$0.00"
drag, startPoint x: 467, startPoint y: 64, endPoint x: 530, endPoint y: 61, distance: 62.8
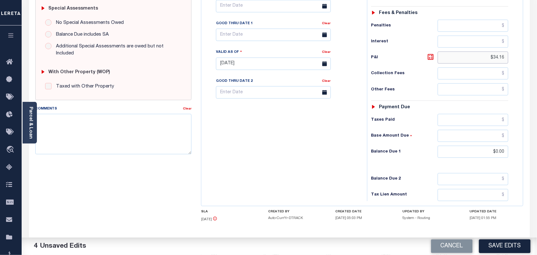
click at [530, 61] on div "SPECIAL RISK NCE Date Clear" at bounding box center [279, 63] width 501 height 421
click at [137, 128] on textarea "Comments" at bounding box center [113, 134] width 157 height 40
paste textarea "Refer 2025 3/4 line for Document."
type textarea "Refer 2025 3/4 line for Document."
click at [337, 144] on div "Tax Bill No Multiple Payment Option Payment Plan Clear" at bounding box center [282, 60] width 159 height 281
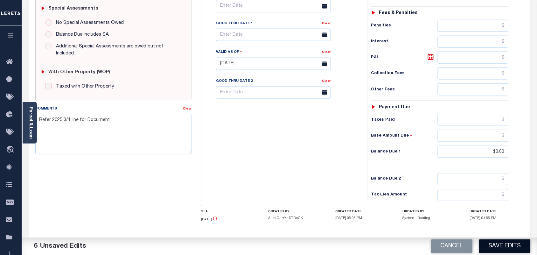
click at [516, 247] on button "Save Edits" at bounding box center [505, 246] width 52 height 14
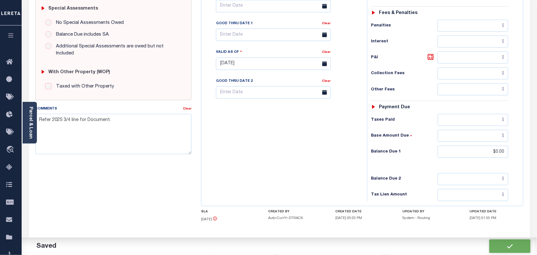
checkbox input "false"
type input "$1,991.16"
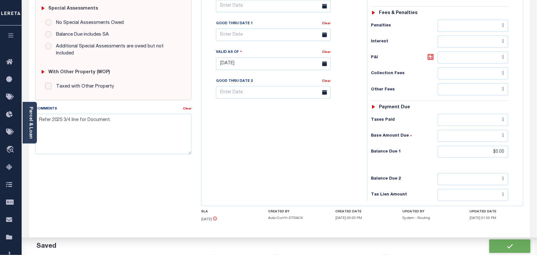
type input "$0"
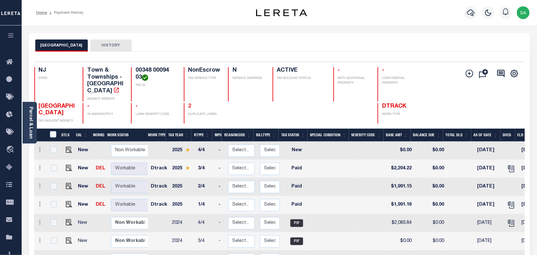
click at [190, 103] on link "2" at bounding box center [189, 106] width 3 height 6
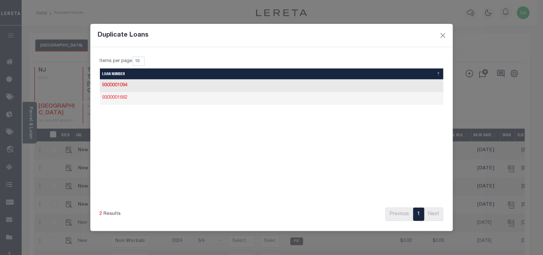
click at [123, 99] on link "9300001662" at bounding box center [114, 97] width 25 height 4
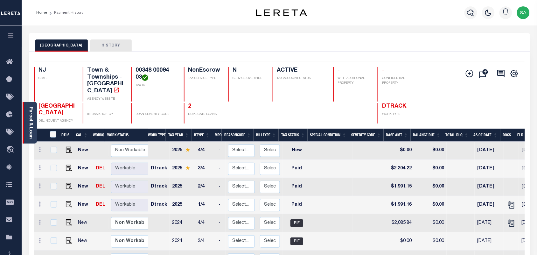
click at [34, 123] on div "Parcel & Loan" at bounding box center [30, 123] width 14 height 42
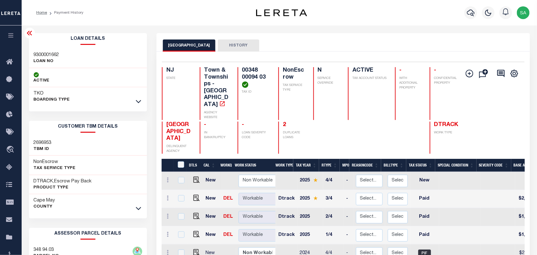
scroll to position [2, 0]
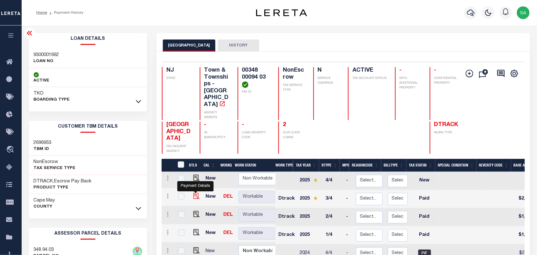
click at [196, 193] on img "" at bounding box center [196, 196] width 6 height 6
checkbox input "true"
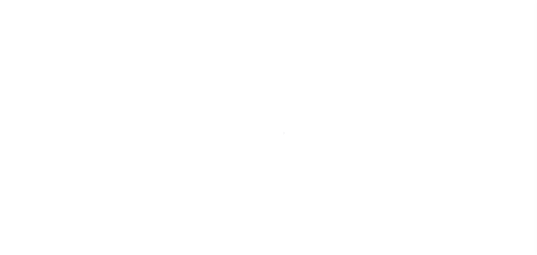
select select "PYD"
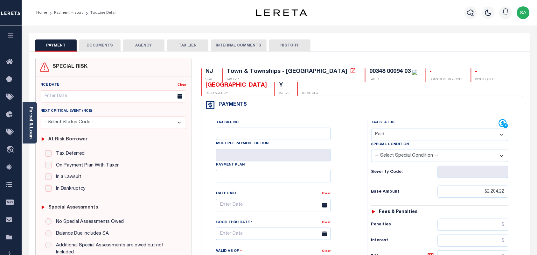
click at [112, 47] on button "DOCUMENTS" at bounding box center [99, 45] width 41 height 12
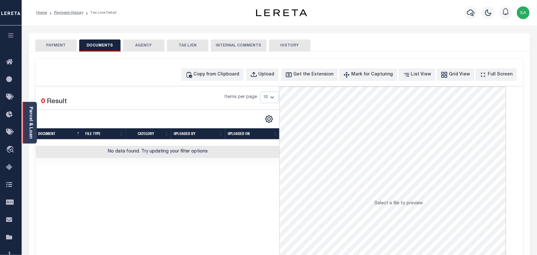
click at [29, 134] on link "Parcel & Loan" at bounding box center [30, 123] width 4 height 32
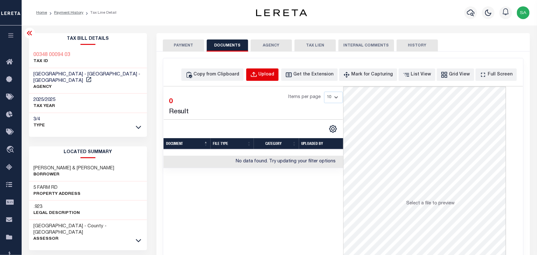
click at [275, 77] on div "Upload" at bounding box center [267, 74] width 16 height 7
select select "POP"
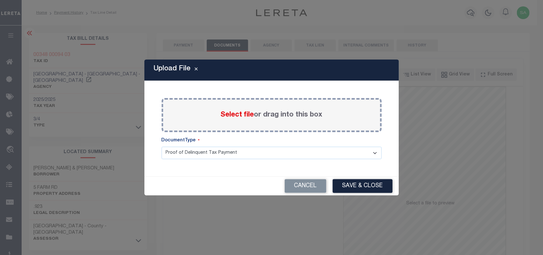
click at [242, 115] on span "Select file" at bounding box center [237, 114] width 33 height 7
click at [0, 0] on input "Select file or drag into this box" at bounding box center [0, 0] width 0 height 0
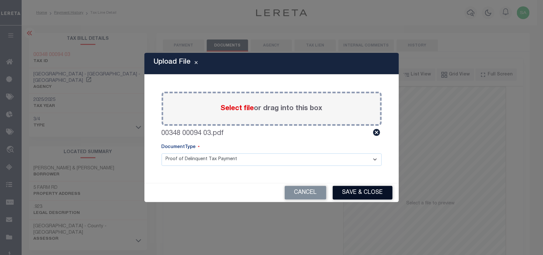
click at [361, 195] on button "Save & Close" at bounding box center [363, 193] width 60 height 14
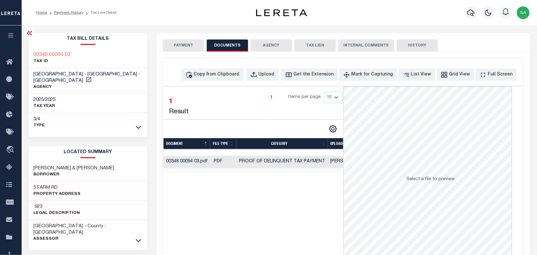
click at [196, 44] on button "PAYMENT" at bounding box center [183, 45] width 41 height 12
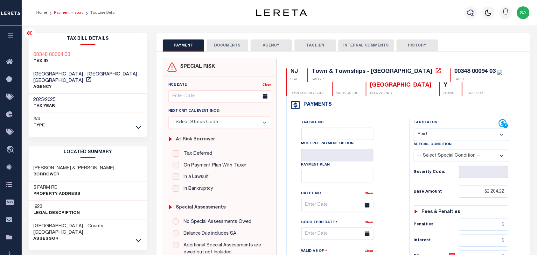
click at [73, 12] on link "Payment History" at bounding box center [68, 13] width 29 height 4
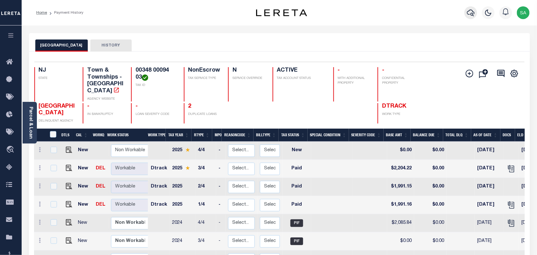
click at [470, 14] on icon "button" at bounding box center [471, 13] width 8 height 8
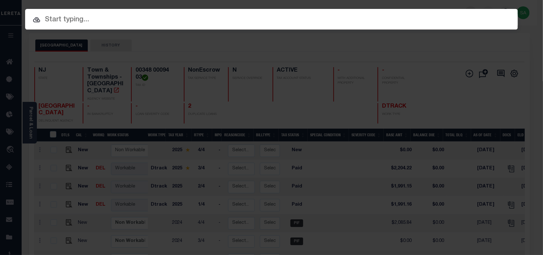
click at [395, 30] on span at bounding box center [271, 35] width 493 height 11
click at [377, 16] on input "text" at bounding box center [271, 19] width 493 height 11
paste input "9300003599"
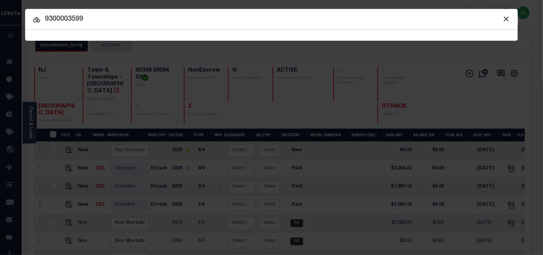
type input "9300003599"
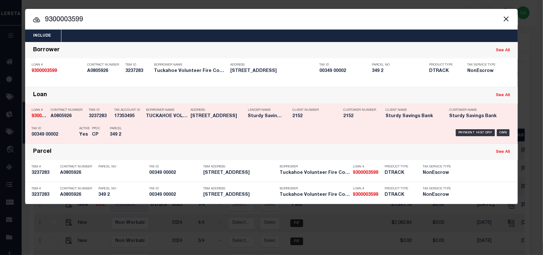
click at [136, 126] on div "Parcel 349 2" at bounding box center [124, 132] width 29 height 18
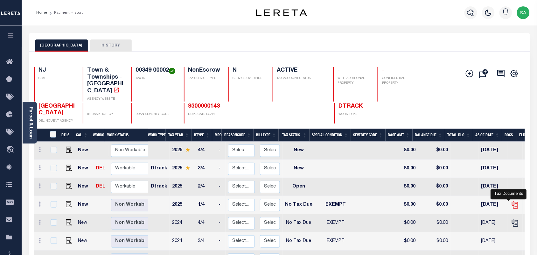
click at [512, 201] on icon "" at bounding box center [514, 203] width 5 height 5
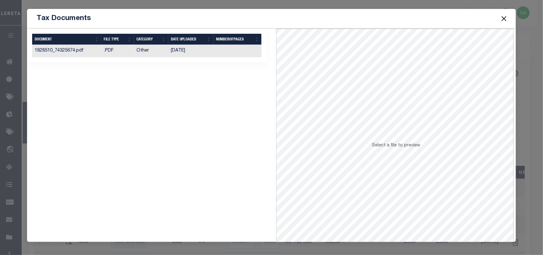
click at [167, 51] on td "Other" at bounding box center [151, 51] width 34 height 12
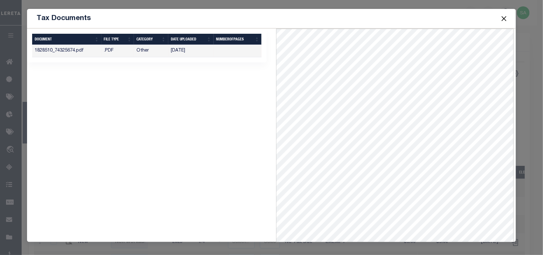
click at [502, 18] on button "Close" at bounding box center [504, 18] width 8 height 8
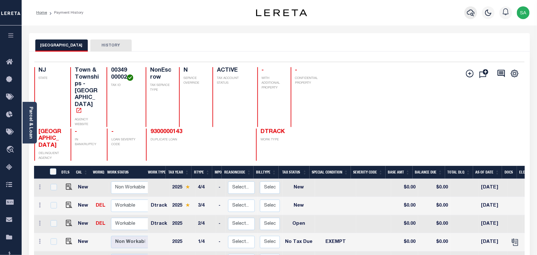
click at [470, 15] on icon "button" at bounding box center [471, 13] width 8 height 8
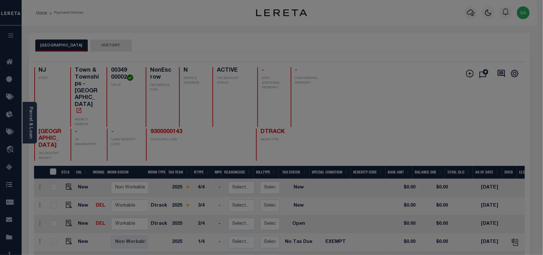
click at [0, 0] on div at bounding box center [0, 0] width 0 height 0
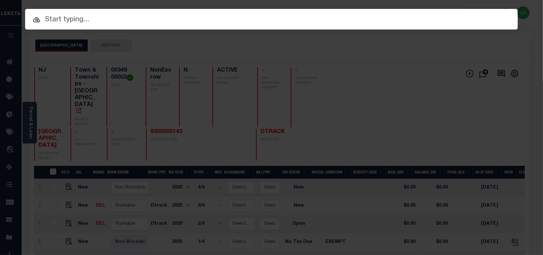
paste input "9300003779"
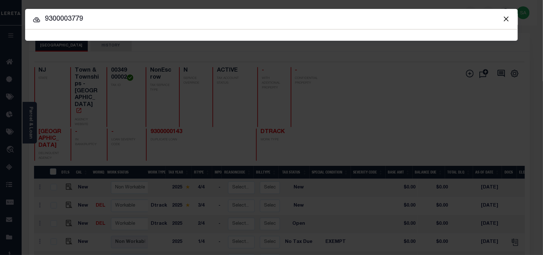
type input "9300003779"
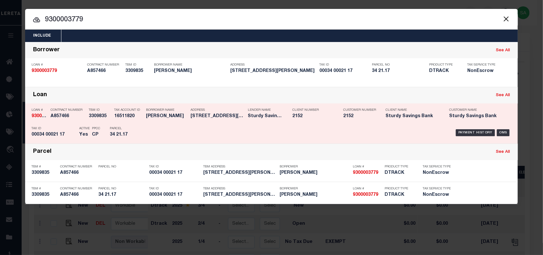
click at [138, 127] on p "Parcel" at bounding box center [124, 129] width 29 height 4
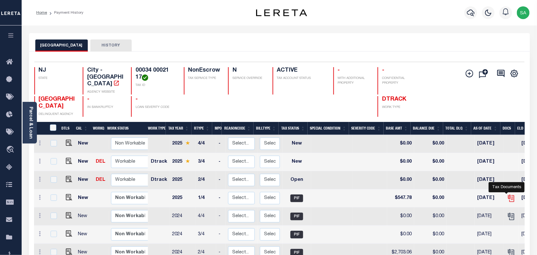
click at [507, 194] on icon "" at bounding box center [511, 198] width 8 height 8
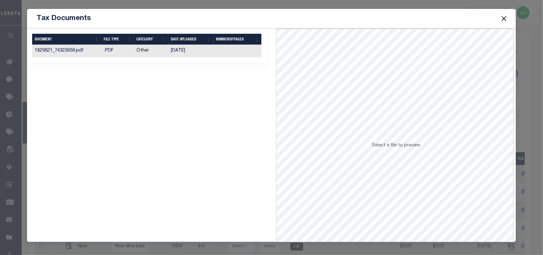
click at [177, 51] on td "03/03/2025" at bounding box center [191, 51] width 46 height 12
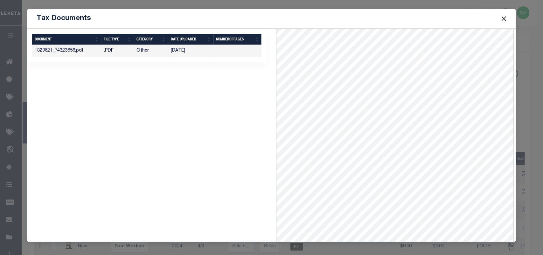
click at [503, 20] on button "Close" at bounding box center [504, 18] width 8 height 8
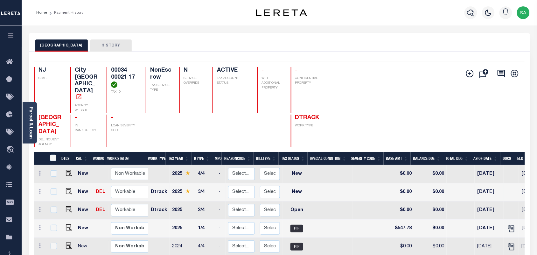
scroll to position [40, 0]
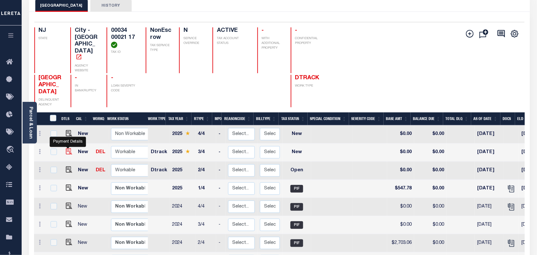
click at [69, 148] on img "" at bounding box center [69, 151] width 6 height 6
checkbox input "true"
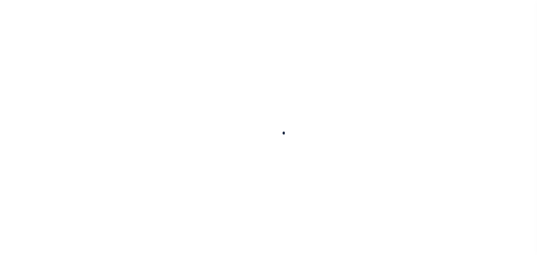
checkbox input "false"
type input "[DATE]"
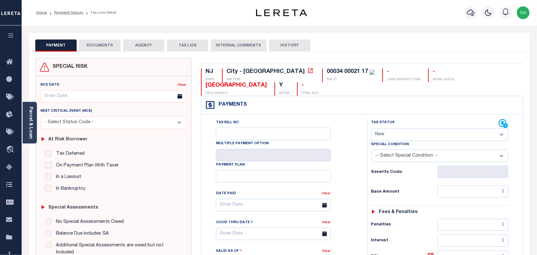
drag, startPoint x: 416, startPoint y: 120, endPoint x: 414, endPoint y: 123, distance: 4.4
click at [416, 129] on select "- Select Status Code - Open Due/Unpaid Paid Incomplete No Tax Due Internal Refu…" at bounding box center [439, 135] width 137 height 12
select select "PYD"
click at [371, 129] on select "- Select Status Code - Open Due/Unpaid Paid Incomplete No Tax Due Internal Refu…" at bounding box center [439, 135] width 137 height 12
type input "[DATE]"
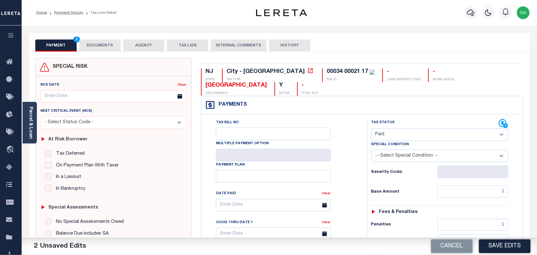
click at [33, 111] on link "Parcel & Loan" at bounding box center [30, 123] width 4 height 32
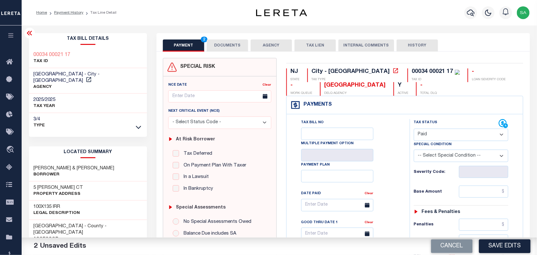
click at [214, 42] on button "DOCUMENTS" at bounding box center [227, 45] width 41 height 12
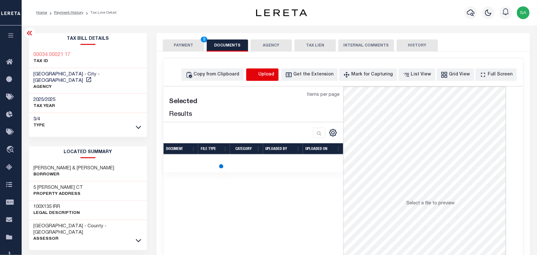
click at [257, 74] on icon "button" at bounding box center [253, 74] width 7 height 7
select select "POP"
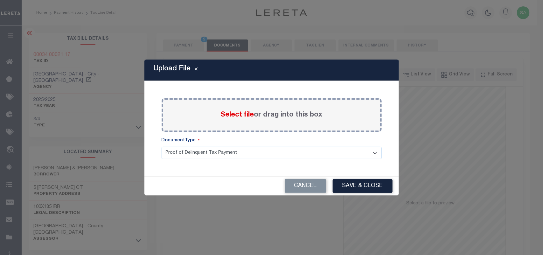
click at [236, 115] on span "Select file" at bounding box center [237, 114] width 33 height 7
click at [0, 0] on input "Select file or drag into this box" at bounding box center [0, 0] width 0 height 0
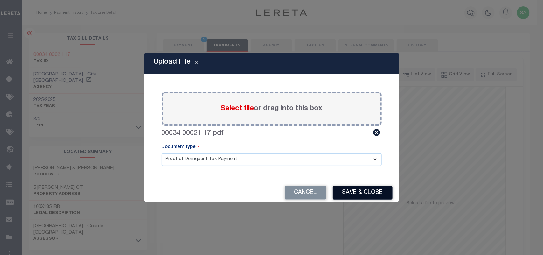
click at [375, 192] on button "Save & Close" at bounding box center [363, 193] width 60 height 14
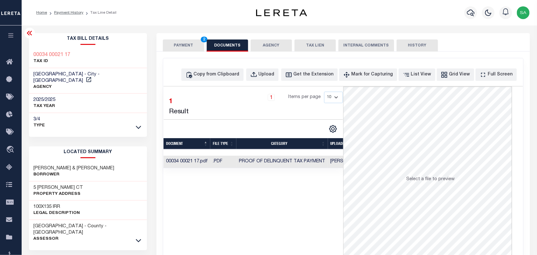
click at [191, 49] on button "PAYMENT 2" at bounding box center [183, 45] width 41 height 12
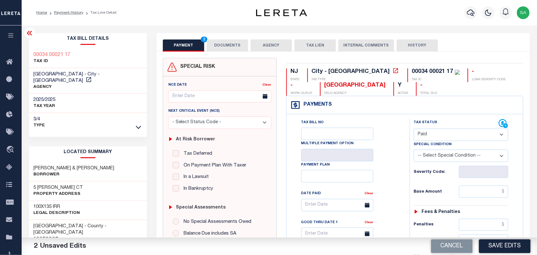
click at [441, 132] on select "- Select Status Code - Open Due/Unpaid Paid Incomplete No Tax Due Internal Refu…" at bounding box center [461, 135] width 95 height 12
drag, startPoint x: 477, startPoint y: 190, endPoint x: 453, endPoint y: 191, distance: 24.5
click at [477, 190] on input "text" at bounding box center [484, 192] width 50 height 12
paste input "3,627.06"
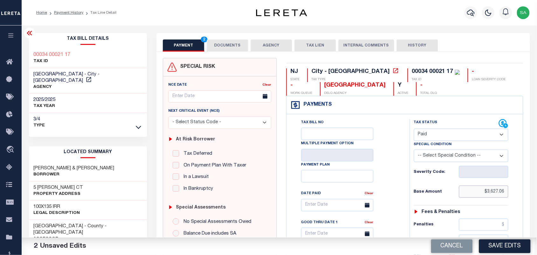
scroll to position [199, 0]
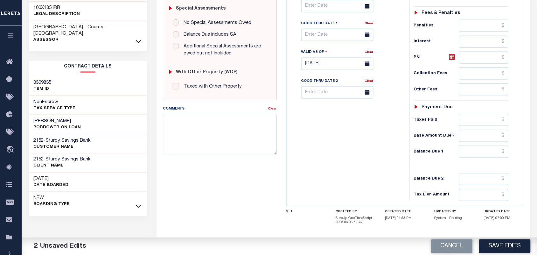
type input "$3,627.06"
click at [477, 153] on input "text" at bounding box center [484, 152] width 50 height 12
type input "$0.00"
click at [399, 156] on div "Tax Bill No Multiple Payment Option Payment Plan Clear" at bounding box center [346, 60] width 117 height 281
click at [504, 244] on button "Save Edits" at bounding box center [505, 246] width 52 height 14
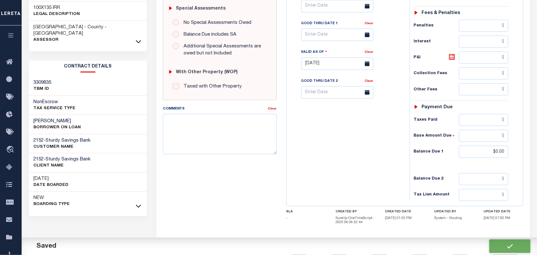
checkbox input "false"
type input "$3,627.06"
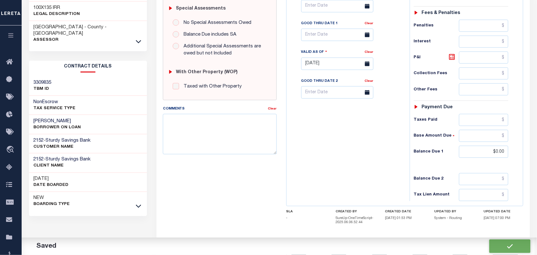
type input "$0"
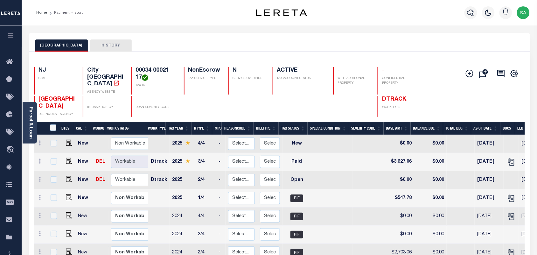
scroll to position [40, 0]
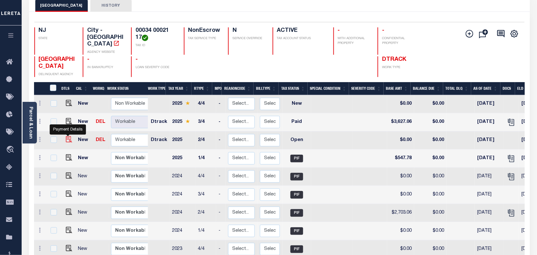
click at [70, 136] on img "" at bounding box center [69, 139] width 6 height 6
checkbox input "true"
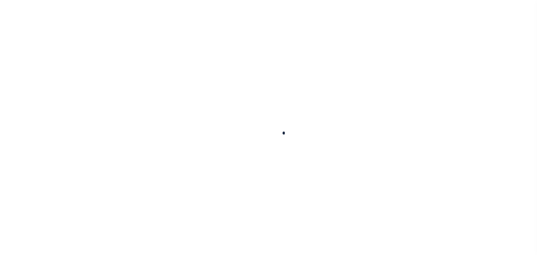
checkbox input "false"
type input "05/02/2025"
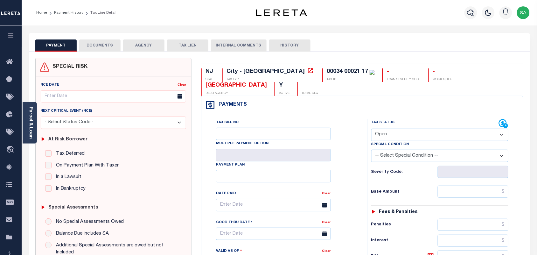
click at [390, 129] on select "- Select Status Code - Open Due/Unpaid Paid Incomplete No Tax Due Internal Refu…" at bounding box center [439, 135] width 137 height 12
select select "PYD"
click at [371, 129] on select "- Select Status Code - Open Due/Unpaid Paid Incomplete No Tax Due Internal Refu…" at bounding box center [439, 135] width 137 height 12
type input "[DATE]"
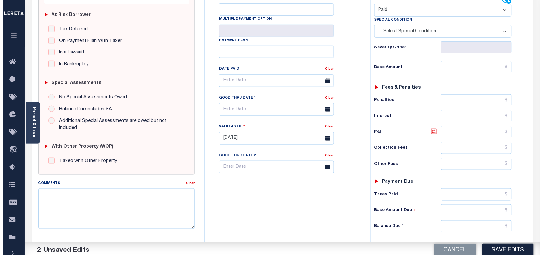
scroll to position [199, 0]
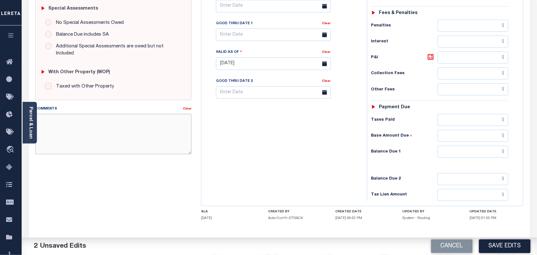
click at [165, 134] on textarea "Comments" at bounding box center [113, 134] width 157 height 40
paste textarea "Refer 2025 3/4 line for Document."
type textarea "Refer 2025 3/4 line for Document."
click at [496, 244] on button "Save Edits" at bounding box center [505, 246] width 52 height 14
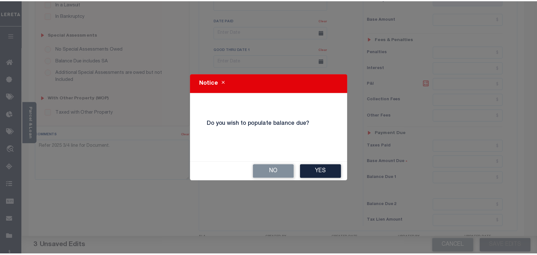
scroll to position [159, 0]
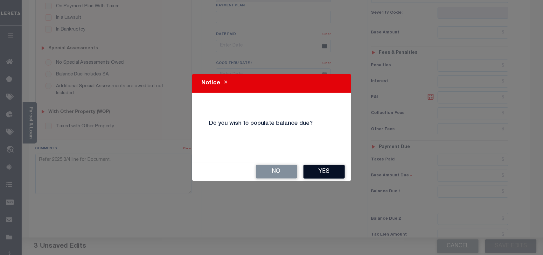
click at [316, 170] on button "Yes" at bounding box center [324, 172] width 41 height 14
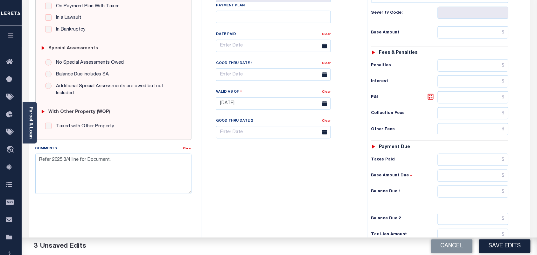
click at [470, 197] on div "Tax Status Status - Select Status Code -" at bounding box center [442, 100] width 150 height 281
click at [484, 186] on input "text" at bounding box center [473, 192] width 71 height 12
type input "$0.00"
click at [363, 153] on div "Tax Status Status" at bounding box center [441, 100] width 159 height 281
click at [500, 246] on button "Save Edits" at bounding box center [505, 246] width 52 height 14
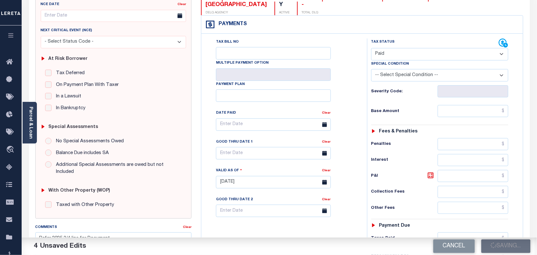
scroll to position [119, 0]
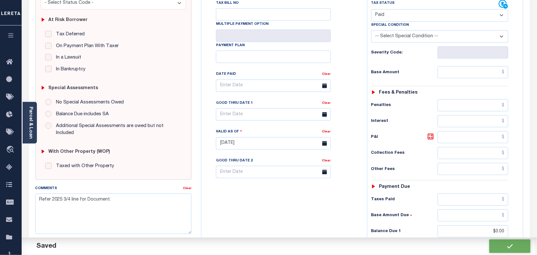
checkbox input "false"
type input "$0"
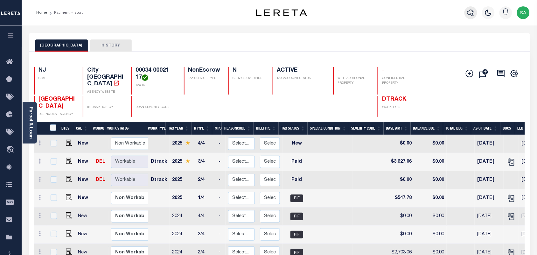
click at [473, 14] on icon "button" at bounding box center [471, 13] width 8 height 7
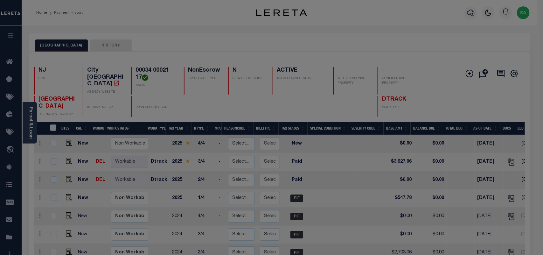
click at [0, 0] on div "Include Loans TBM Customers Borrowers Payments (Lender Non-Disb) Payments (Lend…" at bounding box center [0, 0] width 0 height 0
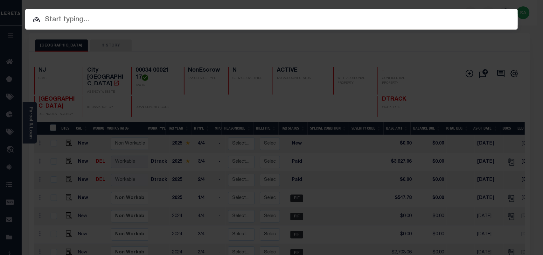
paste input "408100"
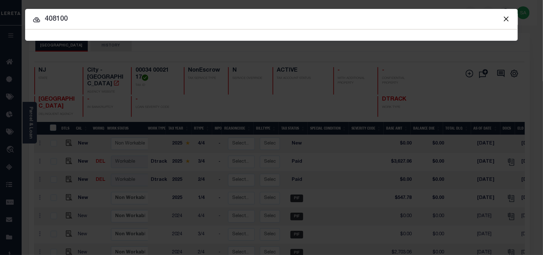
type input "408100"
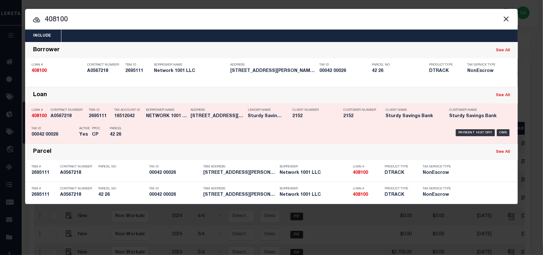
click at [145, 137] on div "Payment History OMS" at bounding box center [329, 132] width 373 height 18
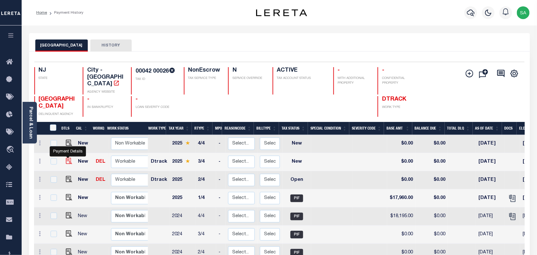
click at [68, 158] on img "" at bounding box center [69, 161] width 6 height 6
checkbox input "true"
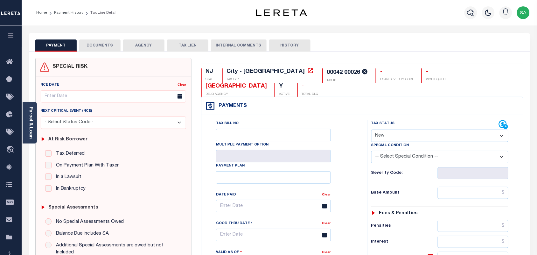
click at [396, 130] on select "- Select Status Code - Open Due/Unpaid Paid Incomplete No Tax Due Internal Refu…" at bounding box center [439, 136] width 137 height 12
select select "PYD"
click at [371, 130] on select "- Select Status Code - Open Due/Unpaid Paid Incomplete No Tax Due Internal Refu…" at bounding box center [439, 136] width 137 height 12
type input "[DATE]"
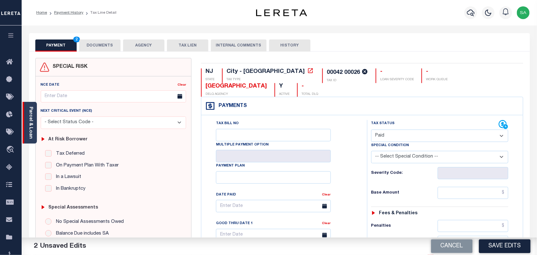
click at [30, 130] on link "Parcel & Loan" at bounding box center [30, 123] width 4 height 32
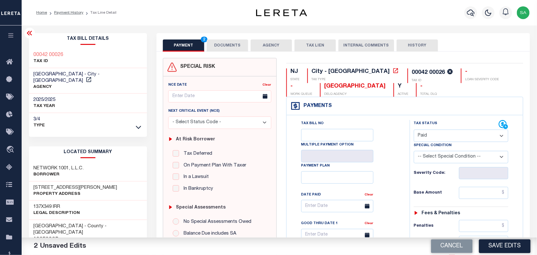
click at [228, 44] on button "DOCUMENTS" at bounding box center [227, 45] width 41 height 12
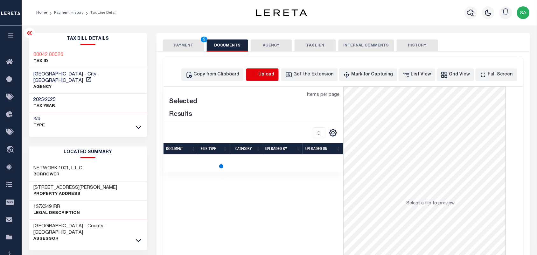
click at [256, 74] on icon "button" at bounding box center [254, 74] width 6 height 5
select select "POP"
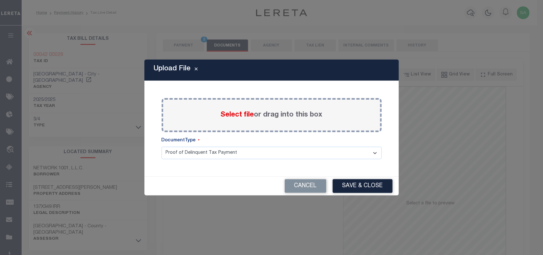
click at [239, 118] on span "Select file" at bounding box center [237, 114] width 33 height 7
click at [0, 0] on input "Select file or drag into this box" at bounding box center [0, 0] width 0 height 0
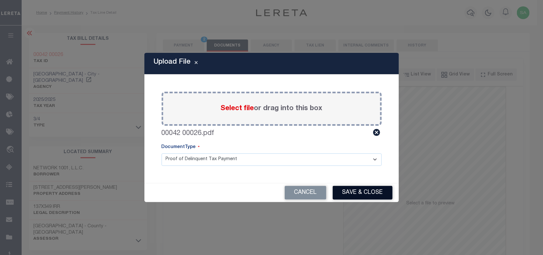
click at [371, 194] on button "Save & Close" at bounding box center [363, 193] width 60 height 14
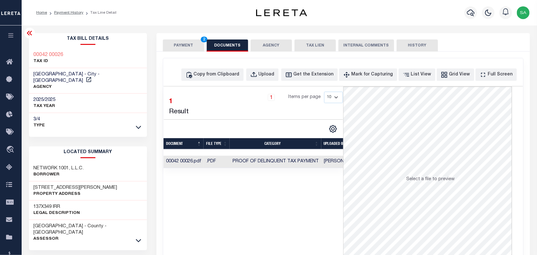
click at [193, 43] on button "PAYMENT 2" at bounding box center [183, 45] width 41 height 12
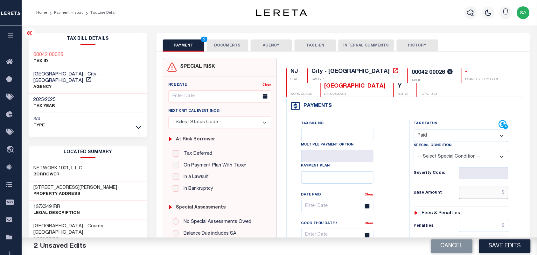
click at [478, 197] on input "text" at bounding box center [484, 193] width 50 height 12
paste input "19,820.00"
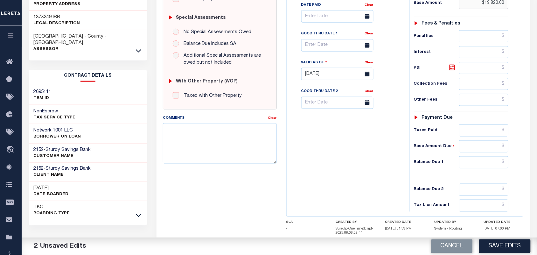
scroll to position [232, 0]
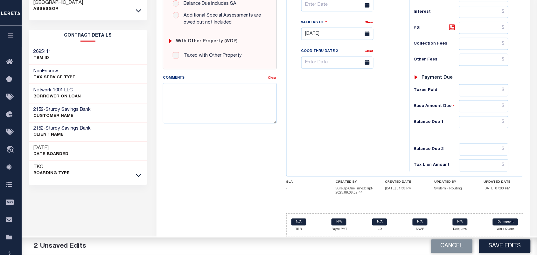
type input "$19,820.00"
click at [486, 122] on input "text" at bounding box center [484, 122] width 50 height 12
type input "$0.00"
click at [334, 123] on div "Tax Bill No Multiple Payment Option Payment Plan Clear" at bounding box center [346, 30] width 117 height 281
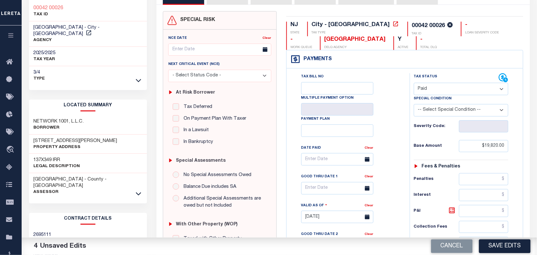
scroll to position [0, 0]
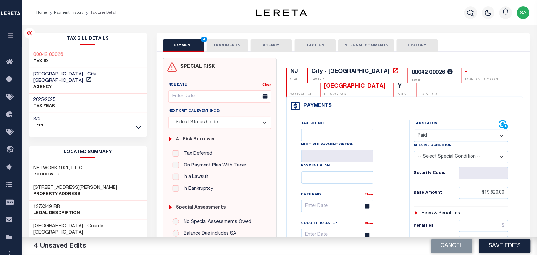
click at [221, 43] on button "DOCUMENTS" at bounding box center [227, 45] width 41 height 12
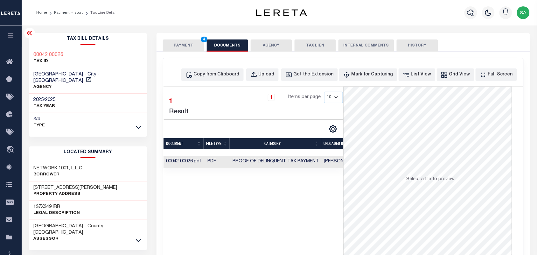
click at [175, 50] on button "PAYMENT 4" at bounding box center [183, 45] width 41 height 12
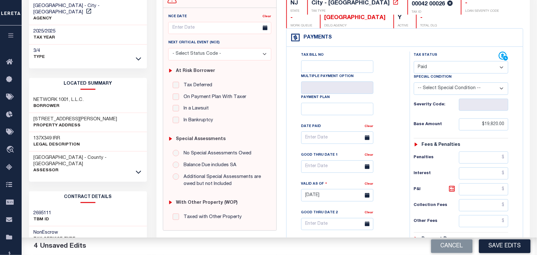
scroll to position [119, 0]
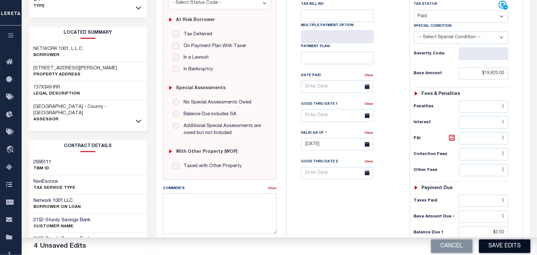
click at [494, 245] on button "Save Edits" at bounding box center [505, 246] width 52 height 14
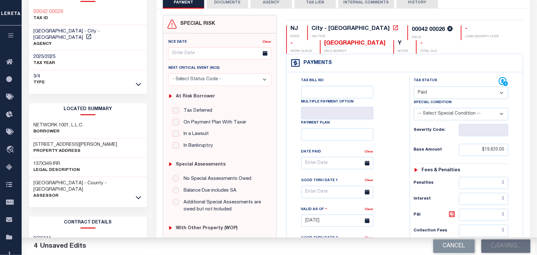
scroll to position [0, 0]
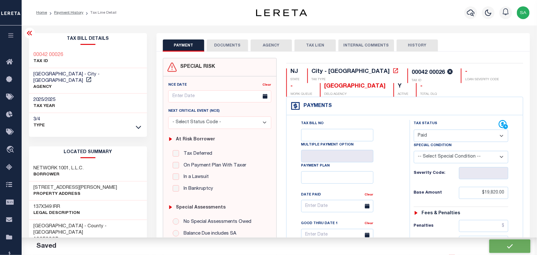
checkbox input "false"
type input "$19,820"
type input "$0"
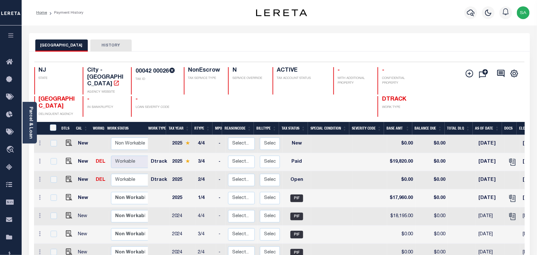
scroll to position [40, 0]
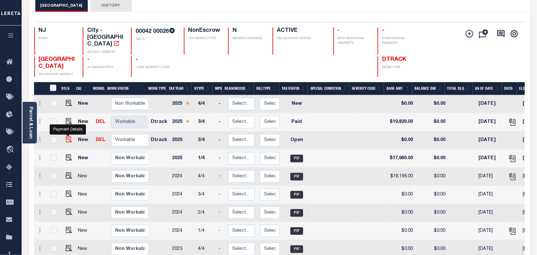
click at [66, 136] on img "" at bounding box center [69, 139] width 6 height 6
checkbox input "true"
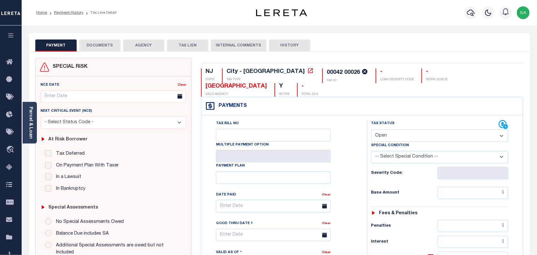
click at [385, 130] on select "- Select Status Code - Open Due/Unpaid Paid Incomplete No Tax Due Internal Refu…" at bounding box center [439, 136] width 137 height 12
select select "PYD"
click at [371, 130] on select "- Select Status Code - Open Due/Unpaid Paid Incomplete No Tax Due Internal Refu…" at bounding box center [439, 136] width 137 height 12
type input "[DATE]"
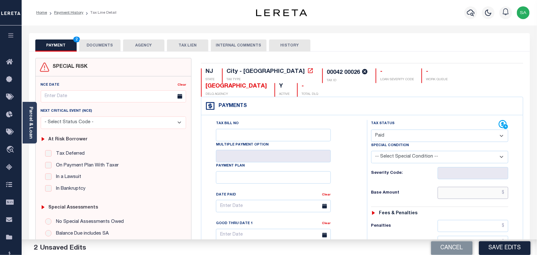
click at [476, 187] on input "text" at bounding box center [473, 193] width 71 height 12
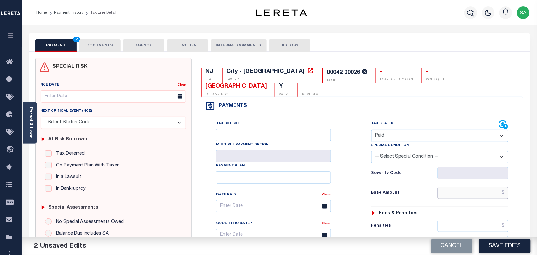
paste input "17,960.00"
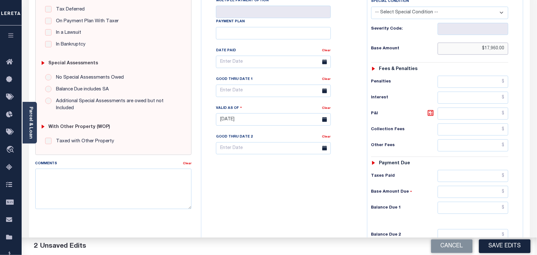
scroll to position [199, 0]
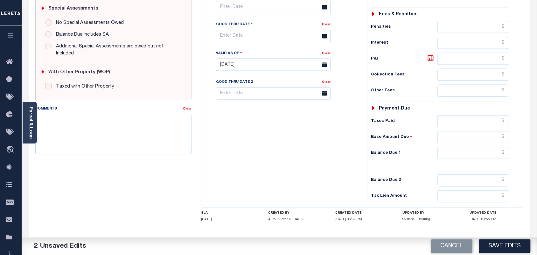
type input "$17,960.00"
click at [469, 147] on input "text" at bounding box center [473, 153] width 71 height 12
type input "$0.00"
drag, startPoint x: 303, startPoint y: 140, endPoint x: 288, endPoint y: 153, distance: 20.1
click at [303, 139] on div "Tax Bill No Multiple Payment Option Payment Plan Clear" at bounding box center [282, 61] width 159 height 281
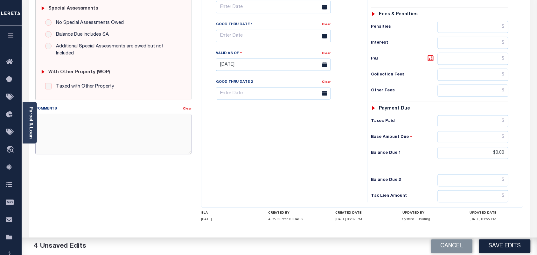
click at [131, 115] on textarea "Comments" at bounding box center [113, 134] width 157 height 40
paste textarea "Refer 2025 3/4 line for Document."
type textarea "Refer 2025 3/4 line for Document."
drag, startPoint x: 247, startPoint y: 135, endPoint x: 346, endPoint y: 189, distance: 113.1
click at [248, 135] on div "Tax Bill No Multiple Payment Option Payment Plan Clear" at bounding box center [282, 61] width 159 height 281
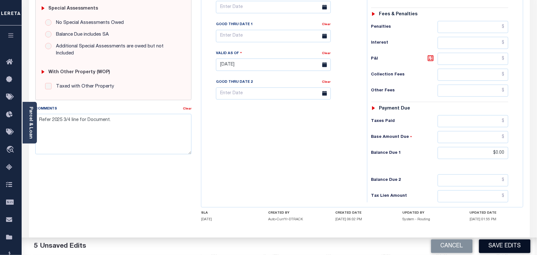
click at [495, 245] on button "Save Edits" at bounding box center [505, 246] width 52 height 14
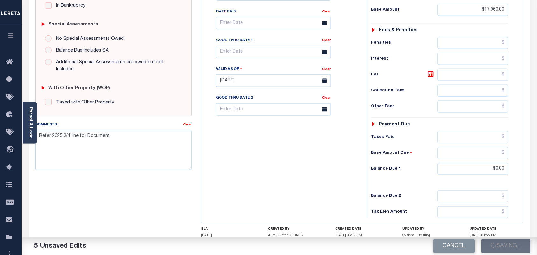
scroll to position [0, 0]
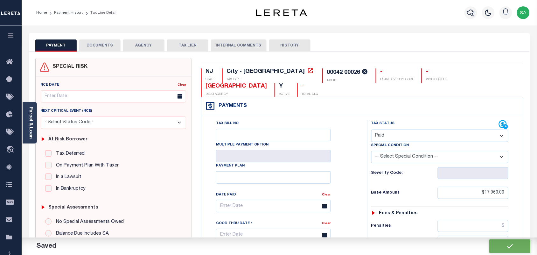
checkbox input "false"
type input "$17,960"
type input "$0"
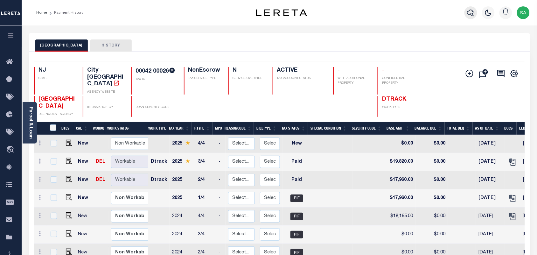
click at [470, 14] on icon "button" at bounding box center [471, 13] width 8 height 8
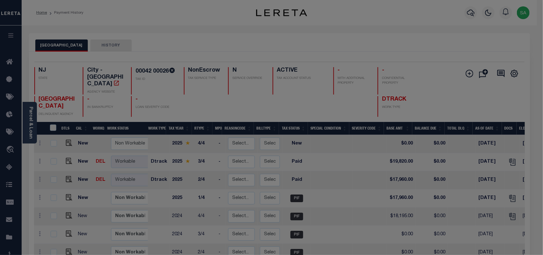
click at [0, 0] on div "Include Loans TBM Customers Borrowers Payments (Lender Non-Disb) Payments (Lend…" at bounding box center [0, 0] width 0 height 0
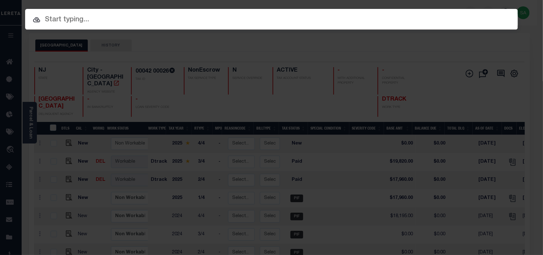
click at [445, 15] on input "text" at bounding box center [271, 19] width 493 height 11
paste input "381900"
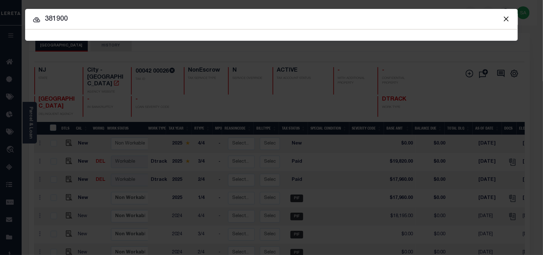
type input "381900"
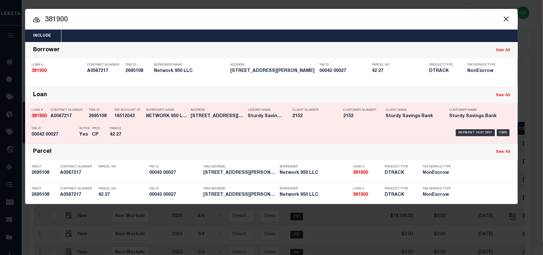
click at [163, 131] on div "Payment History OMS" at bounding box center [330, 132] width 364 height 18
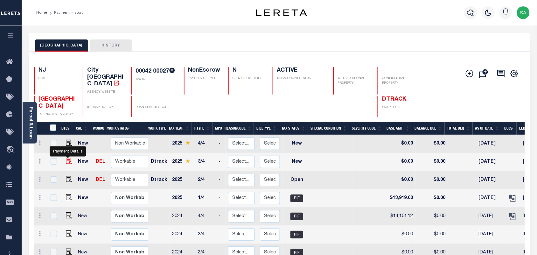
click at [66, 158] on img "" at bounding box center [69, 161] width 6 height 6
checkbox input "true"
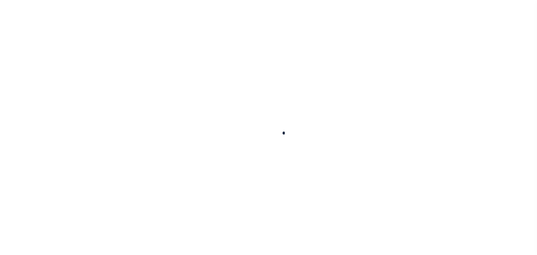
checkbox input "false"
type input "[DATE]"
select select "NW2"
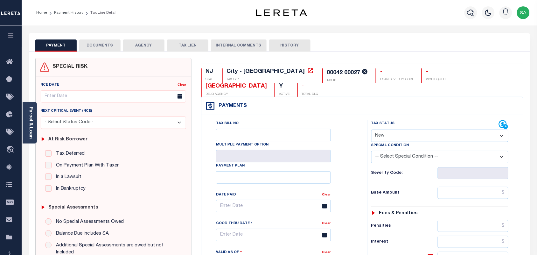
drag, startPoint x: 114, startPoint y: 46, endPoint x: 185, endPoint y: 67, distance: 74.6
click at [114, 46] on button "DOCUMENTS" at bounding box center [99, 45] width 41 height 12
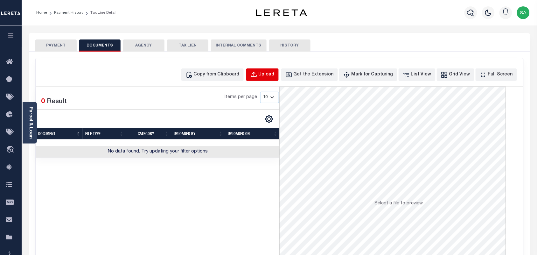
click at [274, 76] on div "Upload" at bounding box center [267, 74] width 16 height 7
select select "POP"
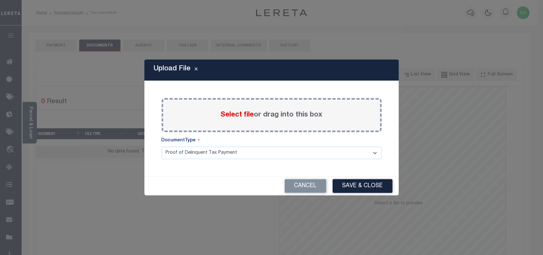
click at [245, 117] on span "Select file" at bounding box center [237, 114] width 33 height 7
click at [0, 0] on input "Select file or drag into this box" at bounding box center [0, 0] width 0 height 0
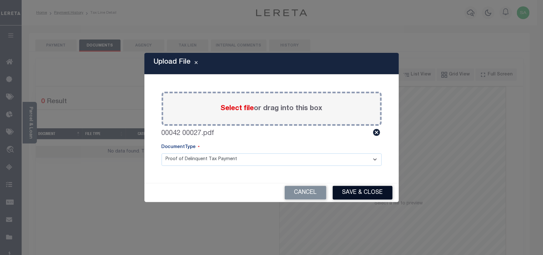
click at [359, 197] on button "Save & Close" at bounding box center [363, 193] width 60 height 14
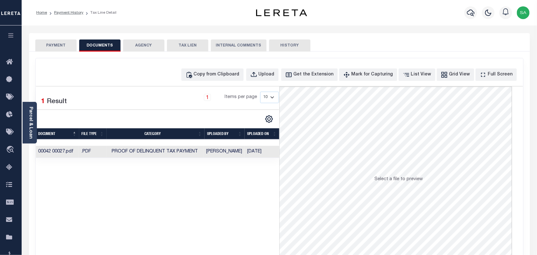
click at [51, 46] on button "PAYMENT" at bounding box center [55, 45] width 41 height 12
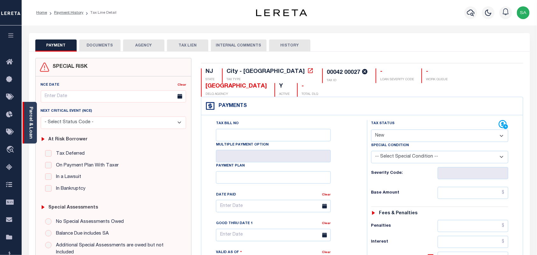
click at [31, 115] on link "Parcel & Loan" at bounding box center [30, 123] width 4 height 32
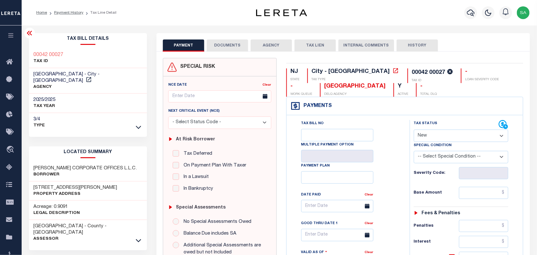
click at [434, 139] on select "- Select Status Code - Open Due/Unpaid Paid Incomplete No Tax Due Internal Refu…" at bounding box center [461, 136] width 95 height 12
select select "PYD"
click at [414, 130] on select "- Select Status Code - Open Due/Unpaid Paid Incomplete No Tax Due Internal Refu…" at bounding box center [461, 136] width 95 height 12
type input "[DATE]"
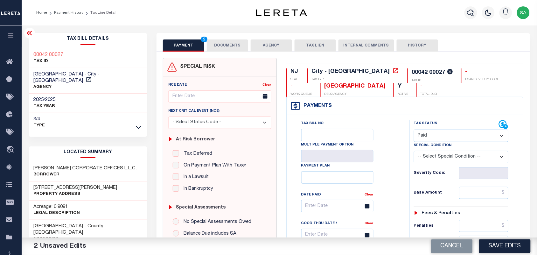
click at [462, 186] on div "Tax Status Status - Select Status Code -" at bounding box center [463, 260] width 107 height 281
drag, startPoint x: 470, startPoint y: 198, endPoint x: 462, endPoint y: 197, distance: 7.7
click at [470, 198] on input "text" at bounding box center [484, 193] width 50 height 12
paste input "15,360.50"
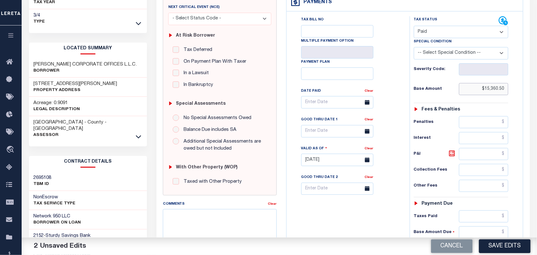
scroll to position [159, 0]
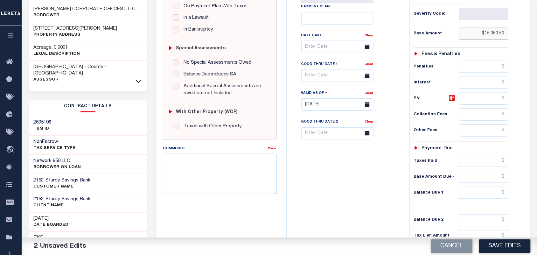
type input "$15,360.50"
click at [486, 196] on input "text" at bounding box center [484, 193] width 50 height 12
type input "$0.00"
click at [351, 179] on div "Tax Bill No Multiple Payment Option Payment Plan Clear" at bounding box center [346, 101] width 117 height 281
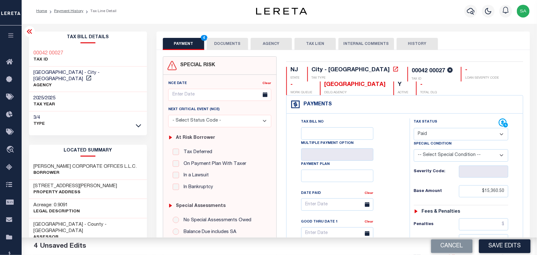
scroll to position [0, 0]
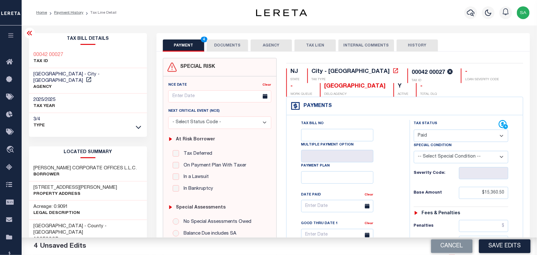
click at [216, 43] on button "DOCUMENTS" at bounding box center [227, 45] width 41 height 12
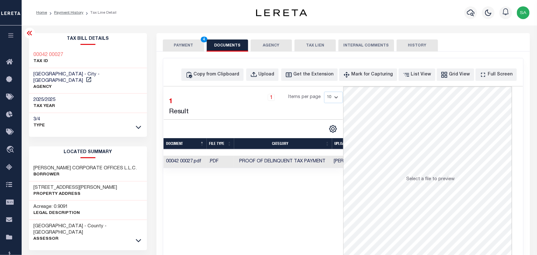
click at [171, 44] on button "PAYMENT 4" at bounding box center [183, 45] width 41 height 12
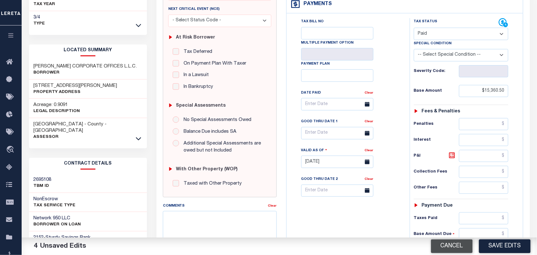
scroll to position [159, 0]
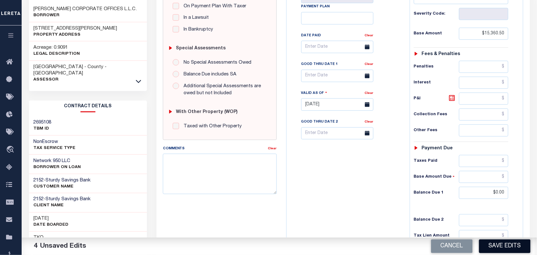
click at [492, 248] on button "Save Edits" at bounding box center [505, 246] width 52 height 14
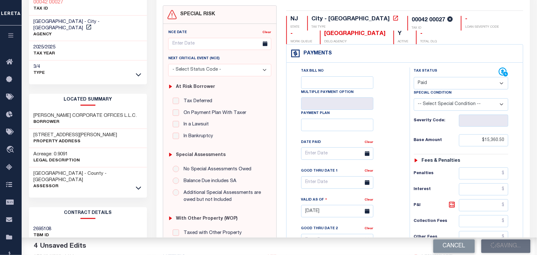
scroll to position [0, 0]
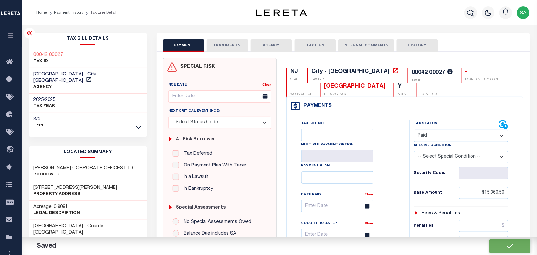
checkbox input "false"
type input "$15,360.5"
type input "$0"
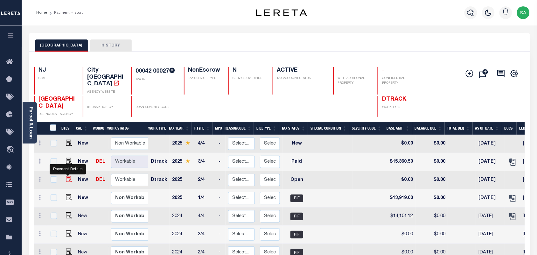
click at [70, 176] on img "" at bounding box center [69, 179] width 6 height 6
checkbox input "true"
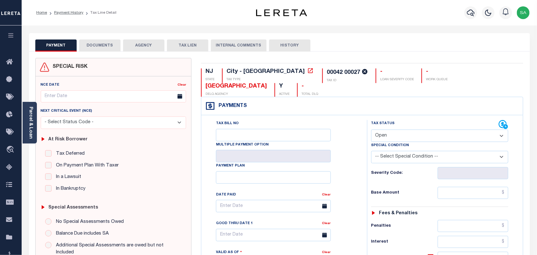
click at [400, 130] on select "- Select Status Code - Open Due/Unpaid Paid Incomplete No Tax Due Internal Refu…" at bounding box center [439, 136] width 137 height 12
select select "PYD"
click at [371, 130] on select "- Select Status Code - Open Due/Unpaid Paid Incomplete No Tax Due Internal Refu…" at bounding box center [439, 136] width 137 height 12
type input "[DATE]"
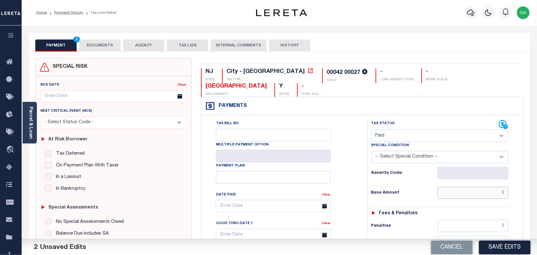
drag, startPoint x: 478, startPoint y: 177, endPoint x: 460, endPoint y: 177, distance: 17.8
click at [478, 187] on input "text" at bounding box center [473, 193] width 71 height 12
paste input "13,919.00"
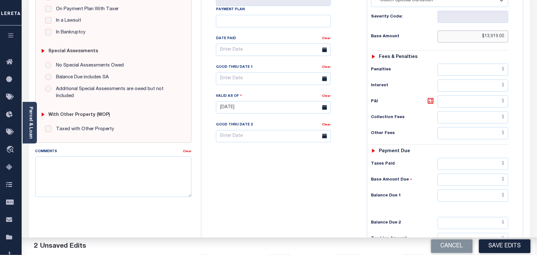
scroll to position [199, 0]
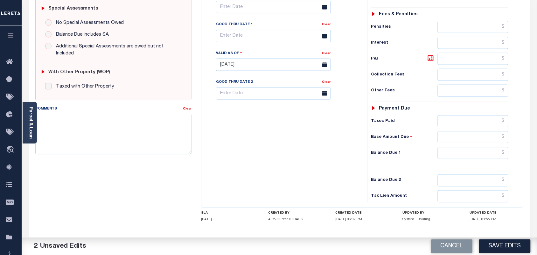
type input "$13,919.00"
drag, startPoint x: 490, startPoint y: 142, endPoint x: 451, endPoint y: 142, distance: 39.5
click at [490, 147] on input "text" at bounding box center [473, 153] width 71 height 12
type input "$0.00"
click at [315, 141] on div "Tax Bill No Multiple Payment Option Payment Plan Clear" at bounding box center [282, 61] width 159 height 281
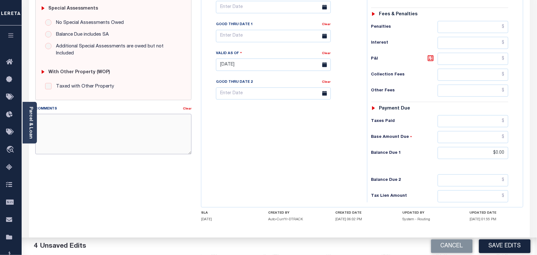
click at [127, 126] on textarea "Comments" at bounding box center [113, 134] width 157 height 40
paste textarea "Refer 2025 3/4 line for Document."
type textarea "Refer 2025 3/4 line for Document."
drag, startPoint x: 233, startPoint y: 139, endPoint x: 364, endPoint y: 200, distance: 144.5
click at [236, 140] on div "Tax Bill No Multiple Payment Option Payment Plan Clear" at bounding box center [282, 61] width 159 height 281
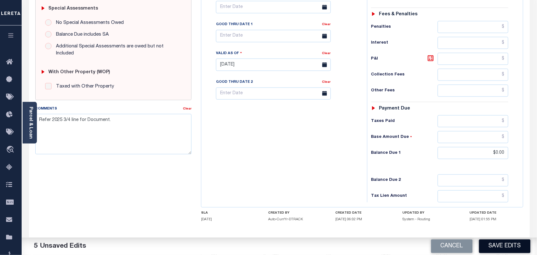
click at [500, 252] on button "Save Edits" at bounding box center [505, 246] width 52 height 14
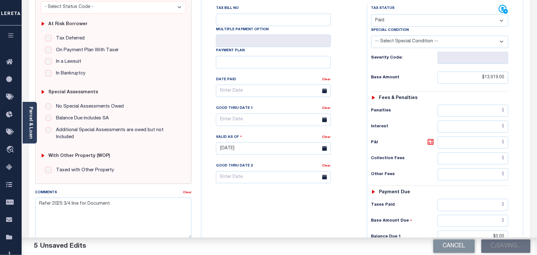
scroll to position [0, 0]
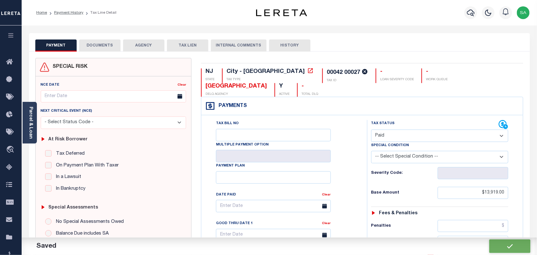
checkbox input "false"
type input "$13,919"
type input "$0"
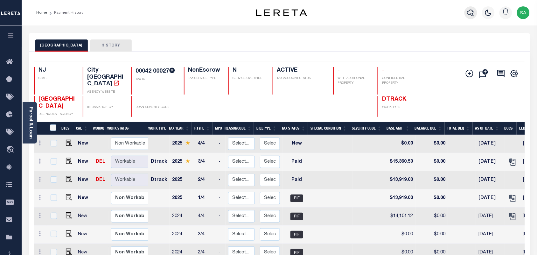
click at [465, 13] on div at bounding box center [471, 13] width 18 height 22
click at [466, 13] on button "button" at bounding box center [471, 12] width 13 height 13
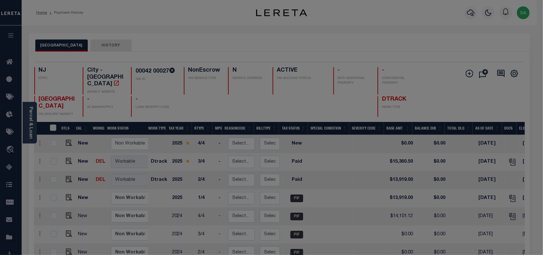
click at [0, 0] on div "Include Loans TBM Customers Borrowers Payments (Lender Non-Disb) Payments (Lend…" at bounding box center [0, 0] width 0 height 0
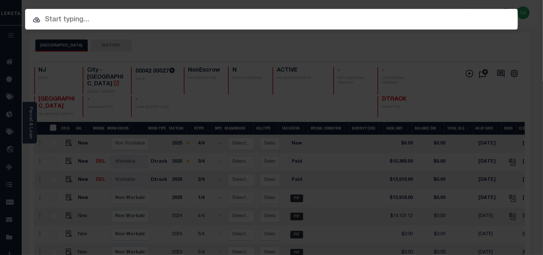
paste input "9300003370"
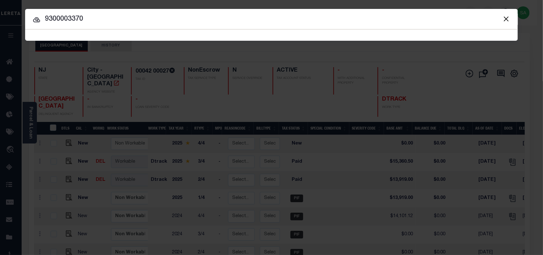
type input "9300003370"
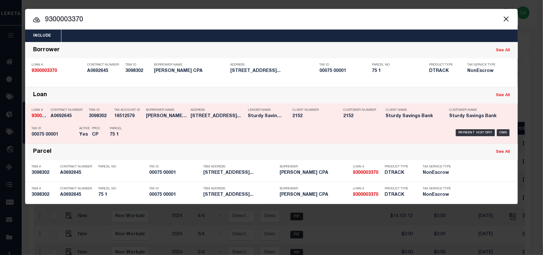
drag, startPoint x: 125, startPoint y: 137, endPoint x: 135, endPoint y: 135, distance: 10.4
click at [125, 137] on div "Parcel 75 1" at bounding box center [124, 132] width 29 height 18
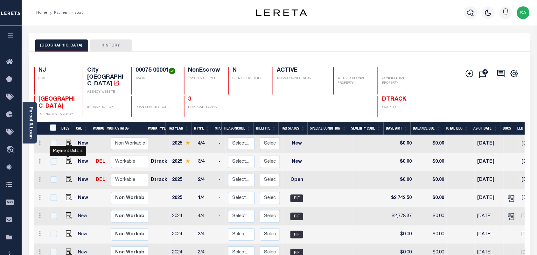
drag, startPoint x: 69, startPoint y: 155, endPoint x: 104, endPoint y: 155, distance: 35.0
click at [69, 158] on img "" at bounding box center [69, 161] width 6 height 6
checkbox input "true"
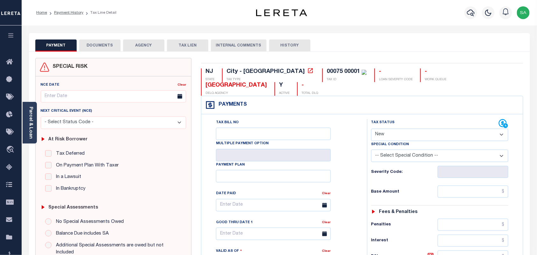
drag, startPoint x: 388, startPoint y: 118, endPoint x: 388, endPoint y: 126, distance: 7.6
click at [388, 129] on select "- Select Status Code - Open Due/Unpaid Paid Incomplete No Tax Due Internal Refu…" at bounding box center [439, 135] width 137 height 12
select select "PYD"
click at [371, 129] on select "- Select Status Code - Open Due/Unpaid Paid Incomplete No Tax Due Internal Refu…" at bounding box center [439, 135] width 137 height 12
type input "[DATE]"
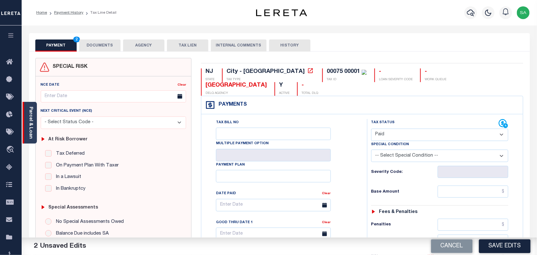
click at [37, 131] on div "Parcel & Loan" at bounding box center [30, 123] width 14 height 42
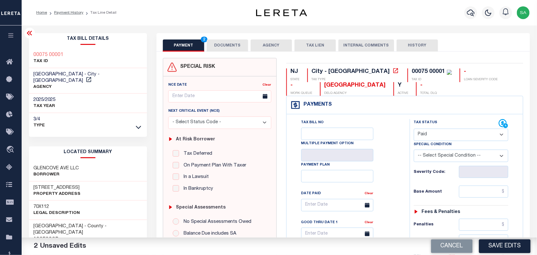
click at [223, 44] on button "DOCUMENTS" at bounding box center [227, 45] width 41 height 12
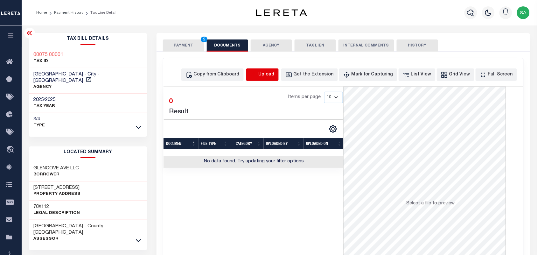
click at [257, 73] on icon "button" at bounding box center [253, 74] width 7 height 7
select select "POP"
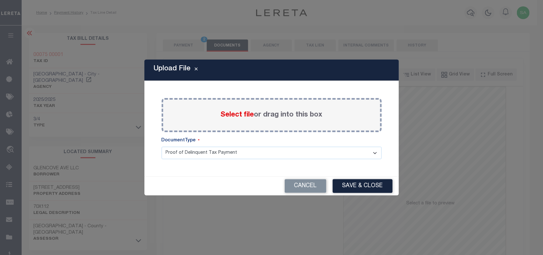
click at [228, 115] on span "Select file" at bounding box center [237, 114] width 33 height 7
click at [0, 0] on input "Select file or drag into this box" at bounding box center [0, 0] width 0 height 0
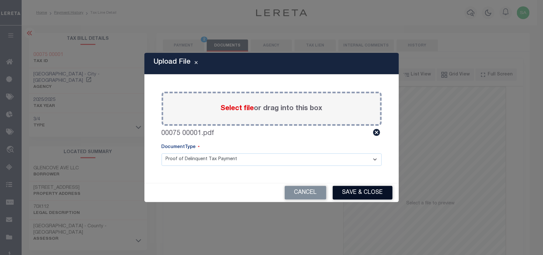
click at [367, 192] on button "Save & Close" at bounding box center [363, 193] width 60 height 14
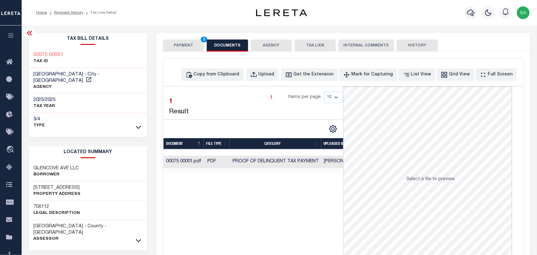
click at [184, 49] on button "PAYMENT 2" at bounding box center [183, 45] width 41 height 12
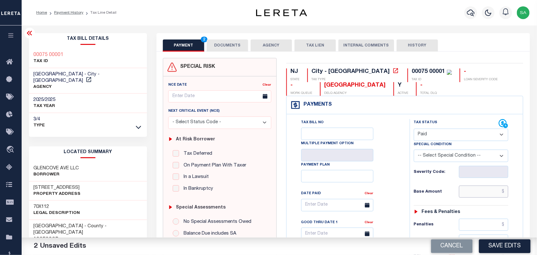
click at [486, 193] on input "text" at bounding box center [484, 192] width 50 height 12
paste input "3,026.51"
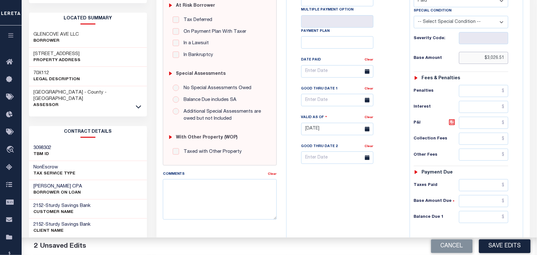
scroll to position [233, 0]
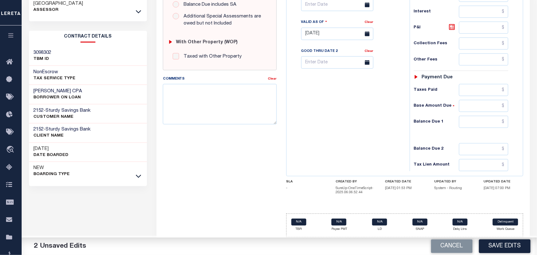
type input "$3,026.51"
drag, startPoint x: 483, startPoint y: 124, endPoint x: 467, endPoint y: 121, distance: 16.2
click at [483, 123] on input "text" at bounding box center [484, 122] width 50 height 12
type input "$0.00"
click at [358, 115] on div "Tax Bill No Multiple Payment Option Payment Plan Clear" at bounding box center [346, 30] width 117 height 281
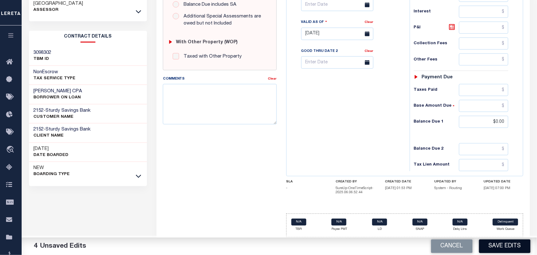
click at [494, 249] on button "Save Edits" at bounding box center [505, 246] width 52 height 14
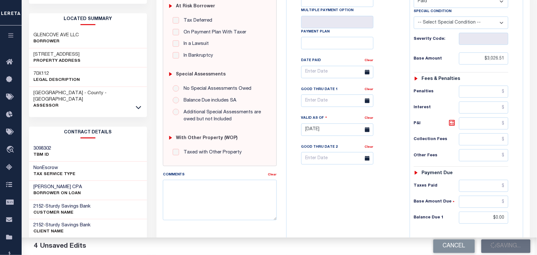
scroll to position [74, 0]
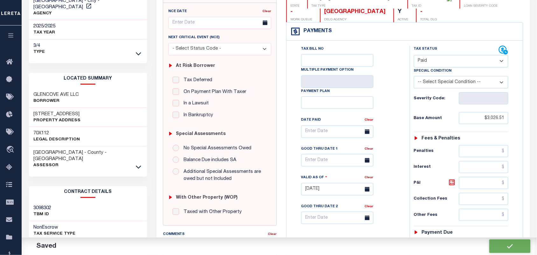
checkbox input "false"
type input "$3,026.51"
type input "$0"
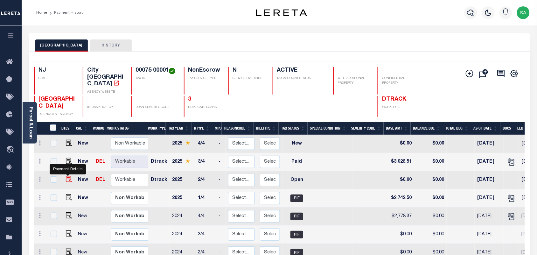
click at [68, 176] on img "" at bounding box center [69, 179] width 6 height 6
checkbox input "true"
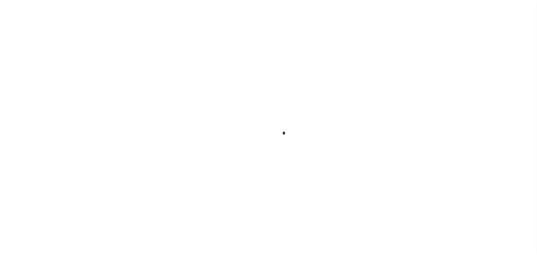
checkbox input "false"
type input "[DATE]"
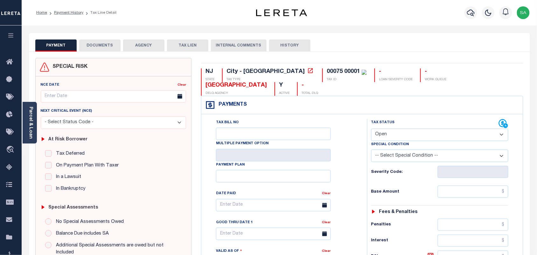
click at [389, 129] on select "- Select Status Code - Open Due/Unpaid Paid Incomplete No Tax Due Internal Refu…" at bounding box center [439, 135] width 137 height 12
select select "PYD"
click at [371, 129] on select "- Select Status Code - Open Due/Unpaid Paid Incomplete No Tax Due Internal Refu…" at bounding box center [439, 135] width 137 height 12
type input "[DATE]"
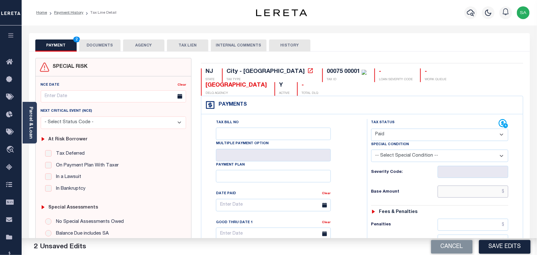
click at [490, 186] on input "text" at bounding box center [473, 192] width 71 height 12
paste input "2,742.49"
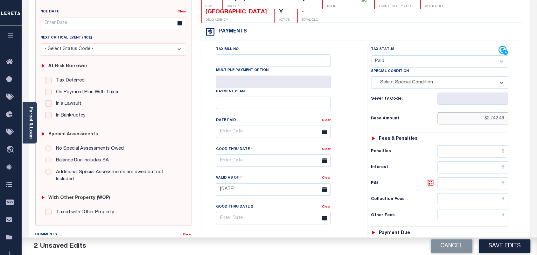
scroll to position [217, 0]
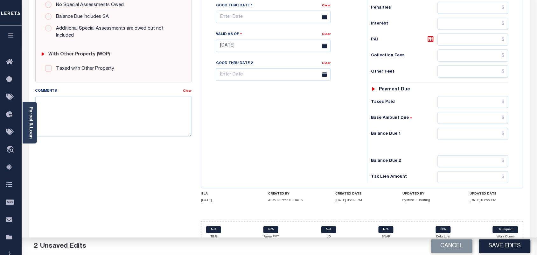
type input "$2,742.49"
click at [473, 128] on input "text" at bounding box center [473, 134] width 71 height 12
type input "$0.00"
click at [334, 115] on div "Tax Bill No Multiple Payment Option Payment Plan Clear" at bounding box center [282, 42] width 159 height 281
click at [141, 97] on textarea "Comments" at bounding box center [113, 116] width 157 height 40
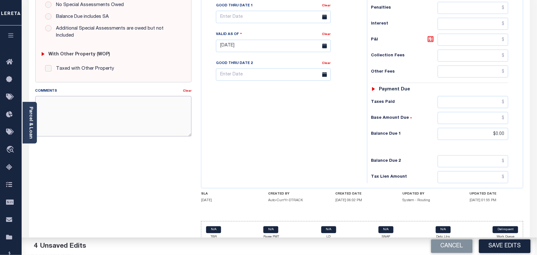
paste textarea "Refer 2025 3/4 line for Document."
type textarea "Refer 2025 3/4 line for Document."
click at [501, 246] on button "Save Edits" at bounding box center [505, 246] width 52 height 14
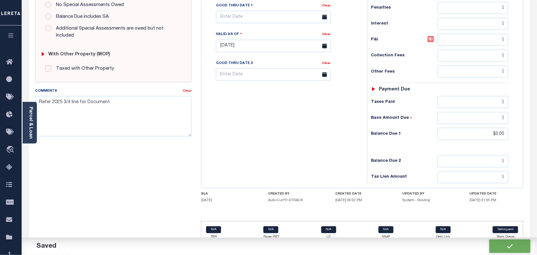
checkbox input "false"
type input "$2,742.49"
type input "$0"
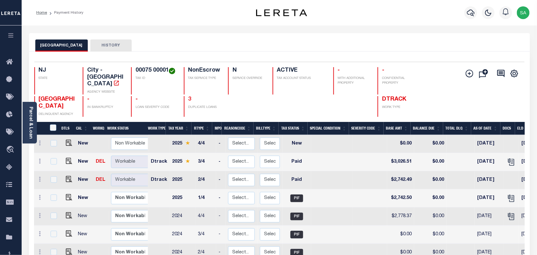
click at [189, 96] on link "3" at bounding box center [189, 99] width 3 height 6
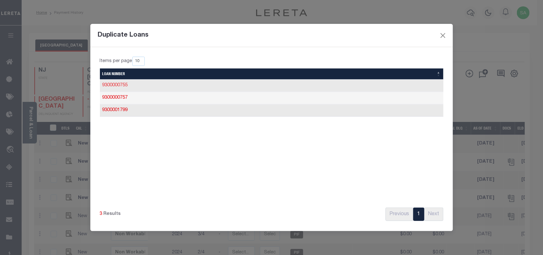
click at [127, 86] on link "9300000755" at bounding box center [114, 85] width 25 height 4
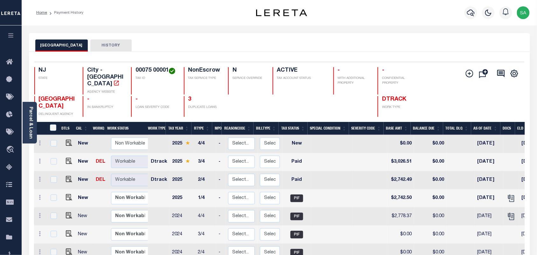
drag, startPoint x: 32, startPoint y: 114, endPoint x: 145, endPoint y: 132, distance: 115.1
click at [32, 114] on link "Parcel & Loan" at bounding box center [30, 123] width 4 height 32
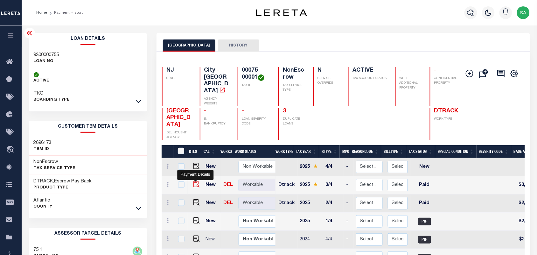
click at [196, 181] on img "" at bounding box center [196, 184] width 6 height 6
checkbox input "true"
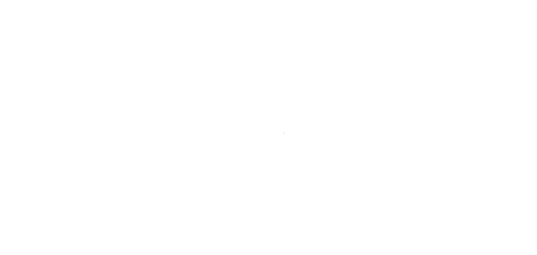
select select "PYD"
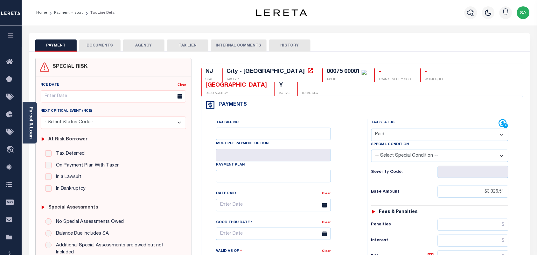
drag, startPoint x: 107, startPoint y: 47, endPoint x: 166, endPoint y: 68, distance: 62.8
click at [107, 47] on button "DOCUMENTS" at bounding box center [99, 45] width 41 height 12
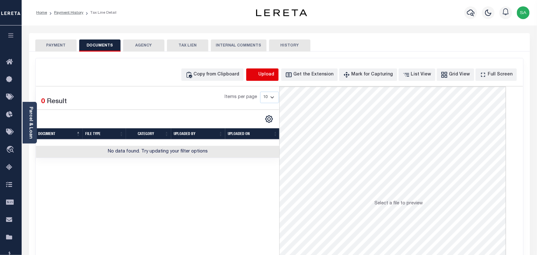
click at [257, 72] on icon "button" at bounding box center [253, 74] width 7 height 7
select select "POP"
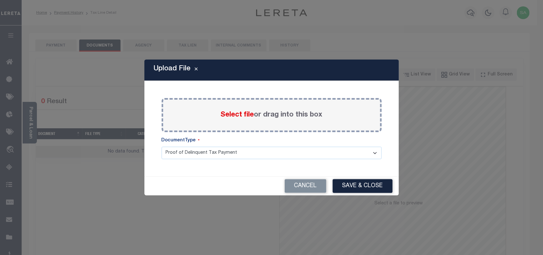
click at [252, 116] on span "Select file" at bounding box center [237, 114] width 33 height 7
click at [0, 0] on input "Select file or drag into this box" at bounding box center [0, 0] width 0 height 0
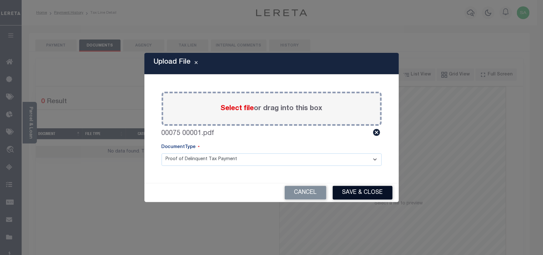
click at [352, 193] on button "Save & Close" at bounding box center [363, 193] width 60 height 14
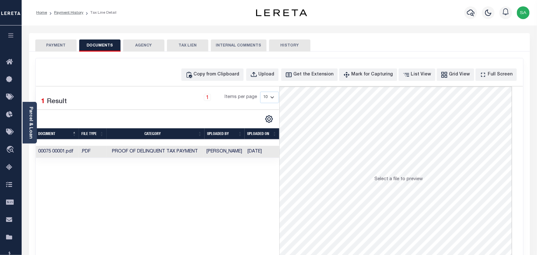
click at [64, 46] on button "PAYMENT" at bounding box center [55, 45] width 41 height 12
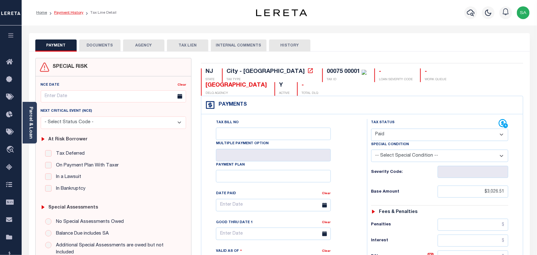
click at [79, 11] on link "Payment History" at bounding box center [68, 13] width 29 height 4
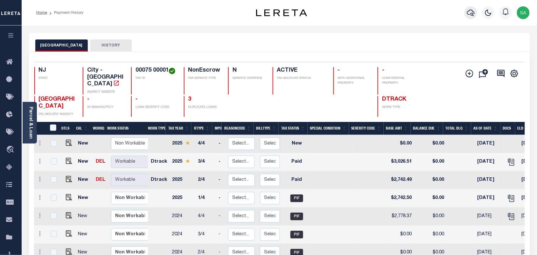
click at [468, 13] on icon "button" at bounding box center [471, 13] width 8 height 8
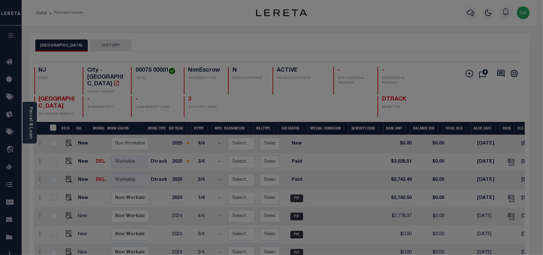
click at [0, 0] on div "Include Loans TBM Customers Borrowers Payments (Lender Non-Disb) Payments (Lend…" at bounding box center [0, 0] width 0 height 0
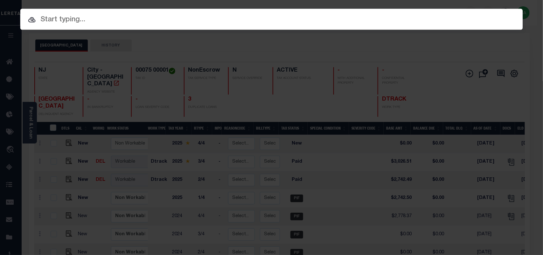
paste input "9300004011"
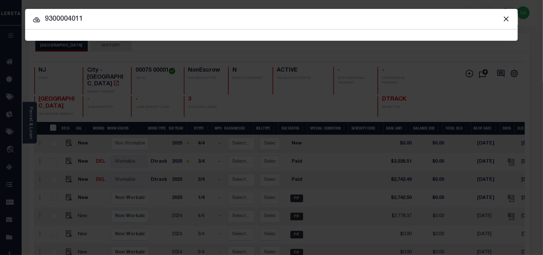
type input "9300004011"
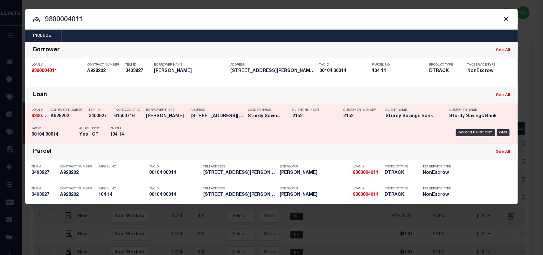
drag, startPoint x: 149, startPoint y: 116, endPoint x: 152, endPoint y: 116, distance: 3.2
click at [149, 116] on h5 "PATRICIA SCHLAPP" at bounding box center [166, 116] width 41 height 5
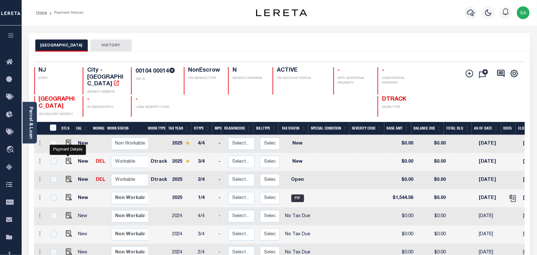
drag, startPoint x: 66, startPoint y: 156, endPoint x: 179, endPoint y: 155, distance: 112.6
click at [66, 158] on img "" at bounding box center [69, 161] width 6 height 6
checkbox input "true"
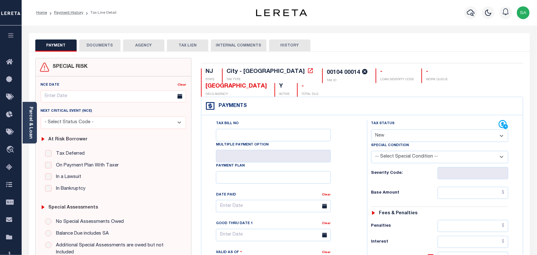
drag, startPoint x: 396, startPoint y: 117, endPoint x: 392, endPoint y: 125, distance: 8.9
click at [396, 130] on select "- Select Status Code - Open Due/Unpaid Paid Incomplete No Tax Due Internal Refu…" at bounding box center [439, 136] width 137 height 12
select select "PYD"
click at [371, 130] on select "- Select Status Code - Open Due/Unpaid Paid Incomplete No Tax Due Internal Refu…" at bounding box center [439, 136] width 137 height 12
type input "[DATE]"
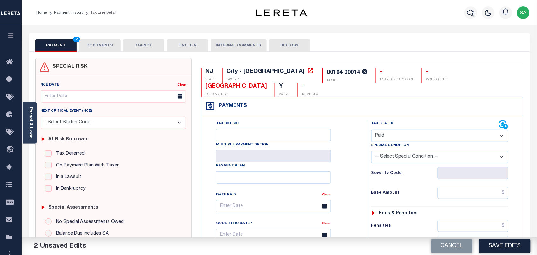
click at [97, 47] on button "DOCUMENTS" at bounding box center [99, 45] width 41 height 12
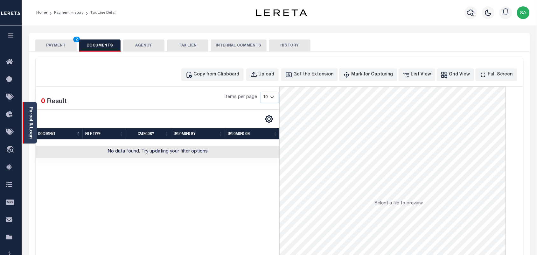
click at [30, 116] on link "Parcel & Loan" at bounding box center [30, 123] width 4 height 32
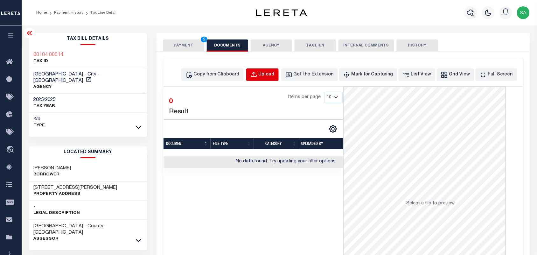
click at [275, 74] on div "Upload" at bounding box center [267, 74] width 16 height 7
select select "POP"
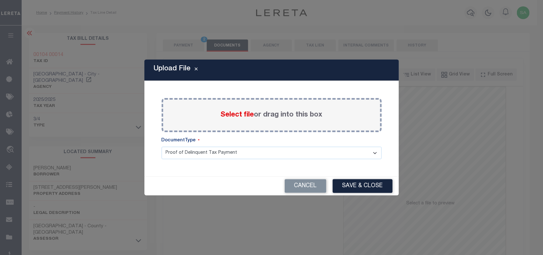
click at [239, 115] on span "Select file" at bounding box center [237, 114] width 33 height 7
click at [0, 0] on input "Select file or drag into this box" at bounding box center [0, 0] width 0 height 0
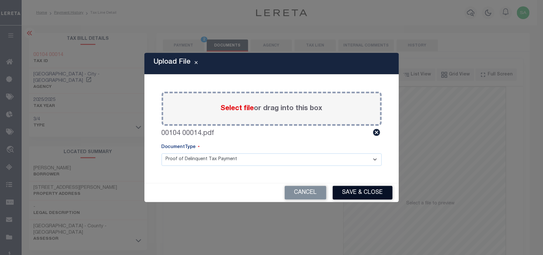
click at [365, 193] on button "Save & Close" at bounding box center [363, 193] width 60 height 14
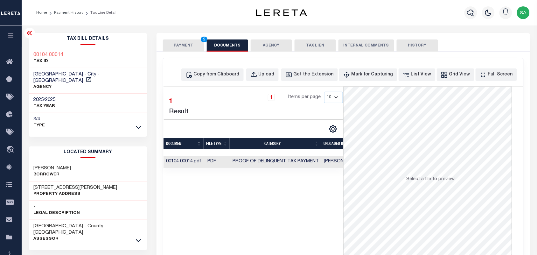
click at [183, 44] on button "PAYMENT 2" at bounding box center [183, 45] width 41 height 12
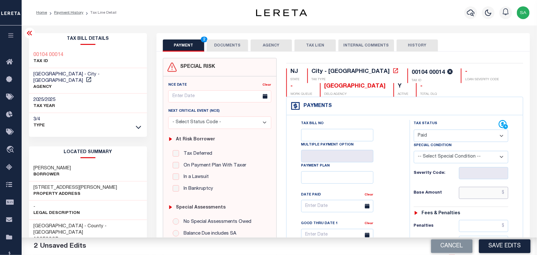
click at [475, 190] on input "text" at bounding box center [484, 193] width 50 height 12
paste input "1,704.52"
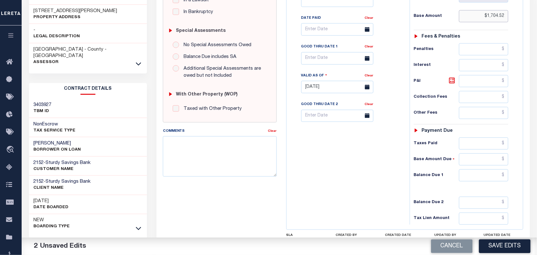
scroll to position [232, 0]
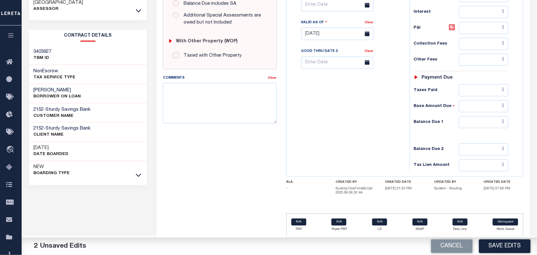
type input "$1,704.52"
click at [489, 124] on input "text" at bounding box center [484, 122] width 50 height 12
type input "$0.00"
click at [359, 122] on div "Tax Bill No Multiple Payment Option Payment Plan Clear" at bounding box center [346, 30] width 117 height 281
click at [494, 241] on button "Save Edits" at bounding box center [505, 246] width 52 height 14
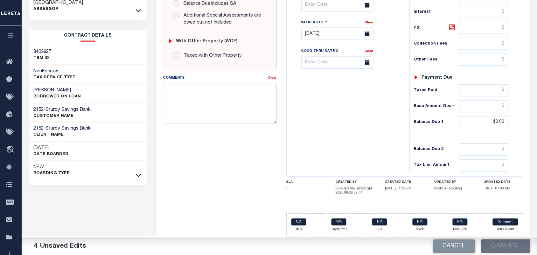
scroll to position [73, 0]
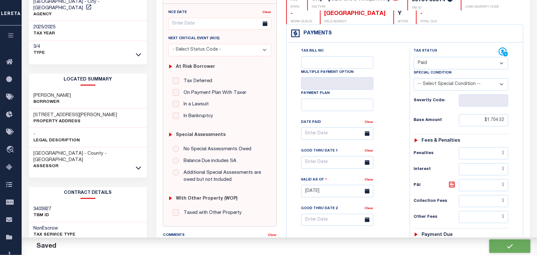
checkbox input "false"
type input "$1,704.52"
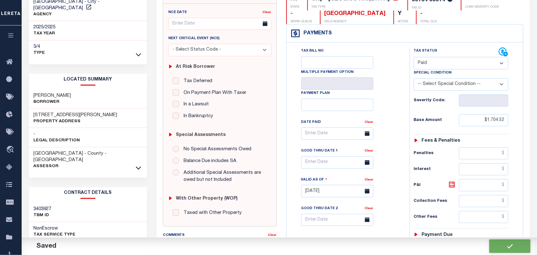
type input "$0"
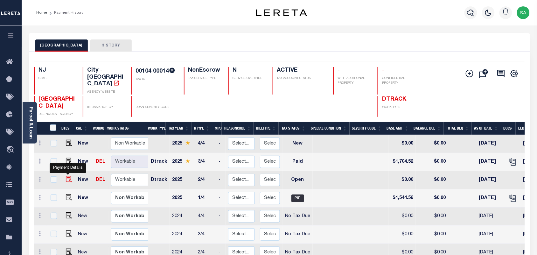
click at [69, 176] on img "" at bounding box center [69, 179] width 6 height 6
checkbox input "true"
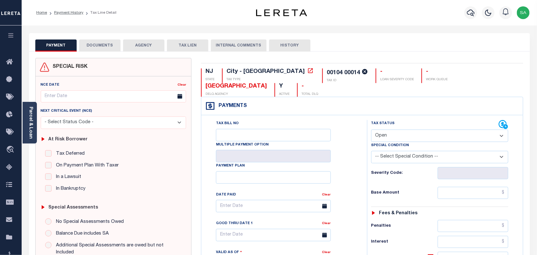
click at [391, 130] on select "- Select Status Code - Open Due/Unpaid Paid Incomplete No Tax Due Internal Refu…" at bounding box center [439, 136] width 137 height 12
select select "PYD"
click at [371, 130] on select "- Select Status Code - Open Due/Unpaid Paid Incomplete No Tax Due Internal Refu…" at bounding box center [439, 136] width 137 height 12
type input "[DATE]"
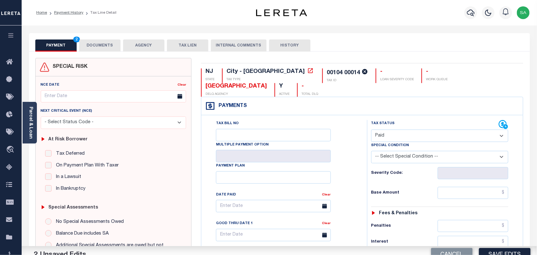
click at [115, 45] on button "DOCUMENTS" at bounding box center [99, 45] width 41 height 12
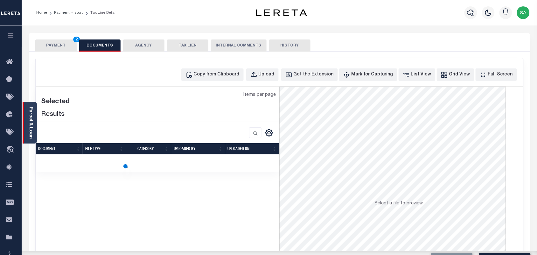
click at [25, 127] on div "Parcel & Loan" at bounding box center [30, 123] width 14 height 42
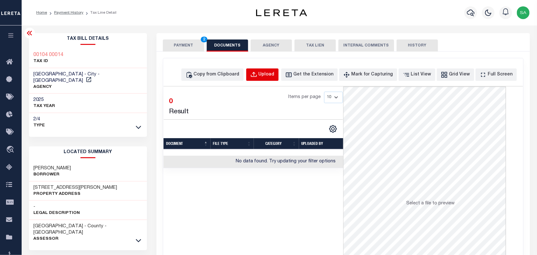
click at [270, 74] on div "Upload" at bounding box center [267, 74] width 16 height 7
select select "POP"
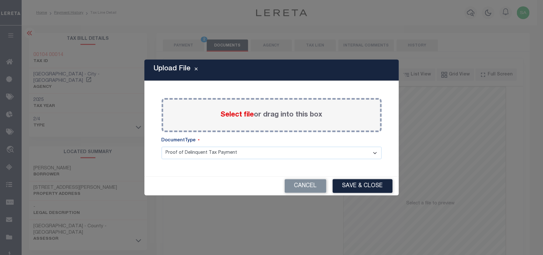
click at [221, 109] on div "Select file or drag into this box" at bounding box center [272, 115] width 220 height 34
click at [237, 117] on span "Select file" at bounding box center [237, 114] width 33 height 7
click at [0, 0] on input "Select file or drag into this box" at bounding box center [0, 0] width 0 height 0
click at [315, 190] on button "Cancel" at bounding box center [306, 186] width 42 height 14
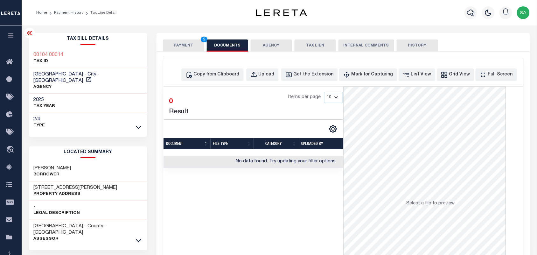
drag, startPoint x: 183, startPoint y: 43, endPoint x: 217, endPoint y: 70, distance: 43.3
click at [183, 45] on button "PAYMENT 2" at bounding box center [183, 45] width 41 height 12
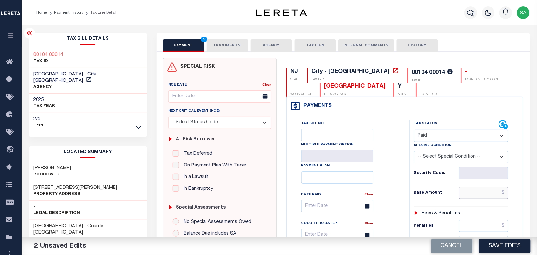
drag, startPoint x: 477, startPoint y: 192, endPoint x: 414, endPoint y: 179, distance: 64.3
click at [477, 192] on input "text" at bounding box center [484, 193] width 50 height 12
paste input "1,544.56"
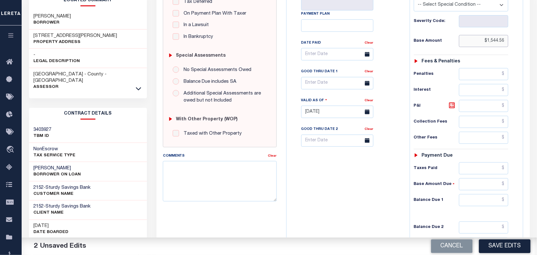
scroll to position [199, 0]
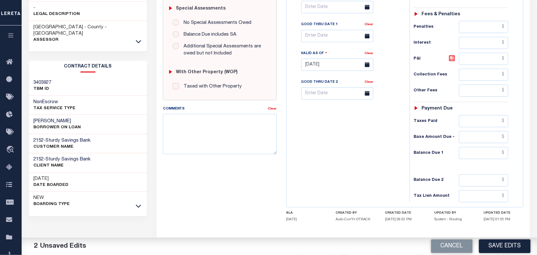
type input "$1,544.56"
click at [479, 157] on input "text" at bounding box center [484, 153] width 50 height 12
type input "$0.00"
click at [358, 139] on div "Tax Bill No Multiple Payment Option Payment Plan Clear" at bounding box center [346, 61] width 117 height 281
click at [196, 144] on textarea "Comments" at bounding box center [220, 134] width 114 height 40
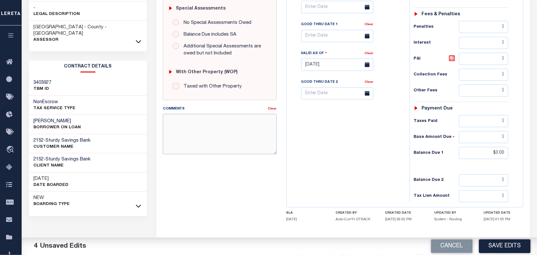
paste textarea "Refer 2025 3/4 line for Document."
type textarea "Refer 2025 3/4 line for Document."
click at [311, 139] on div "Tax Bill No Multiple Payment Option Payment Plan Clear" at bounding box center [346, 61] width 117 height 281
click at [508, 247] on button "Save Edits" at bounding box center [505, 246] width 52 height 14
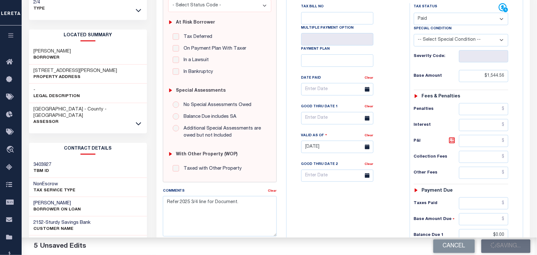
scroll to position [0, 0]
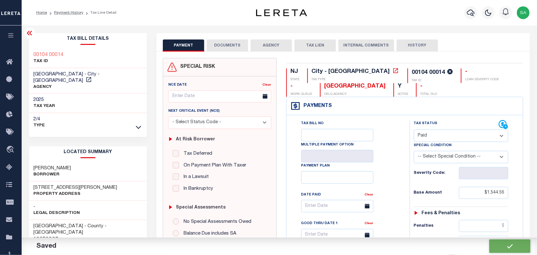
checkbox input "false"
type input "$1,544.56"
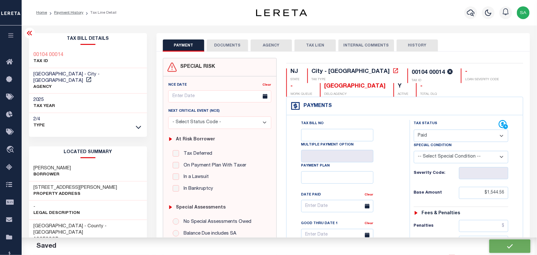
type input "$0"
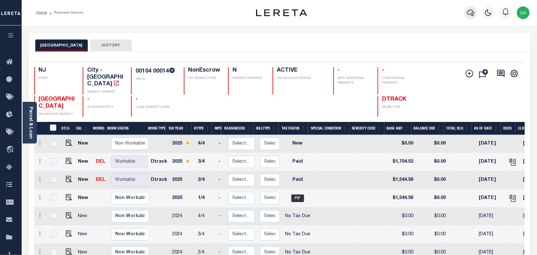
click at [472, 14] on icon "button" at bounding box center [471, 13] width 8 height 8
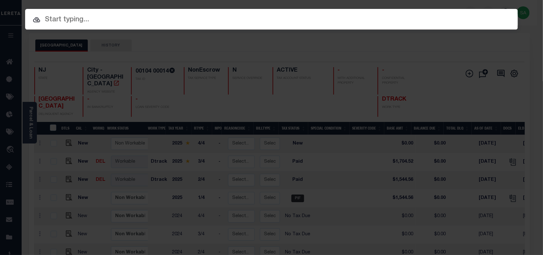
click at [405, 29] on div "Include Loans TBM Customers Borrowers Payments (Lender Non-Disb) Payments (Lend…" at bounding box center [271, 34] width 493 height 11
paste input "9300001752"
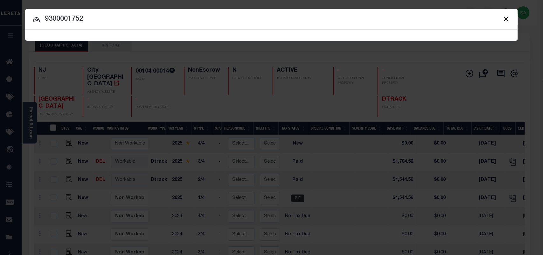
type input "9300001752"
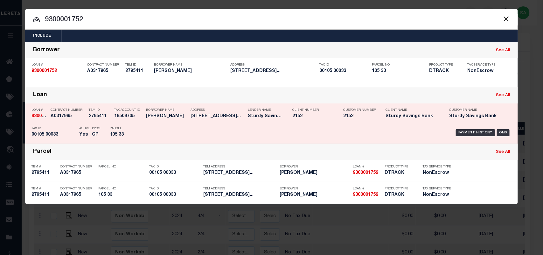
click at [185, 131] on div "Payment History OMS" at bounding box center [330, 132] width 364 height 18
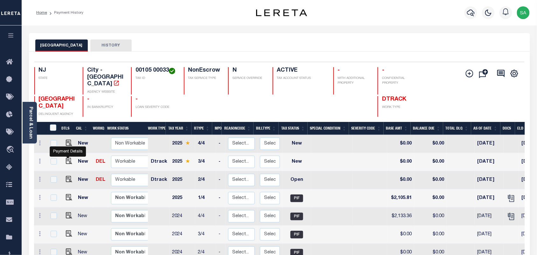
click at [68, 158] on img "" at bounding box center [69, 161] width 6 height 6
checkbox input "true"
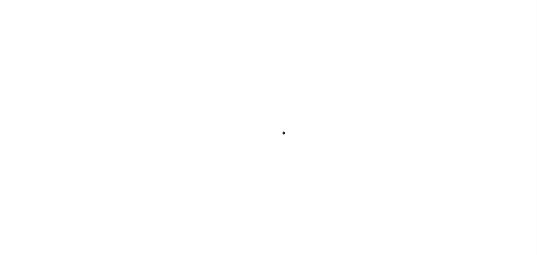
checkbox input "false"
type input "[DATE]"
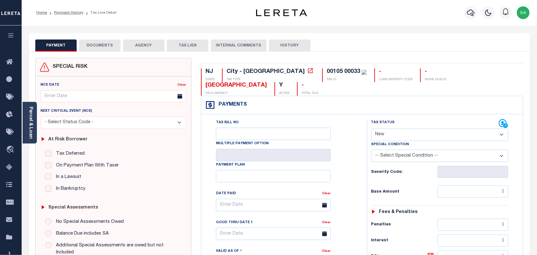
drag, startPoint x: 395, startPoint y: 118, endPoint x: 394, endPoint y: 123, distance: 4.3
click at [395, 129] on select "- Select Status Code - Open Due/Unpaid Paid Incomplete No Tax Due Internal Refu…" at bounding box center [439, 135] width 137 height 12
select select "PYD"
click at [371, 129] on select "- Select Status Code - Open Due/Unpaid Paid Incomplete No Tax Due Internal Refu…" at bounding box center [439, 135] width 137 height 12
type input "[DATE]"
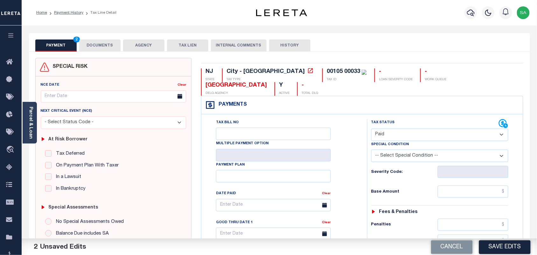
click at [93, 41] on button "DOCUMENTS" at bounding box center [99, 45] width 41 height 12
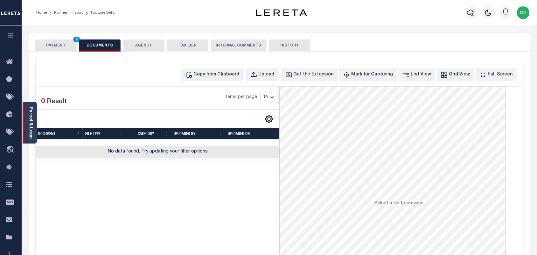
click at [28, 128] on link "Parcel & Loan" at bounding box center [30, 123] width 4 height 32
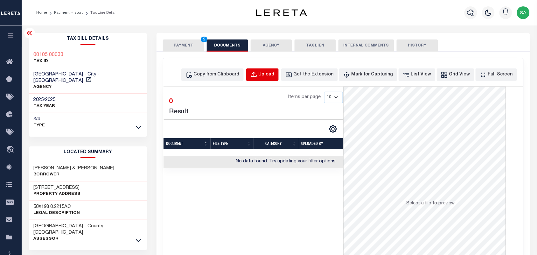
click at [275, 73] on div "Upload" at bounding box center [267, 74] width 16 height 7
select select "POP"
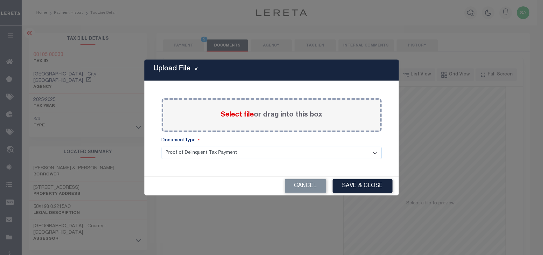
click at [256, 112] on label "Select file or drag into this box" at bounding box center [272, 115] width 102 height 11
click at [0, 0] on input "Select file or drag into this box" at bounding box center [0, 0] width 0 height 0
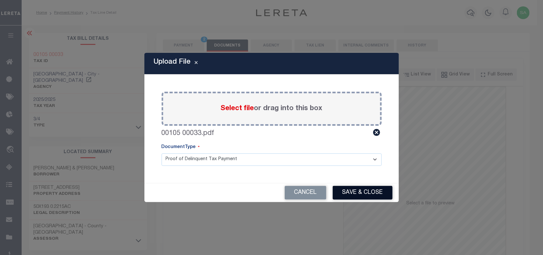
click at [362, 188] on button "Save & Close" at bounding box center [363, 193] width 60 height 14
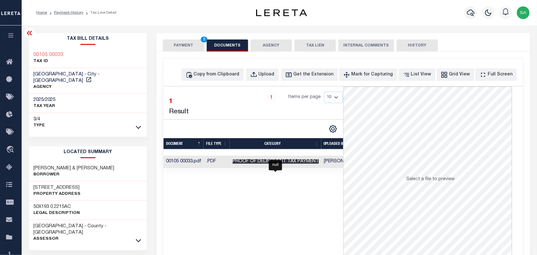
click at [283, 160] on span "Proof of Delinquent Tax Payment" at bounding box center [276, 161] width 86 height 4
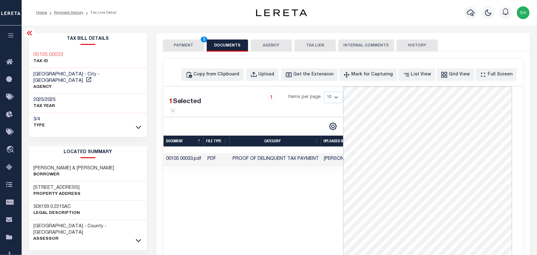
click at [190, 45] on button "PAYMENT 2" at bounding box center [183, 45] width 41 height 12
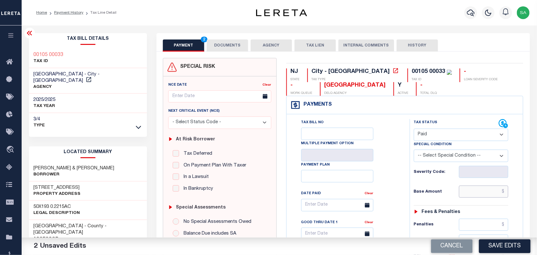
click at [476, 189] on input "text" at bounding box center [484, 192] width 50 height 12
paste input "2,323.90"
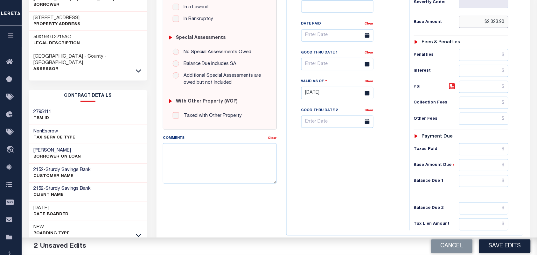
scroll to position [199, 0]
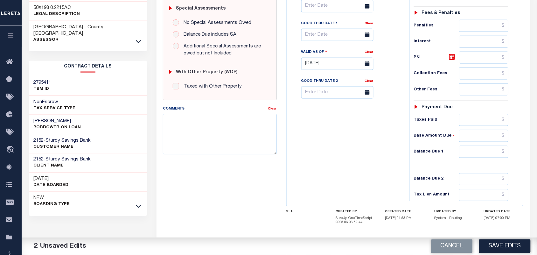
type input "$2,323.90"
click at [485, 157] on input "text" at bounding box center [484, 152] width 50 height 12
type input "$0.00"
click at [368, 156] on div "Tax Bill No Multiple Payment Option Payment Plan Clear" at bounding box center [346, 60] width 117 height 281
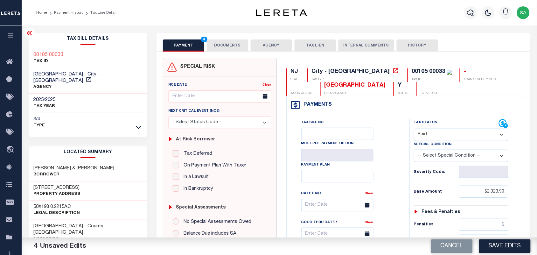
click at [226, 48] on button "DOCUMENTS" at bounding box center [227, 45] width 41 height 12
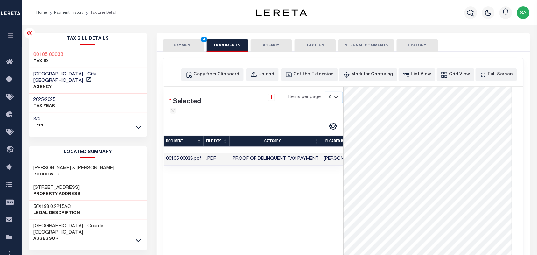
click at [186, 44] on button "PAYMENT 4" at bounding box center [183, 45] width 41 height 12
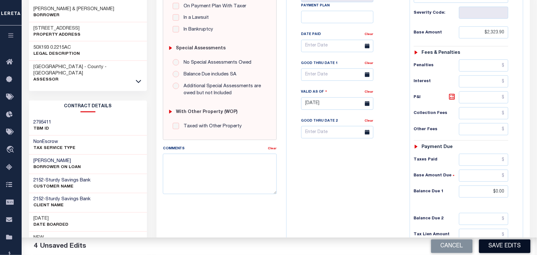
click at [513, 251] on button "Save Edits" at bounding box center [505, 246] width 52 height 14
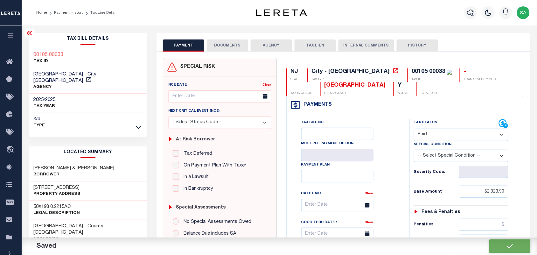
checkbox input "false"
type input "$2,323.9"
type input "$0"
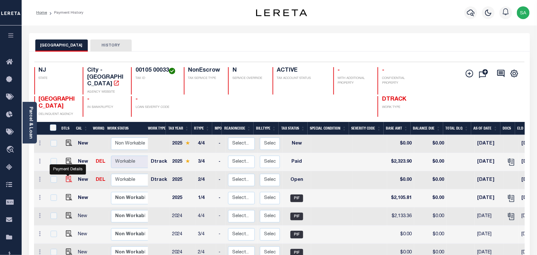
click at [69, 176] on img "" at bounding box center [69, 179] width 6 height 6
checkbox input "true"
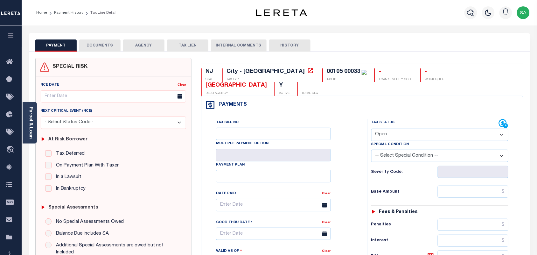
click at [392, 129] on select "- Select Status Code - Open Due/Unpaid Paid Incomplete No Tax Due Internal Refu…" at bounding box center [439, 135] width 137 height 12
select select "PYD"
click at [371, 129] on select "- Select Status Code - Open Due/Unpaid Paid Incomplete No Tax Due Internal Refu…" at bounding box center [439, 135] width 137 height 12
type input "[DATE]"
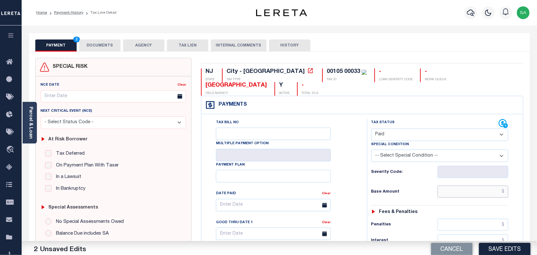
drag, startPoint x: 499, startPoint y: 178, endPoint x: 461, endPoint y: 179, distance: 38.2
click at [499, 186] on input "text" at bounding box center [473, 192] width 71 height 12
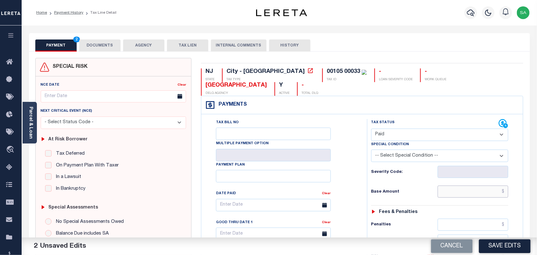
paste input "2,105.81"
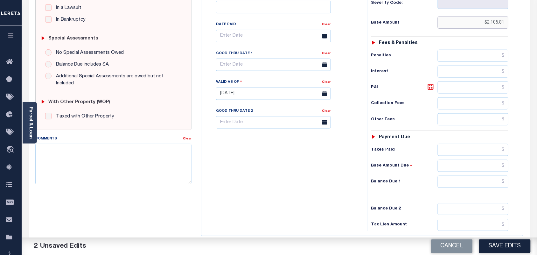
scroll to position [217, 0]
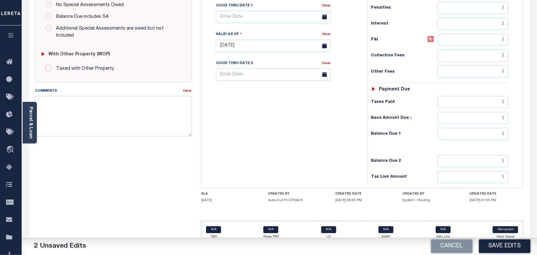
type input "$2,105.81"
click at [489, 128] on input "text" at bounding box center [473, 134] width 71 height 12
type input "$0.00"
click at [303, 114] on div "Tax Bill No Multiple Payment Option Payment Plan Clear" at bounding box center [282, 42] width 159 height 281
click at [139, 106] on textarea "Comments" at bounding box center [113, 116] width 157 height 40
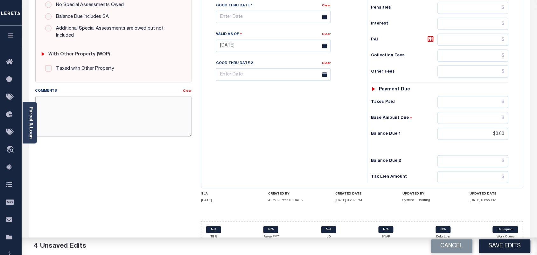
paste textarea "Refer 2025 3/4 line for Document."
type textarea "Refer 2025 3/4 line for Document."
drag, startPoint x: 242, startPoint y: 103, endPoint x: 335, endPoint y: 150, distance: 104.3
click at [244, 103] on div "Tax Bill No Multiple Payment Option Payment Plan Clear" at bounding box center [282, 42] width 159 height 281
click at [501, 244] on button "Save Edits" at bounding box center [505, 246] width 52 height 14
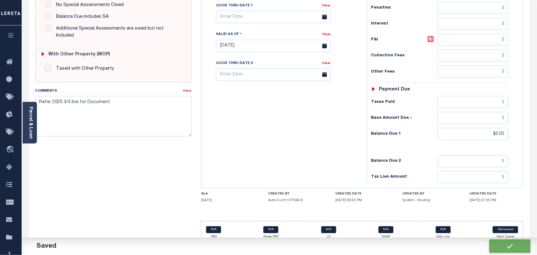
checkbox input "false"
type input "$2,105.81"
type input "$0"
